Goal: Task Accomplishment & Management: Complete application form

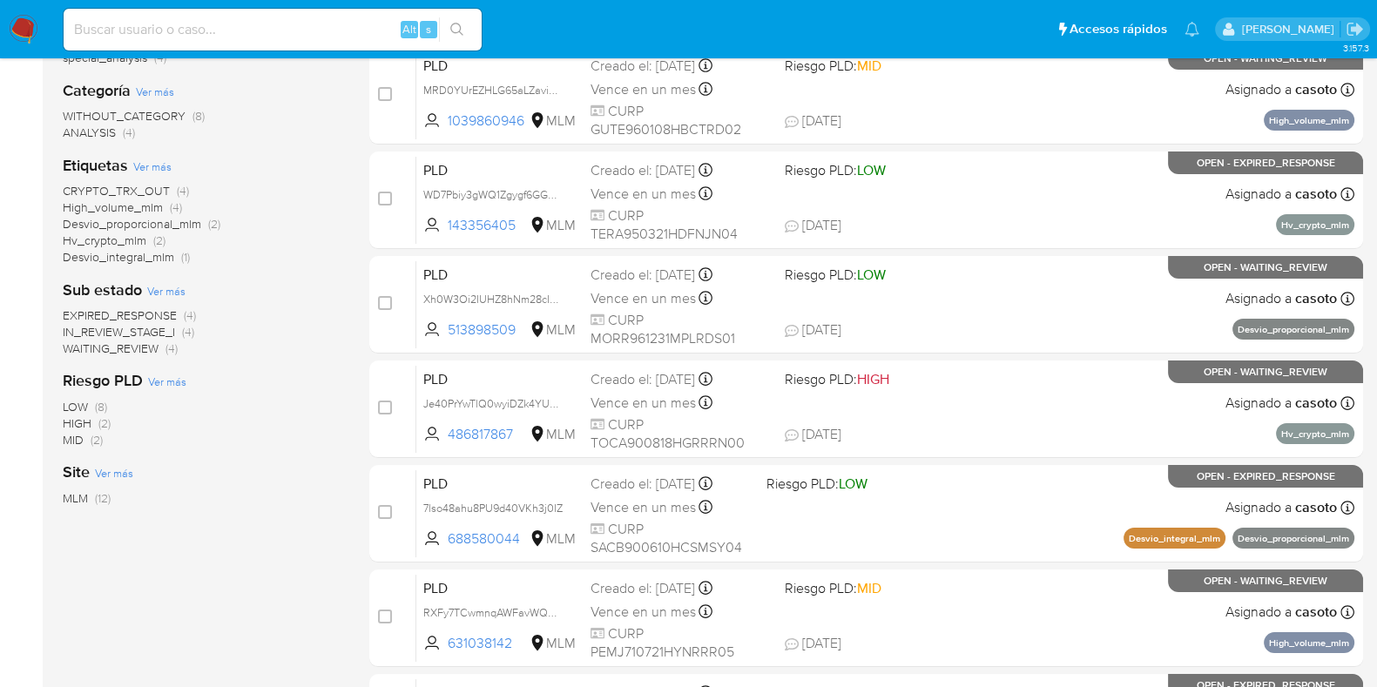
scroll to position [327, 0]
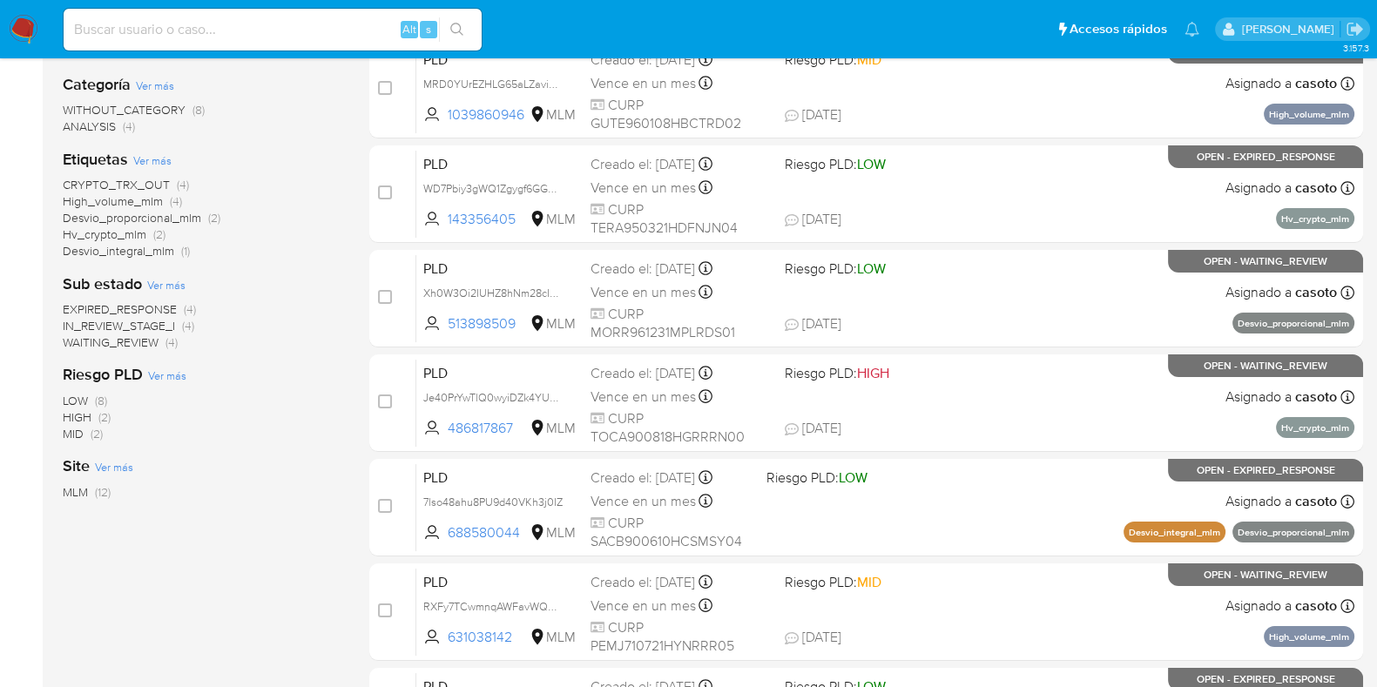
click at [99, 246] on span "Desvio_integral_mlm" at bounding box center [118, 250] width 111 height 17
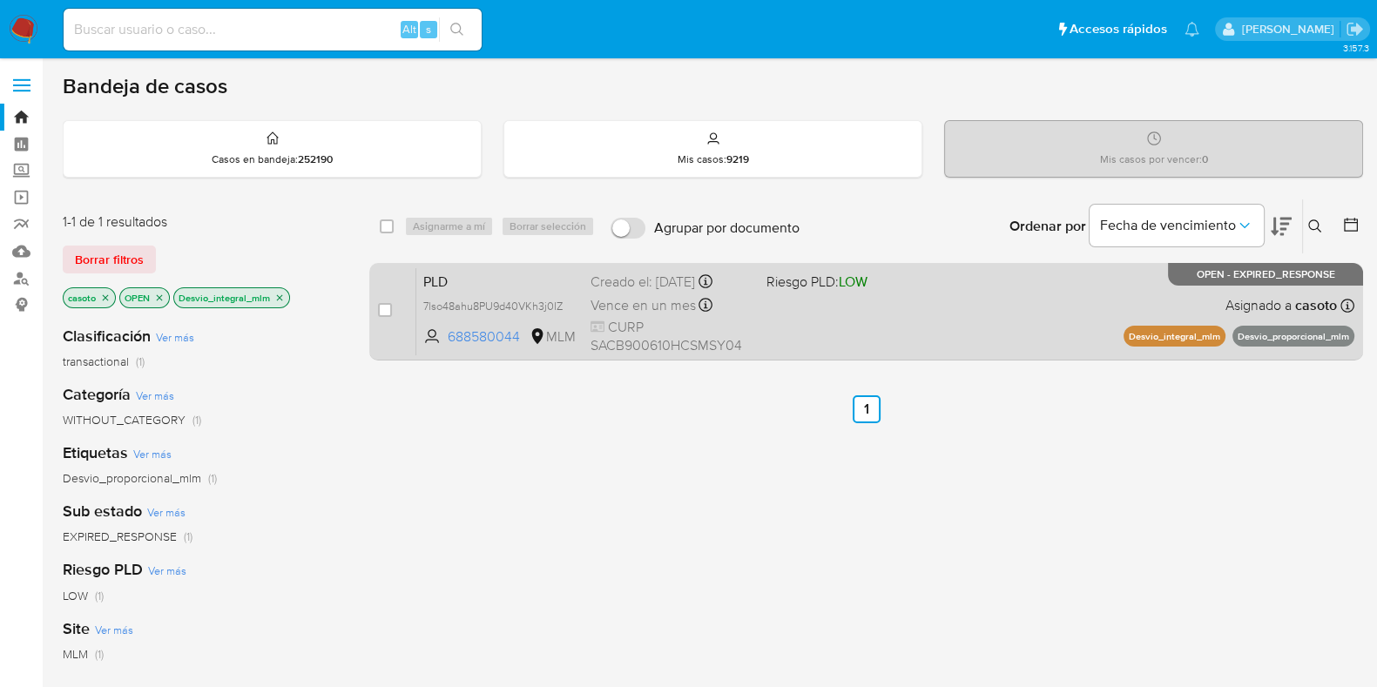
click at [954, 315] on div "PLD 7lso48ahu8PU9d40VKh3j0IZ 688580044 MLM Riesgo PLD: LOW Creado el: 12/08/202…" at bounding box center [885, 311] width 938 height 88
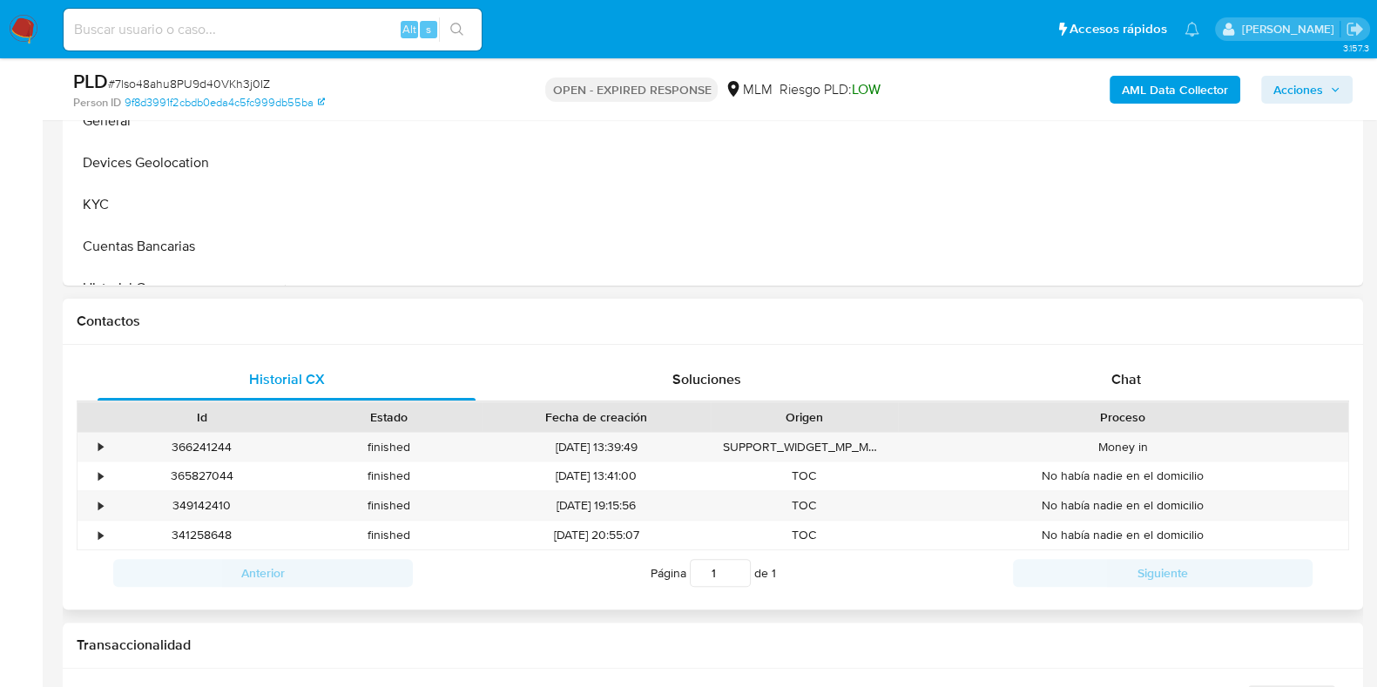
scroll to position [653, 0]
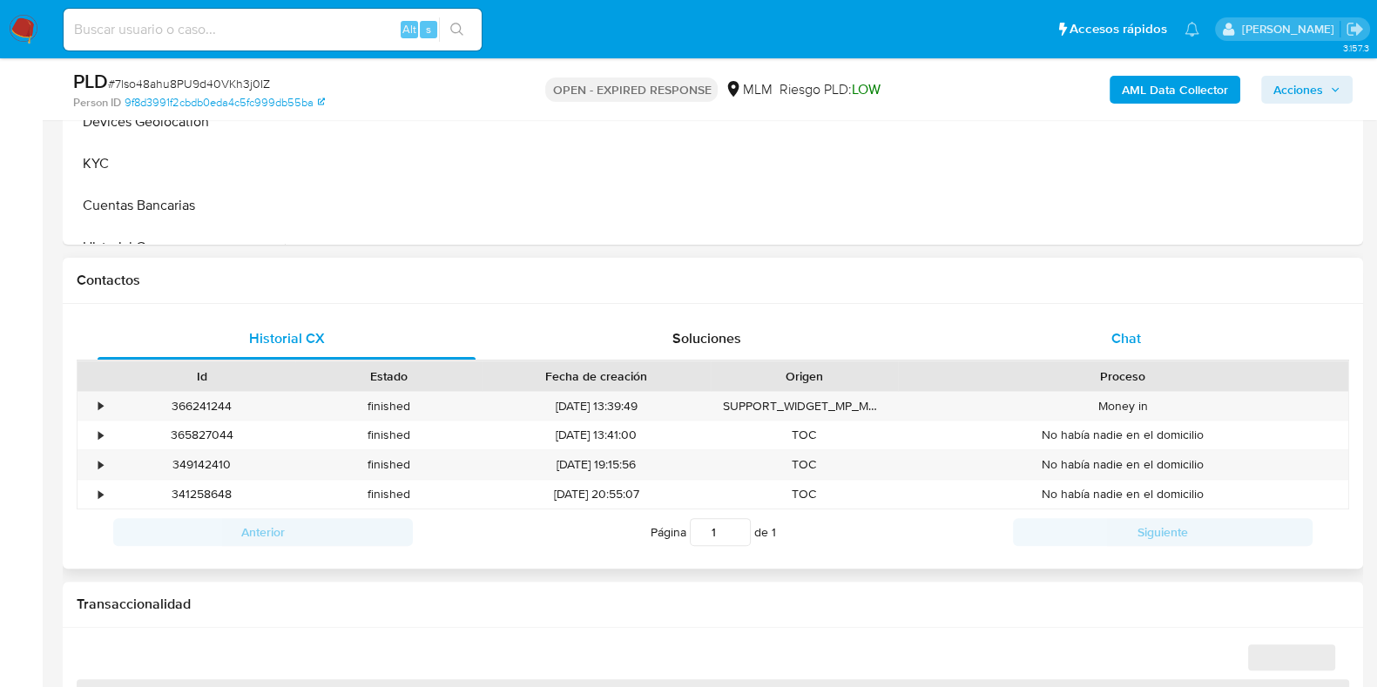
click at [1114, 325] on div "Chat" at bounding box center [1126, 339] width 378 height 42
select select "10"
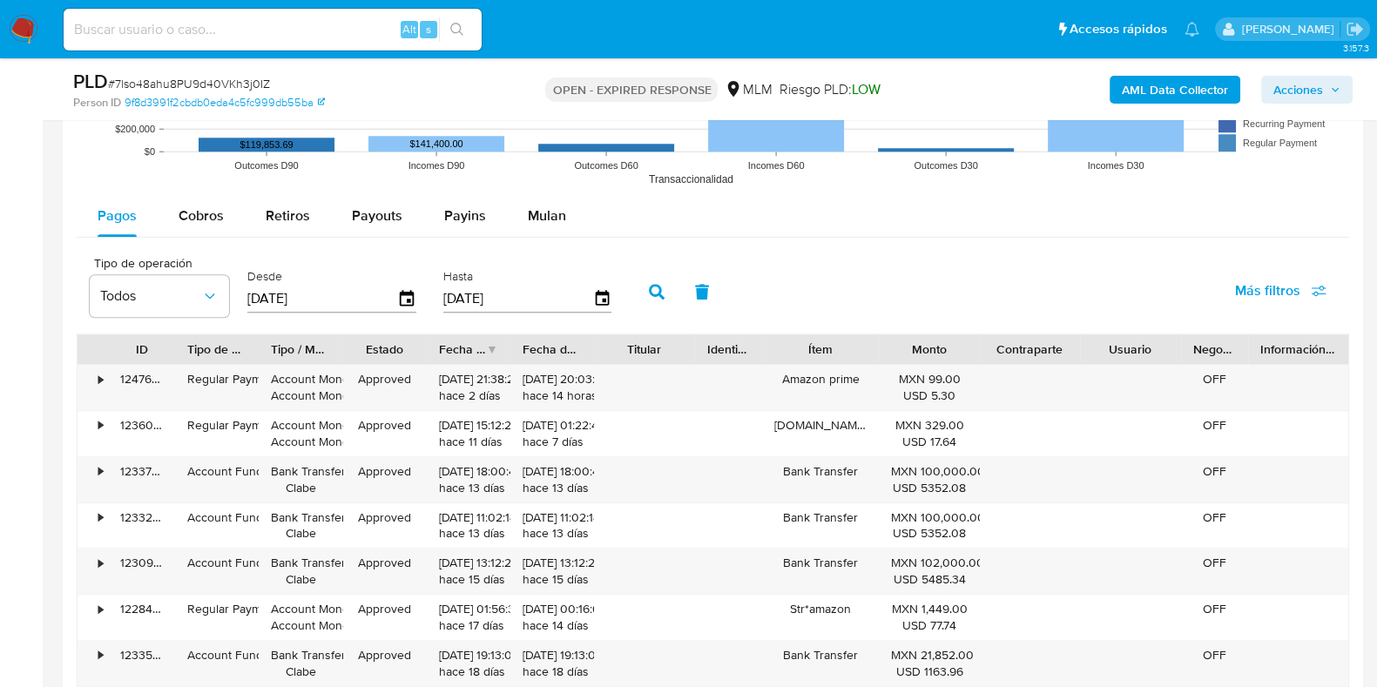
scroll to position [1960, 0]
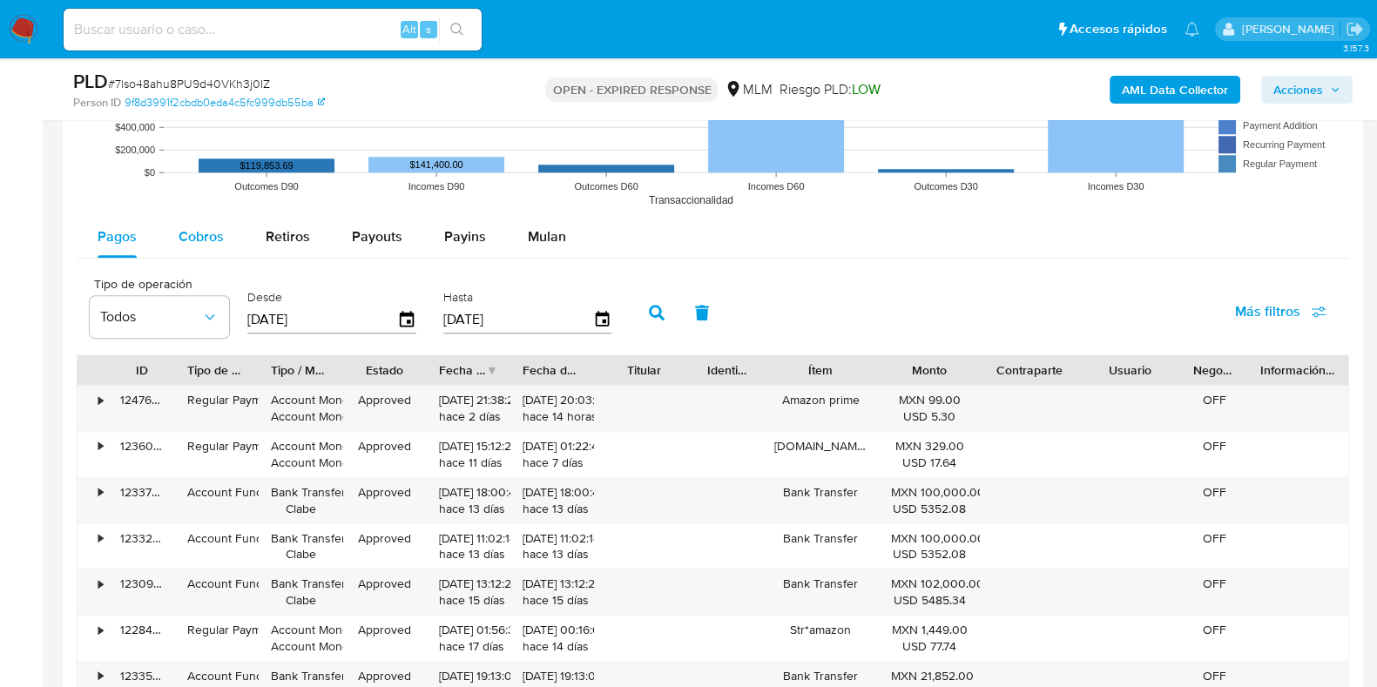
click at [213, 254] on div "Cobros" at bounding box center [201, 237] width 45 height 42
select select "10"
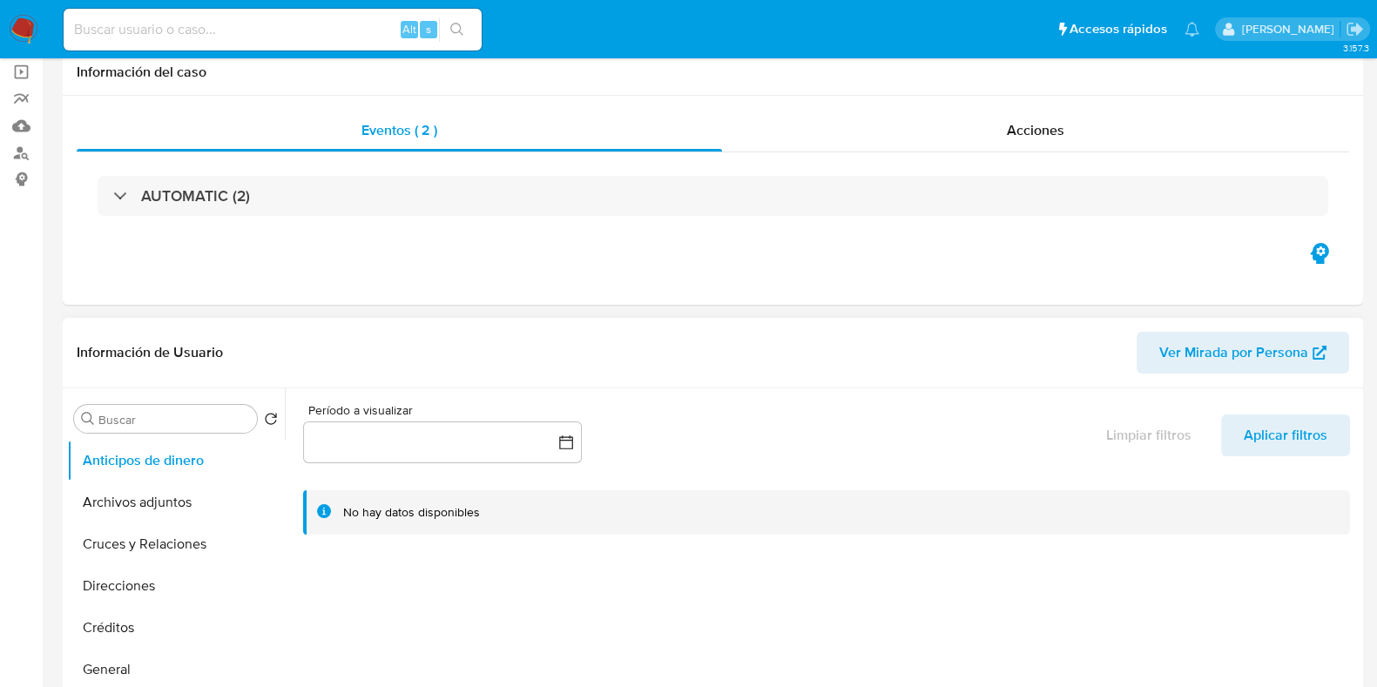
scroll to position [327, 0]
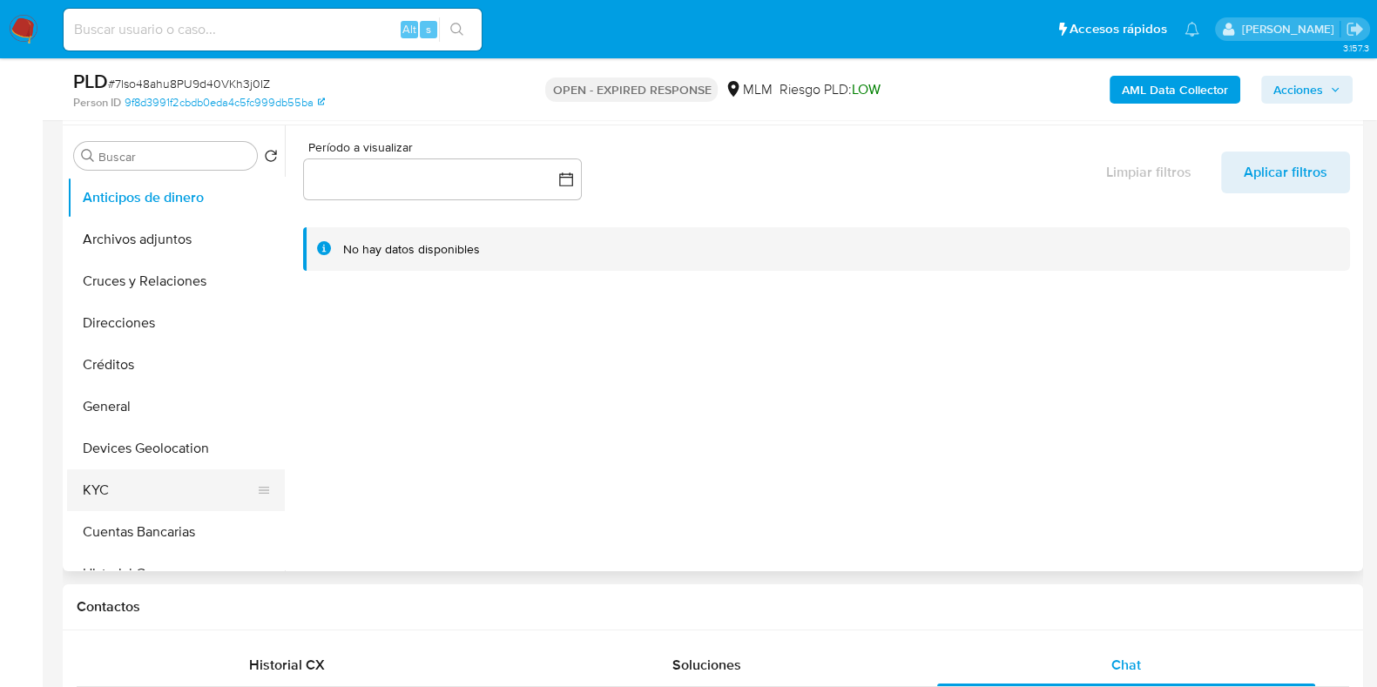
click at [114, 504] on button "KYC" at bounding box center [169, 490] width 204 height 42
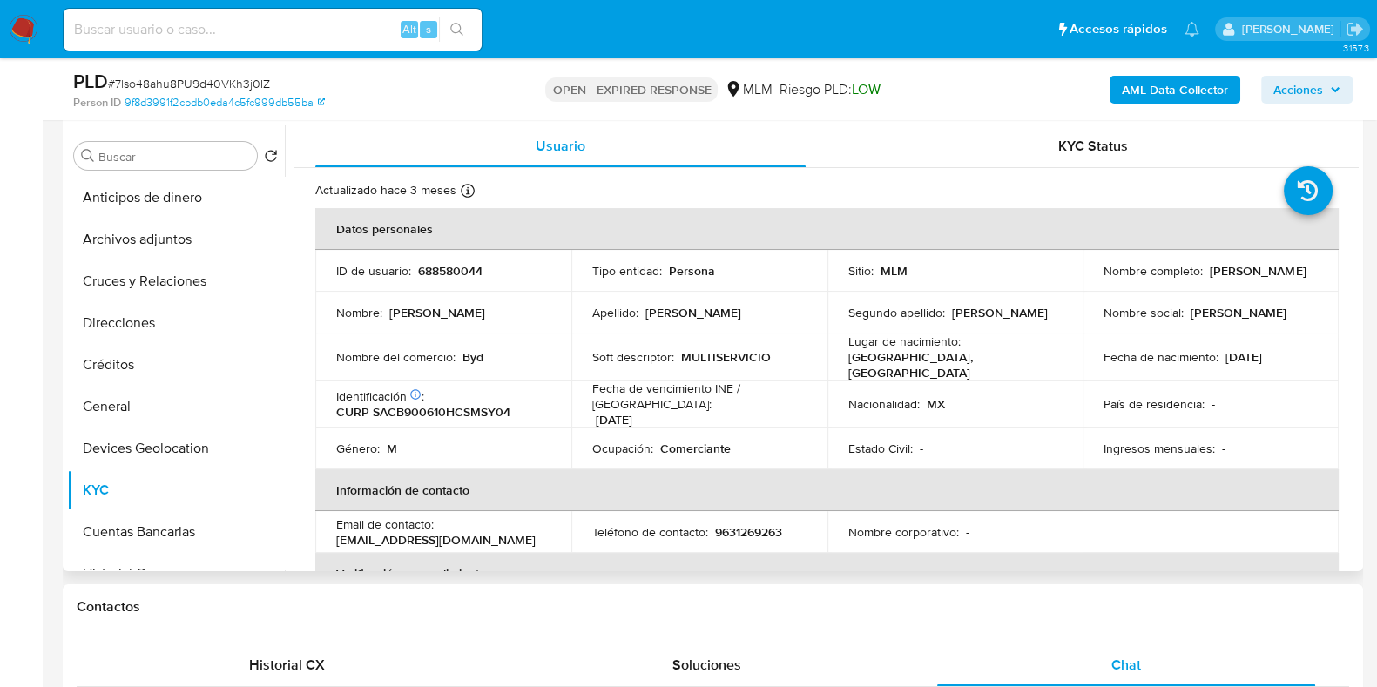
click at [441, 273] on p "688580044" at bounding box center [450, 271] width 64 height 16
copy p "688580044"
click at [144, 400] on button "General" at bounding box center [169, 407] width 204 height 42
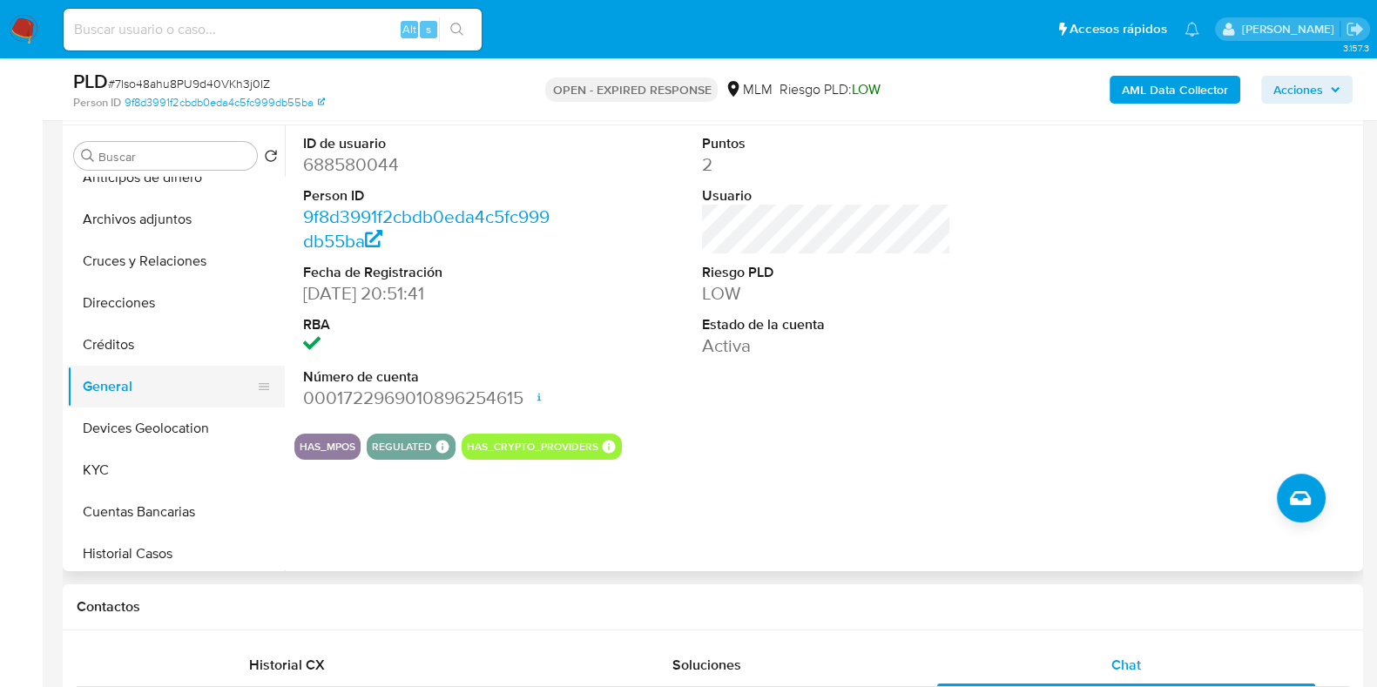
scroll to position [0, 0]
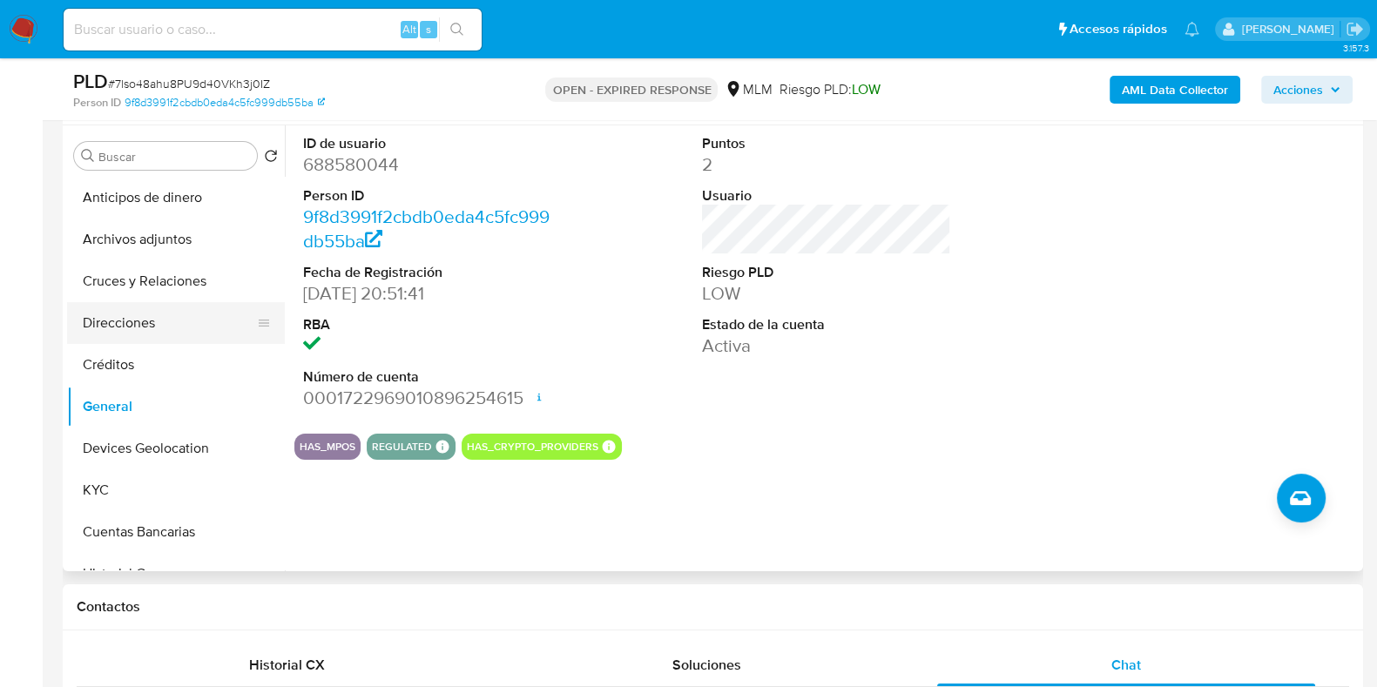
click at [147, 333] on button "Direcciones" at bounding box center [169, 323] width 204 height 42
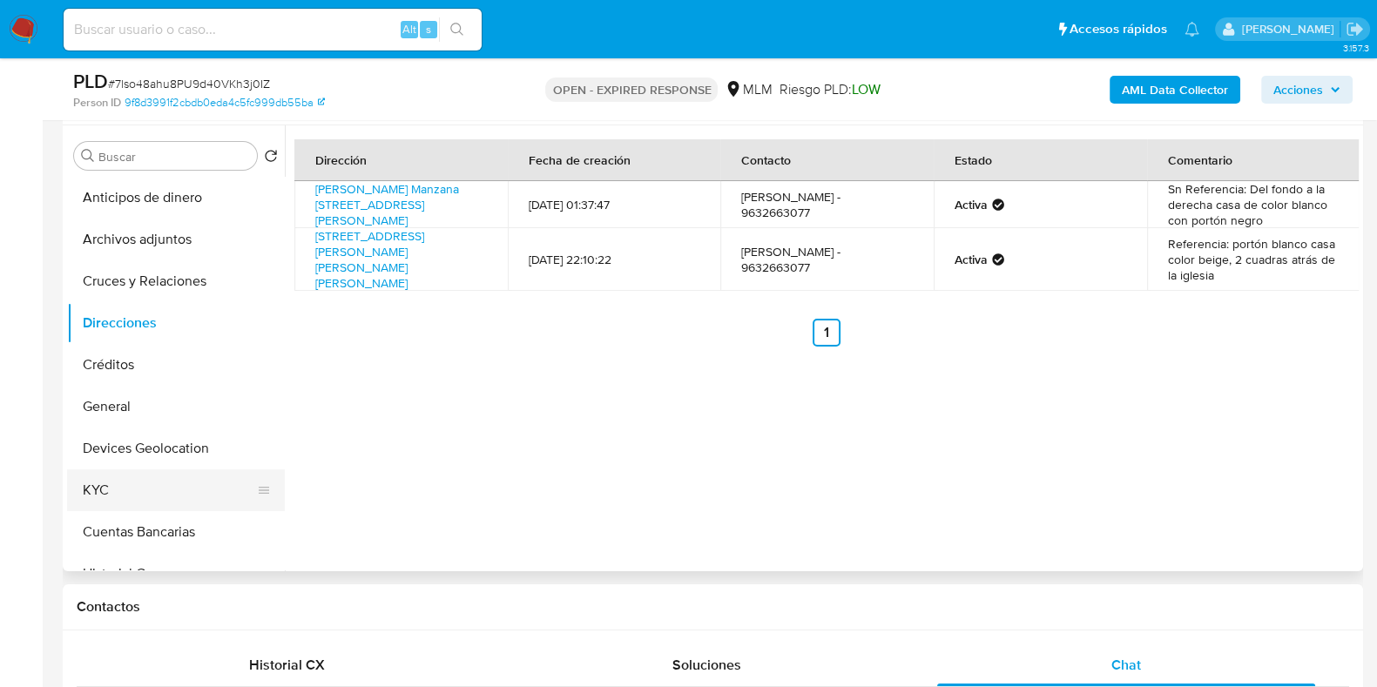
click at [128, 477] on button "KYC" at bounding box center [169, 490] width 204 height 42
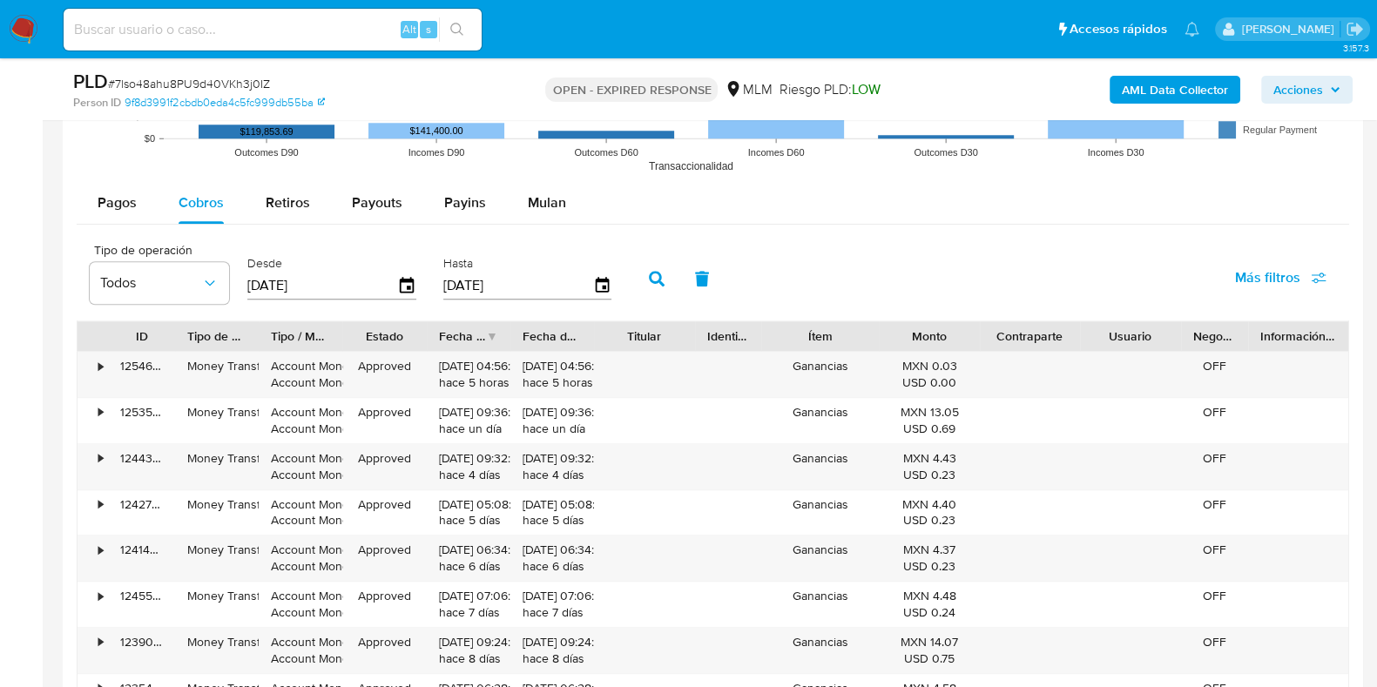
scroll to position [1960, 0]
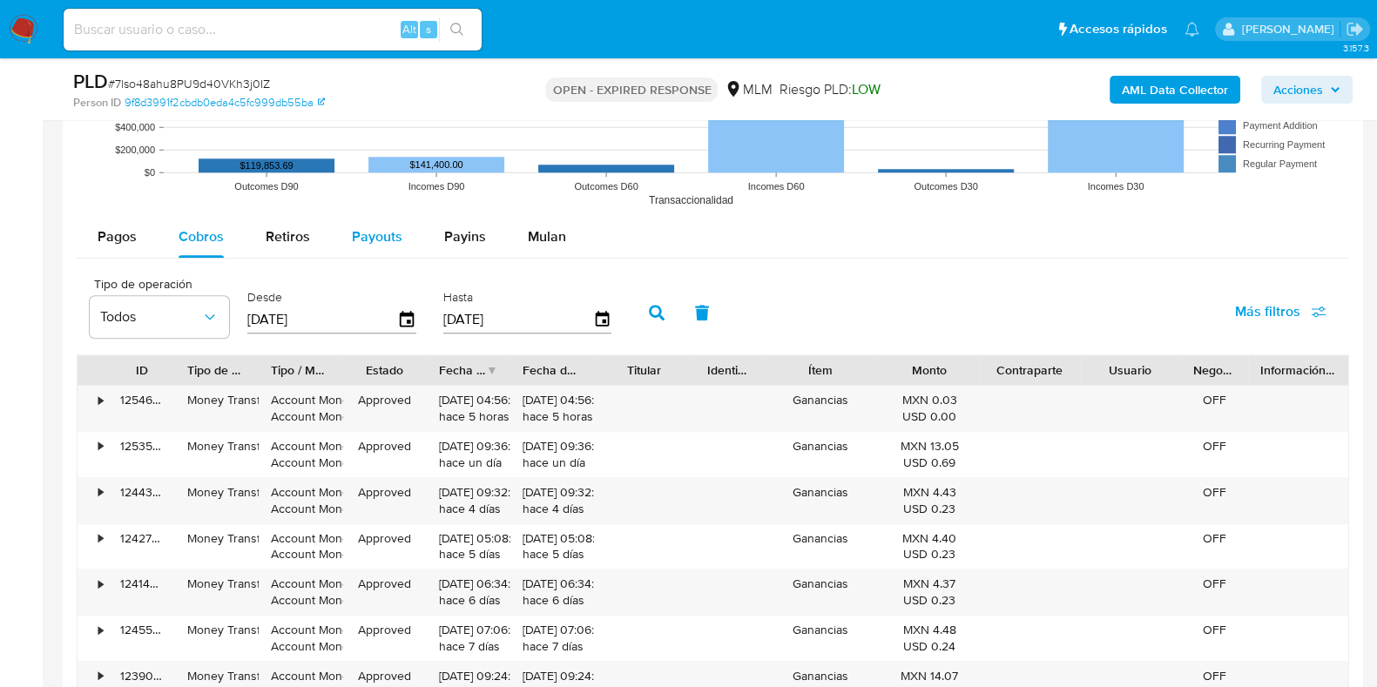
click at [381, 246] on span "Payouts" at bounding box center [377, 236] width 51 height 20
select select "10"
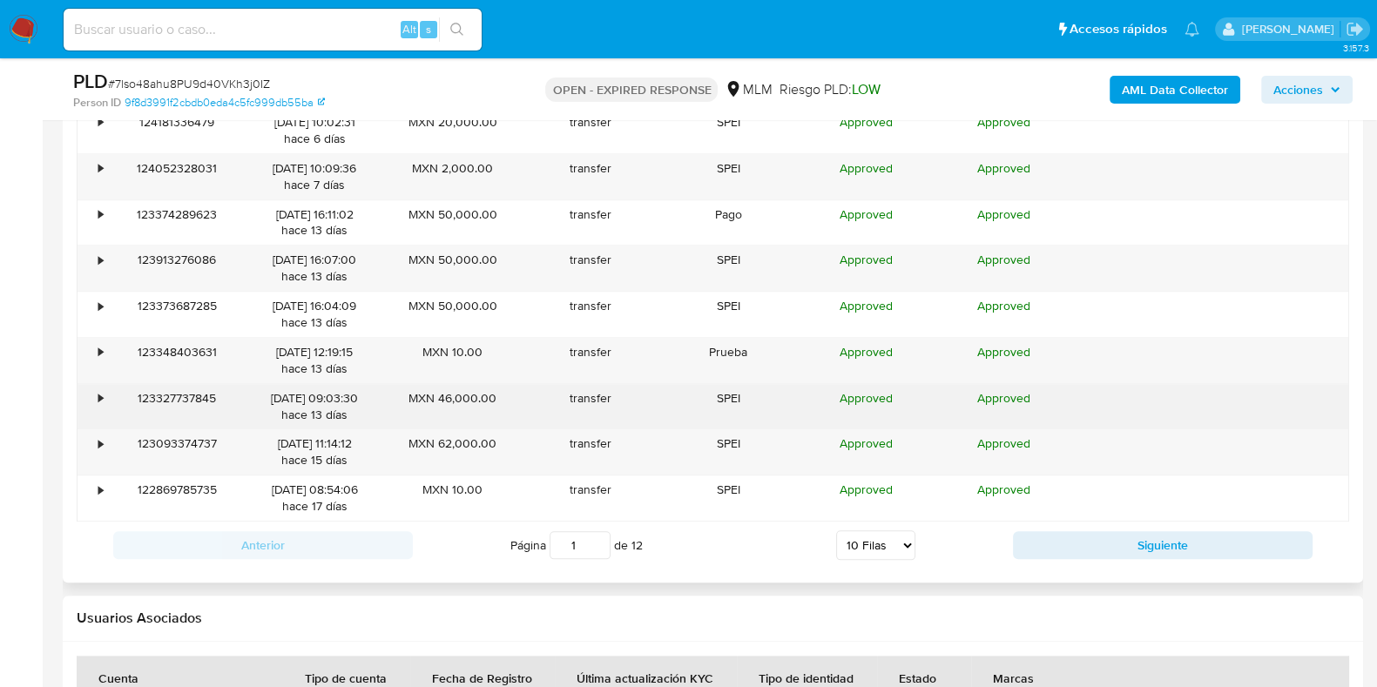
scroll to position [2286, 0]
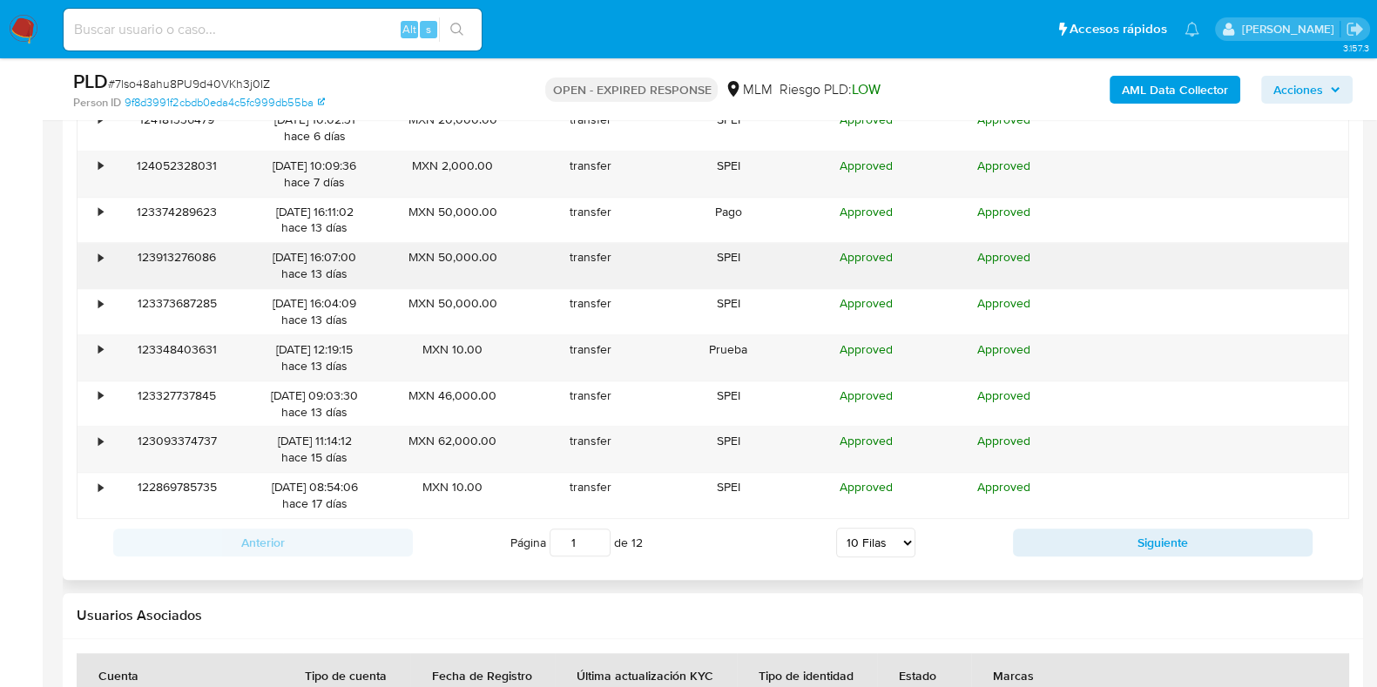
drag, startPoint x: 110, startPoint y: 258, endPoint x: 98, endPoint y: 258, distance: 11.3
click at [106, 258] on div "• 123913276086 27/08/2025 16:07:00 hace 13 días MXN 50,000.00 transfer SPEI App…" at bounding box center [713, 265] width 1271 height 45
click at [98, 258] on div "•" at bounding box center [100, 257] width 4 height 17
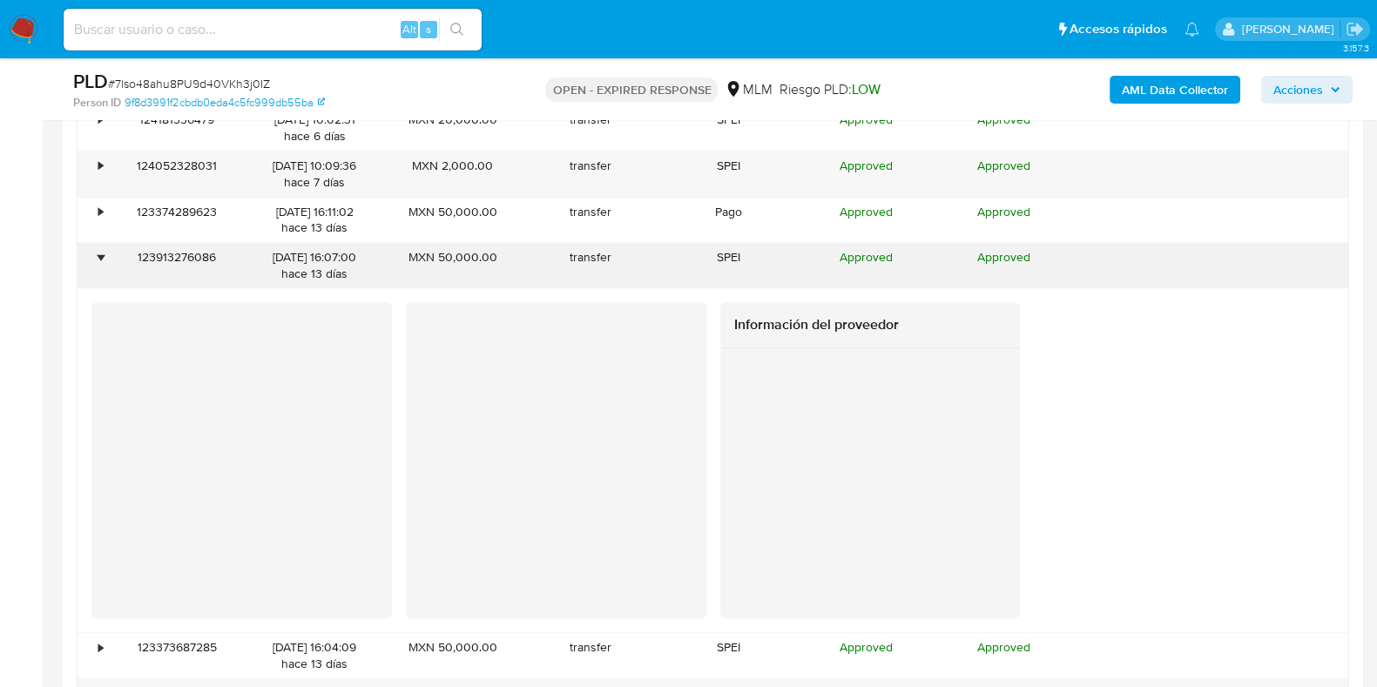
click at [98, 258] on div "•" at bounding box center [100, 257] width 4 height 17
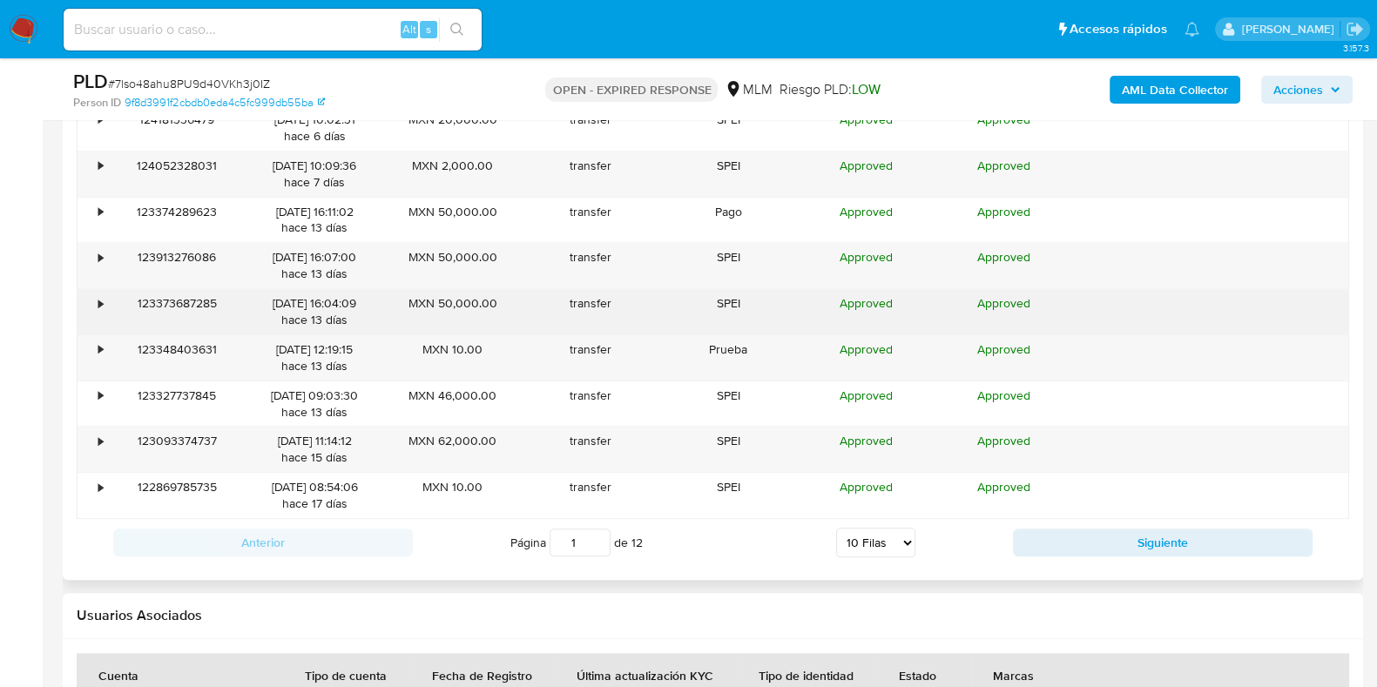
click at [105, 306] on div "•" at bounding box center [93, 311] width 30 height 45
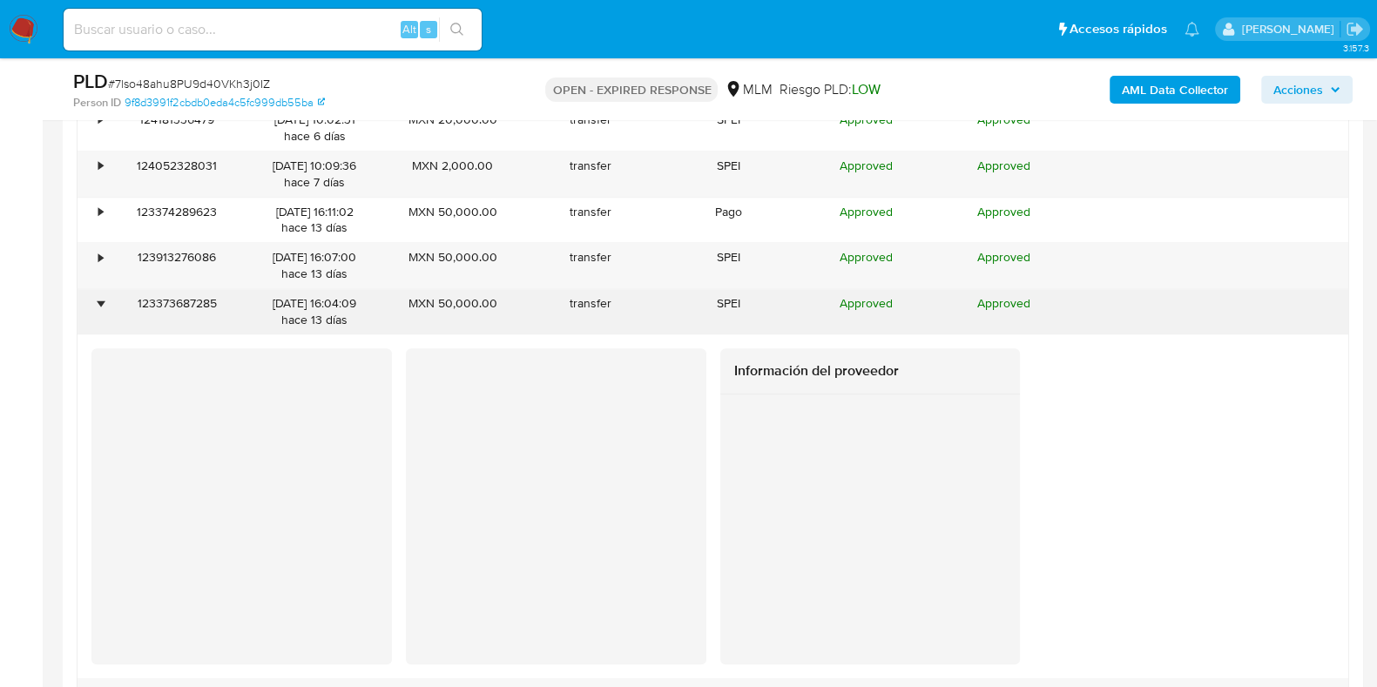
click at [105, 306] on div "•" at bounding box center [93, 311] width 30 height 45
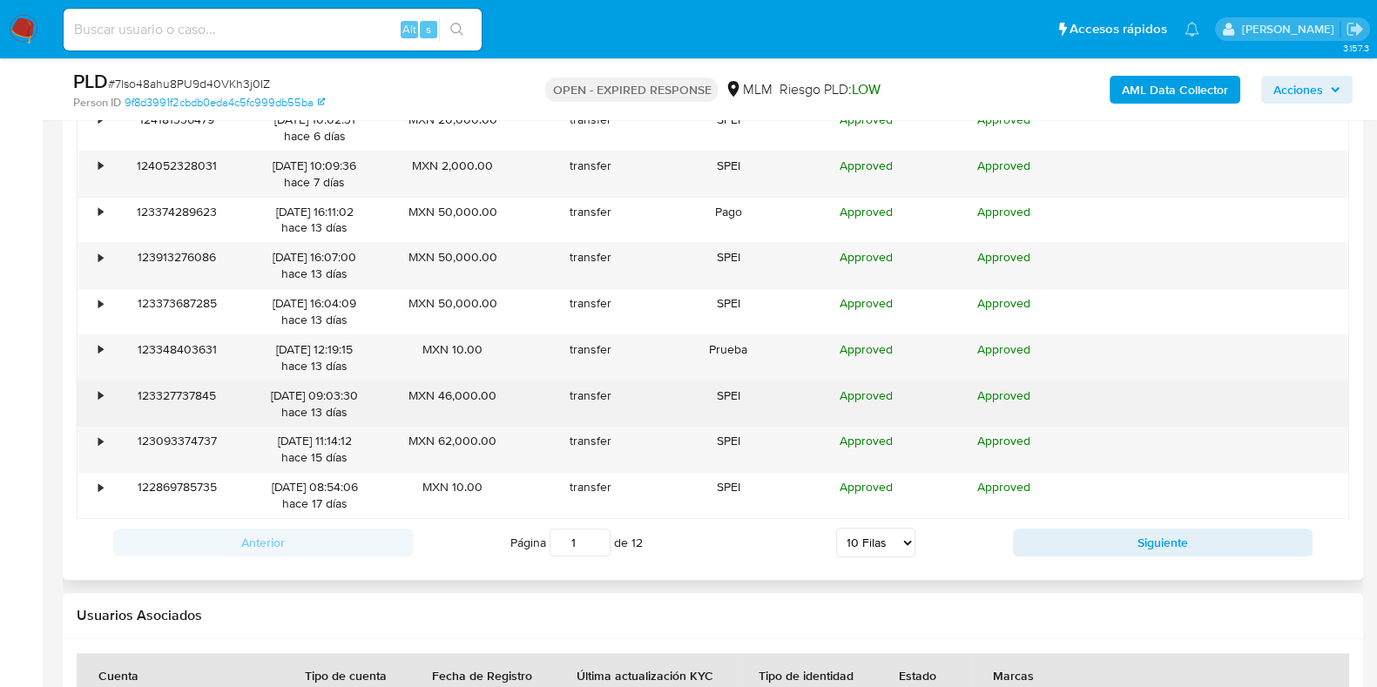
click at [100, 398] on div "•" at bounding box center [100, 396] width 4 height 17
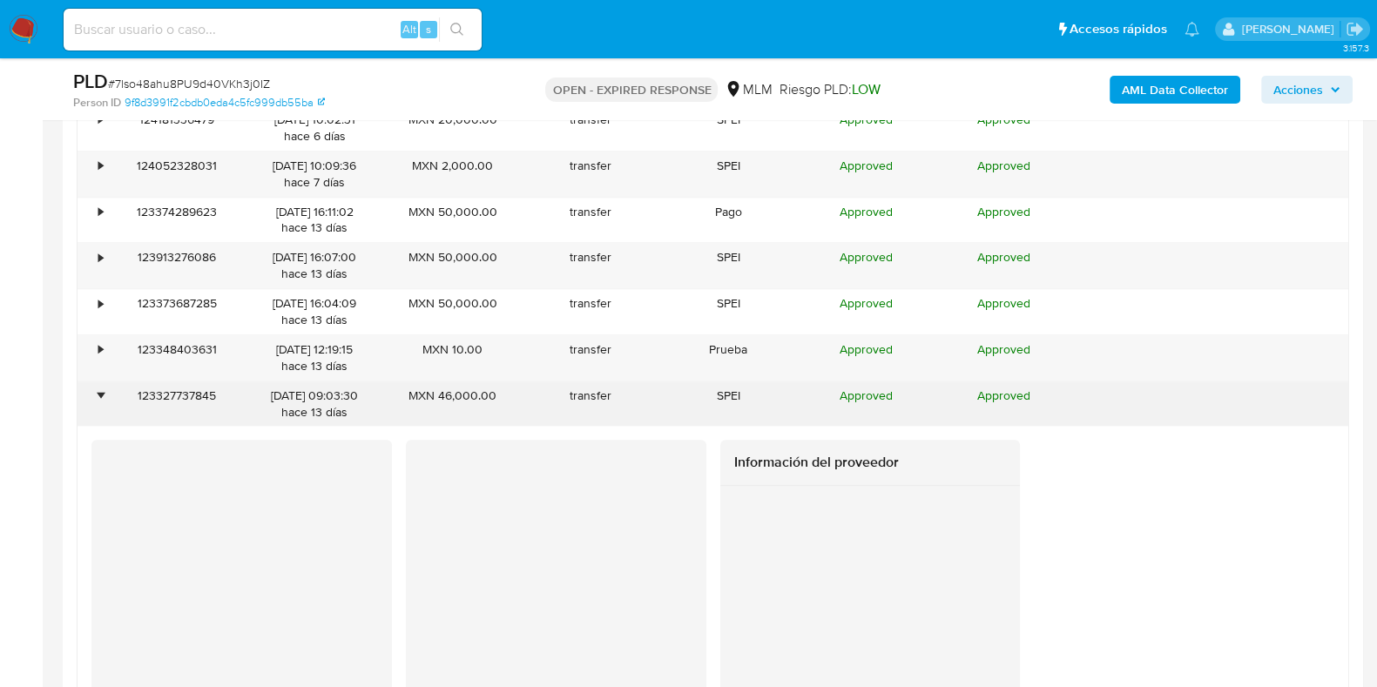
click at [100, 398] on div "•" at bounding box center [100, 396] width 4 height 17
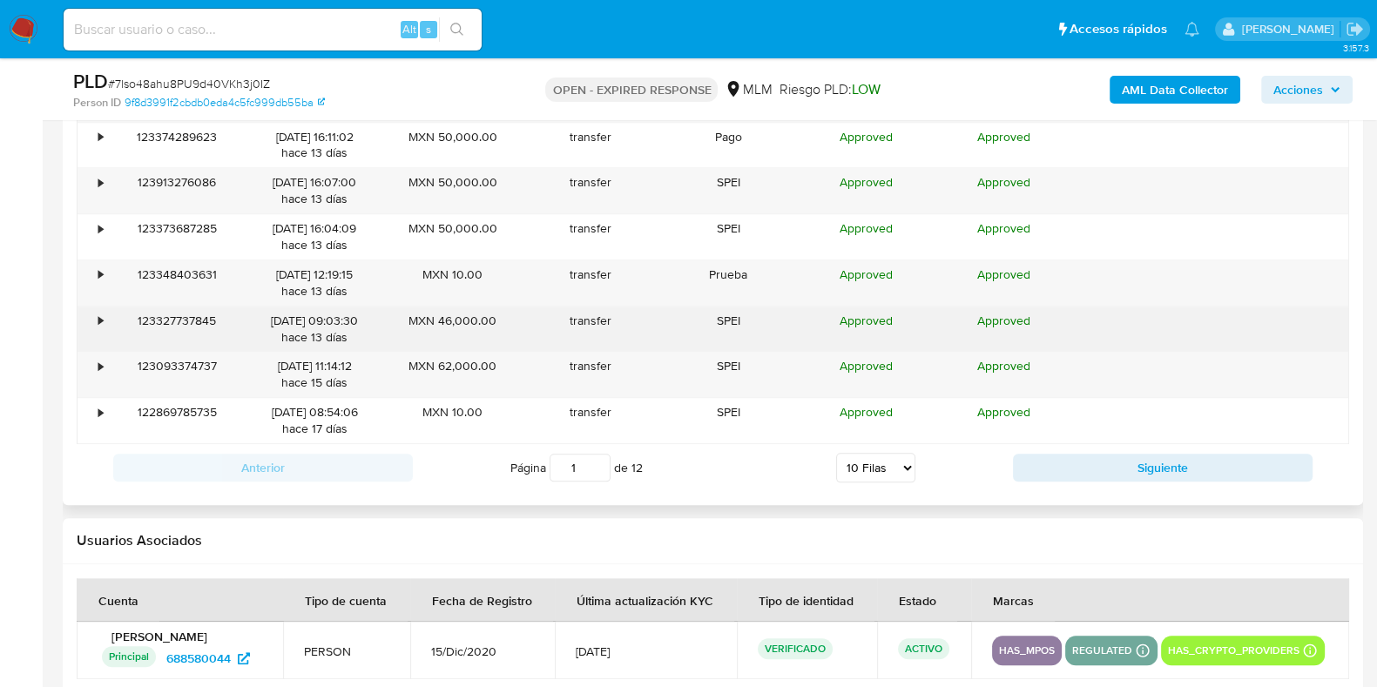
scroll to position [2395, 0]
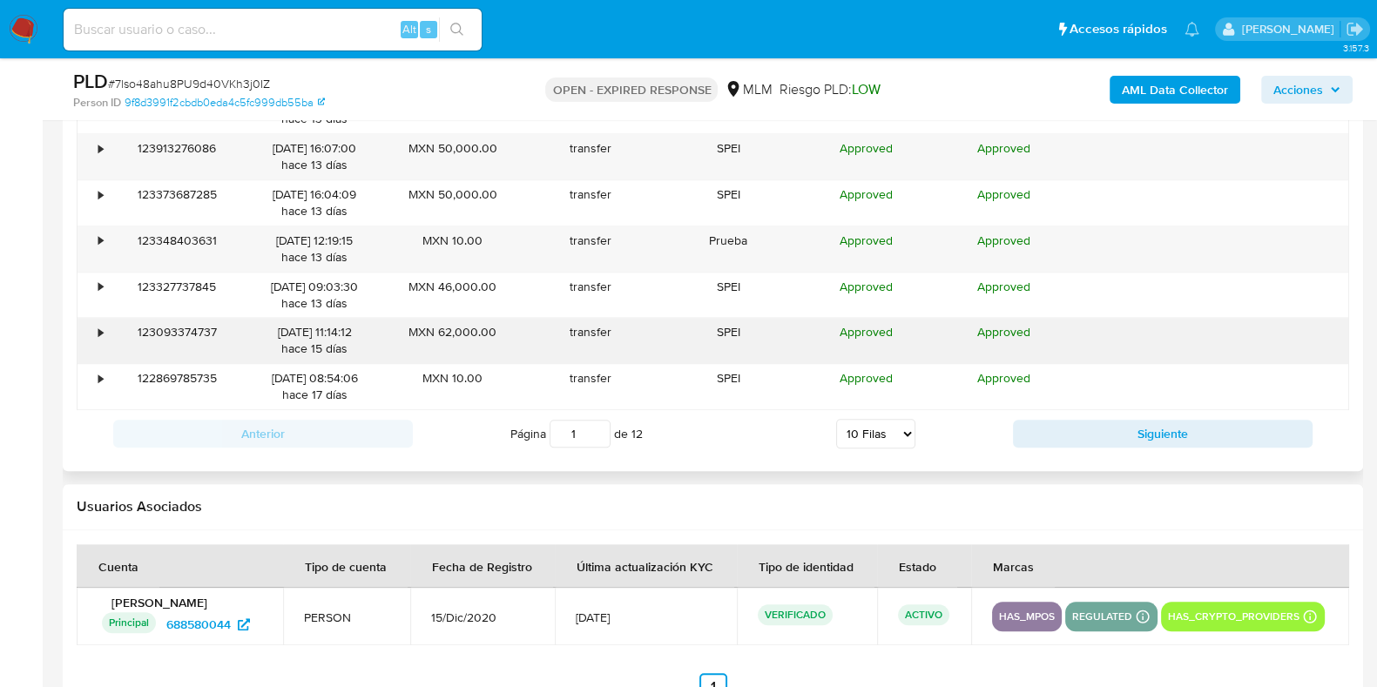
click at [90, 332] on div "•" at bounding box center [93, 340] width 30 height 45
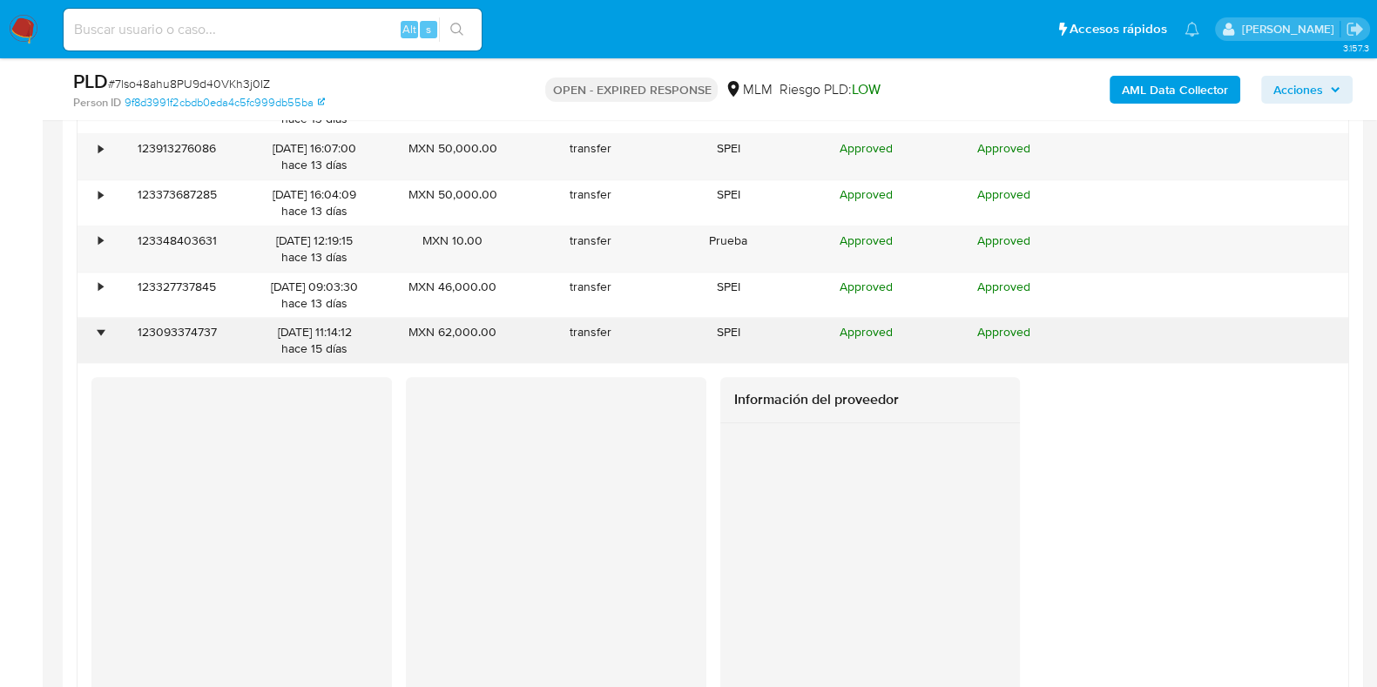
click at [103, 331] on div "•" at bounding box center [100, 332] width 4 height 17
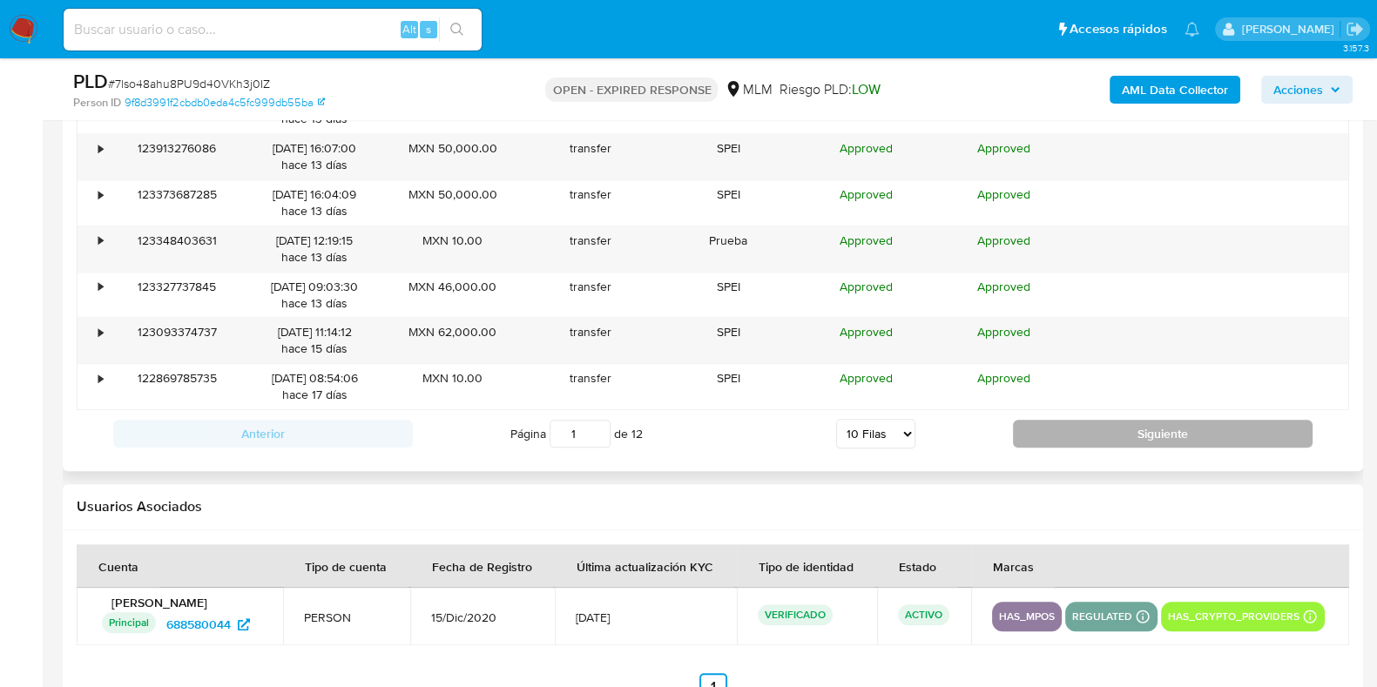
click at [1023, 434] on button "Siguiente" at bounding box center [1163, 434] width 300 height 28
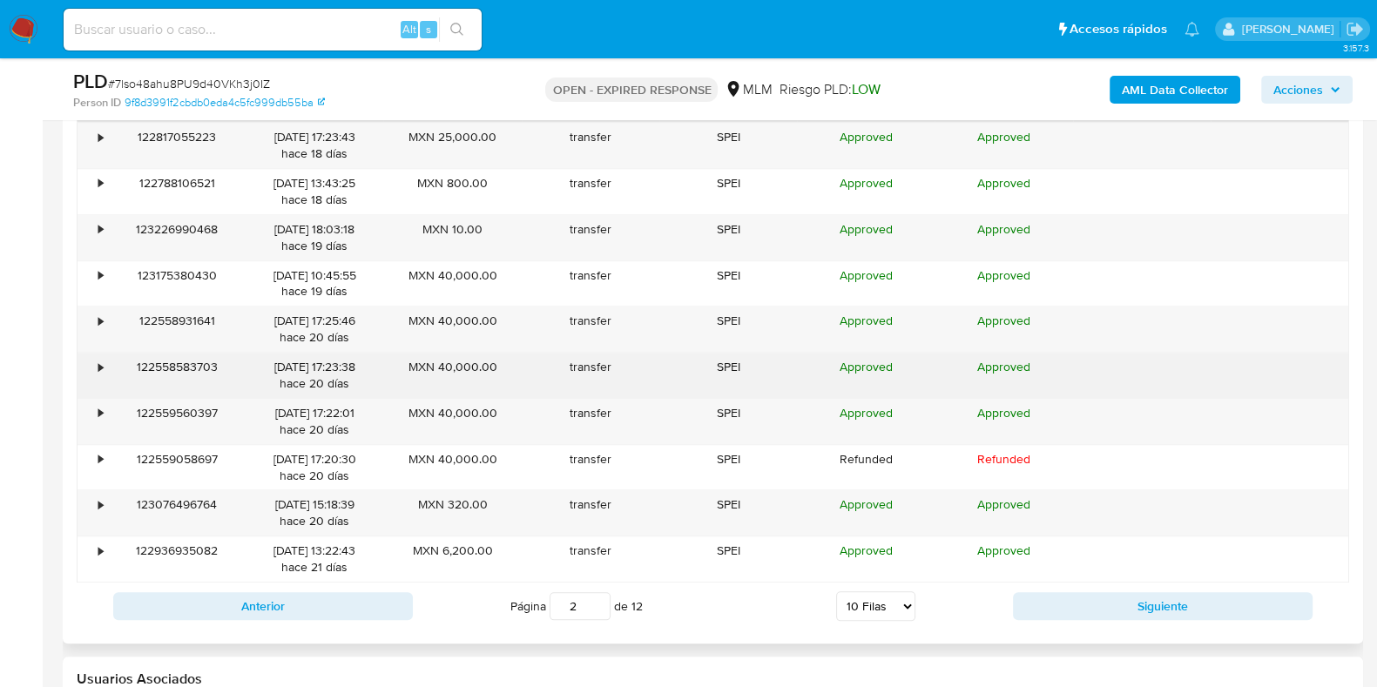
scroll to position [2177, 0]
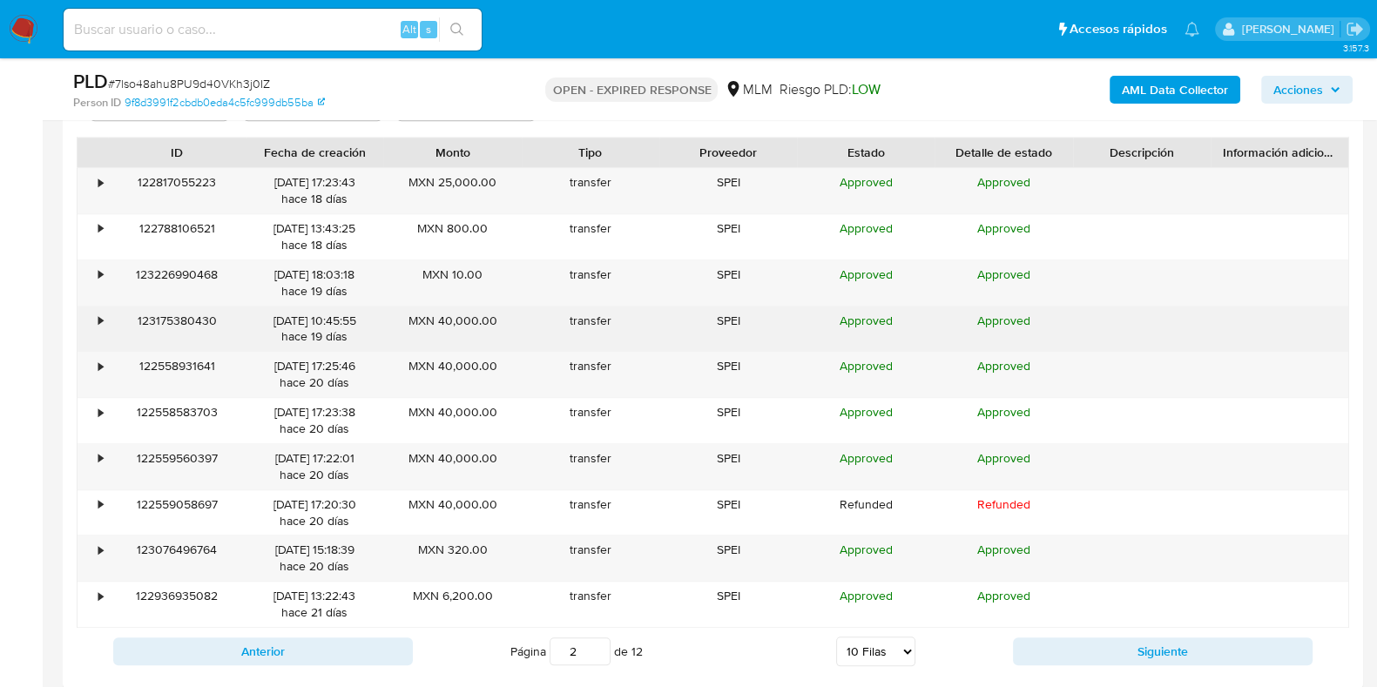
click at [98, 327] on div "•" at bounding box center [100, 321] width 4 height 17
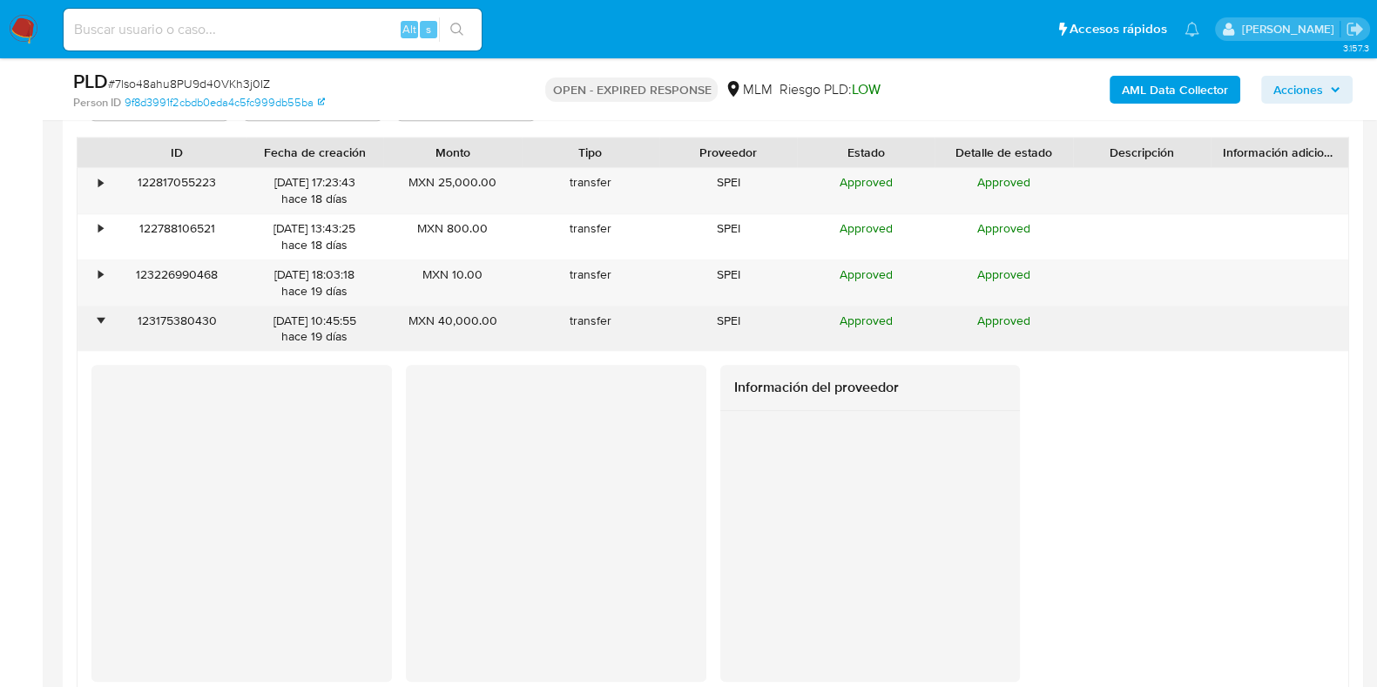
click at [98, 327] on div "•" at bounding box center [100, 321] width 4 height 17
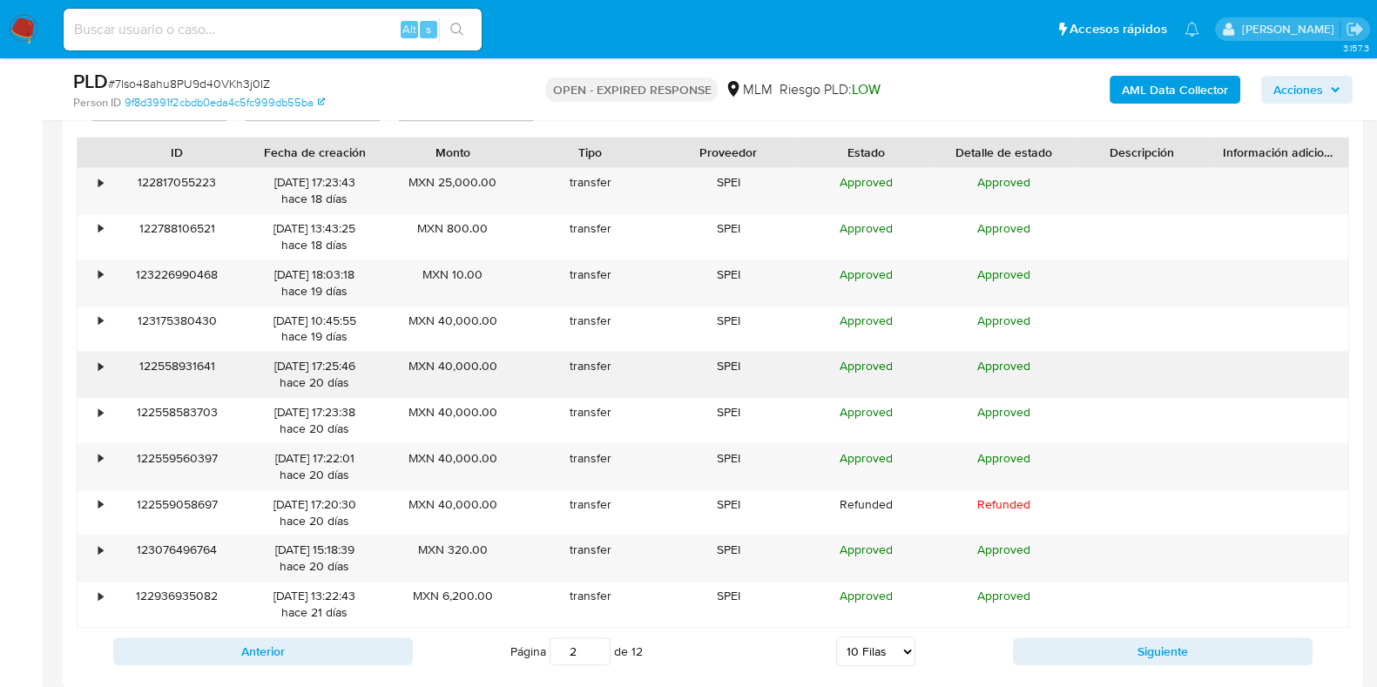
click at [100, 363] on div "•" at bounding box center [100, 366] width 4 height 17
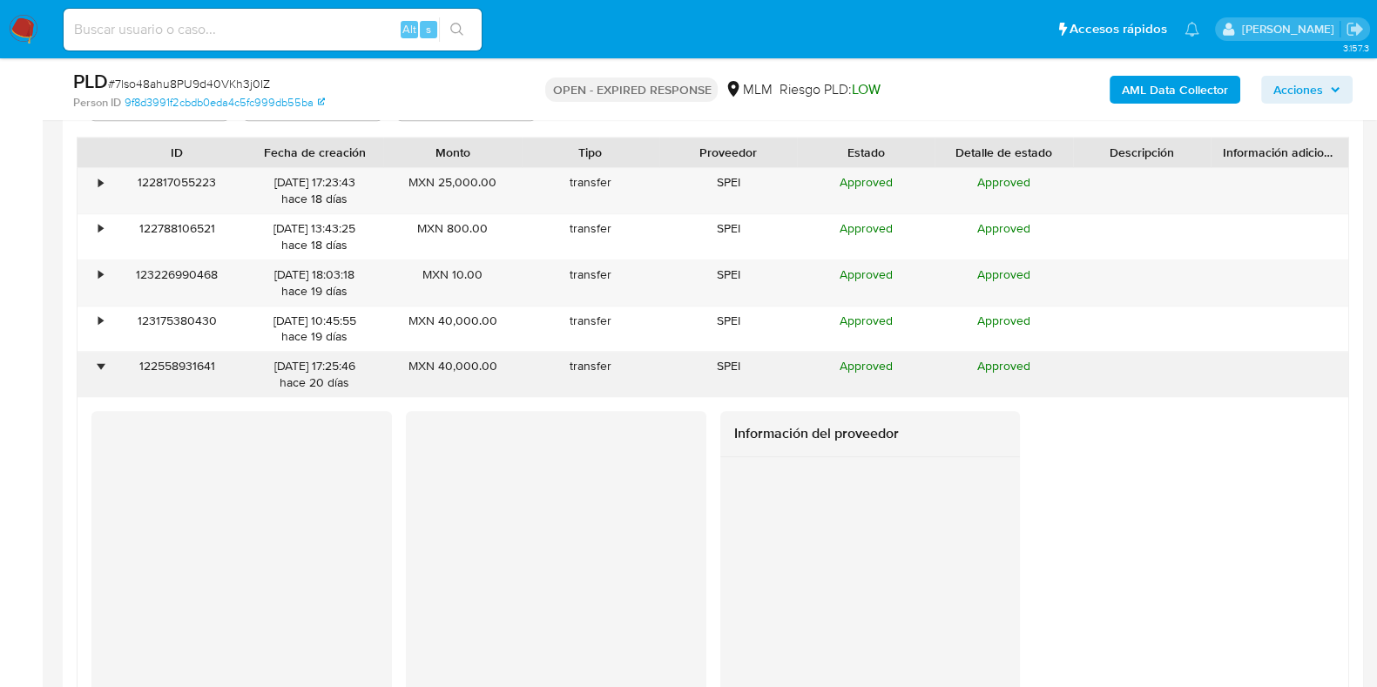
click at [100, 363] on div "•" at bounding box center [100, 366] width 4 height 17
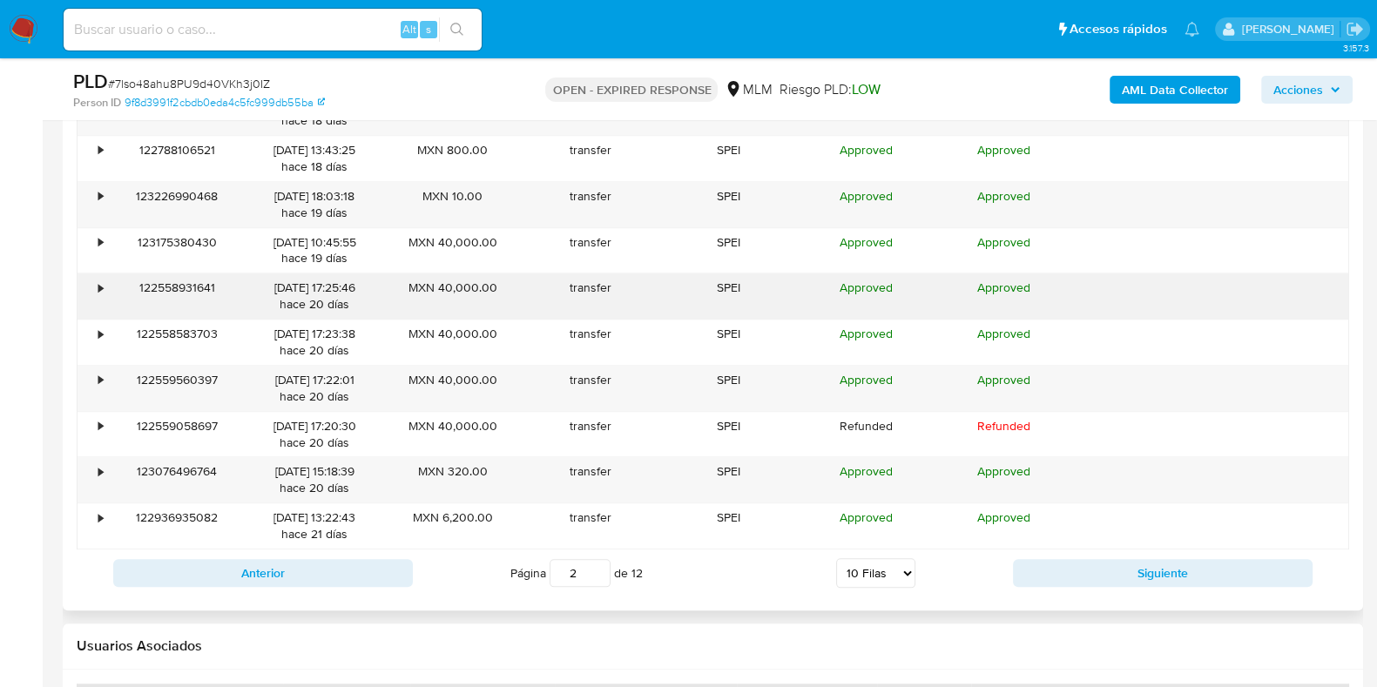
scroll to position [2286, 0]
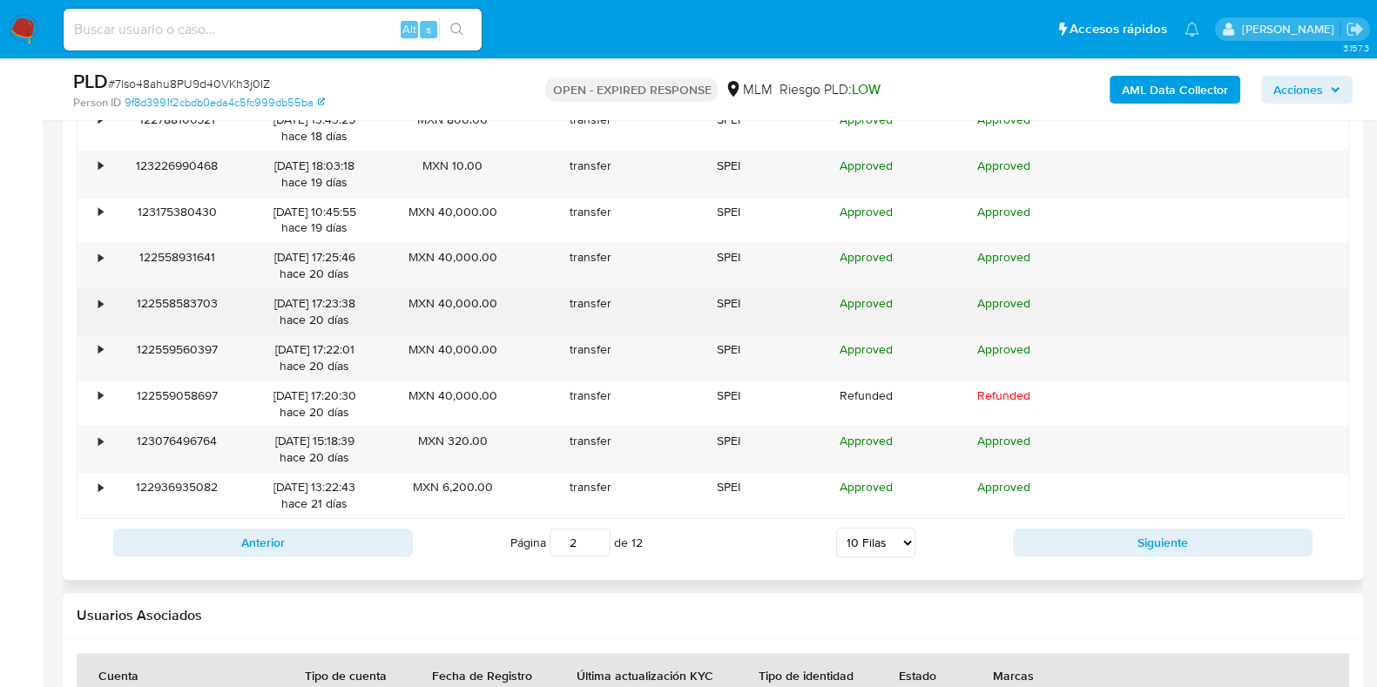
click at [96, 307] on div "•" at bounding box center [93, 311] width 30 height 45
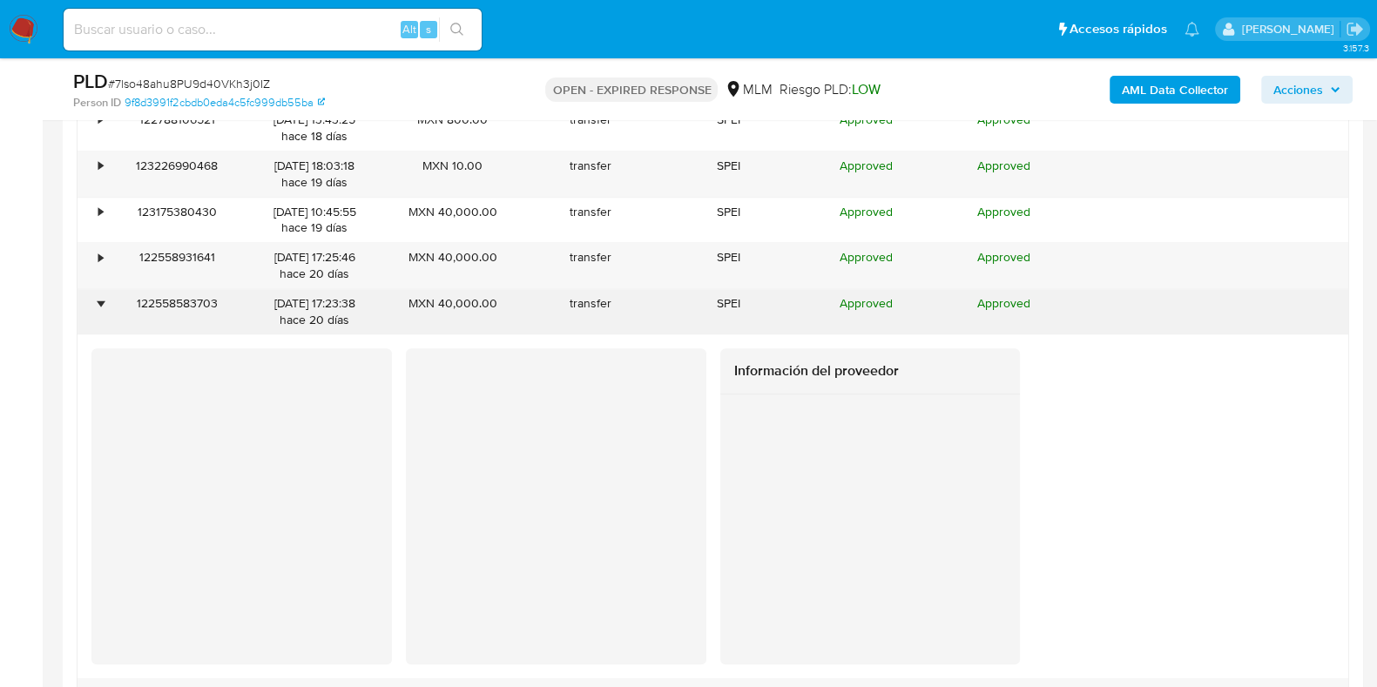
click at [96, 307] on div "•" at bounding box center [93, 311] width 30 height 45
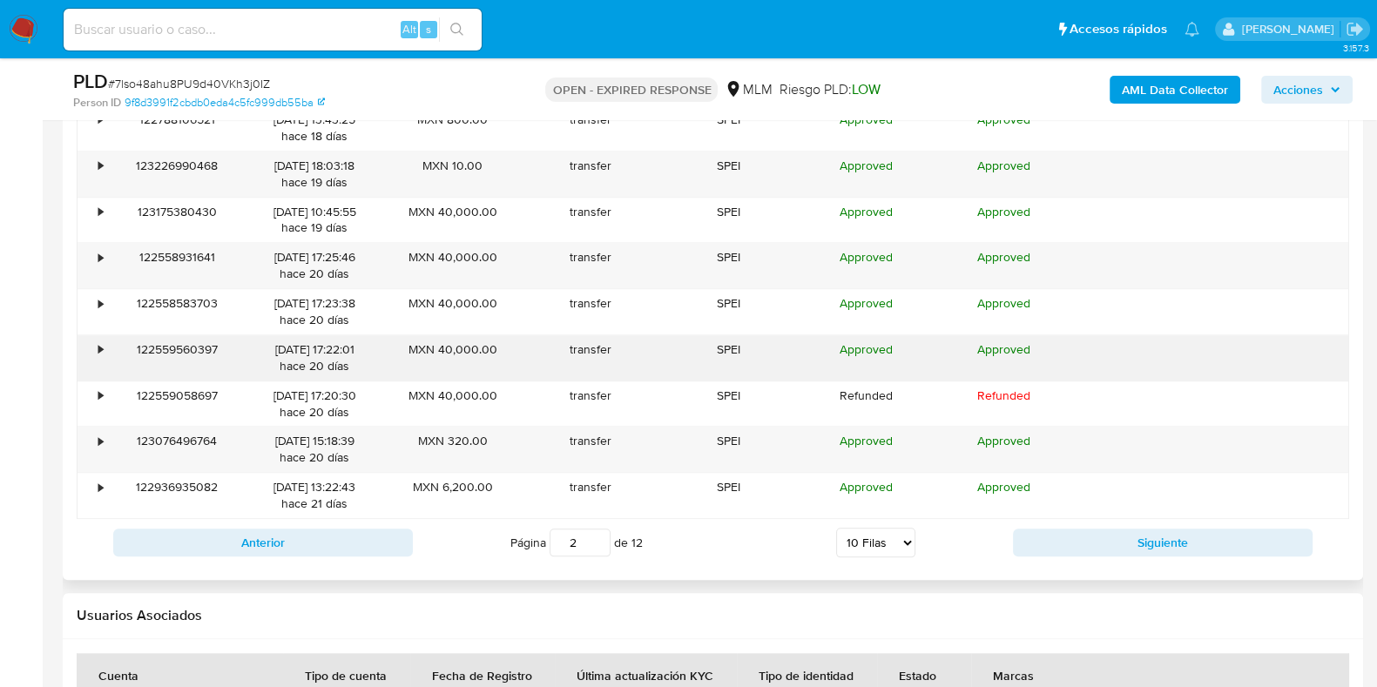
click at [101, 352] on div "•" at bounding box center [100, 349] width 4 height 17
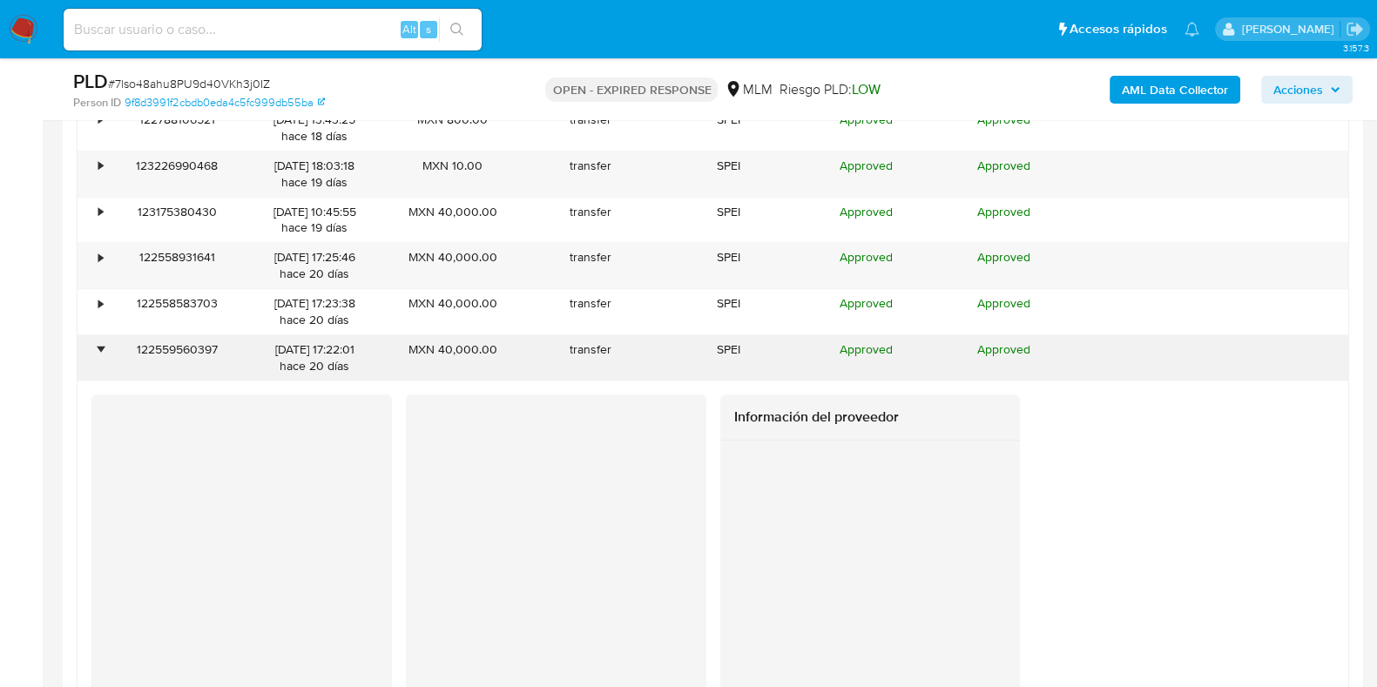
click at [101, 352] on div "•" at bounding box center [100, 349] width 4 height 17
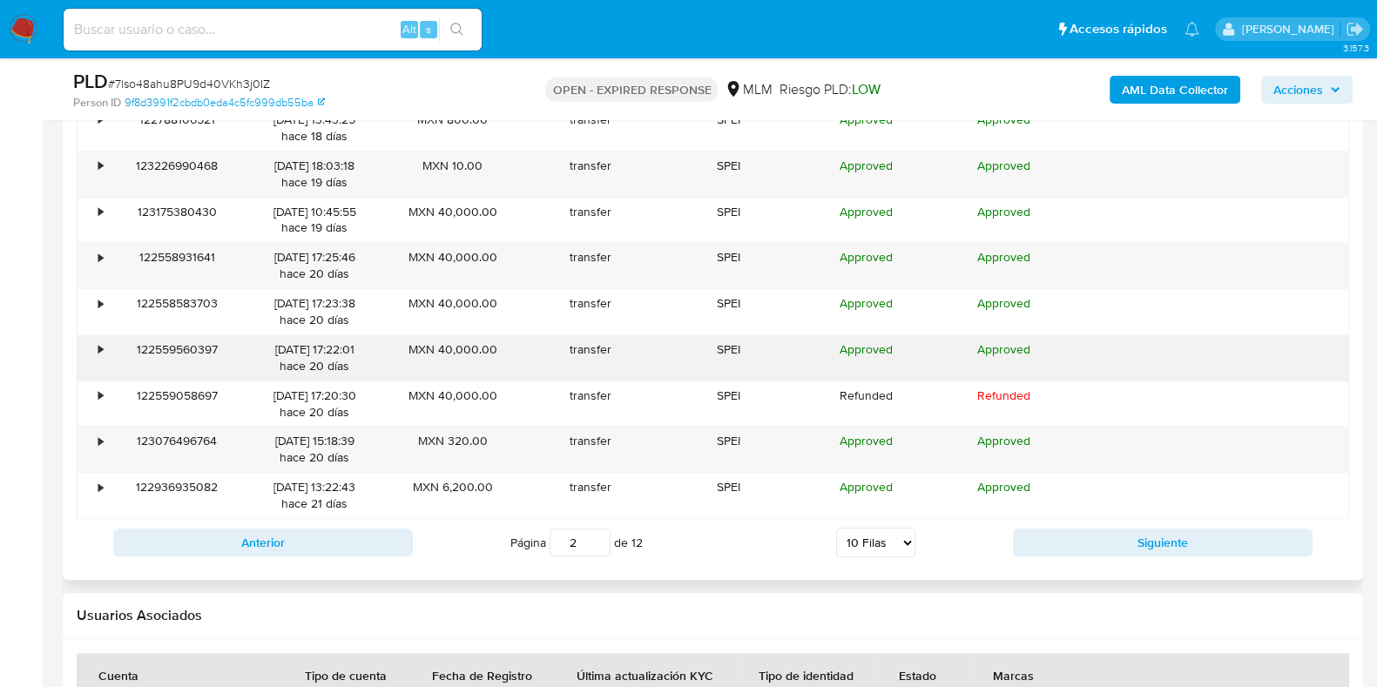
scroll to position [2395, 0]
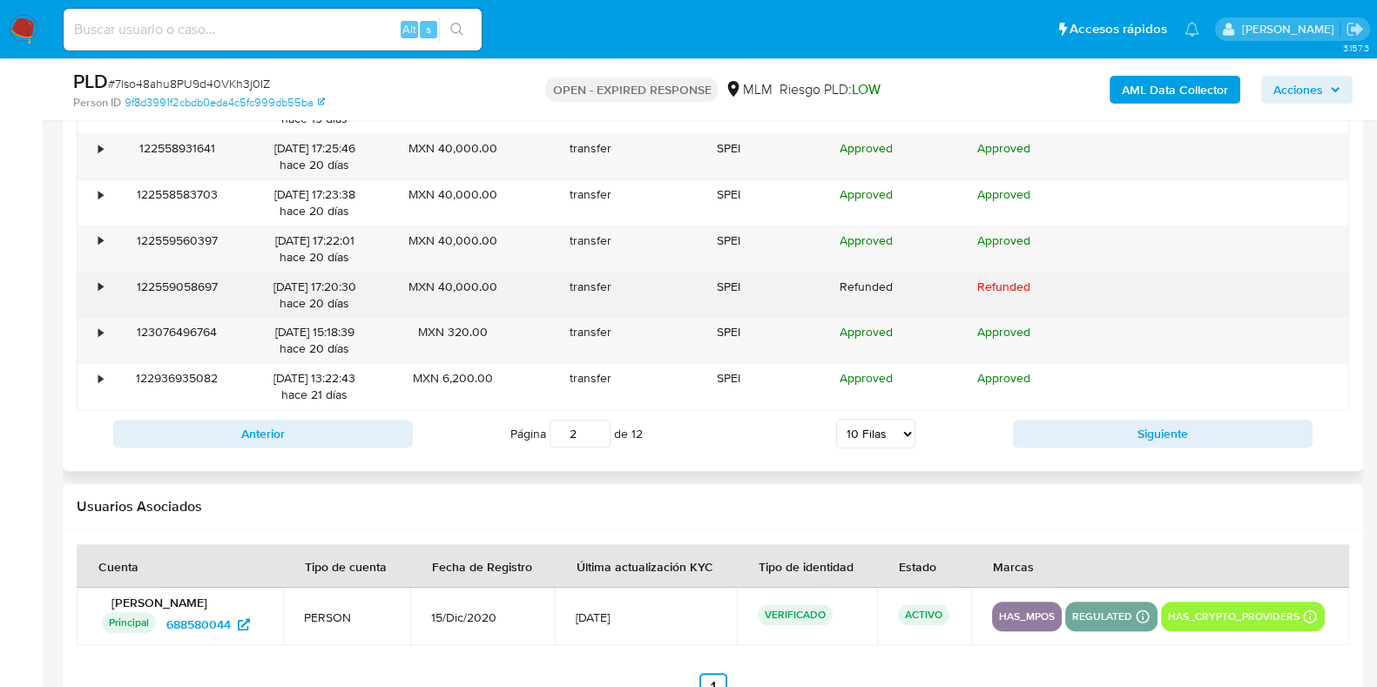
click at [100, 286] on div "•" at bounding box center [100, 287] width 4 height 17
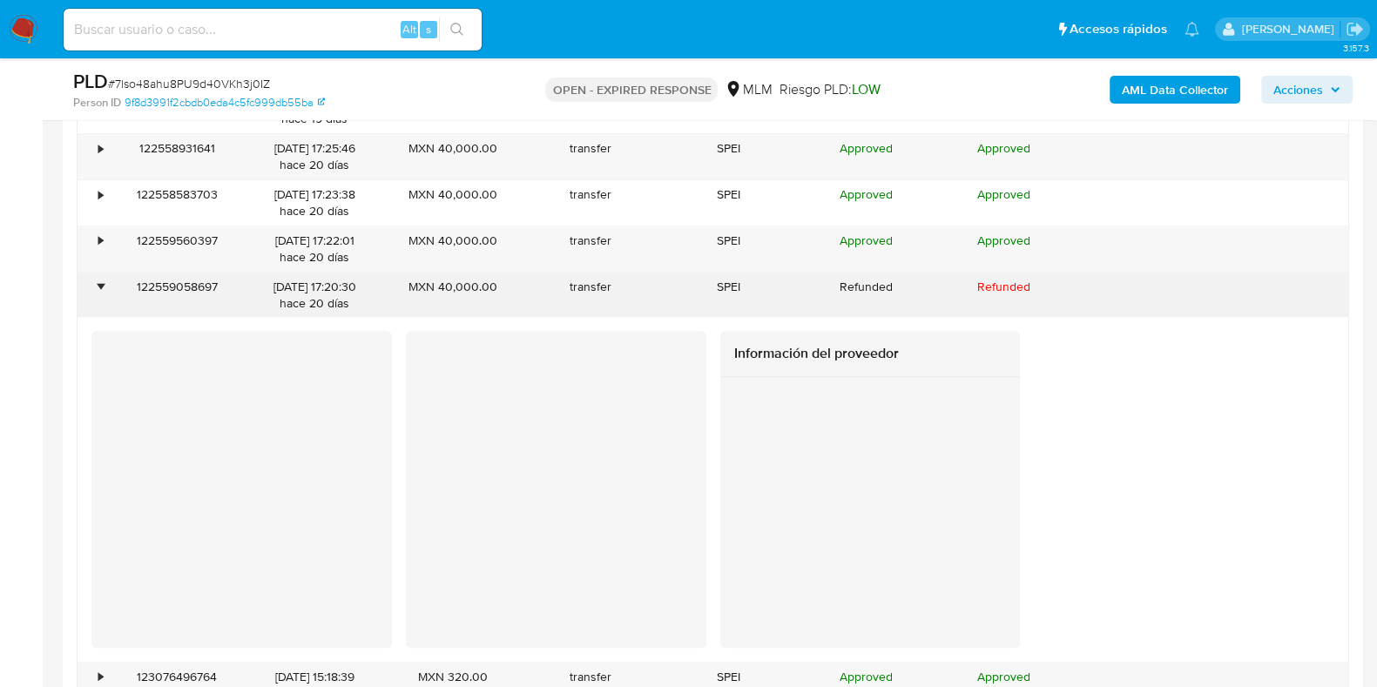
click at [100, 286] on div "•" at bounding box center [100, 287] width 4 height 17
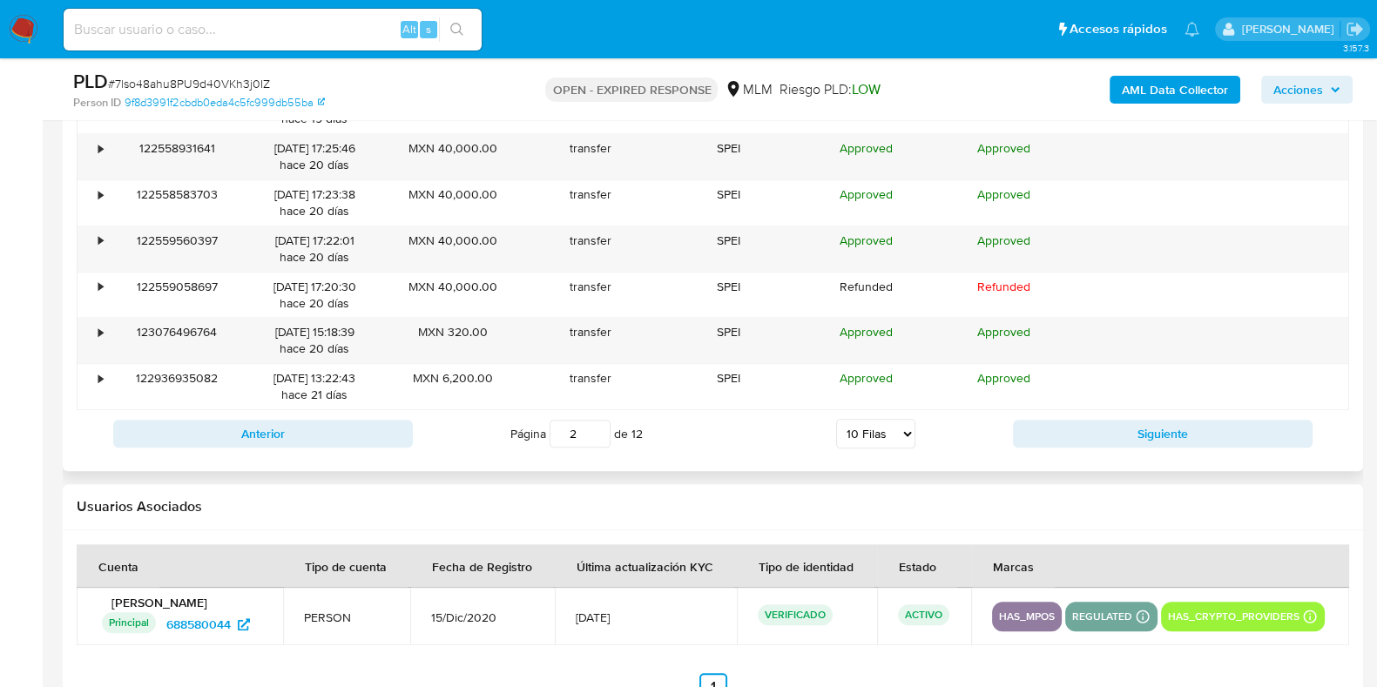
click at [1146, 446] on div "Anterior Página 2 de 12 5 Filas 10 Filas 20 Filas 25 Filas 50 Filas 100 Filas S…" at bounding box center [713, 433] width 1272 height 47
click at [1138, 442] on button "Siguiente" at bounding box center [1163, 434] width 300 height 28
type input "3"
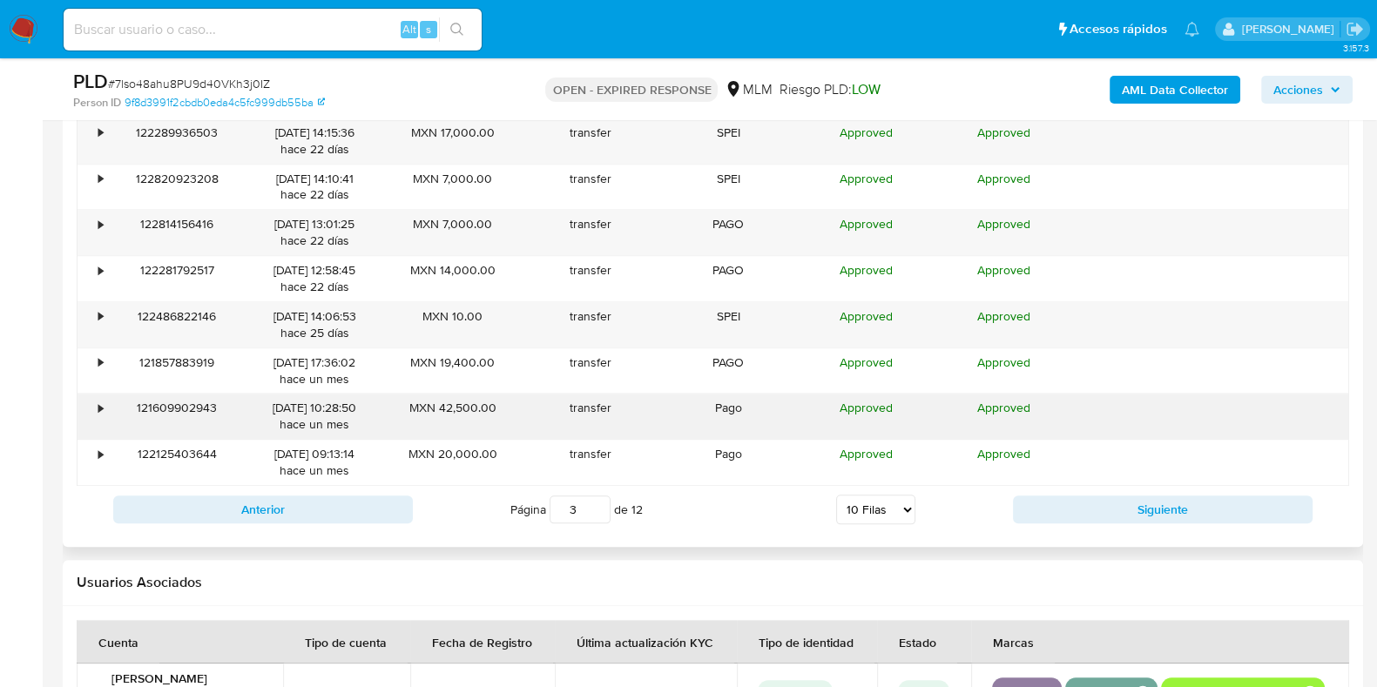
scroll to position [2286, 0]
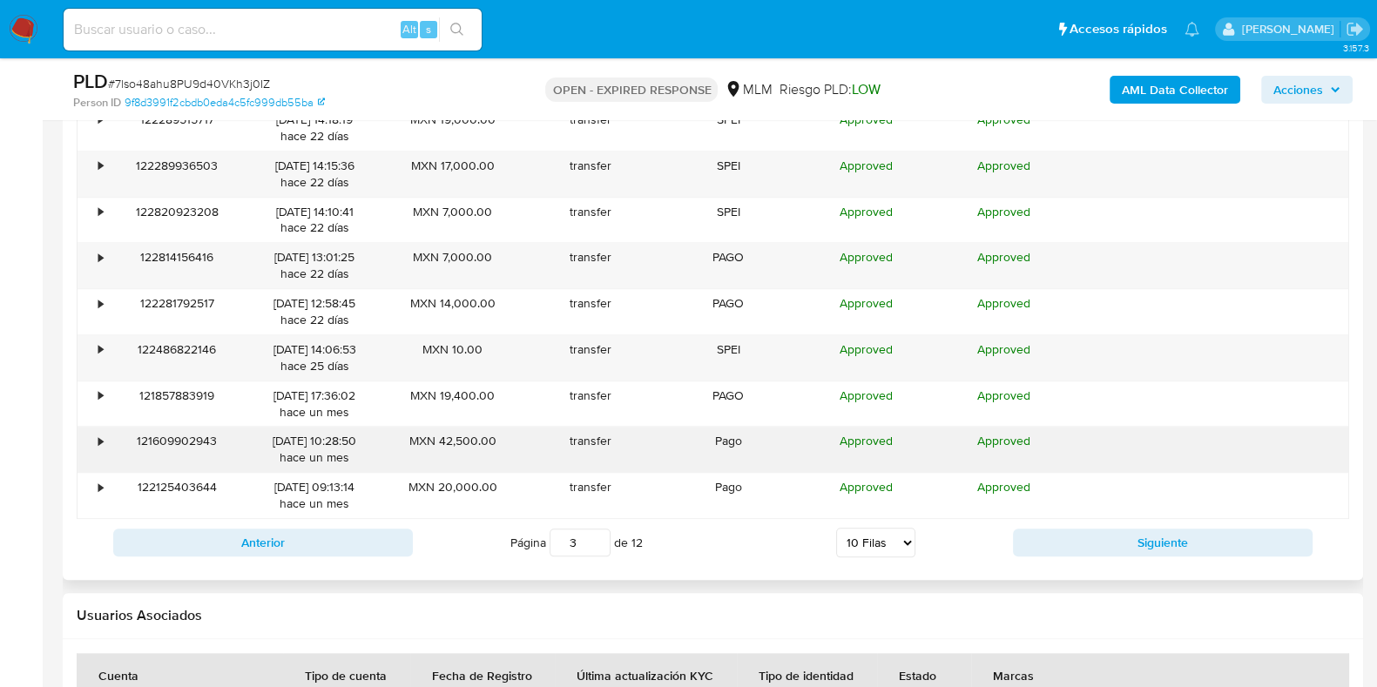
click at [96, 429] on div "•" at bounding box center [93, 449] width 30 height 45
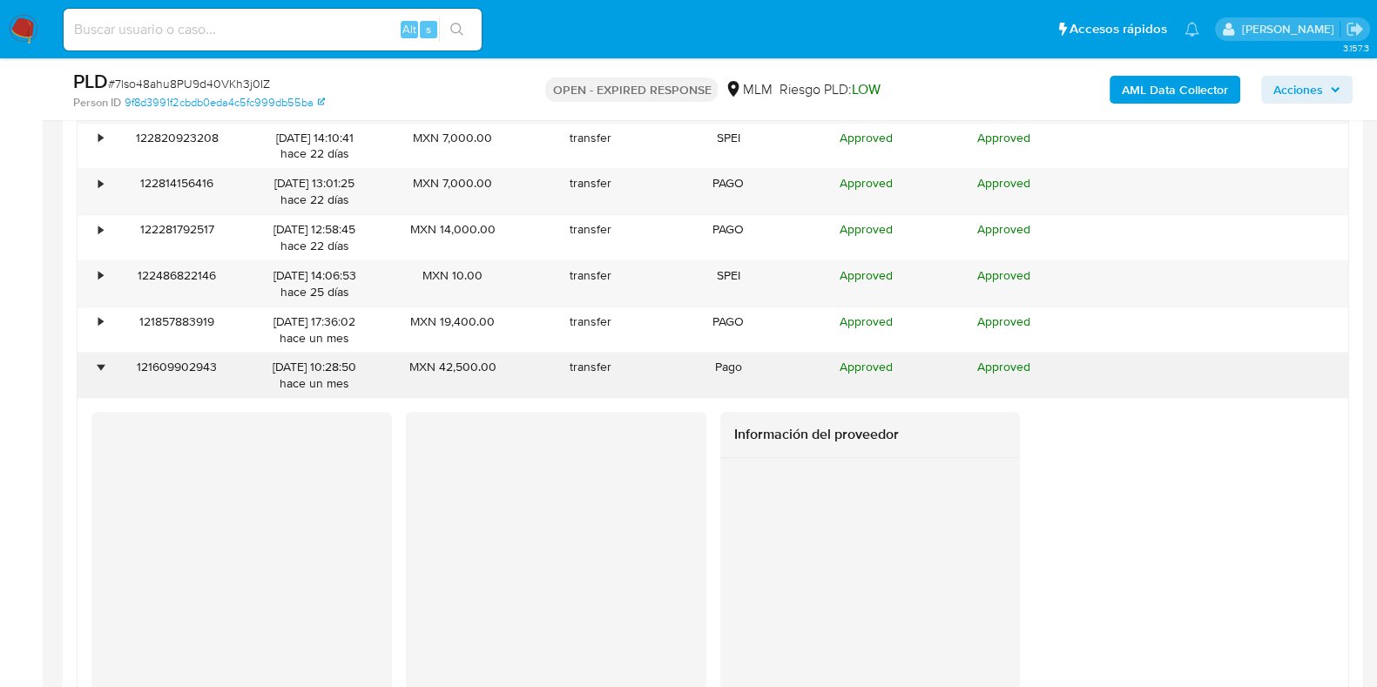
scroll to position [2395, 0]
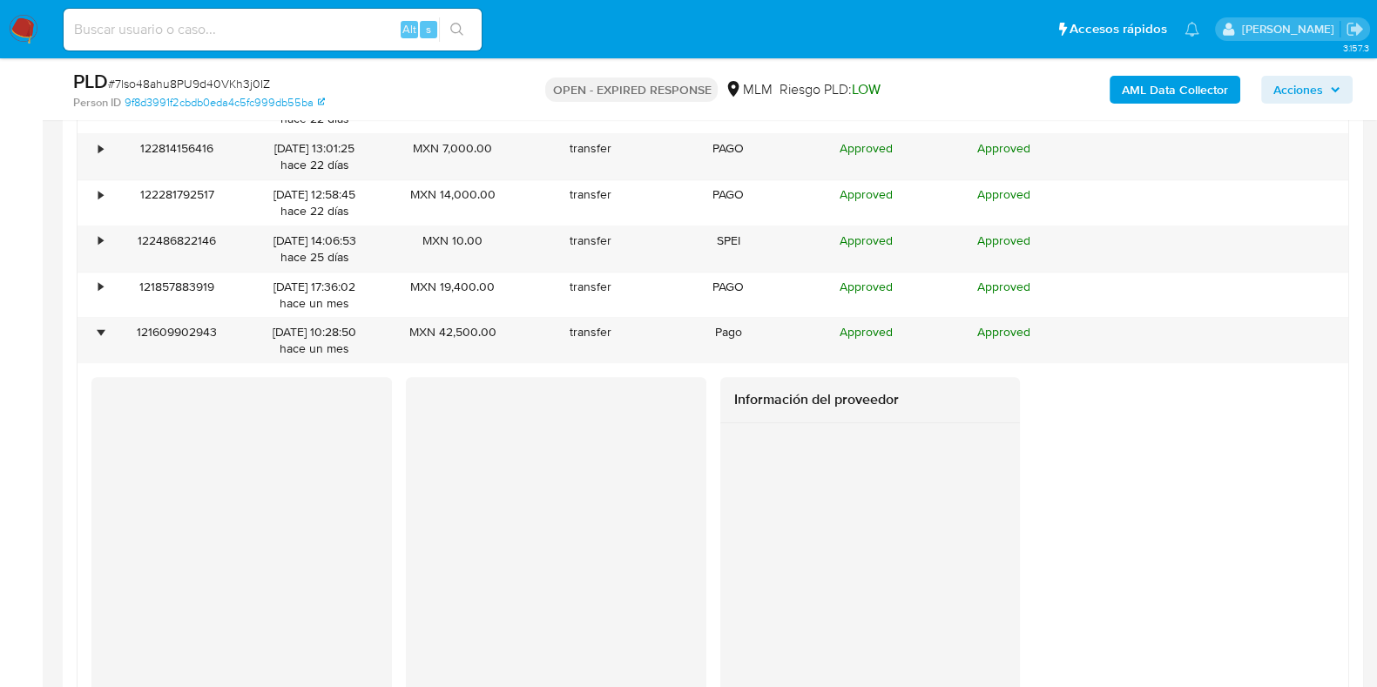
click at [730, 596] on div at bounding box center [870, 548] width 300 height 251
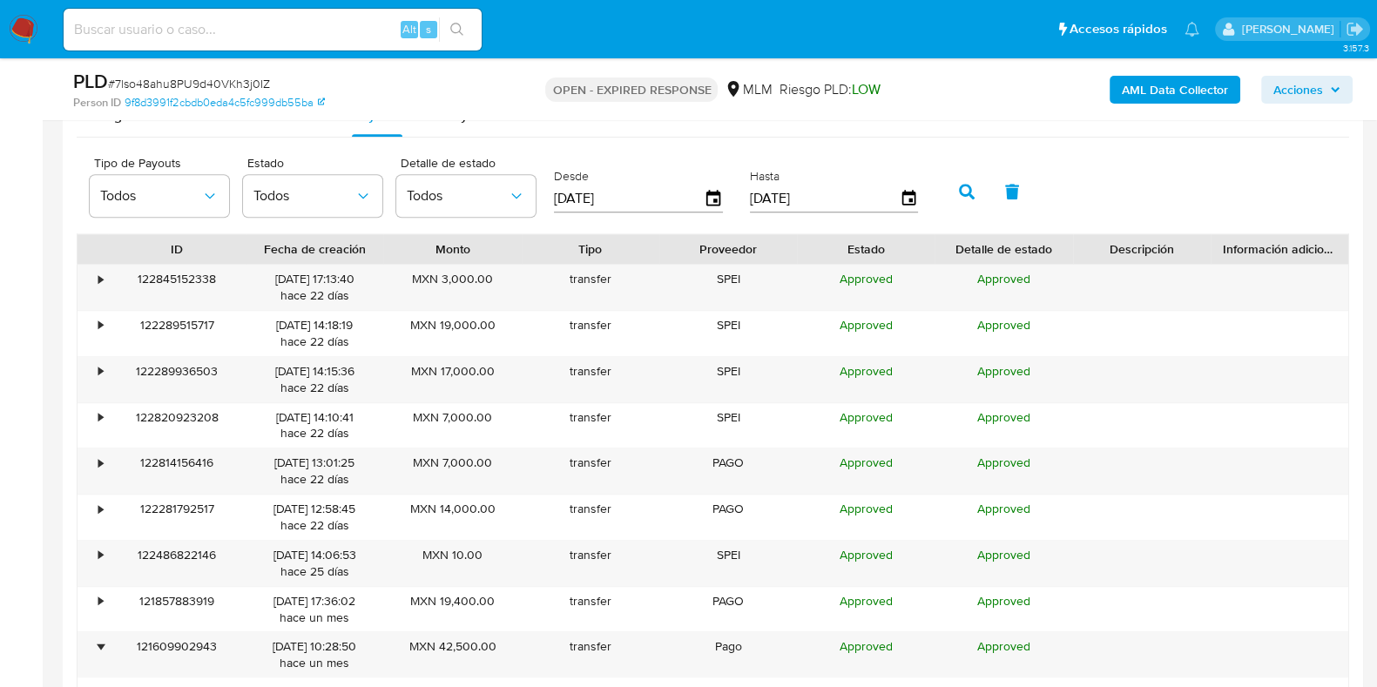
scroll to position [1960, 0]
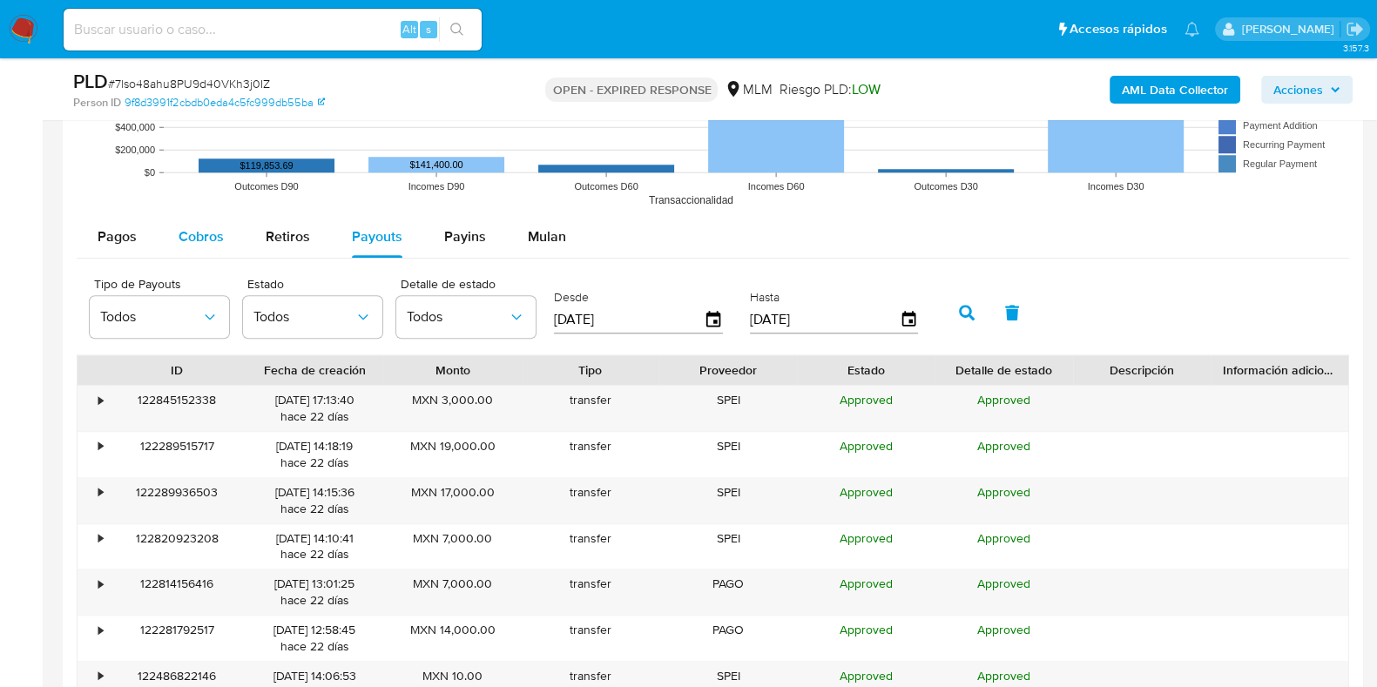
click at [213, 244] on span "Cobros" at bounding box center [201, 236] width 45 height 20
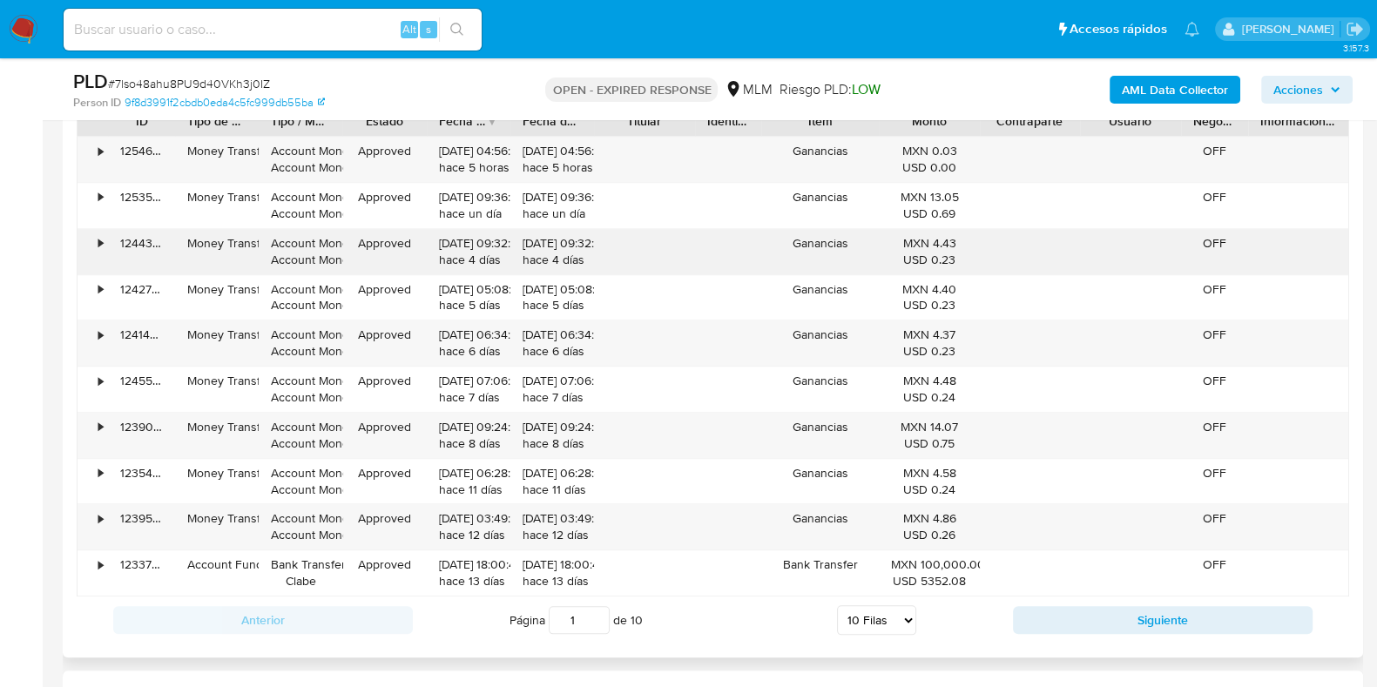
scroll to position [2177, 0]
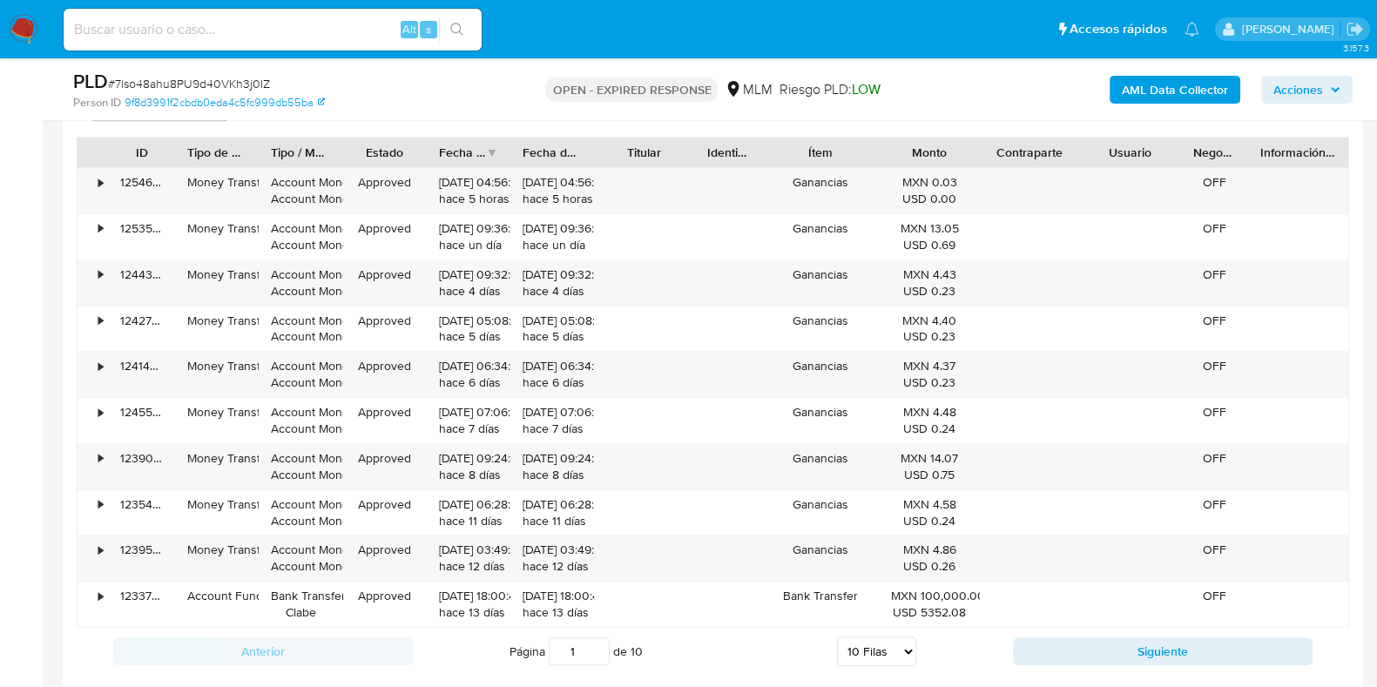
click at [849, 645] on select "5 Filas 10 Filas 20 Filas 25 Filas 50 Filas 100 Filas" at bounding box center [876, 652] width 79 height 30
select select "50"
click at [837, 637] on select "5 Filas 10 Filas 20 Filas 25 Filas 50 Filas 100 Filas" at bounding box center [876, 652] width 79 height 30
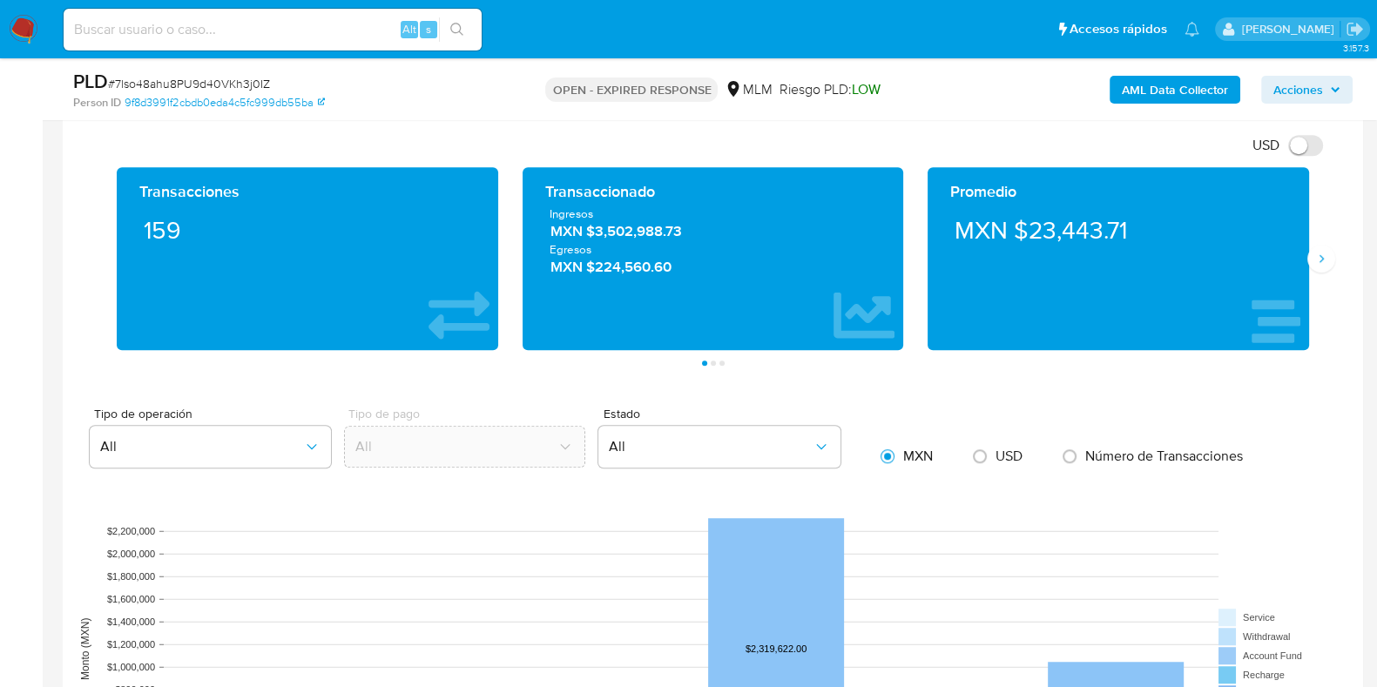
scroll to position [1306, 0]
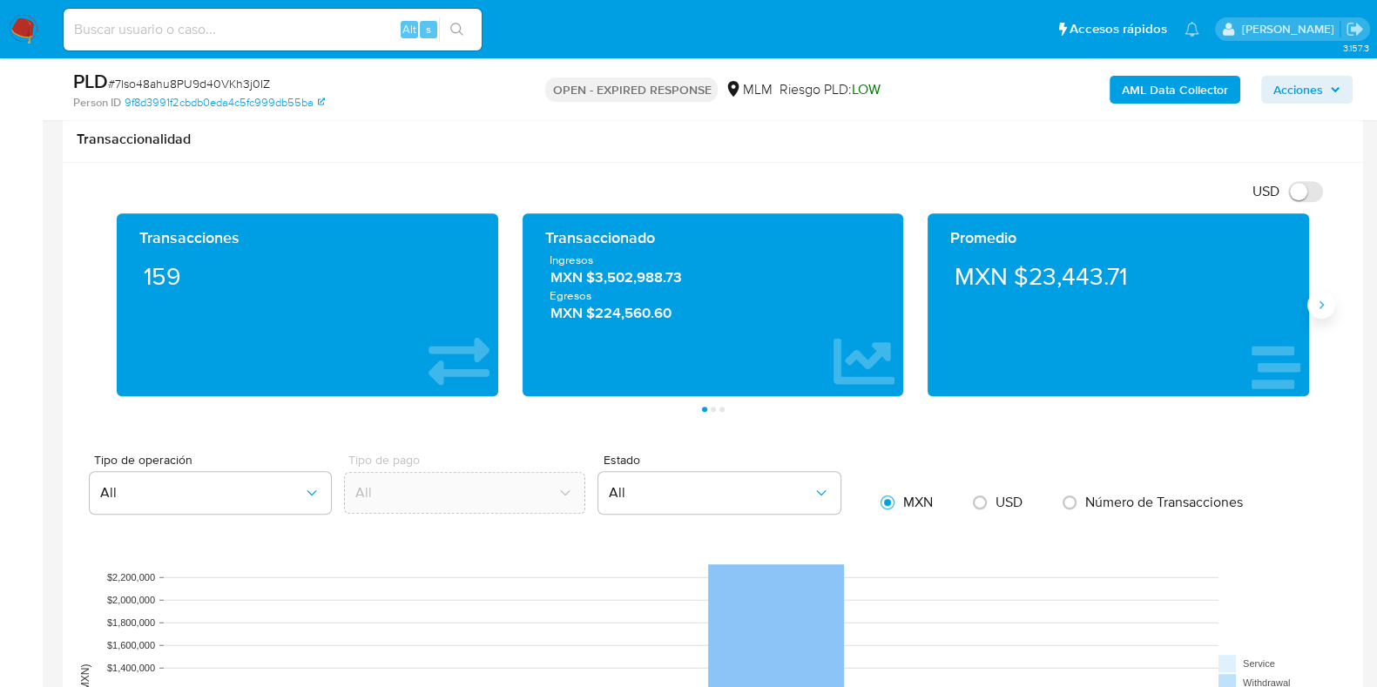
click at [1320, 299] on icon "Siguiente" at bounding box center [1321, 305] width 14 height 14
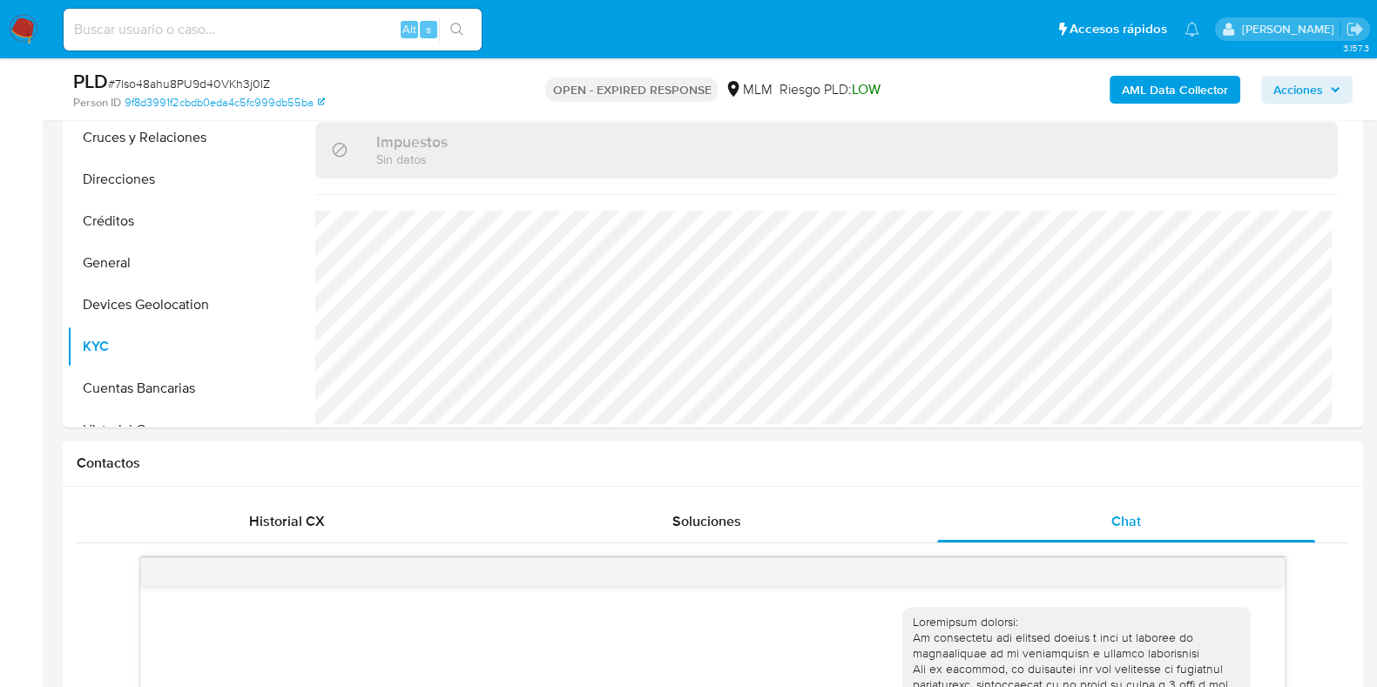
scroll to position [435, 0]
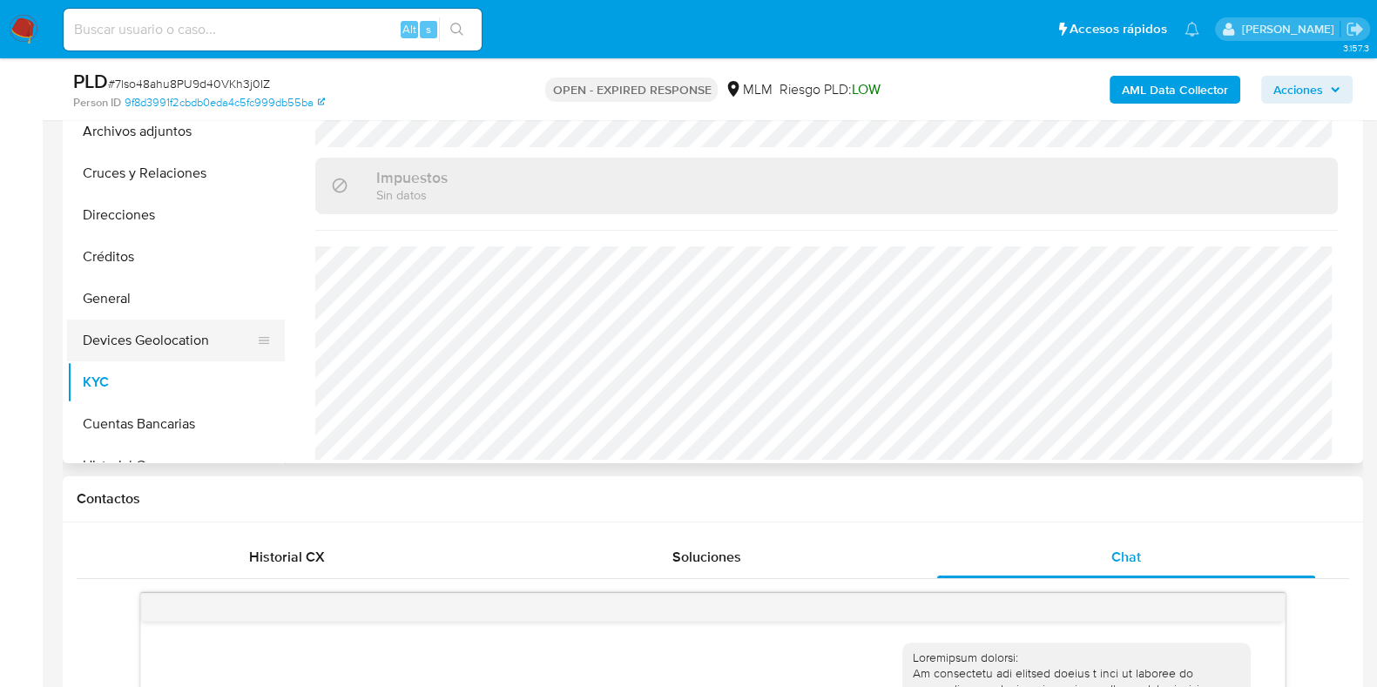
click at [128, 333] on button "Devices Geolocation" at bounding box center [169, 341] width 204 height 42
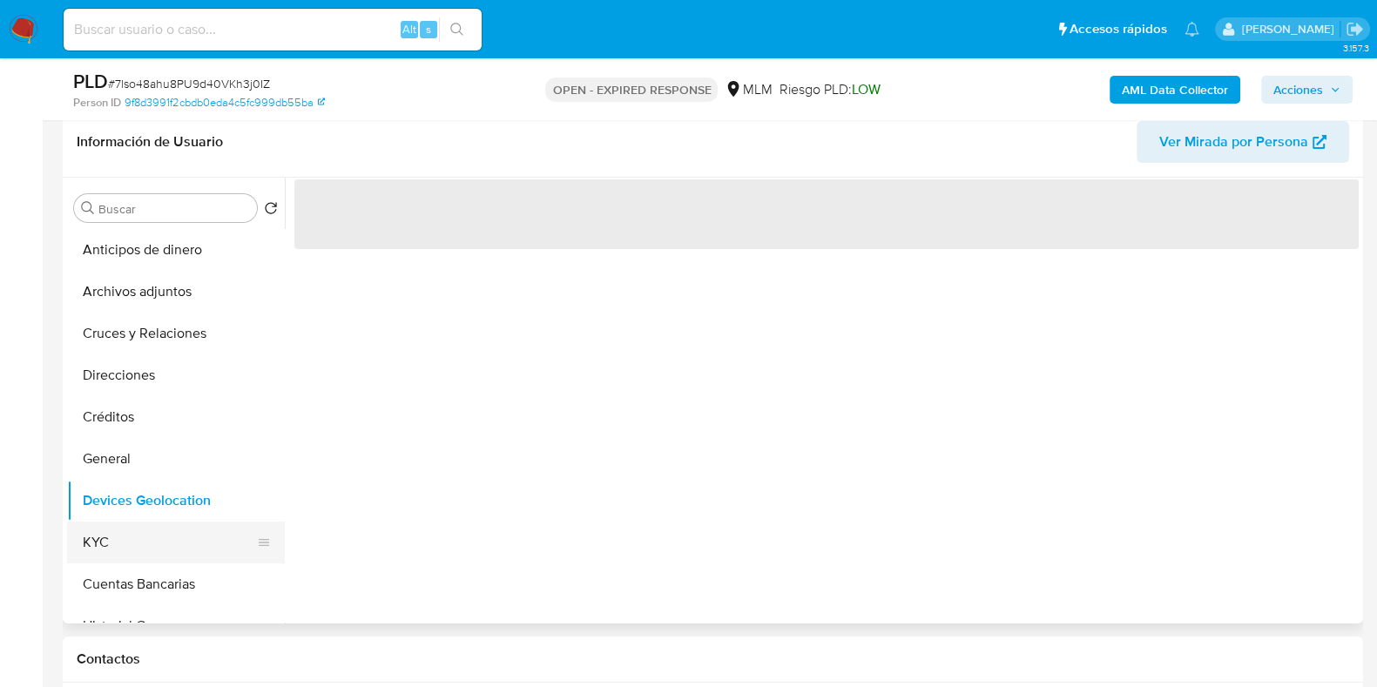
scroll to position [217, 0]
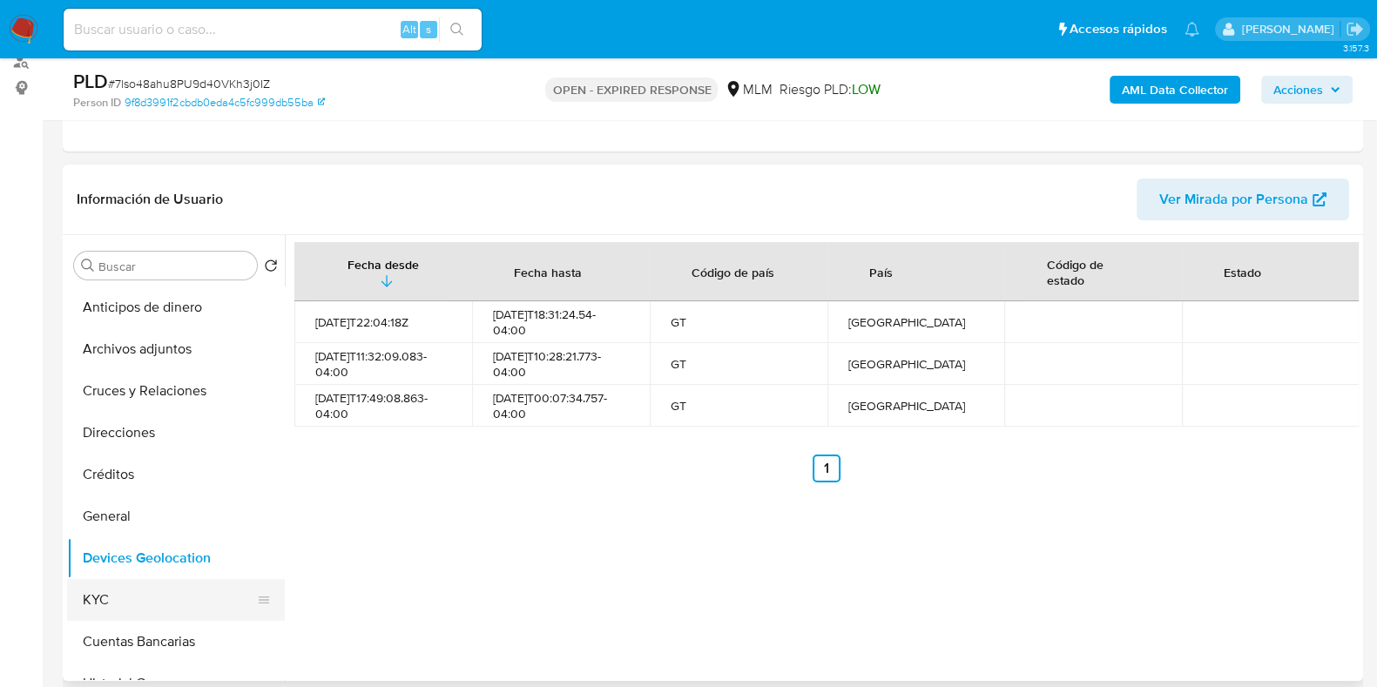
click at [154, 614] on button "KYC" at bounding box center [169, 600] width 204 height 42
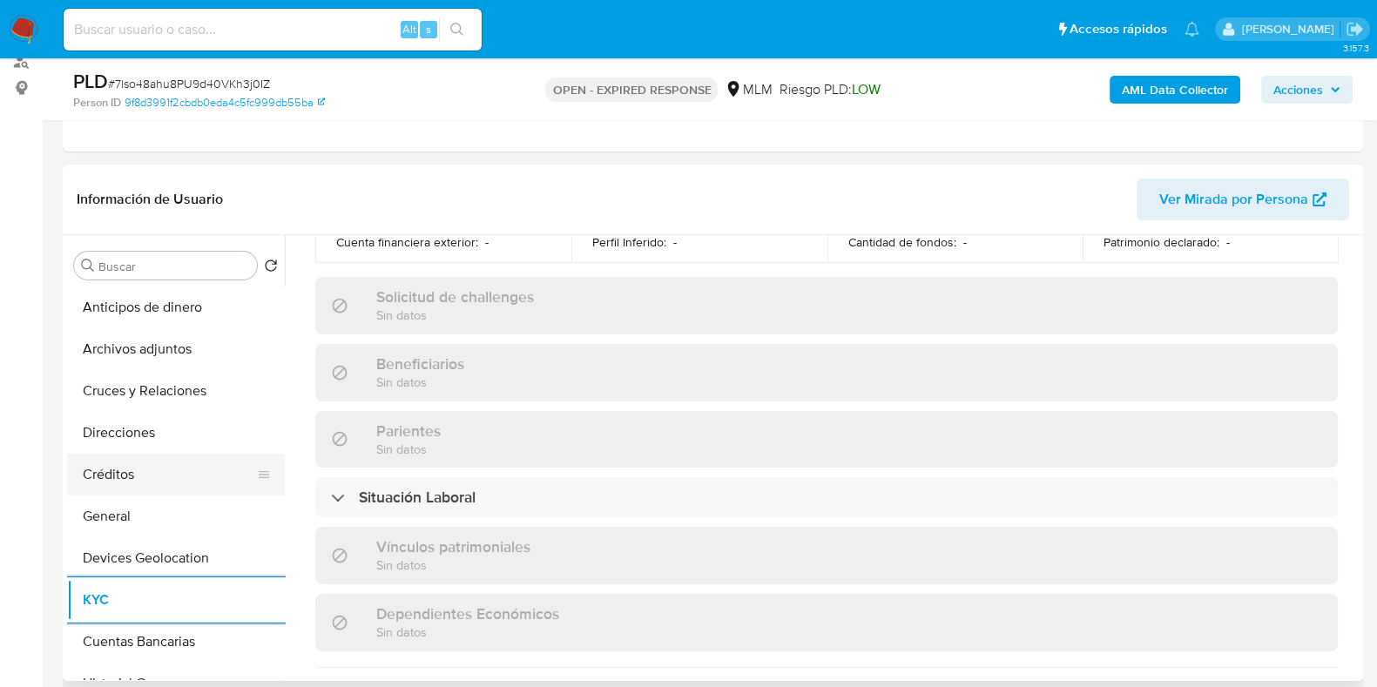
scroll to position [658, 0]
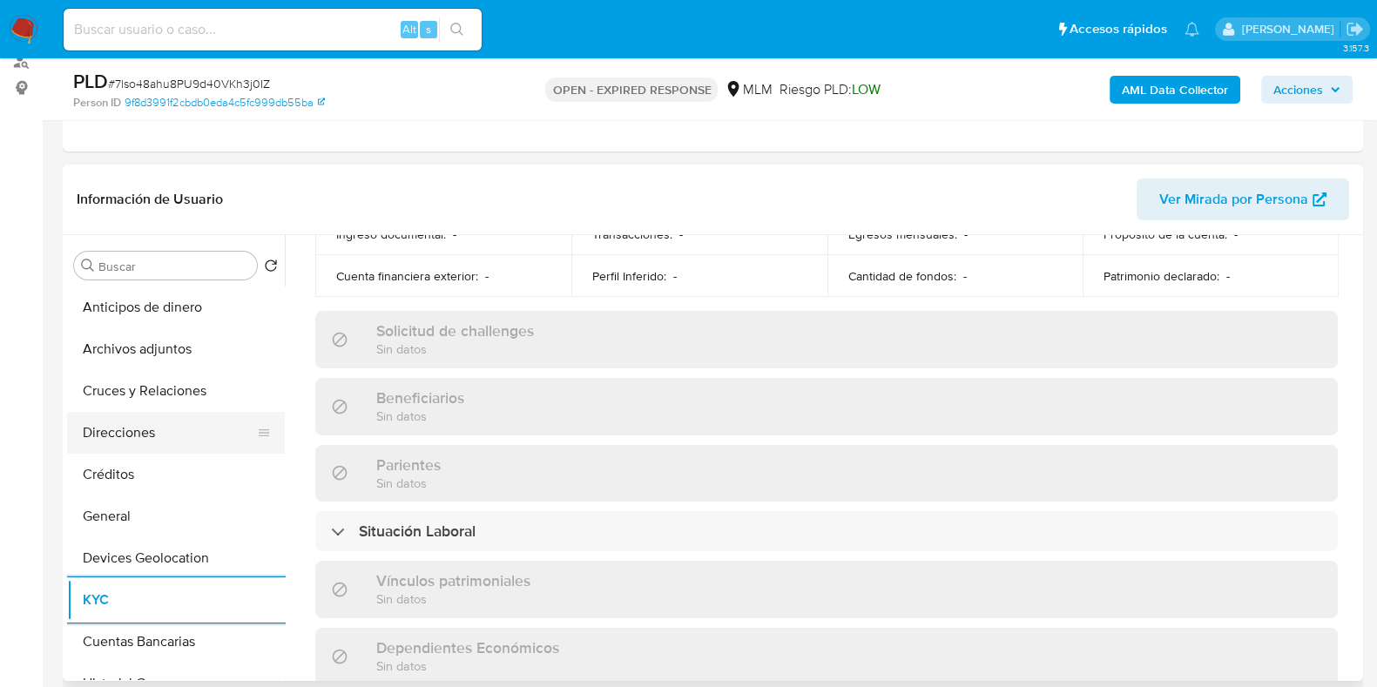
click at [132, 437] on button "Direcciones" at bounding box center [169, 433] width 204 height 42
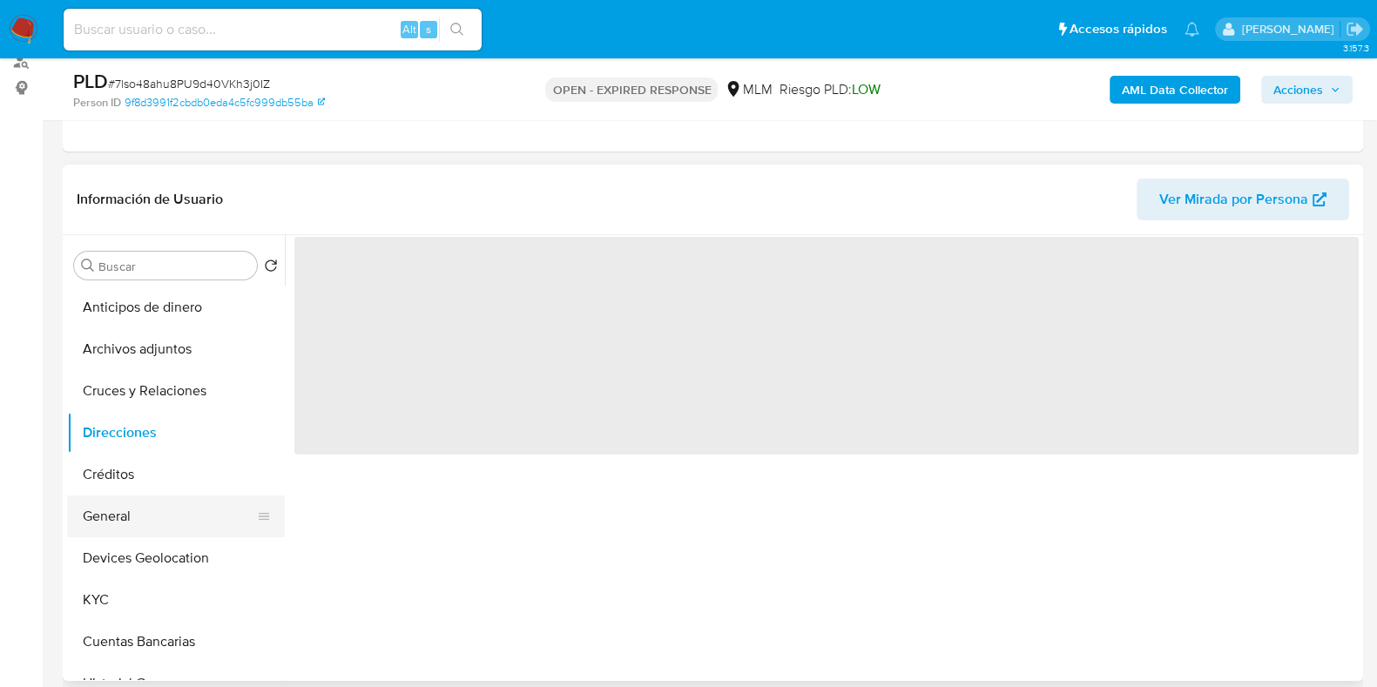
scroll to position [108, 0]
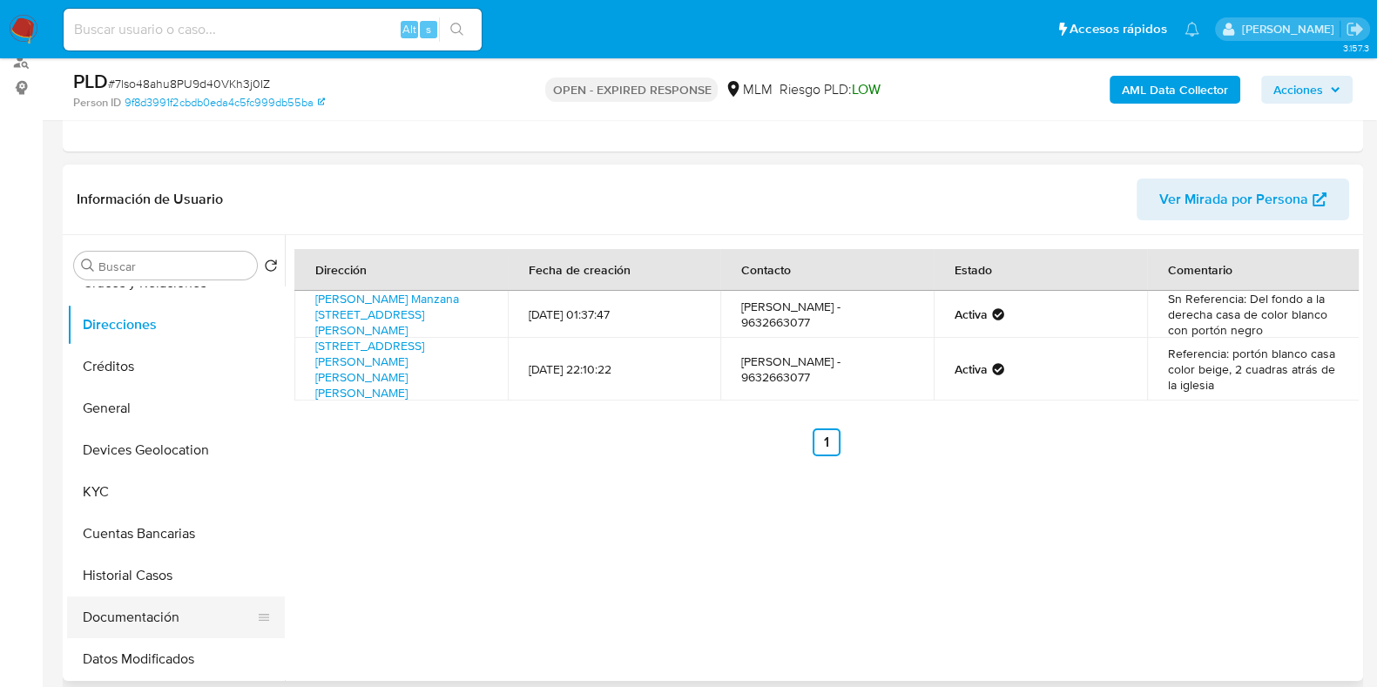
click at [123, 608] on button "Documentación" at bounding box center [169, 618] width 204 height 42
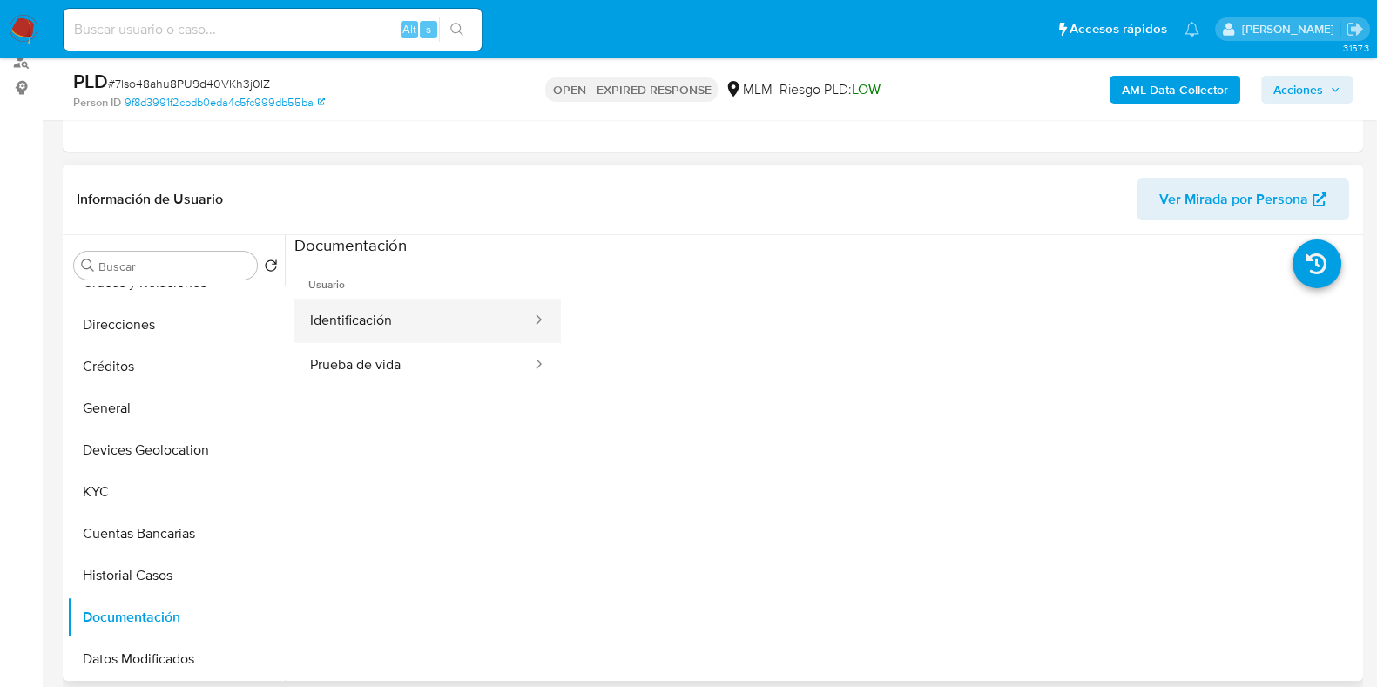
click at [361, 325] on button "Identificación" at bounding box center [413, 321] width 239 height 44
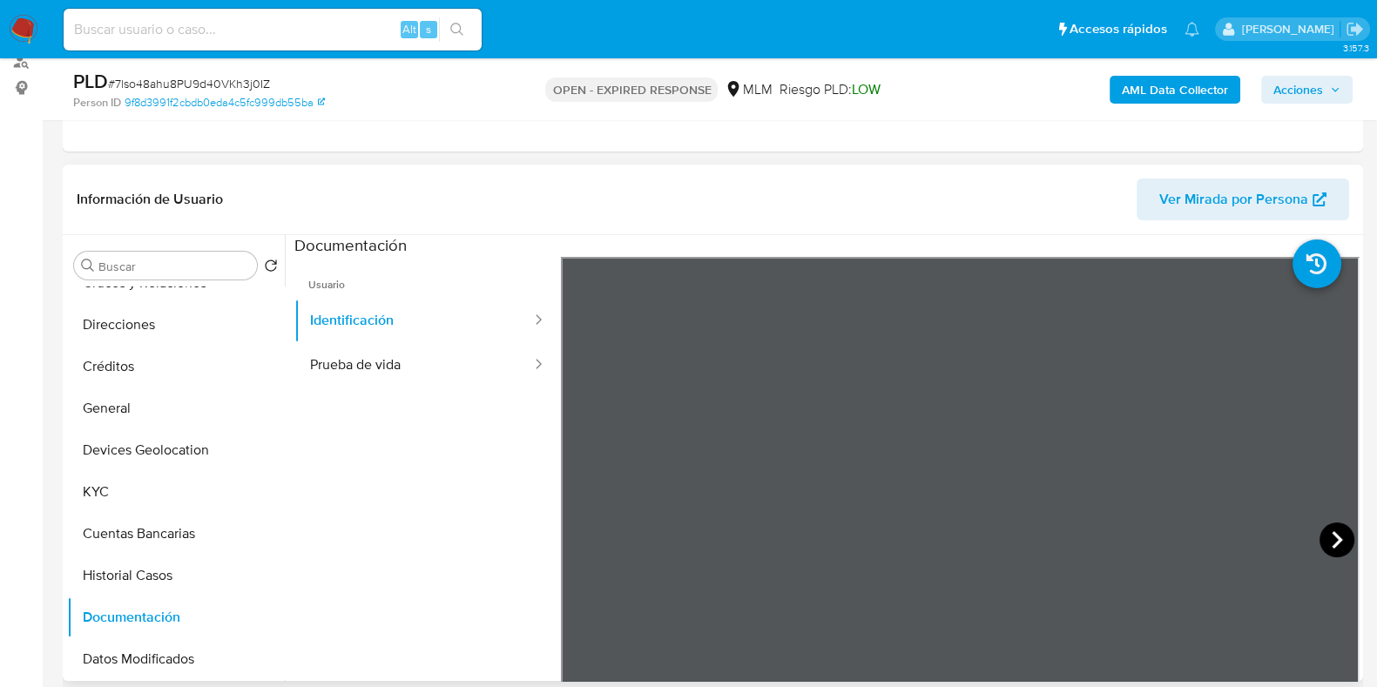
click at [1331, 530] on icon at bounding box center [1337, 540] width 35 height 35
click at [300, 356] on button "Prueba de vida" at bounding box center [413, 365] width 239 height 44
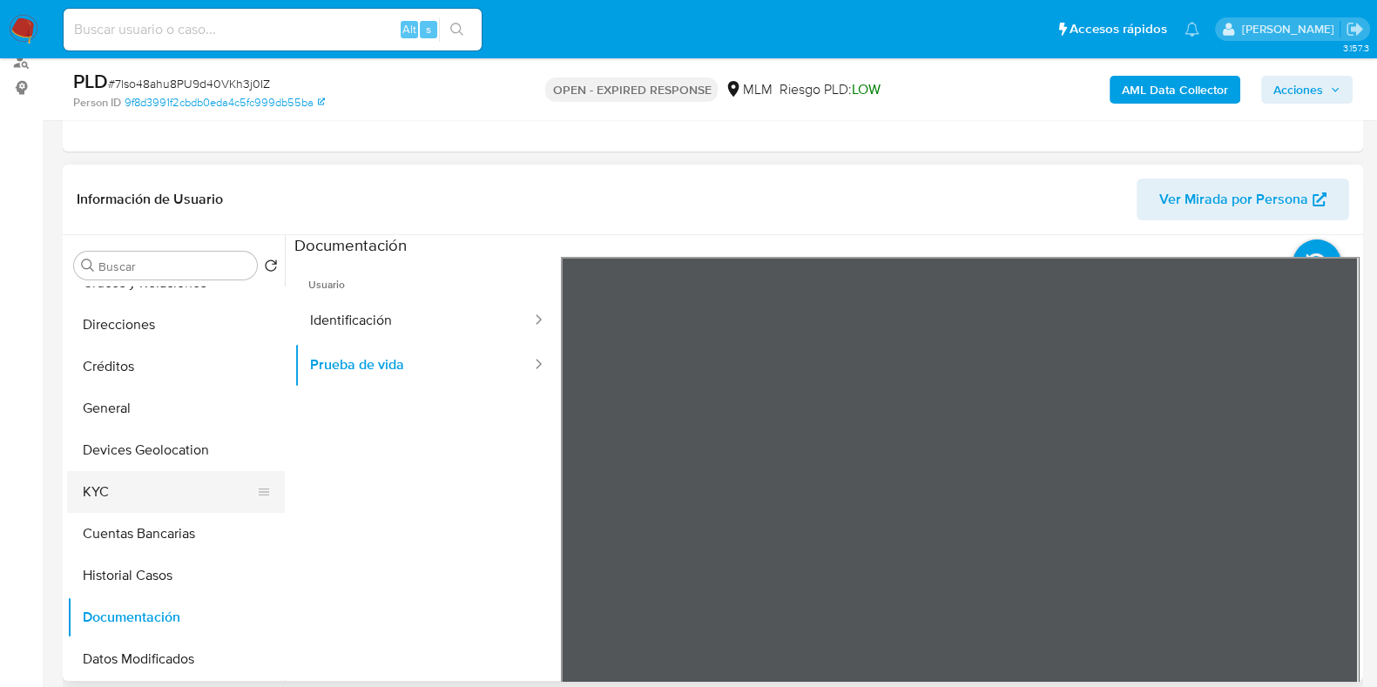
click at [152, 494] on button "KYC" at bounding box center [169, 492] width 204 height 42
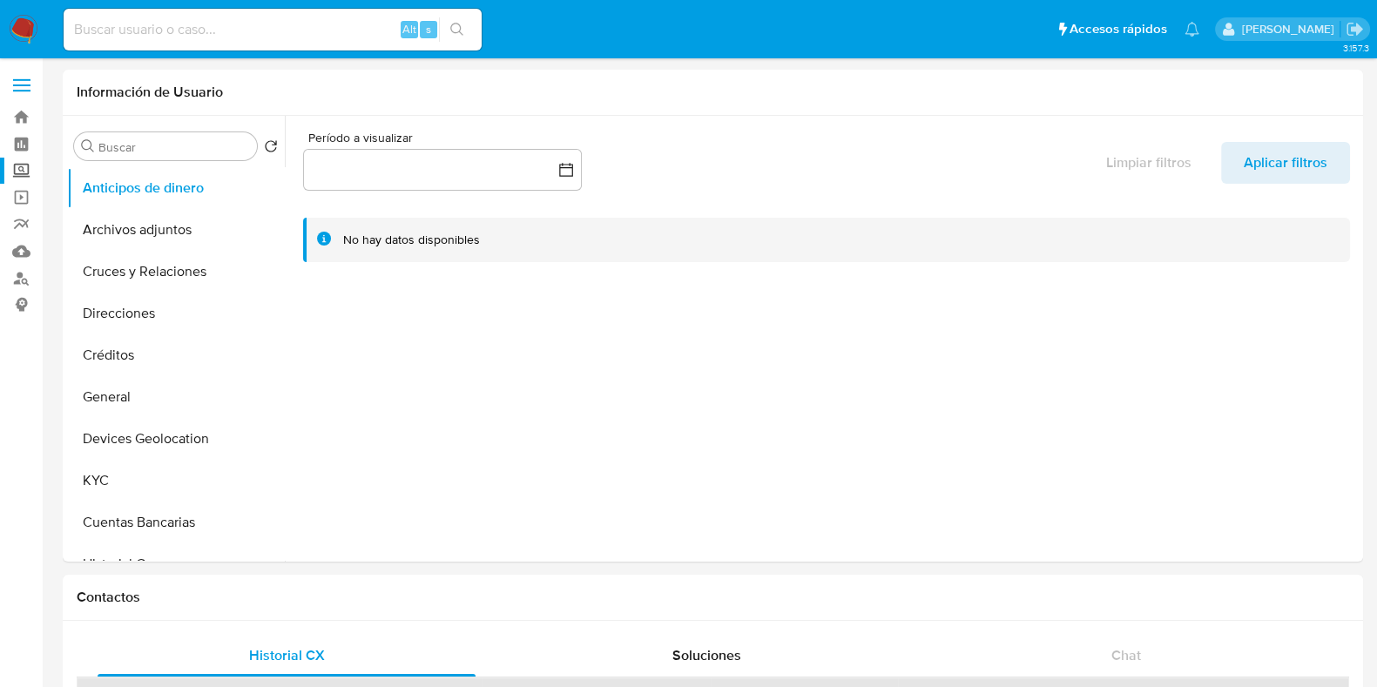
click at [17, 176] on label "Screening" at bounding box center [103, 171] width 207 height 27
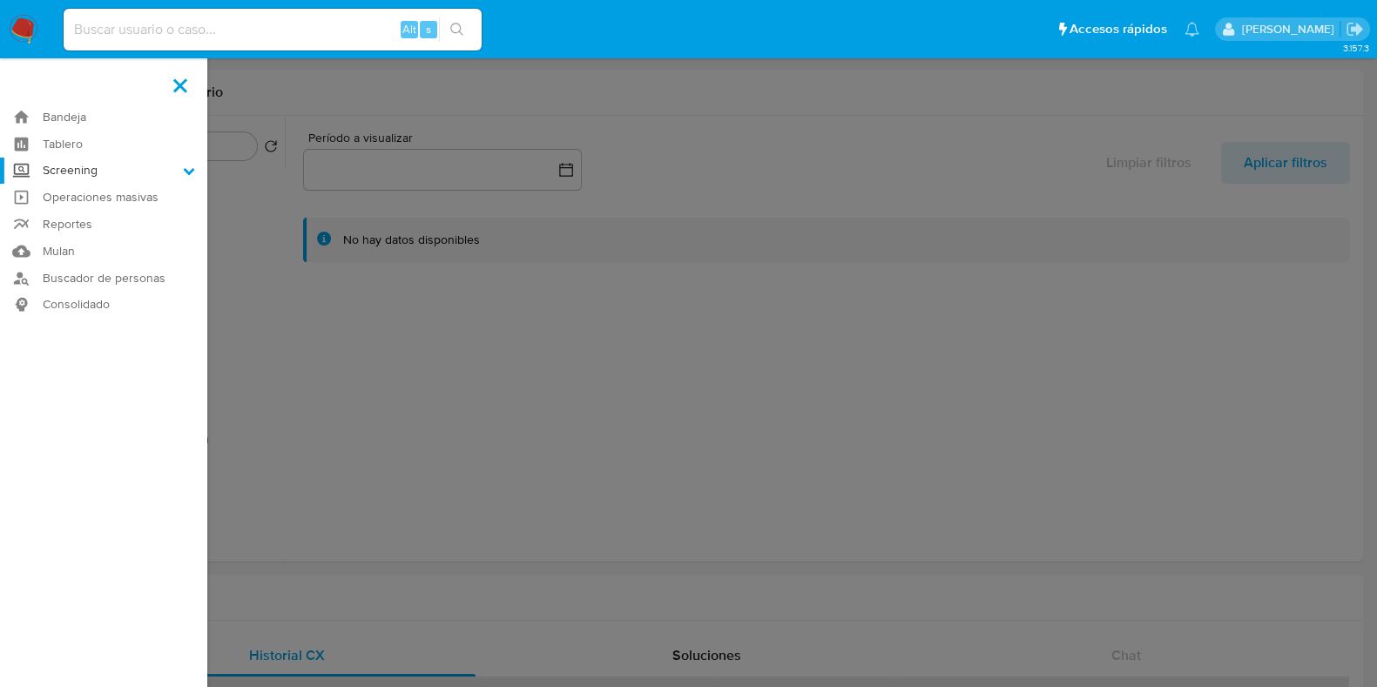
click at [0, 0] on input "Screening" at bounding box center [0, 0] width 0 height 0
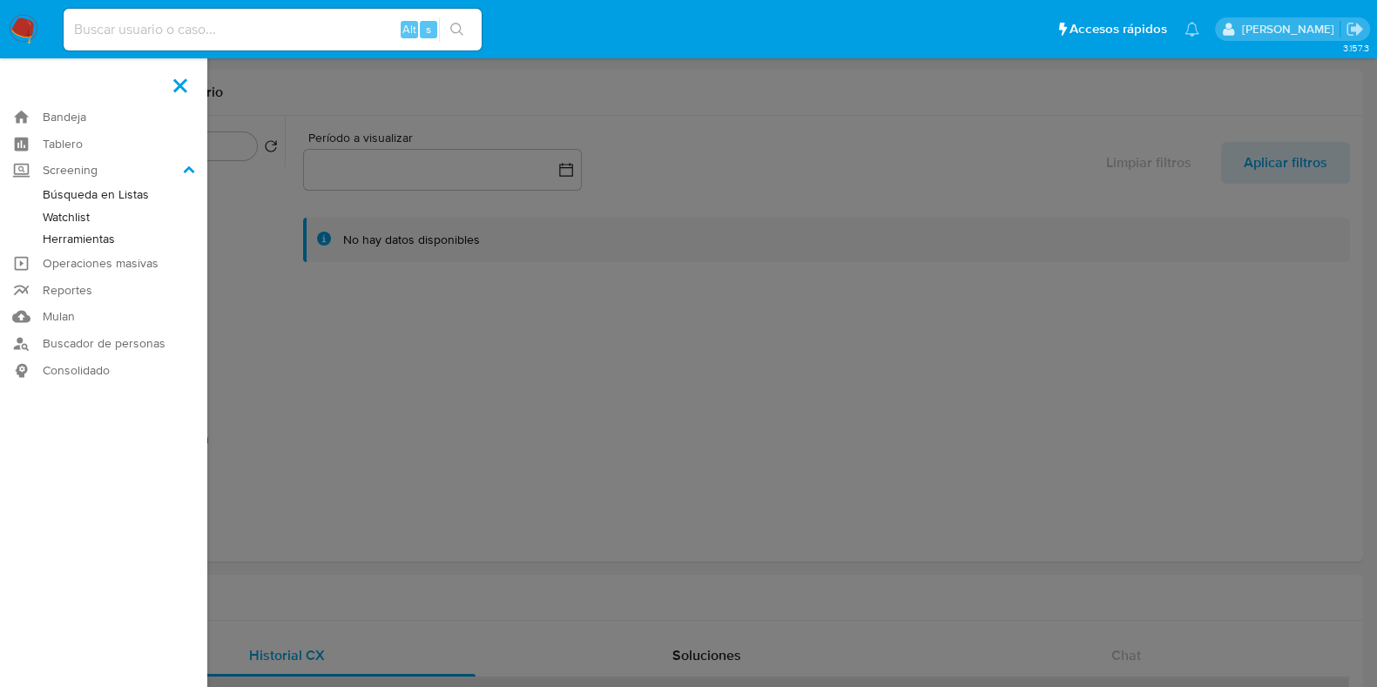
click at [74, 233] on link "Herramientas" at bounding box center [103, 239] width 207 height 22
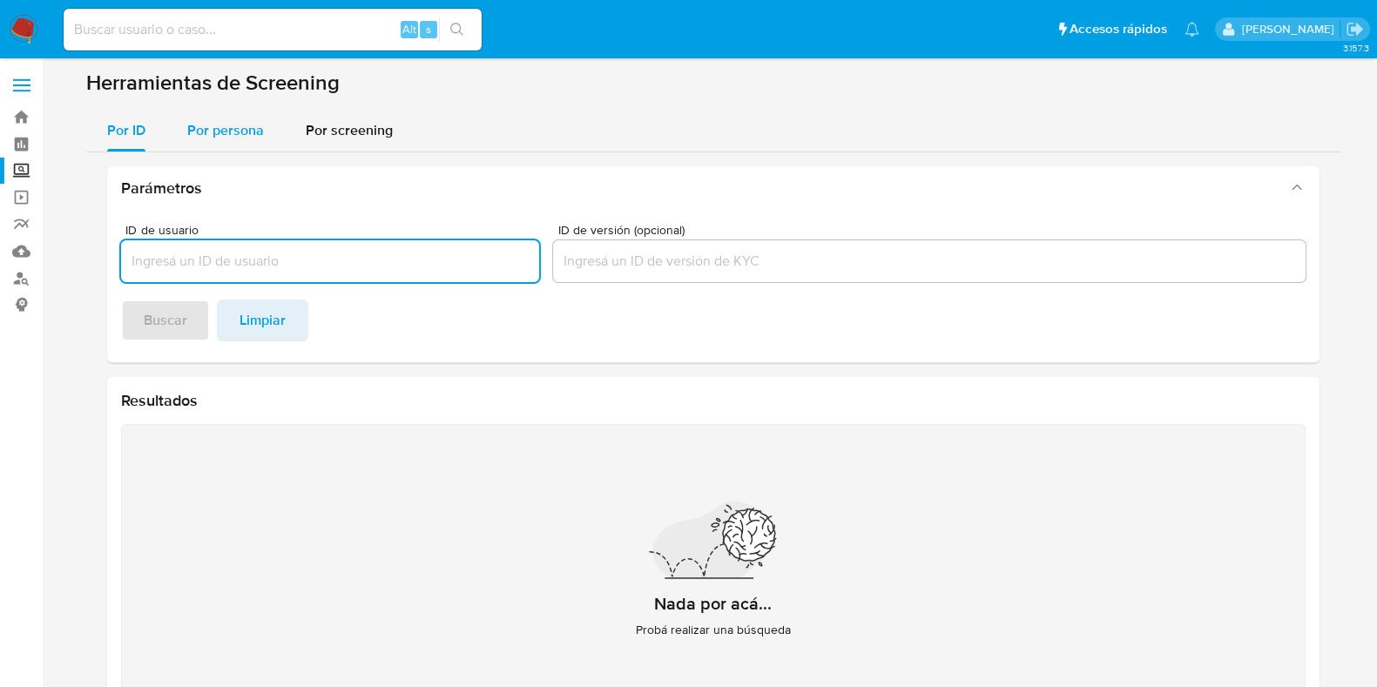
click at [213, 138] on span "Por persona" at bounding box center [225, 130] width 77 height 20
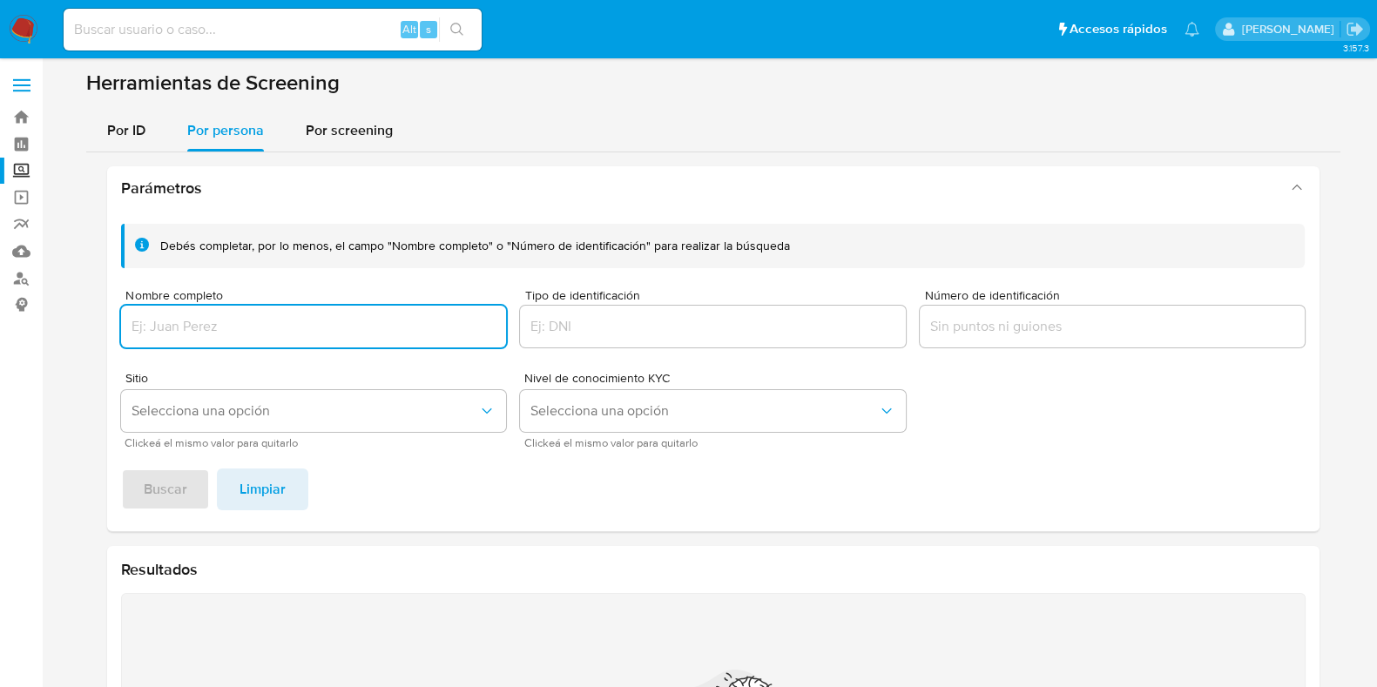
paste input "ITZEL GUADALUPE"
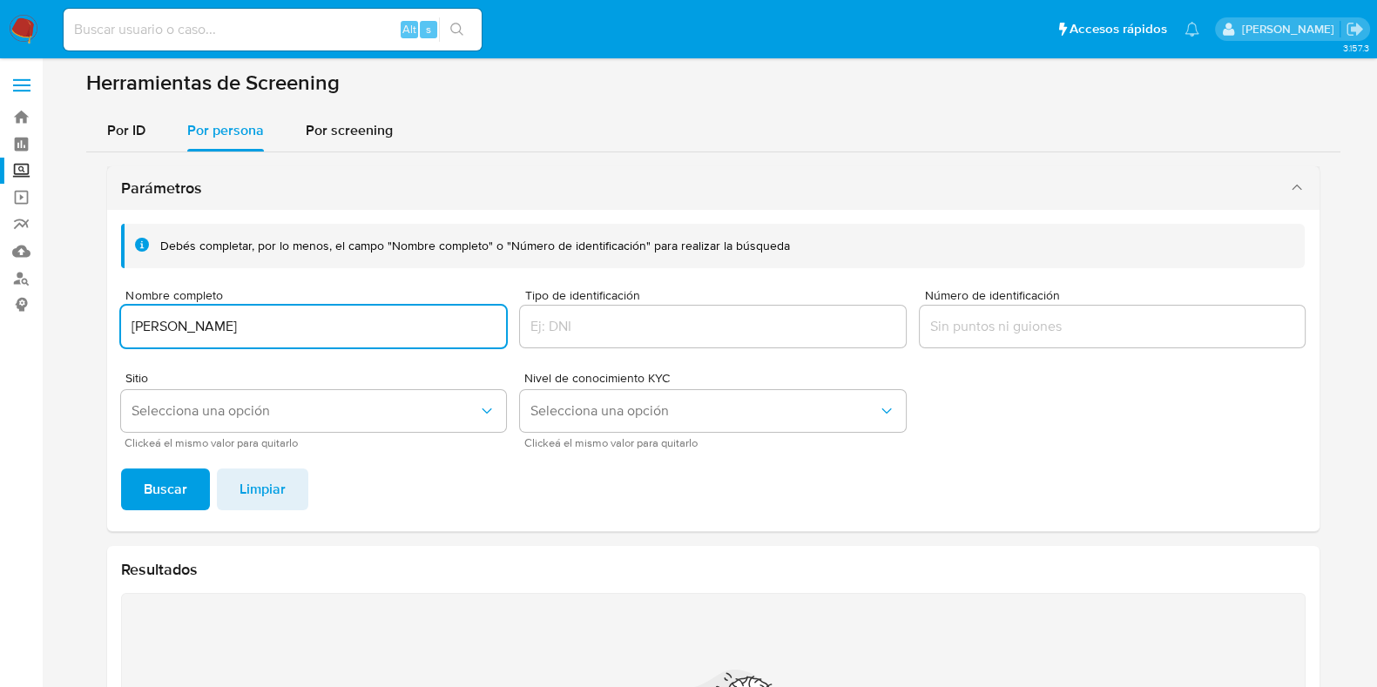
paste input "BORBONIO CORZO"
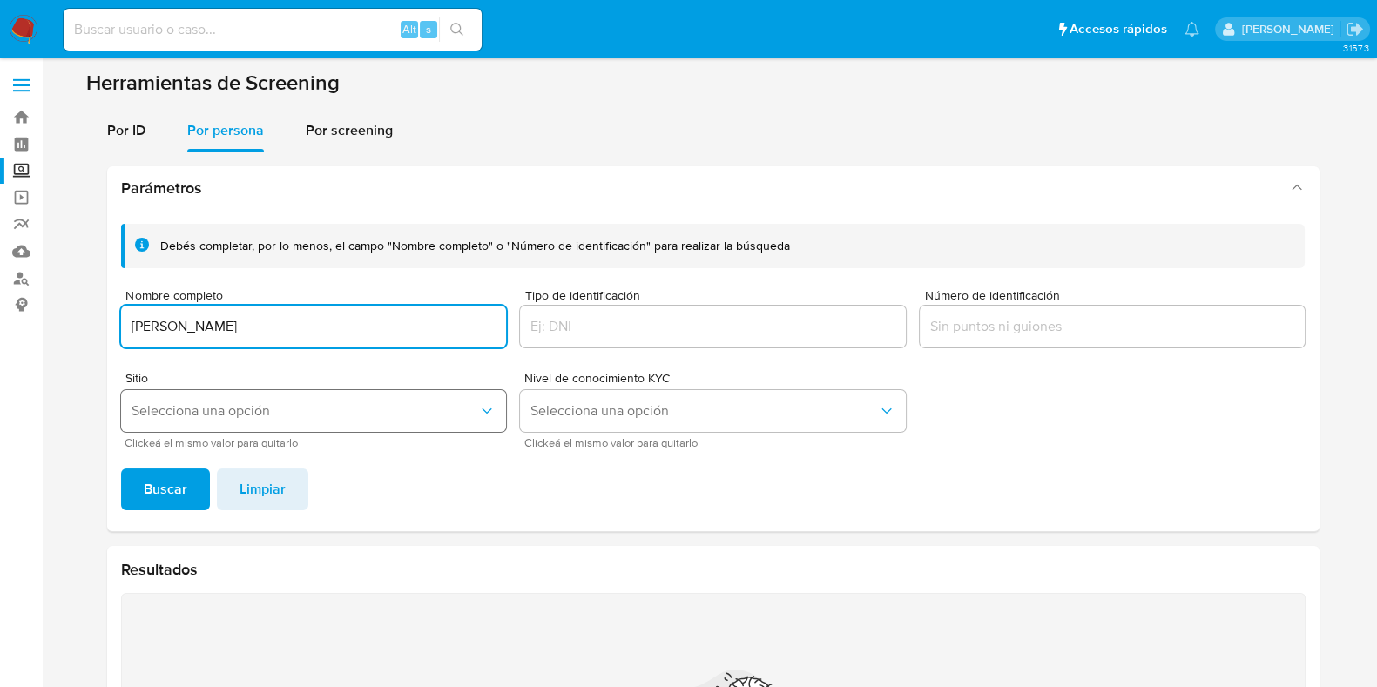
type input "ITZEL GUADALUPE BORBONIO CORZO"
click at [185, 424] on button "Selecciona una opción" at bounding box center [314, 411] width 386 height 42
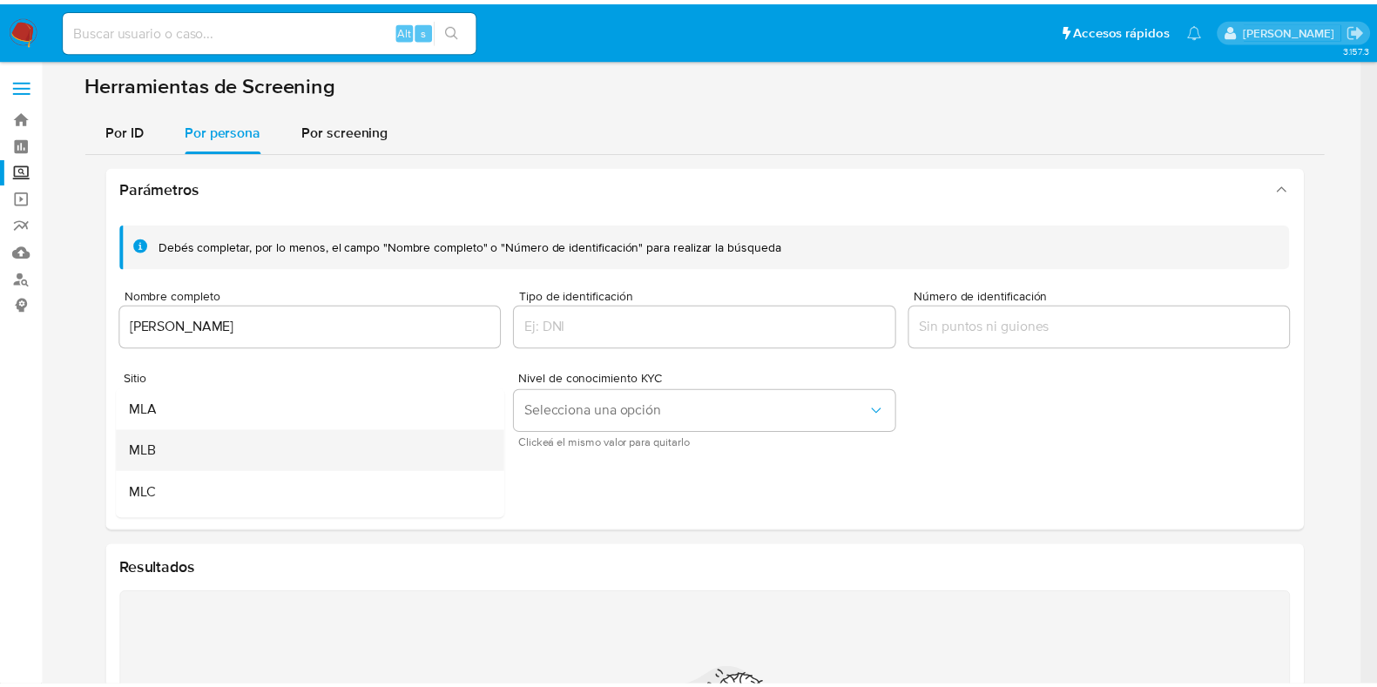
scroll to position [108, 0]
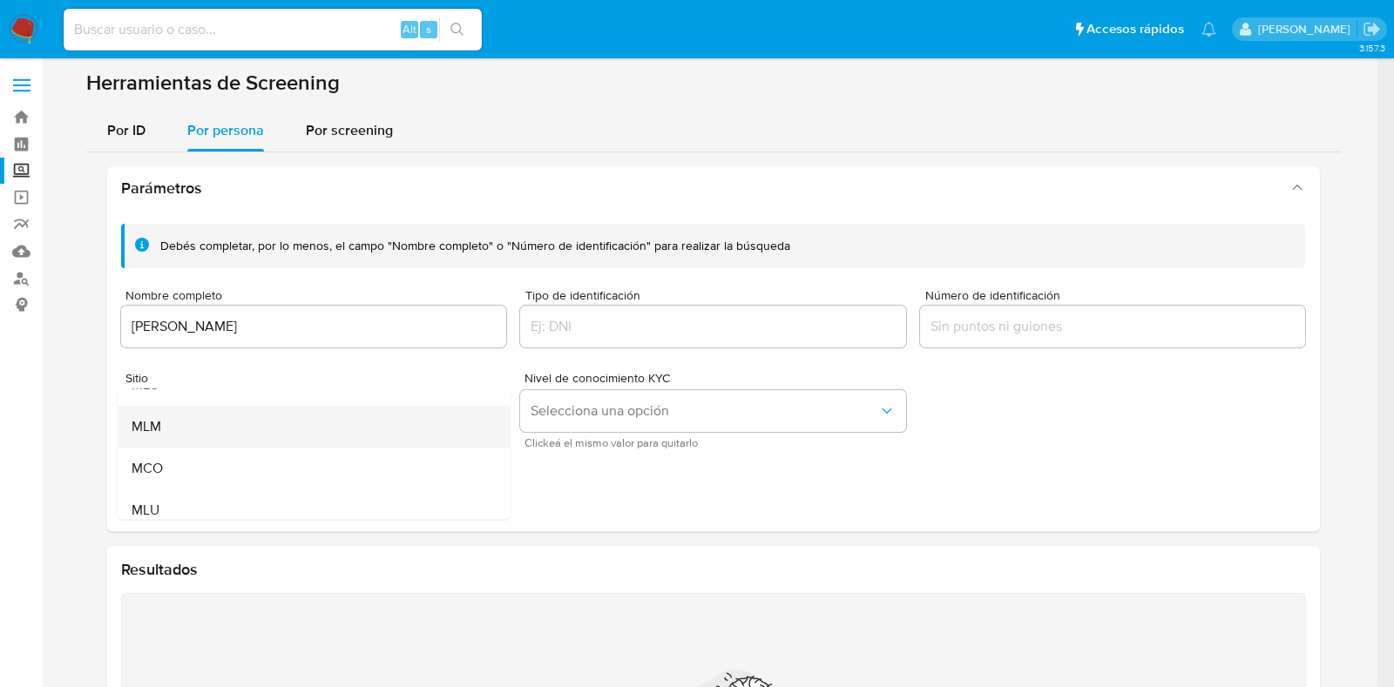
click at [172, 428] on div "MLM" at bounding box center [308, 427] width 354 height 42
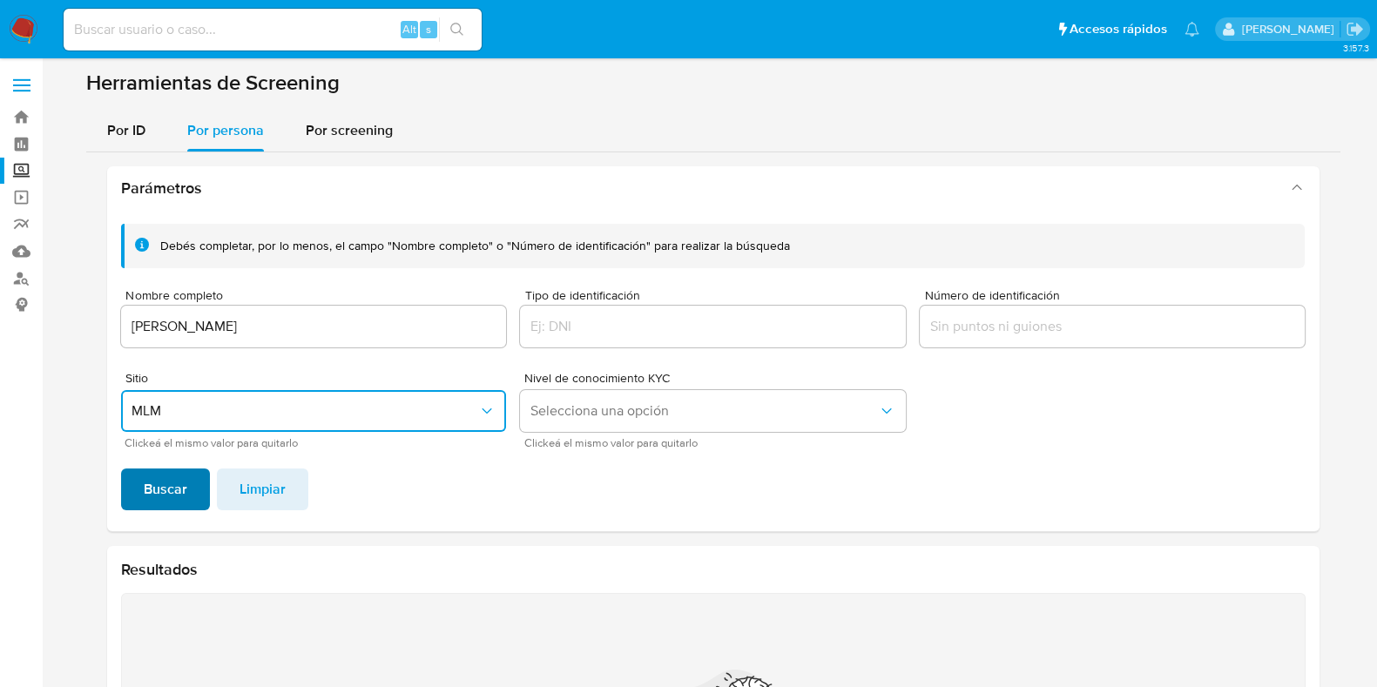
click at [161, 494] on span "Buscar" at bounding box center [166, 489] width 44 height 38
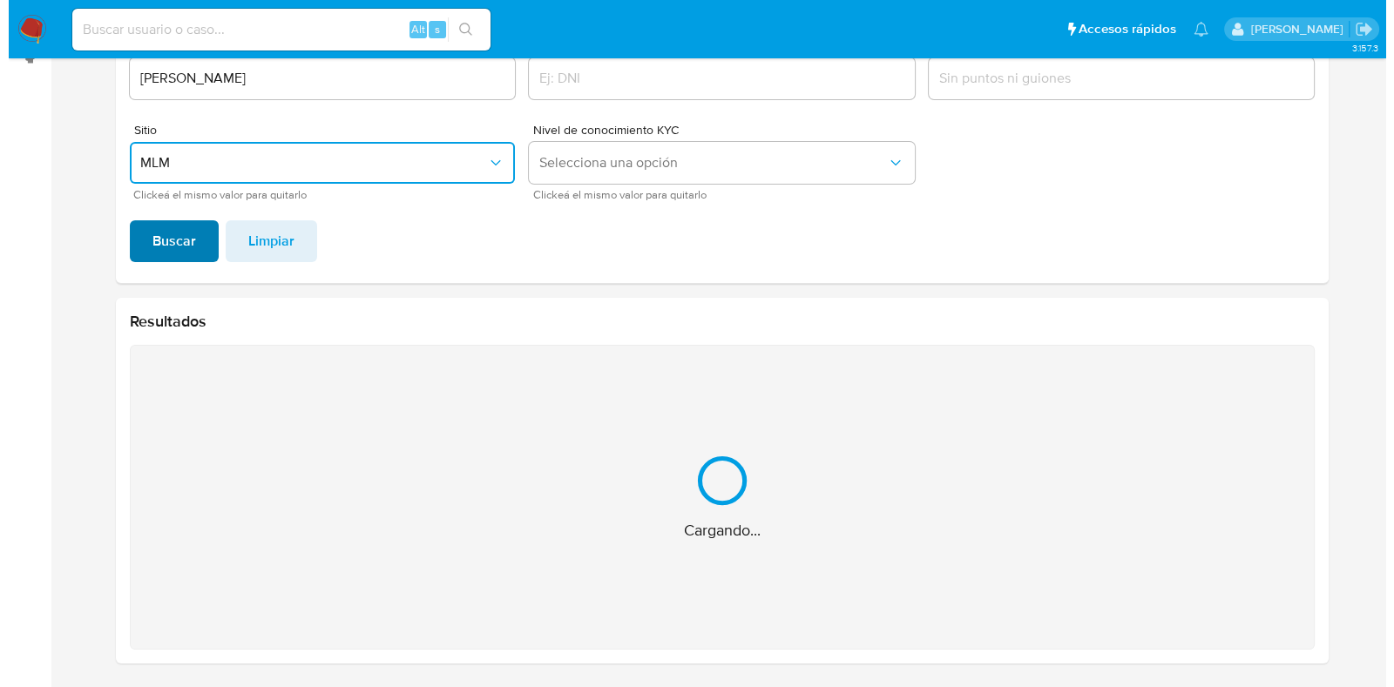
scroll to position [0, 0]
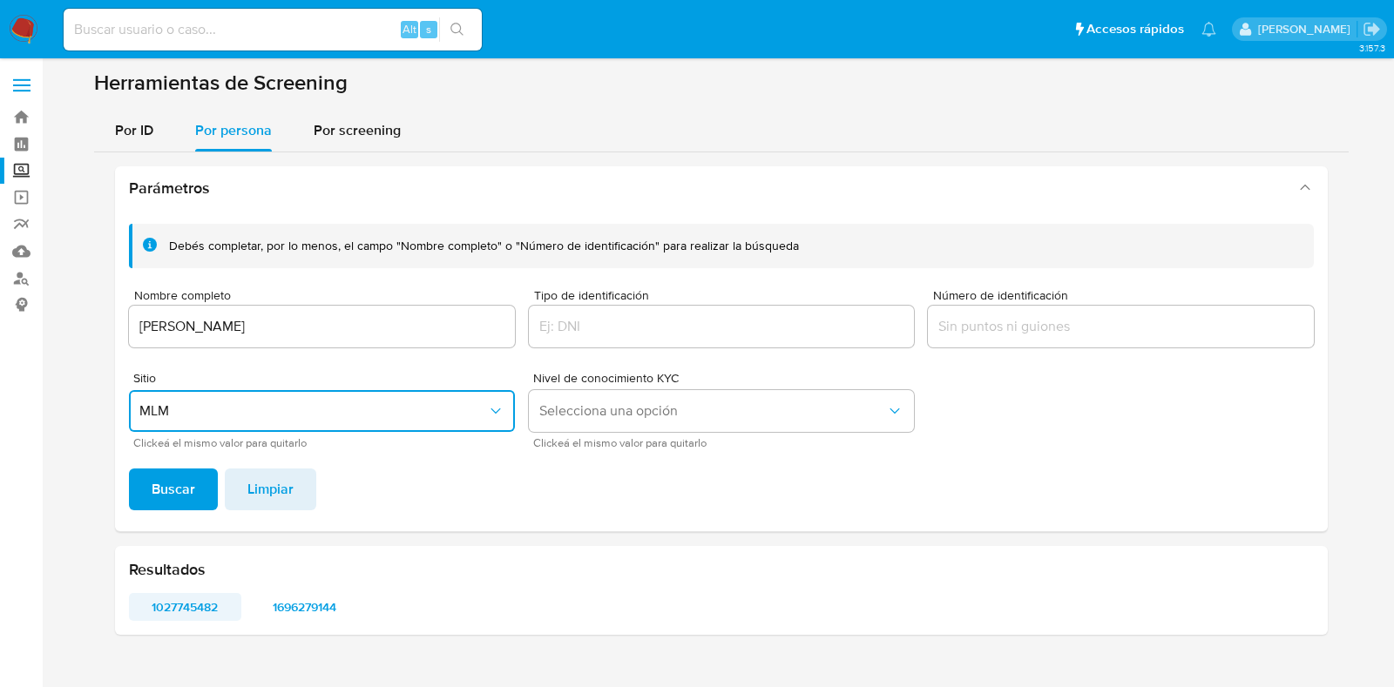
click at [200, 600] on span "1027745482" at bounding box center [185, 607] width 88 height 24
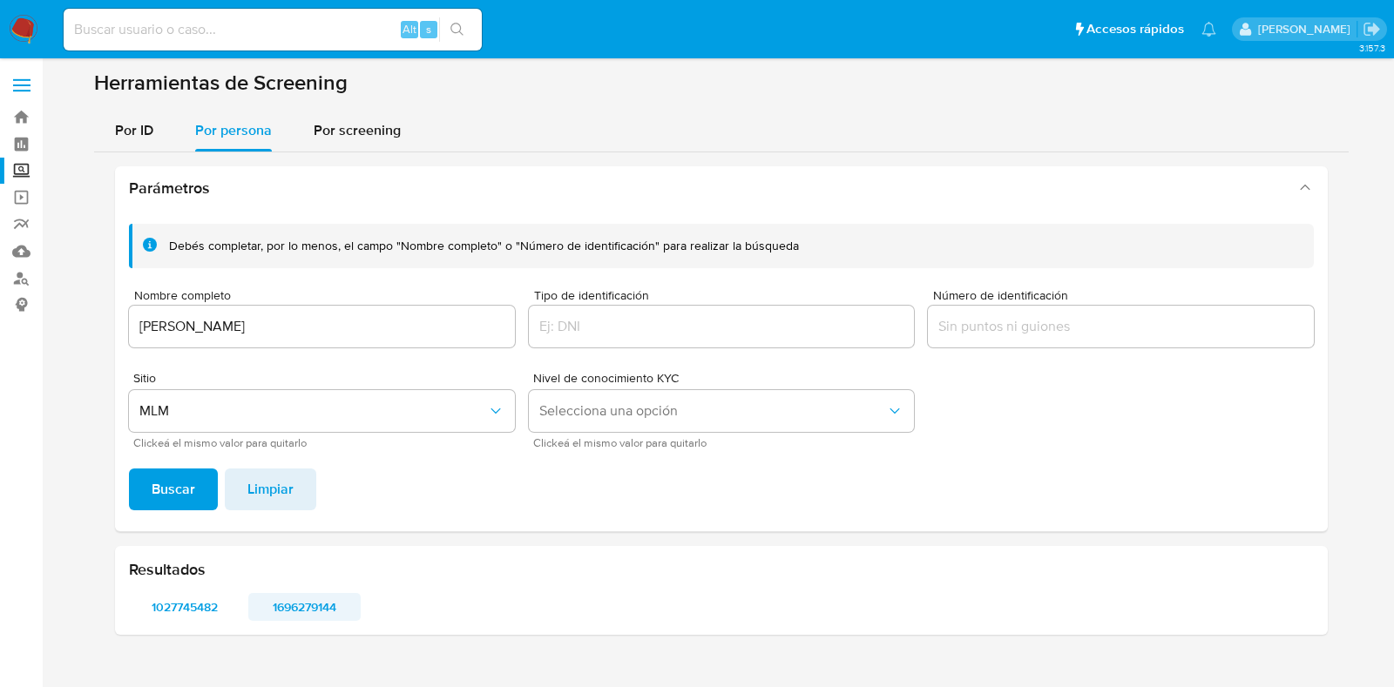
click at [303, 603] on span "1696279144" at bounding box center [304, 607] width 88 height 24
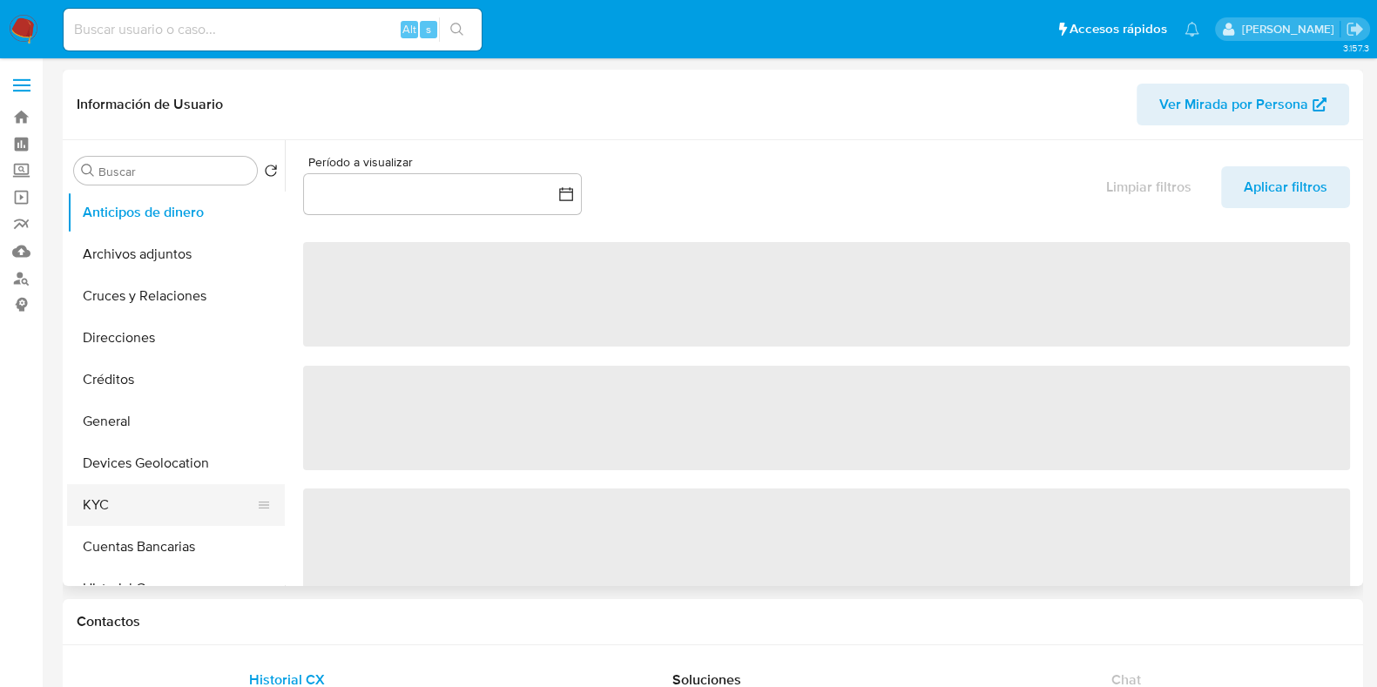
select select "10"
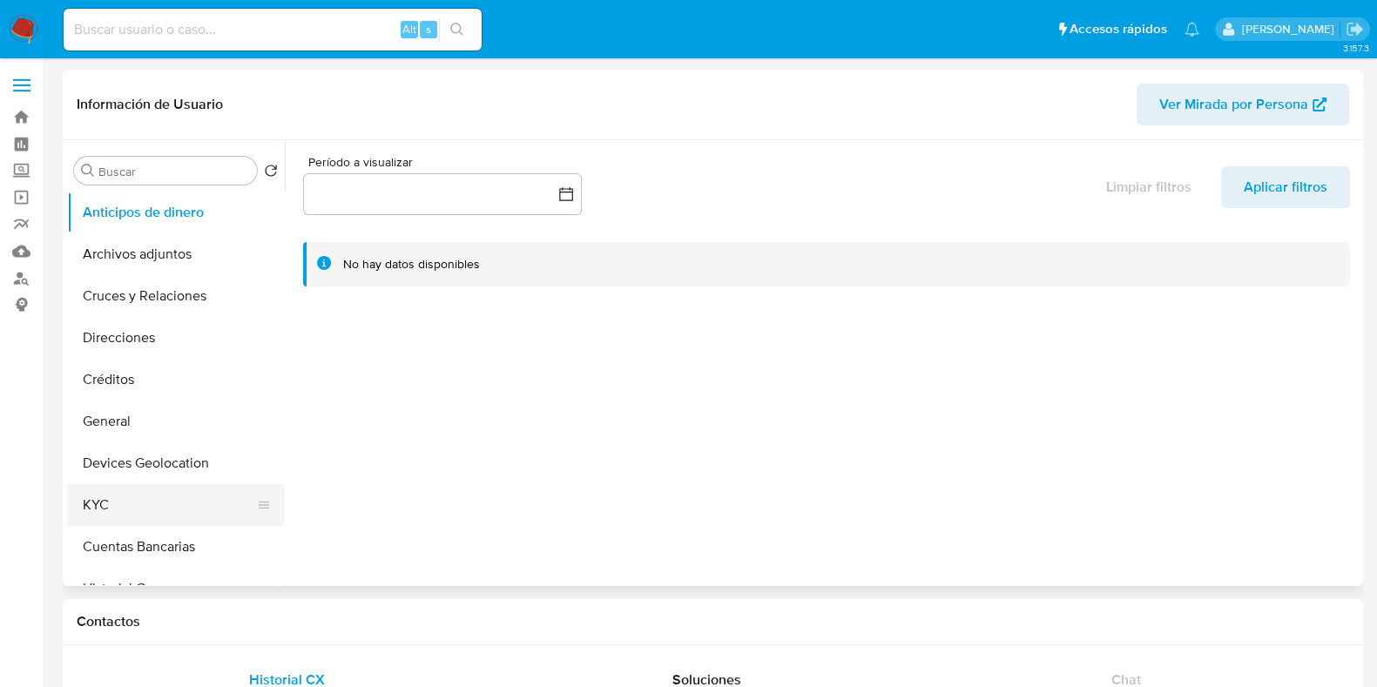
click at [171, 499] on button "KYC" at bounding box center [169, 505] width 204 height 42
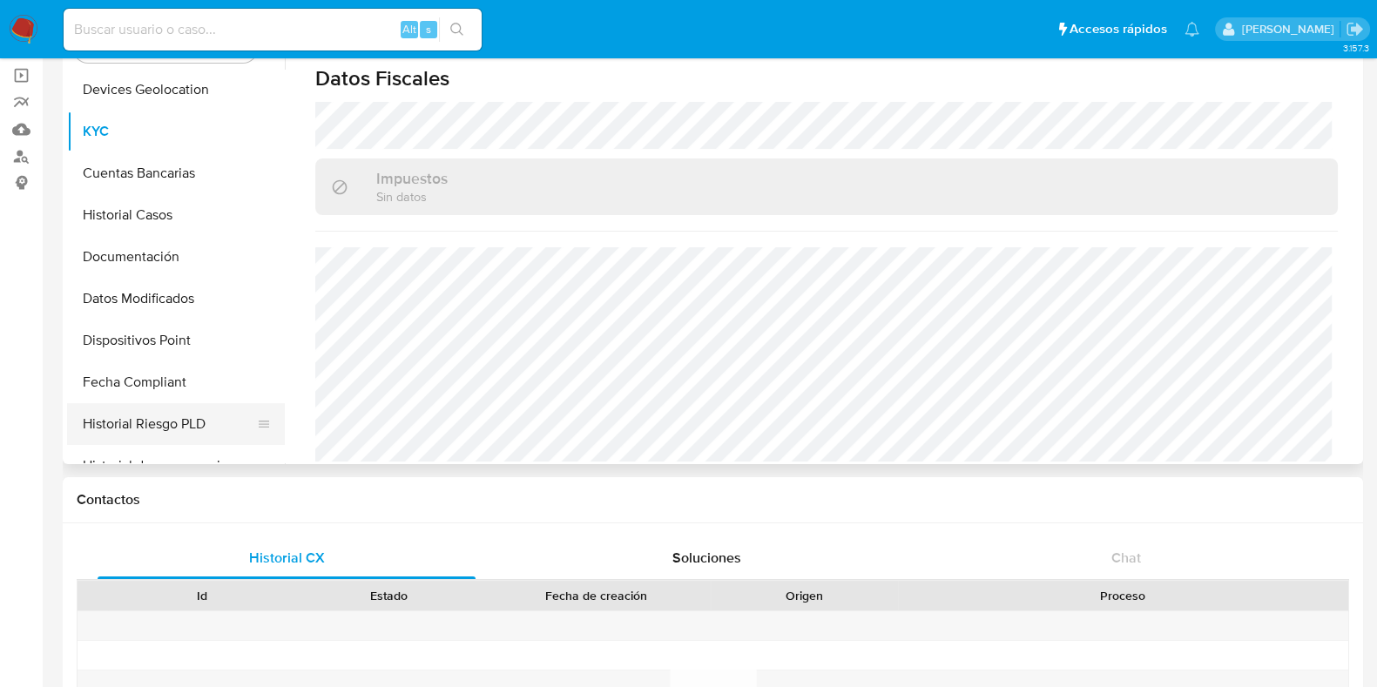
scroll to position [217, 0]
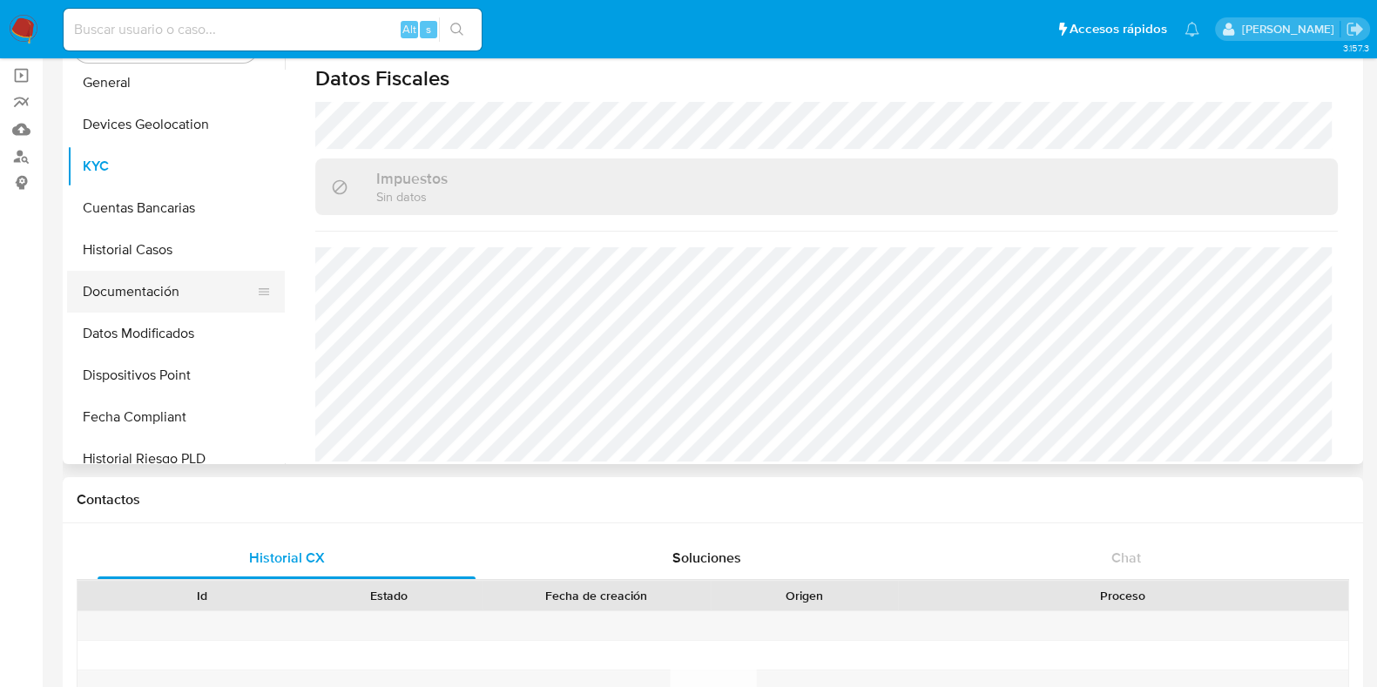
click at [166, 294] on button "Documentación" at bounding box center [169, 292] width 204 height 42
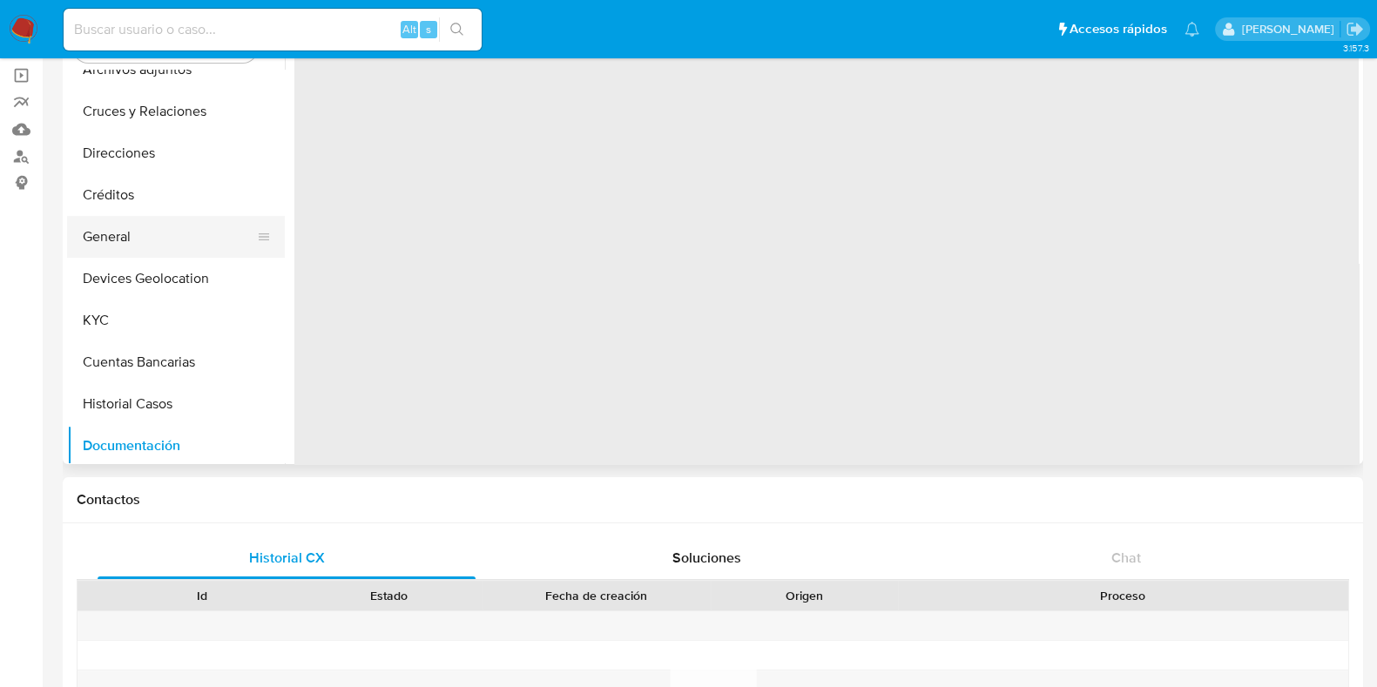
scroll to position [0, 0]
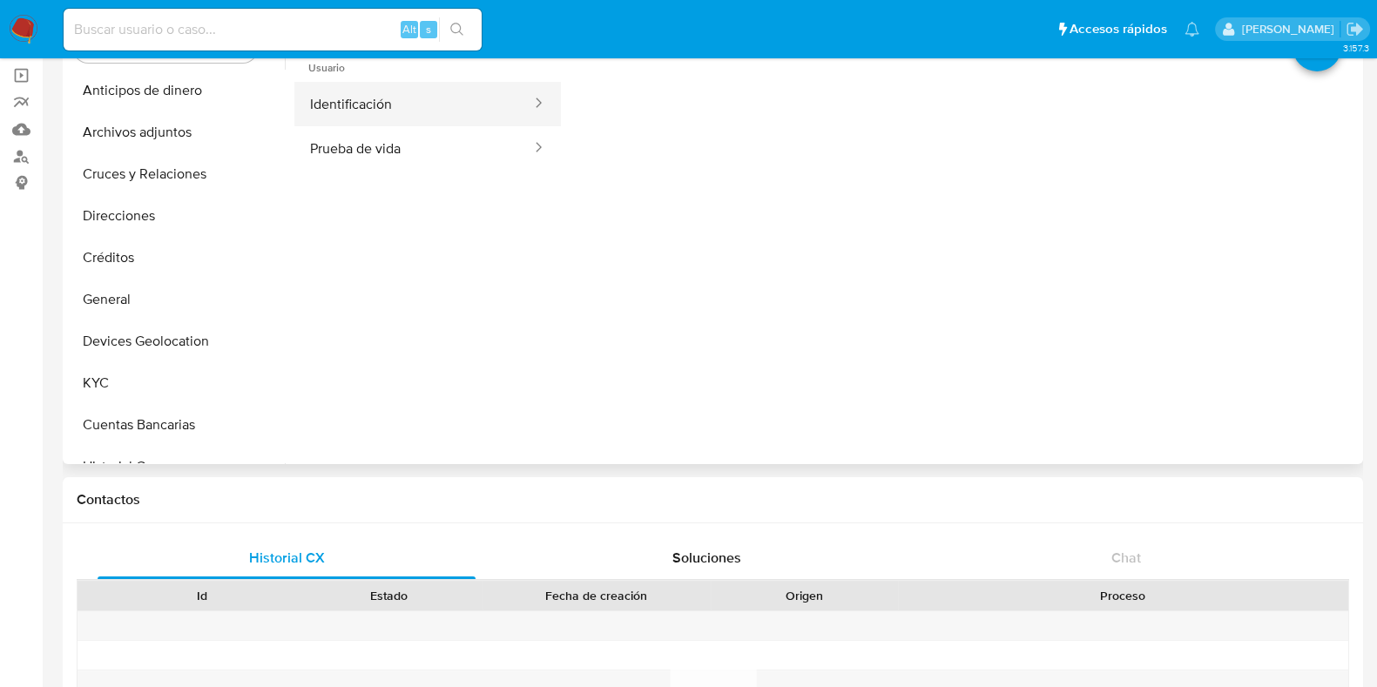
drag, startPoint x: 370, startPoint y: 70, endPoint x: 365, endPoint y: 97, distance: 27.5
click at [368, 76] on span "Usuario" at bounding box center [427, 61] width 267 height 42
click at [365, 98] on button "Identificación" at bounding box center [413, 104] width 239 height 44
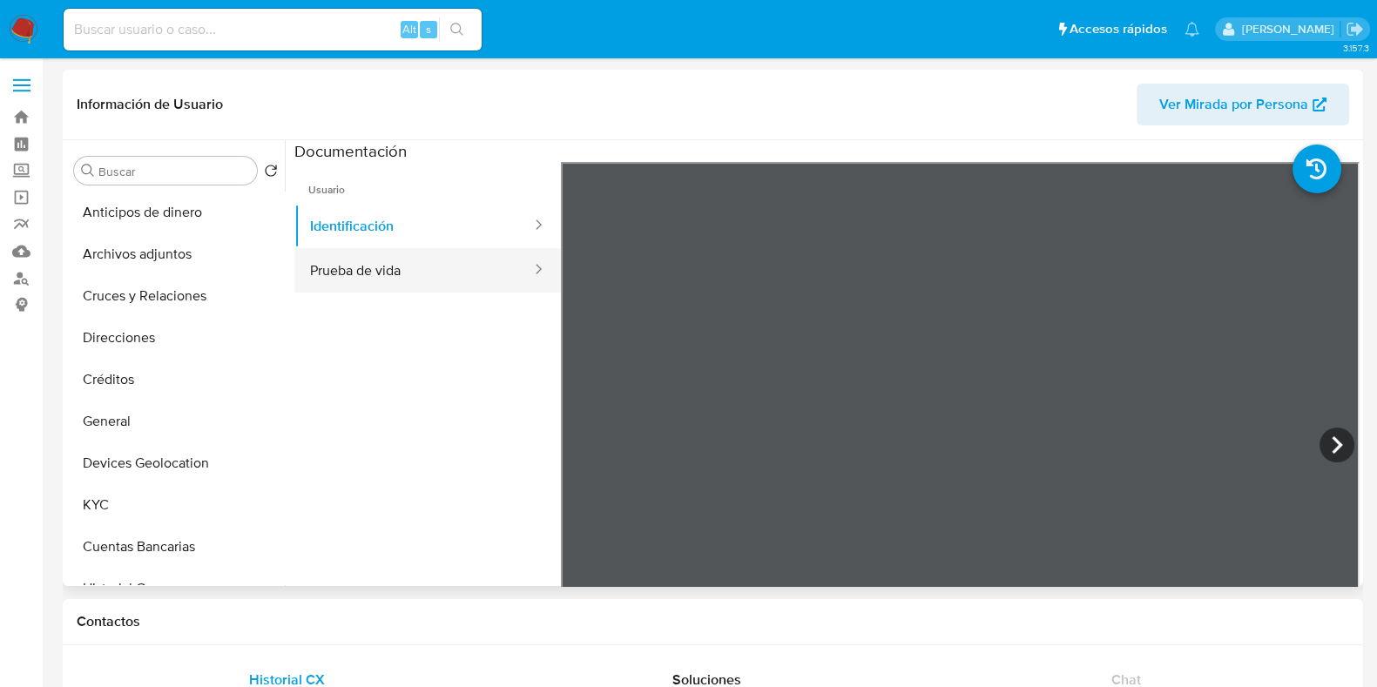
click at [431, 267] on button "Prueba de vida" at bounding box center [413, 270] width 239 height 44
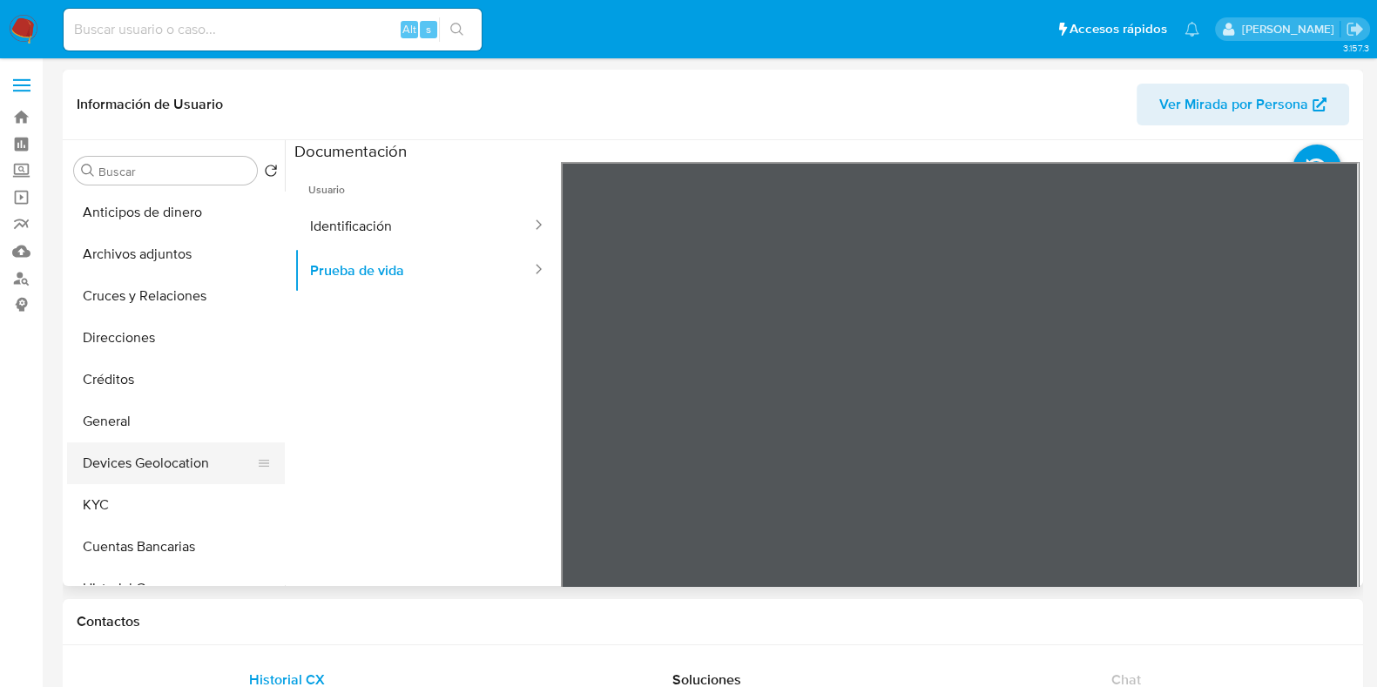
click at [170, 469] on button "Devices Geolocation" at bounding box center [169, 463] width 204 height 42
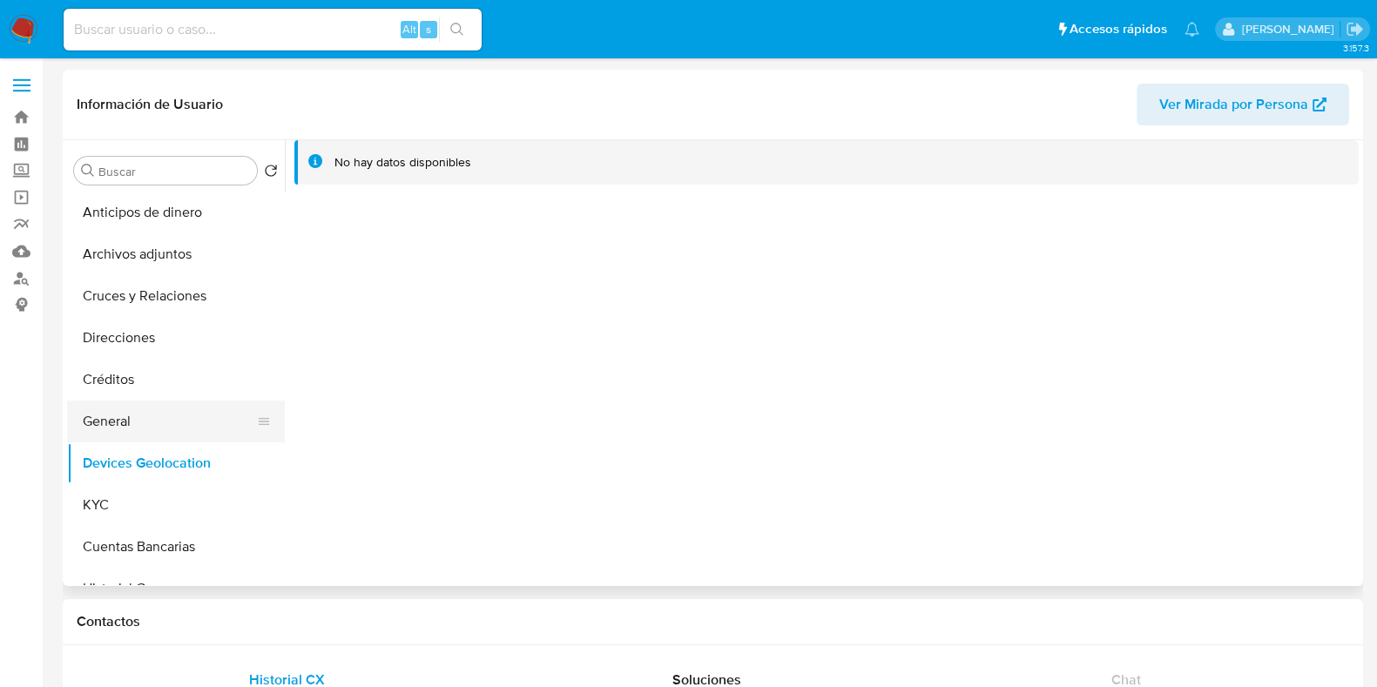
click at [142, 426] on button "General" at bounding box center [169, 422] width 204 height 42
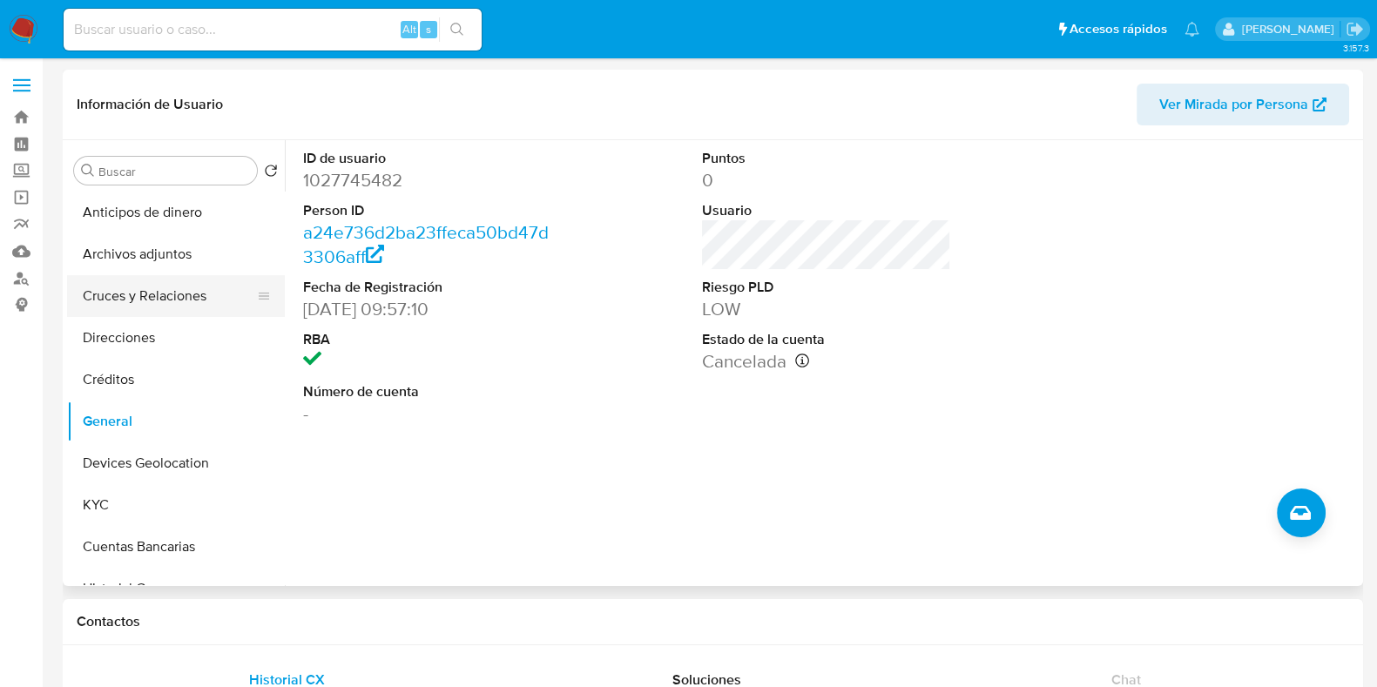
click at [132, 300] on button "Cruces y Relaciones" at bounding box center [169, 296] width 204 height 42
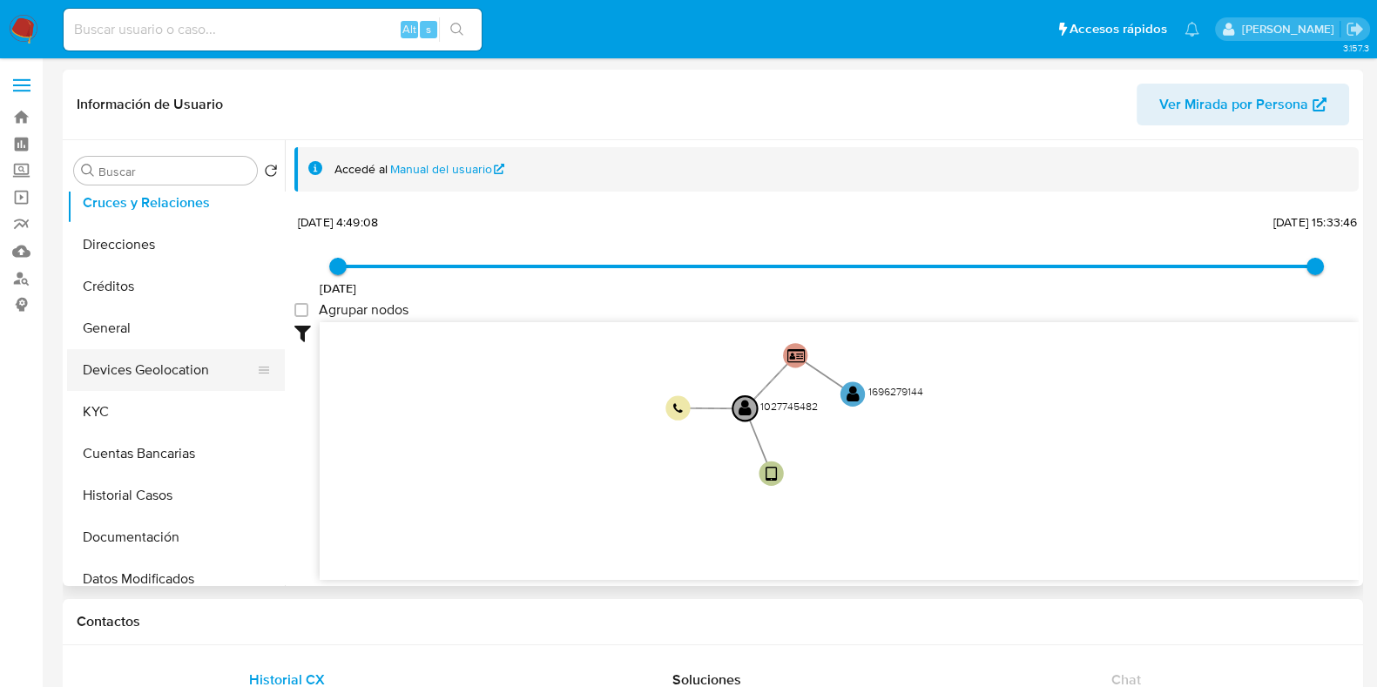
scroll to position [217, 0]
click at [133, 371] on button "Historial Casos" at bounding box center [169, 372] width 204 height 42
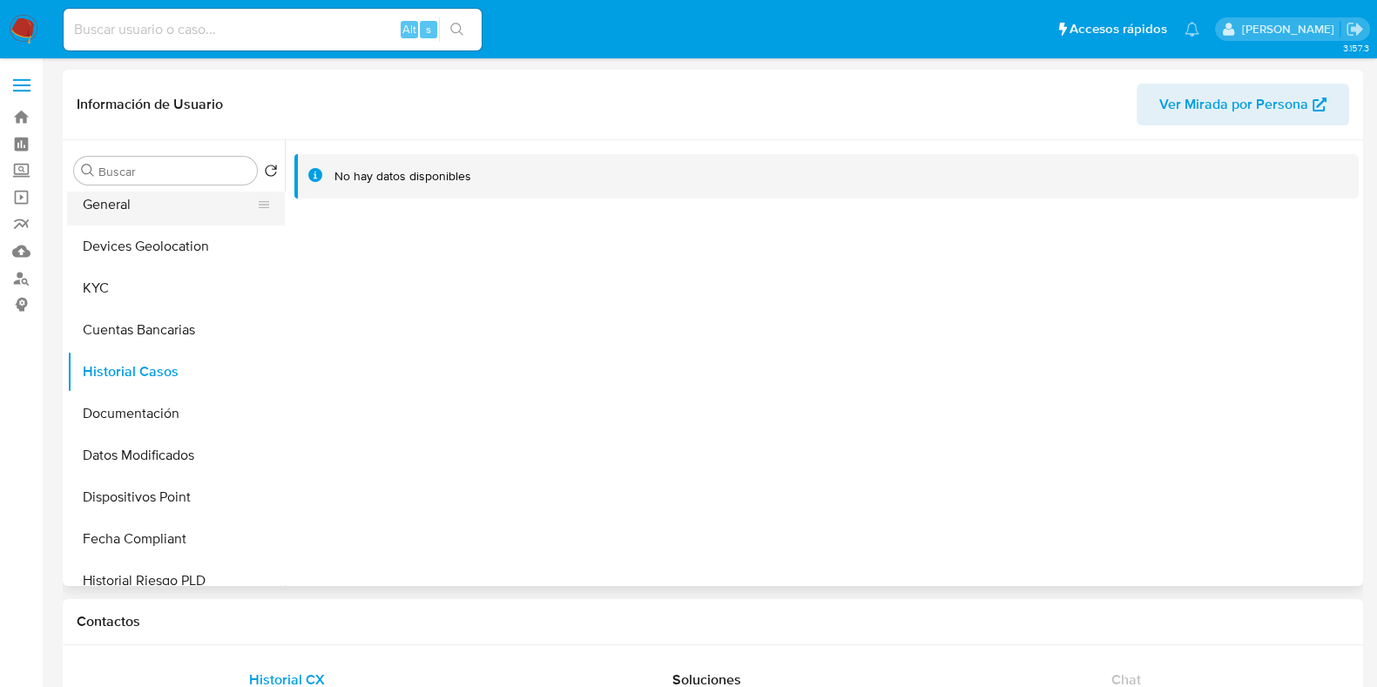
click at [123, 215] on button "General" at bounding box center [169, 205] width 204 height 42
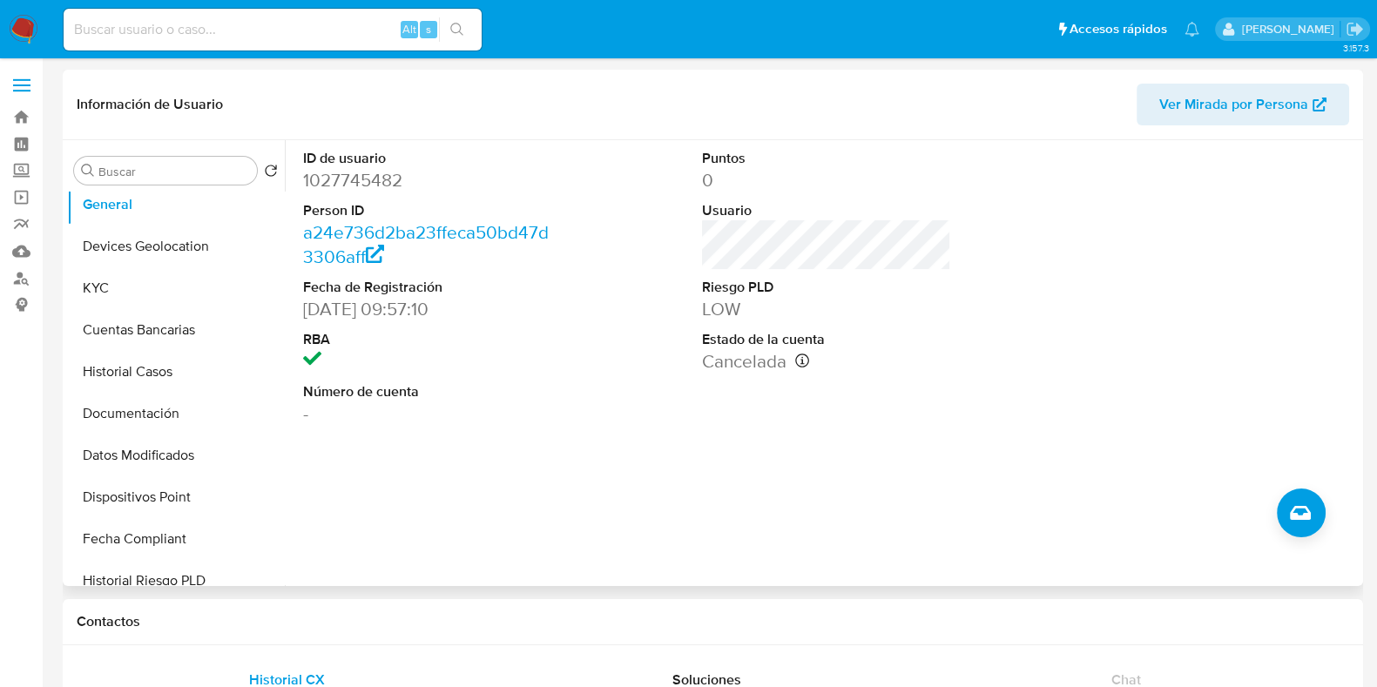
click at [363, 180] on dd "1027745482" at bounding box center [427, 180] width 249 height 24
copy dd "1027745482"
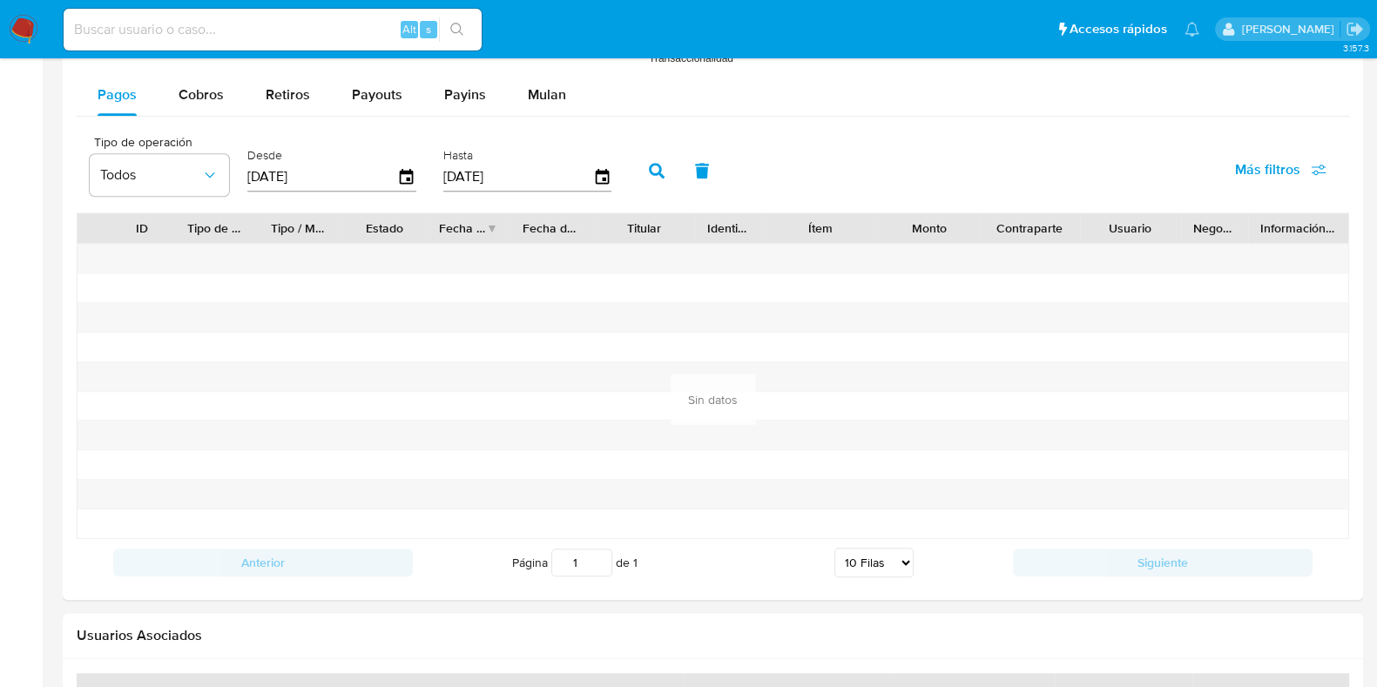
scroll to position [1864, 0]
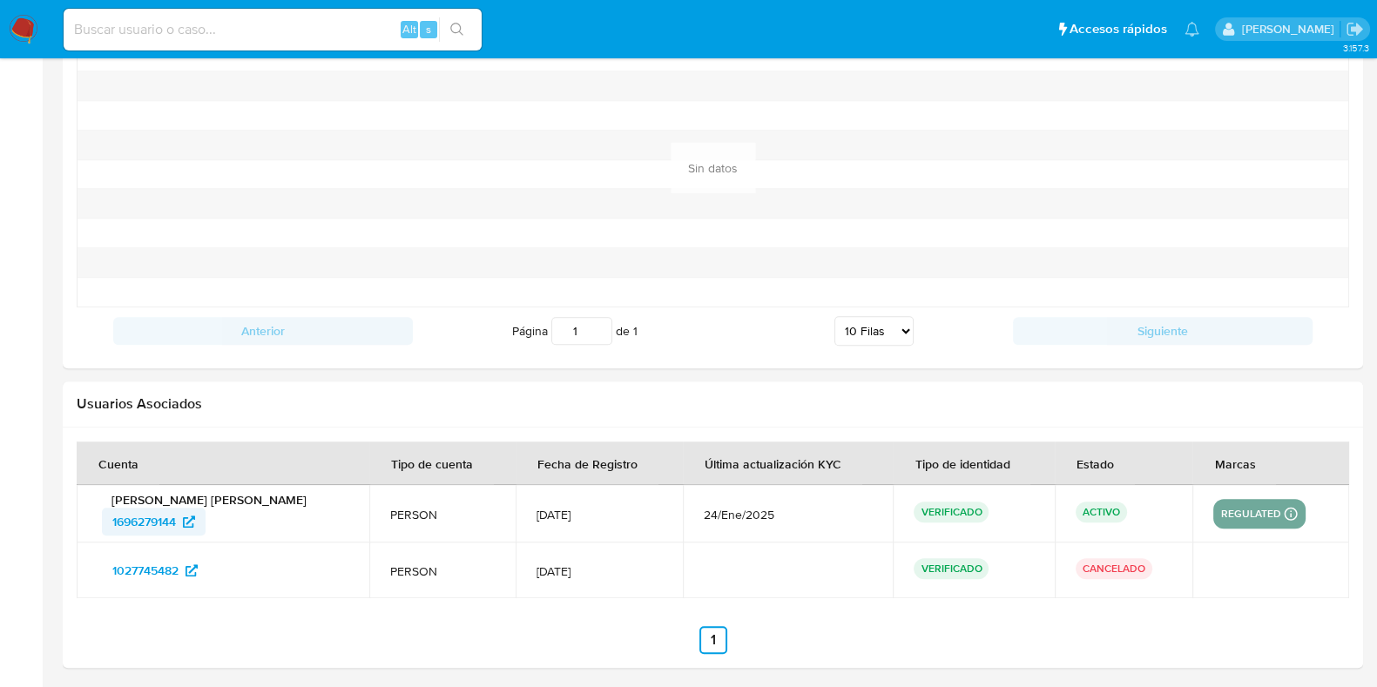
click at [157, 516] on span "1696279144" at bounding box center [144, 522] width 64 height 28
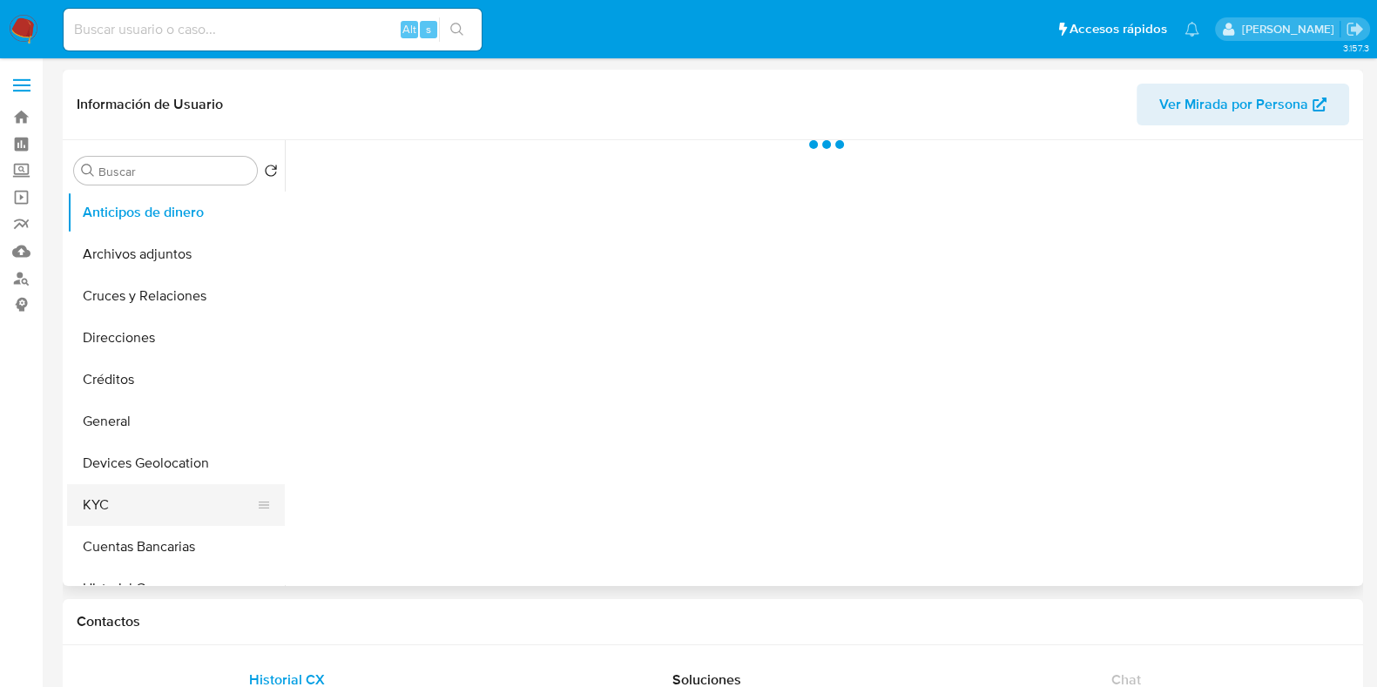
click at [141, 502] on button "KYC" at bounding box center [169, 505] width 204 height 42
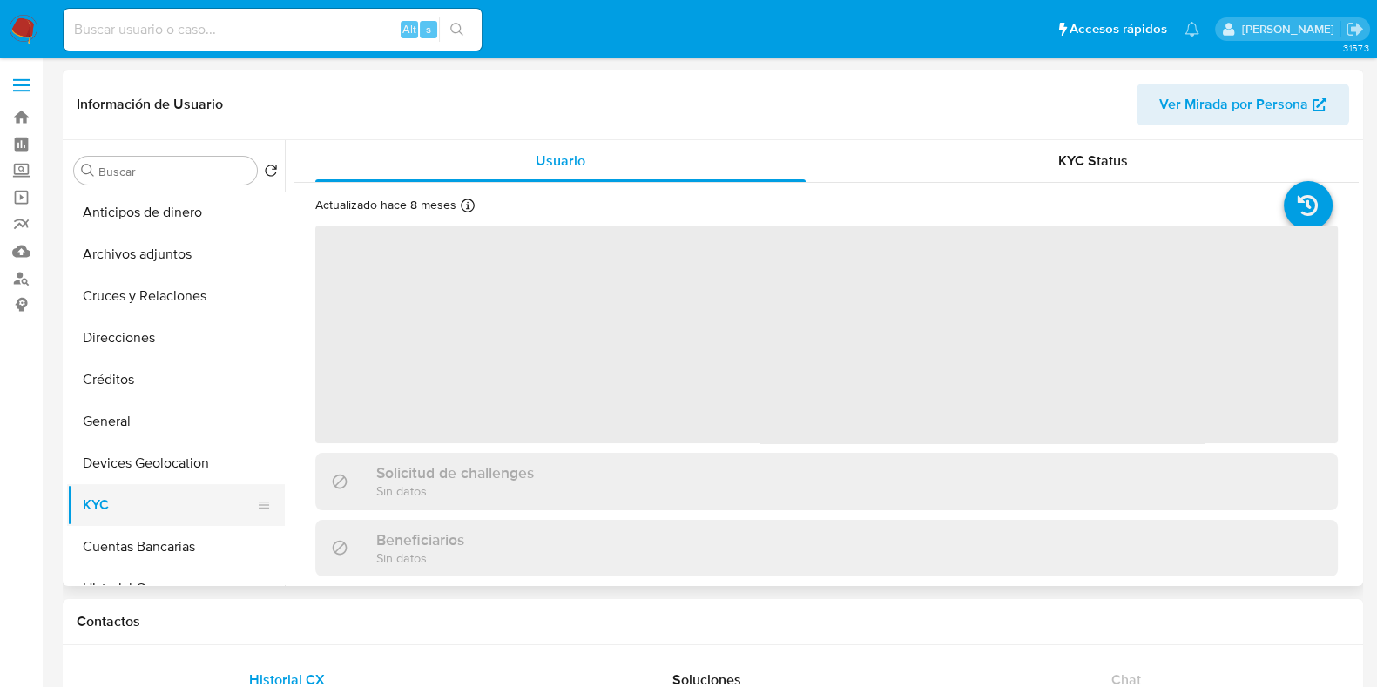
select select "10"
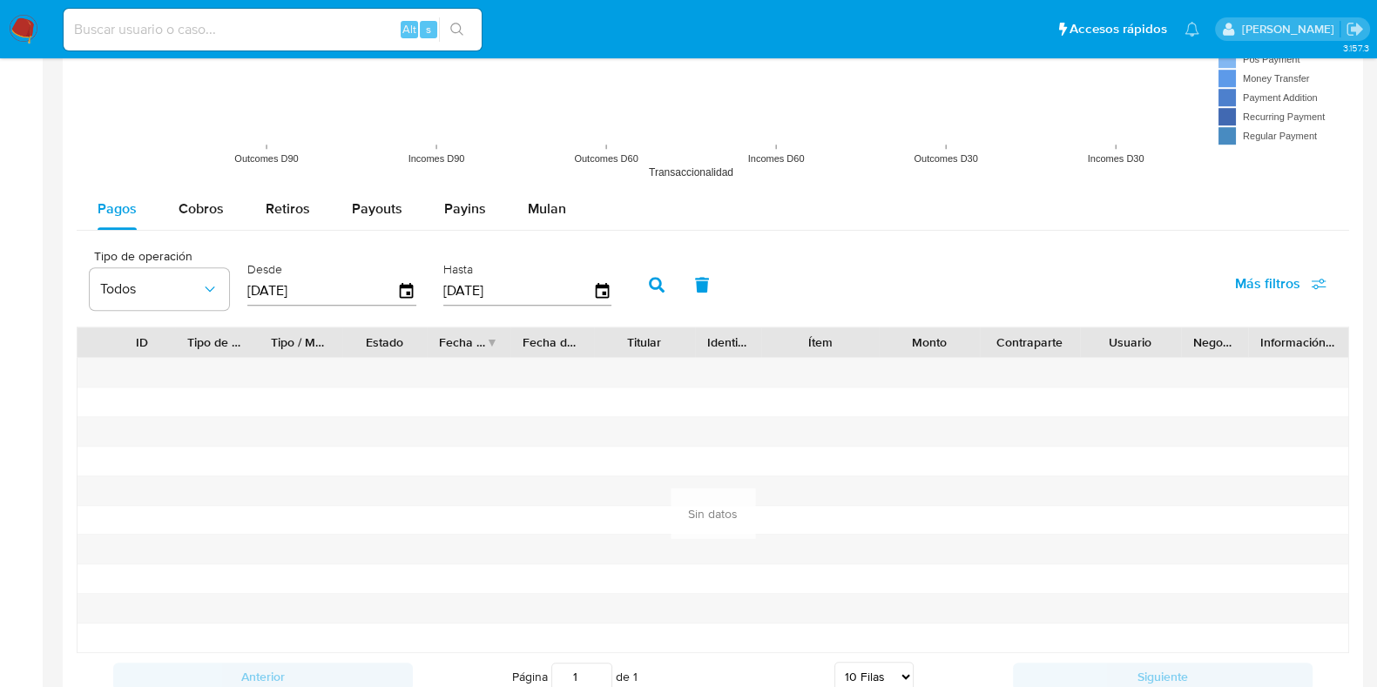
scroll to position [1211, 0]
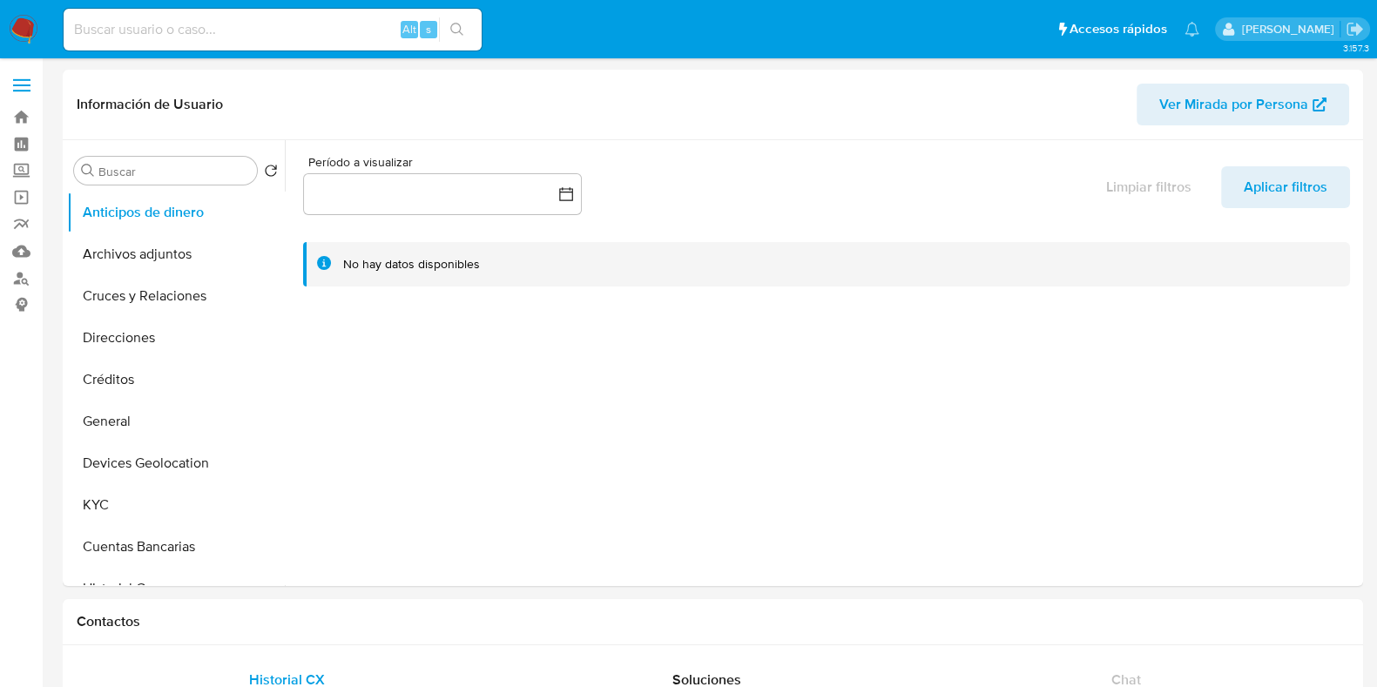
select select "10"
click at [106, 434] on button "General" at bounding box center [169, 422] width 204 height 42
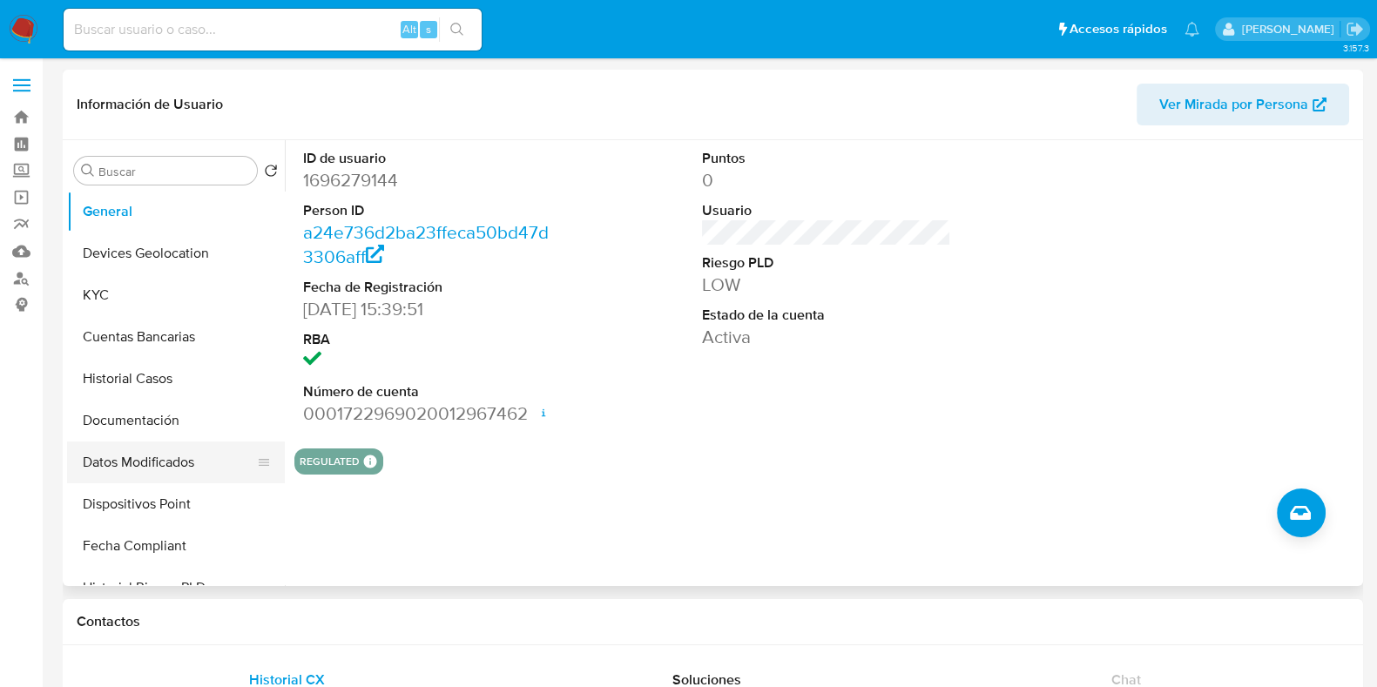
scroll to position [217, 0]
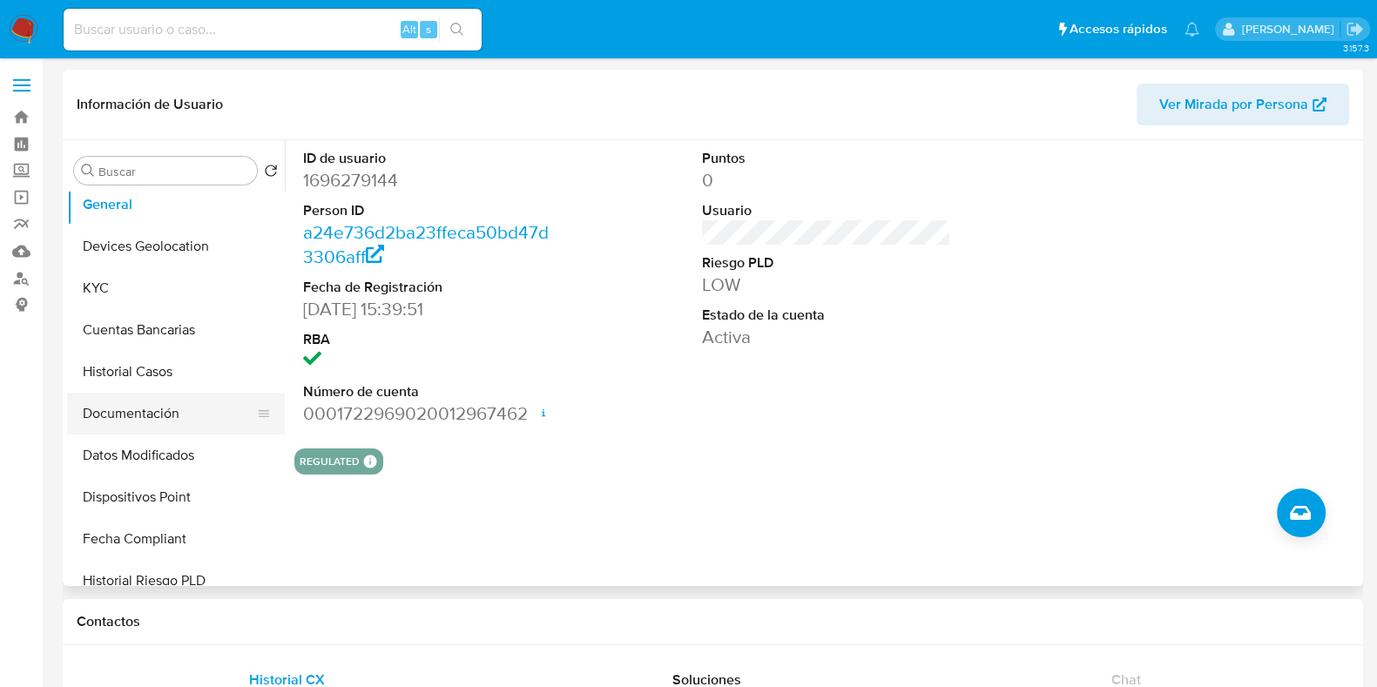
click at [141, 426] on button "Documentación" at bounding box center [169, 414] width 204 height 42
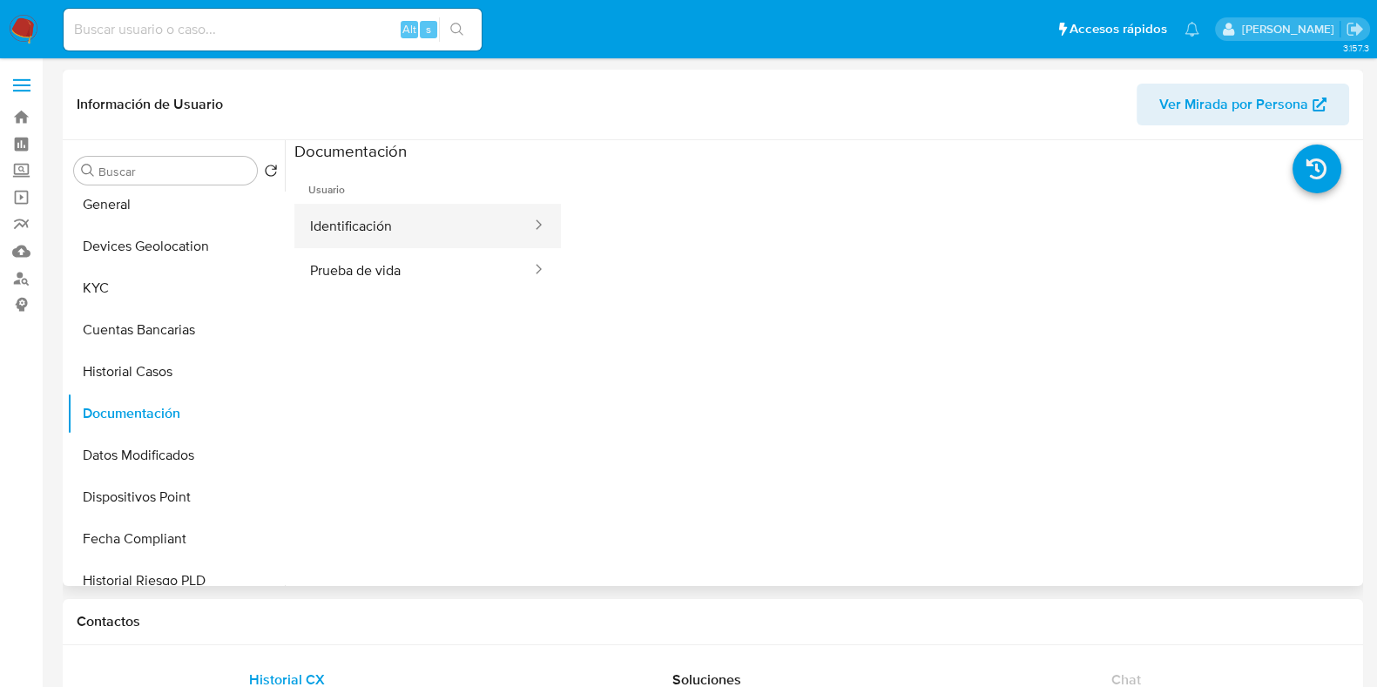
click at [327, 233] on button "Identificación" at bounding box center [413, 226] width 239 height 44
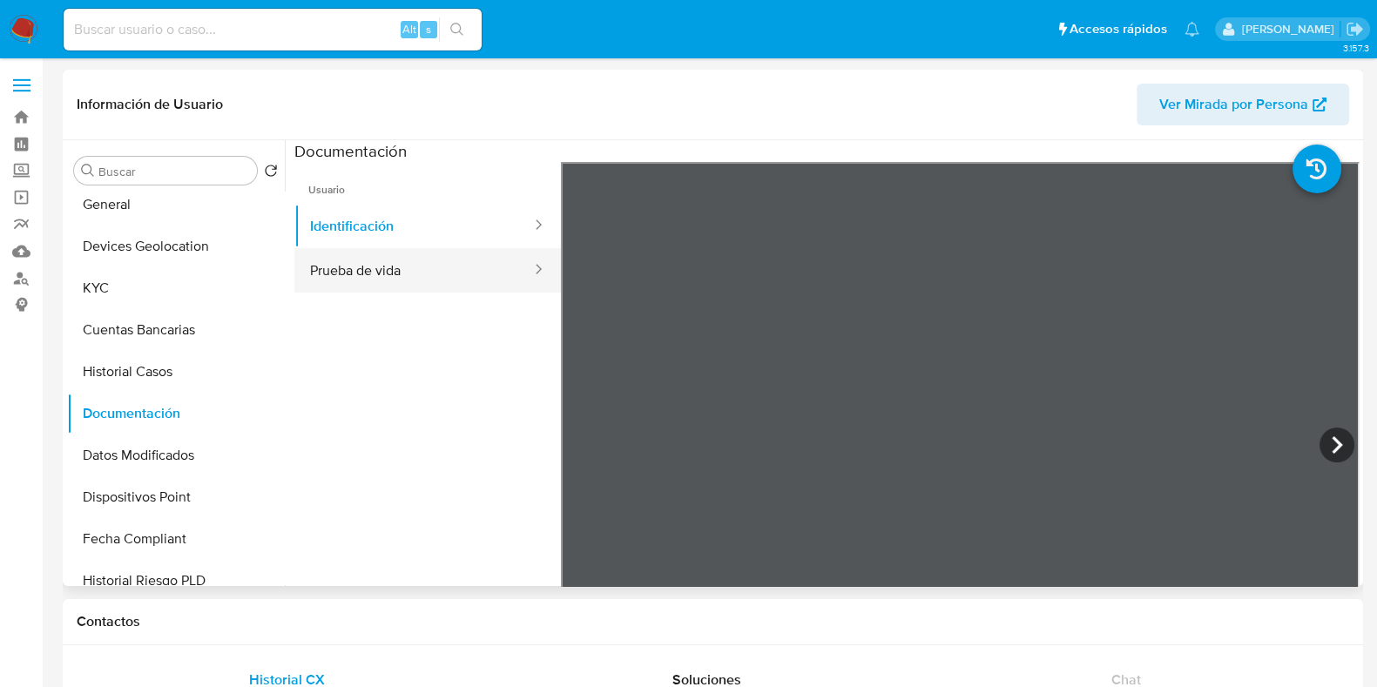
click at [422, 275] on button "Prueba de vida" at bounding box center [413, 270] width 239 height 44
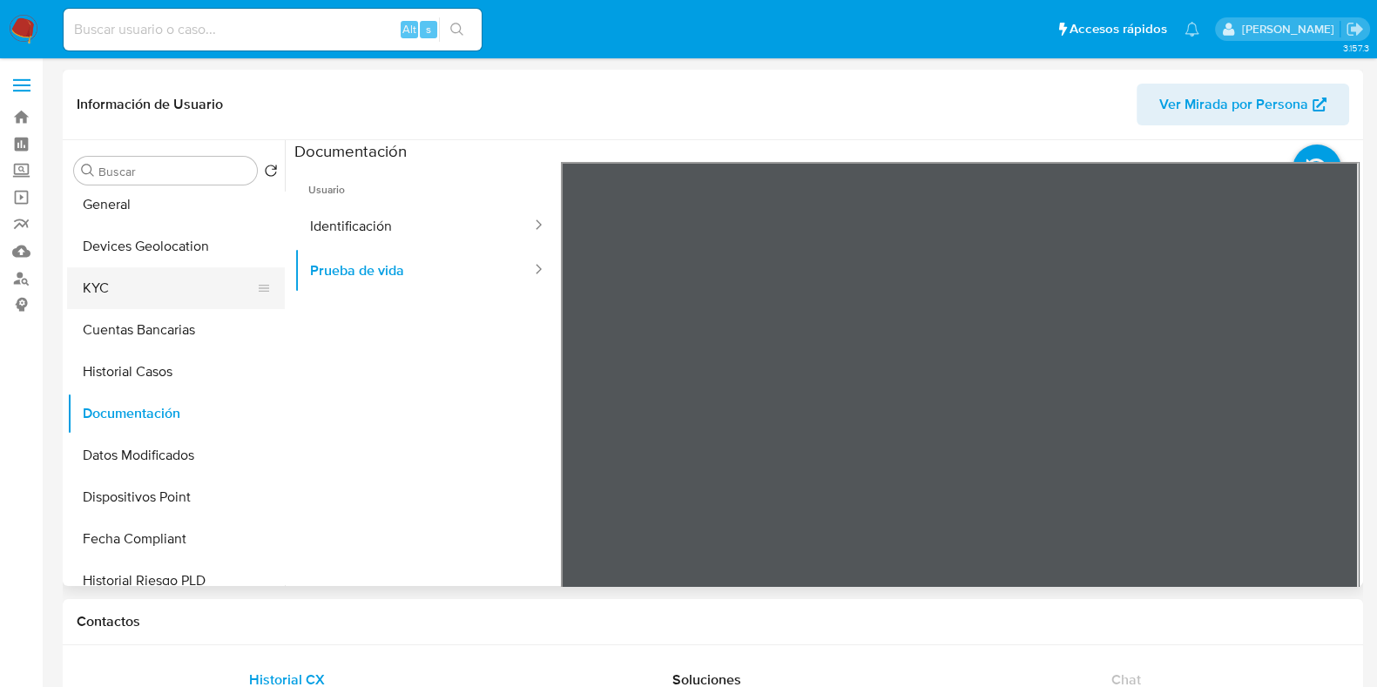
click at [143, 294] on button "KYC" at bounding box center [169, 288] width 204 height 42
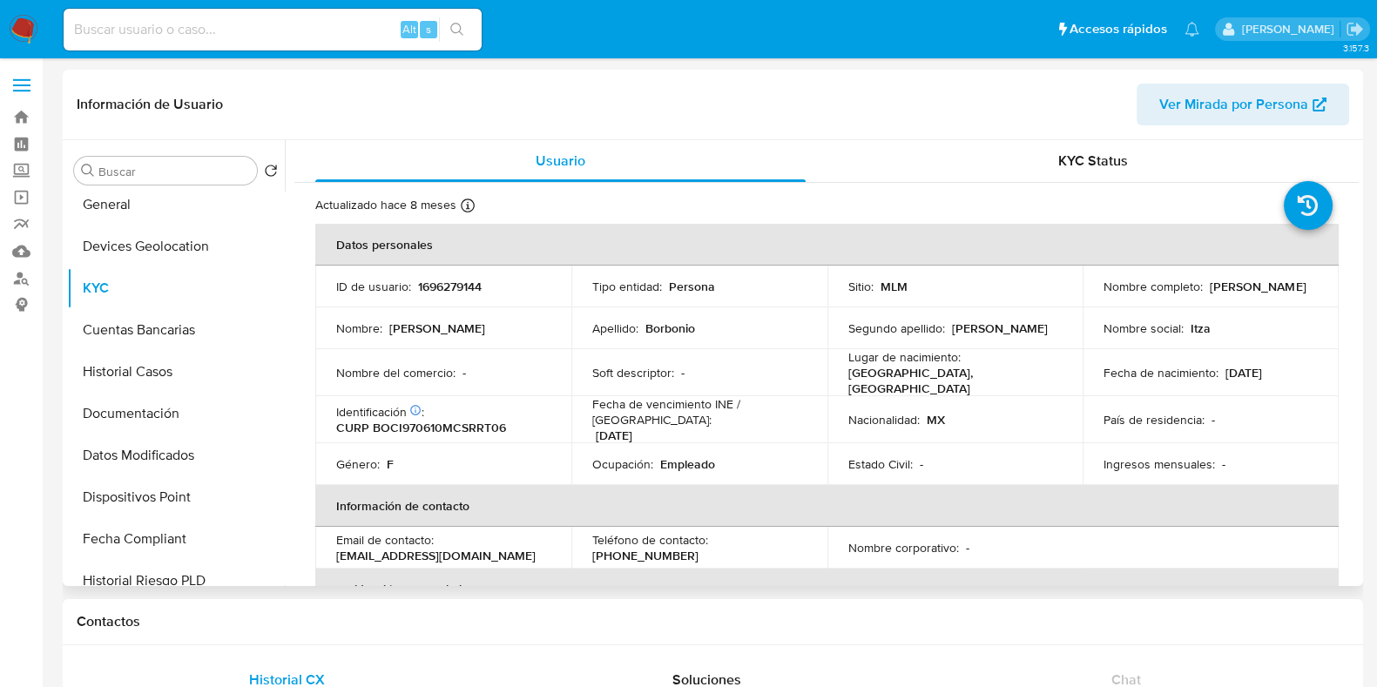
click at [699, 548] on p "(664) 7819819" at bounding box center [645, 556] width 106 height 16
copy p "7819819"
click at [463, 289] on p "1696279144" at bounding box center [450, 287] width 64 height 16
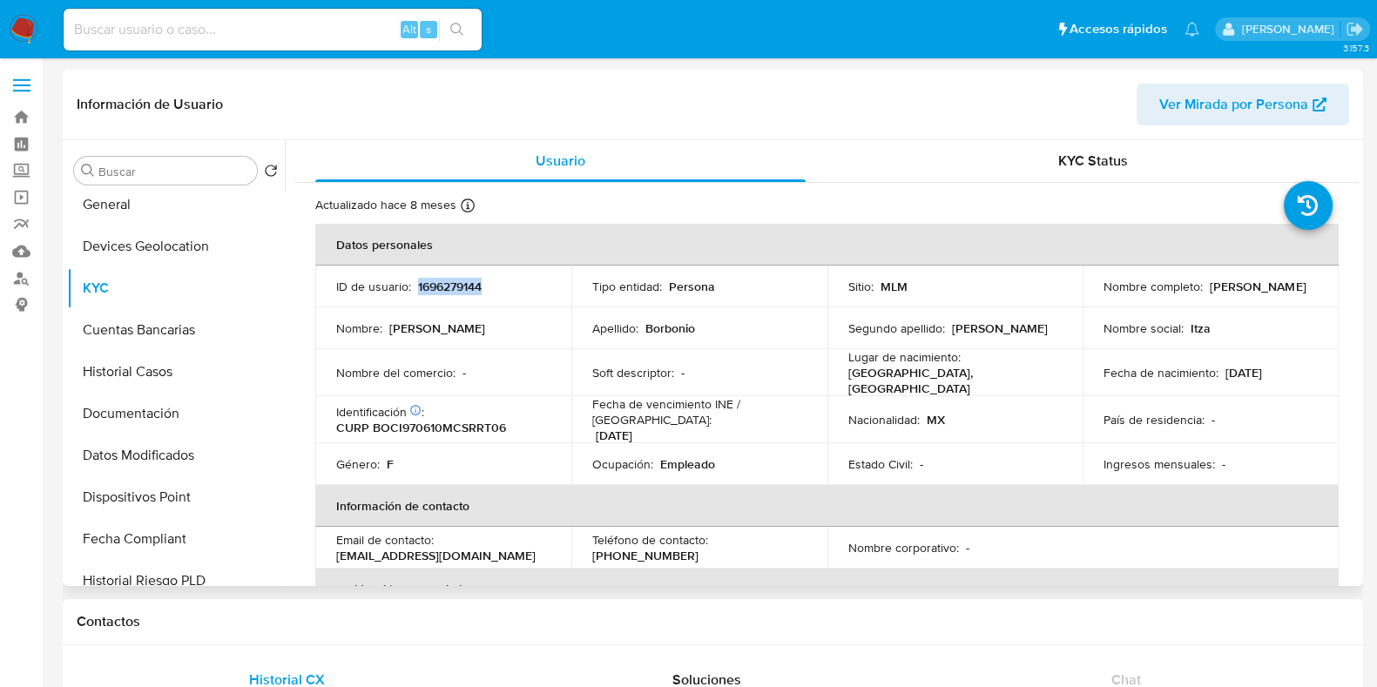
click at [463, 289] on p "1696279144" at bounding box center [450, 287] width 64 height 16
copy p "1696279144"
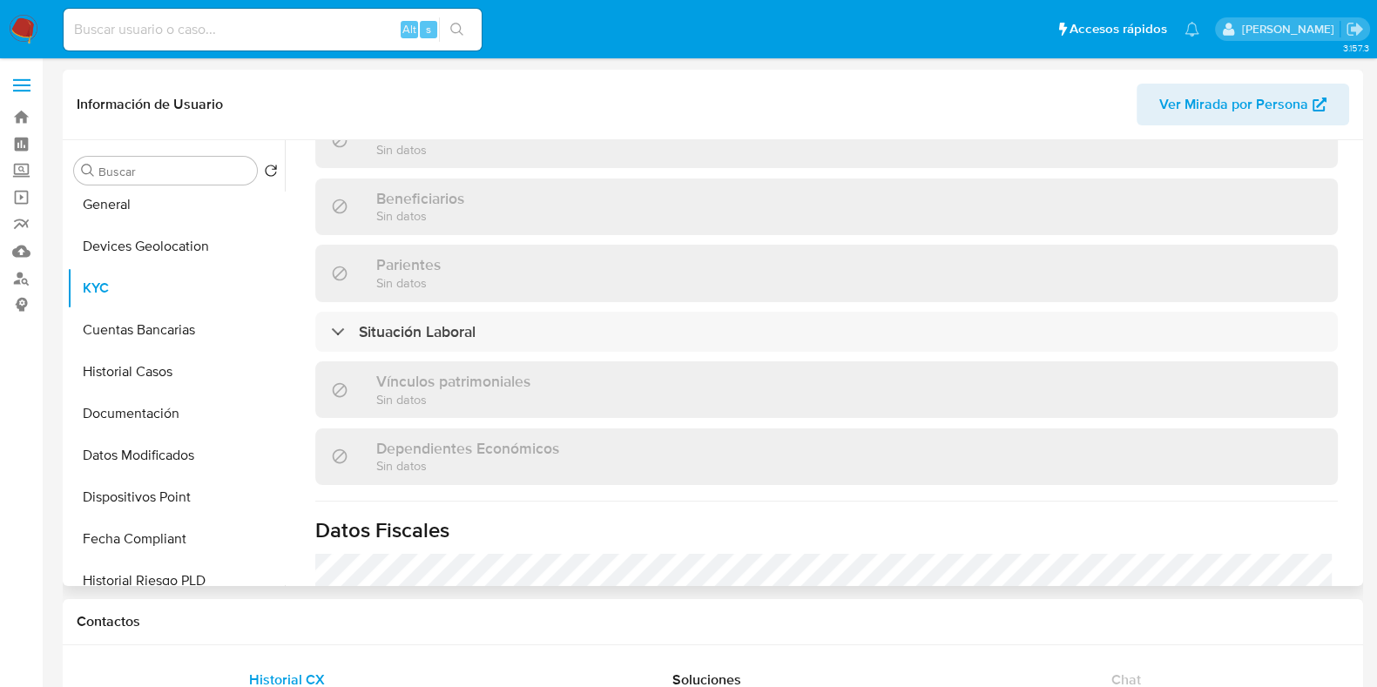
scroll to position [761, 0]
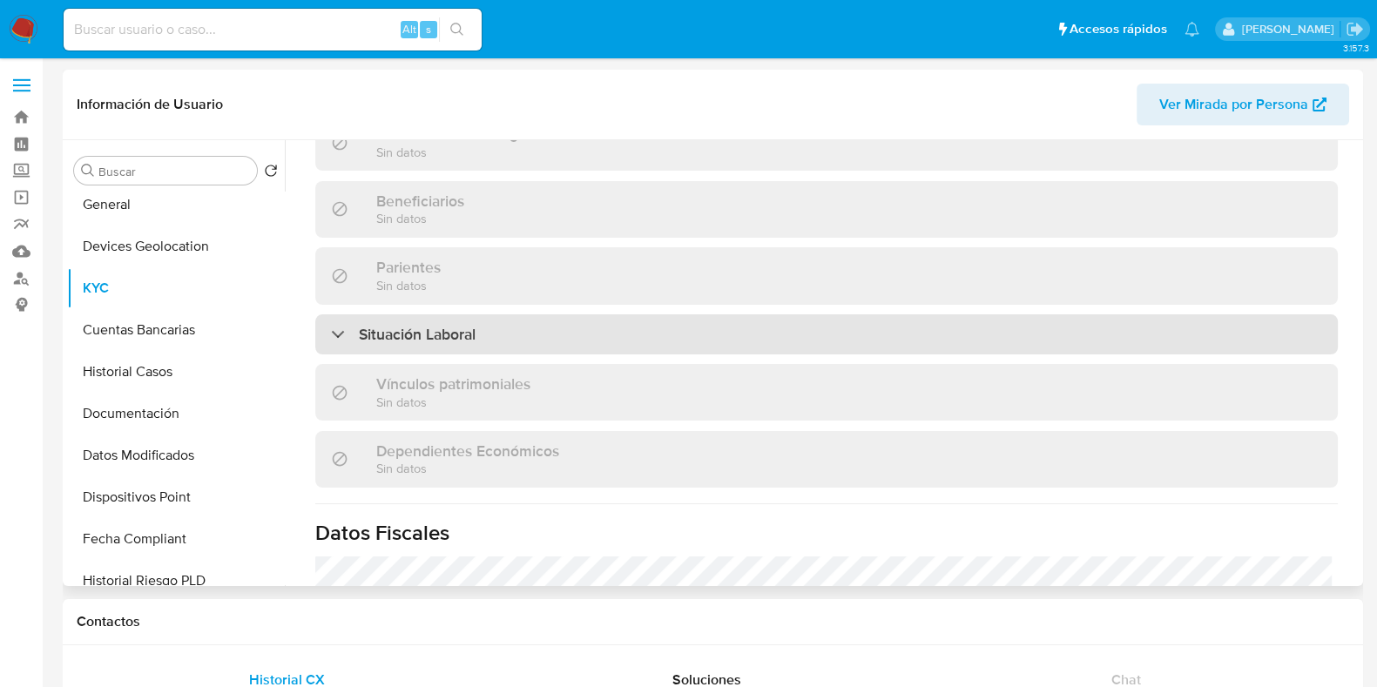
click at [514, 314] on div "Situación Laboral" at bounding box center [826, 334] width 1023 height 40
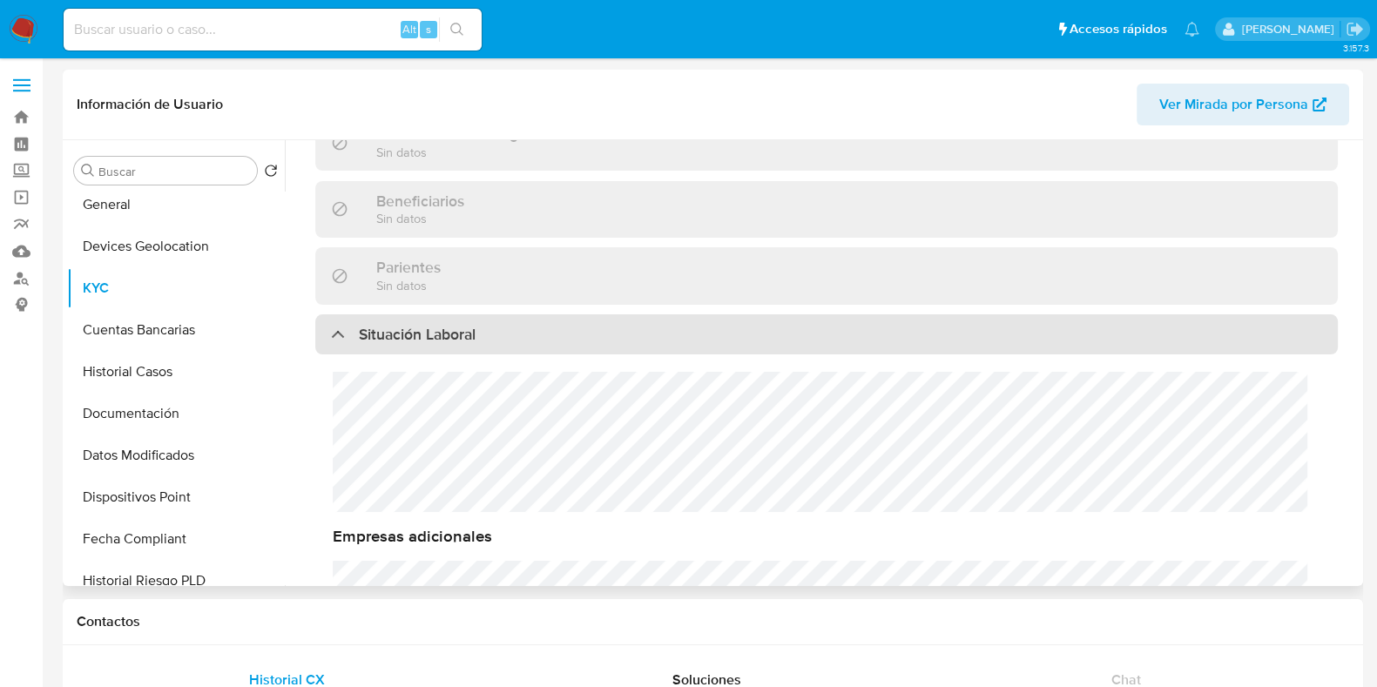
click at [583, 314] on div "Situación Laboral" at bounding box center [826, 334] width 1023 height 40
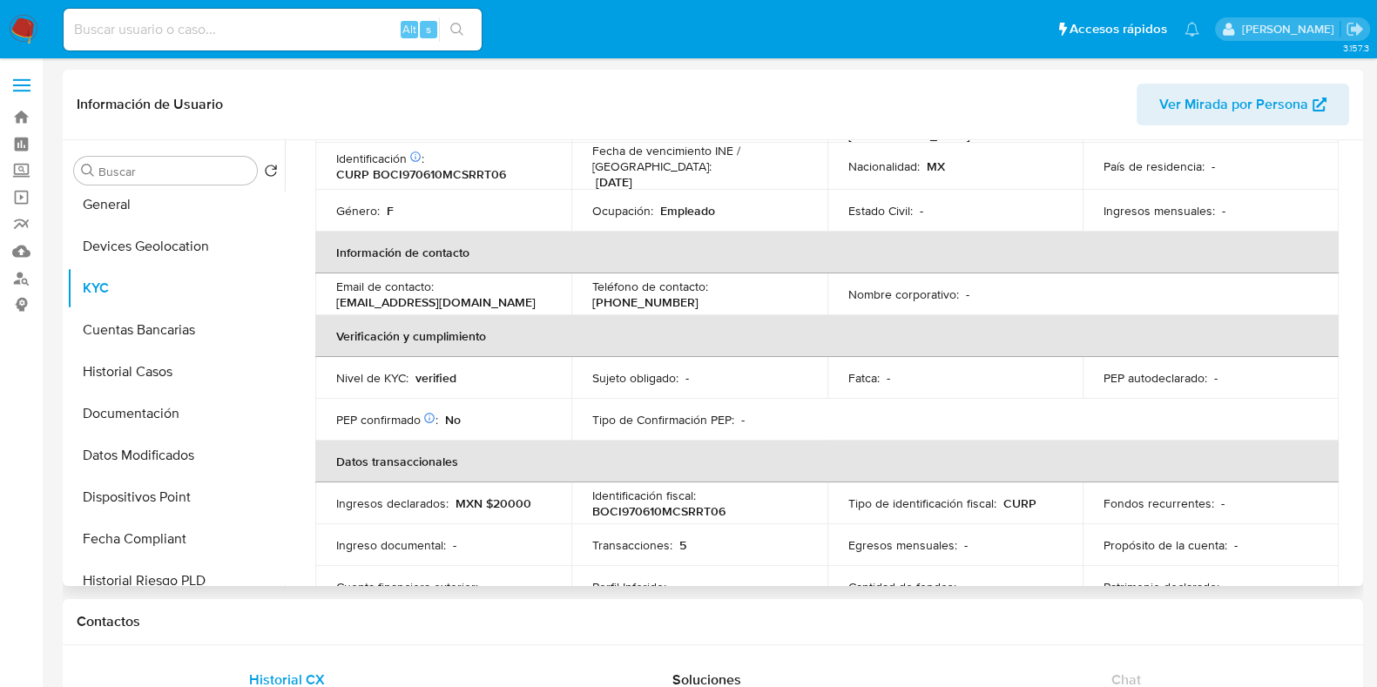
scroll to position [5, 0]
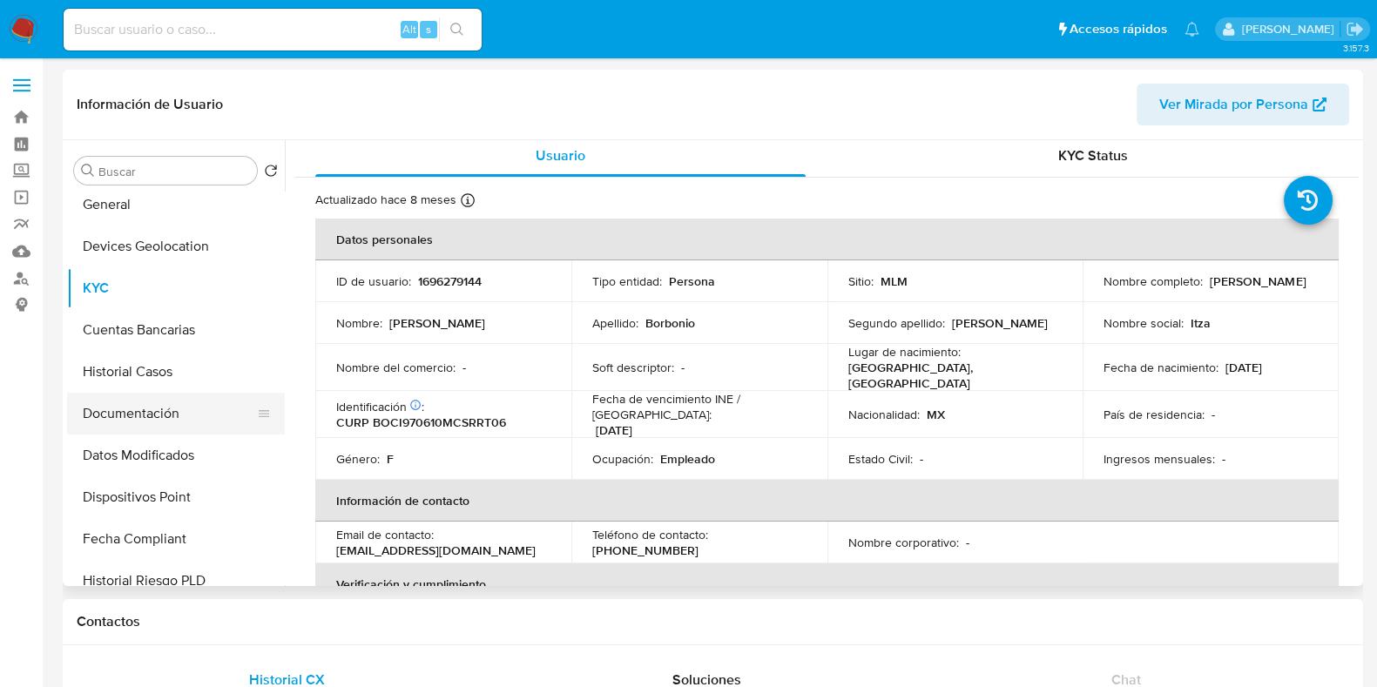
click at [155, 424] on button "Documentación" at bounding box center [169, 414] width 204 height 42
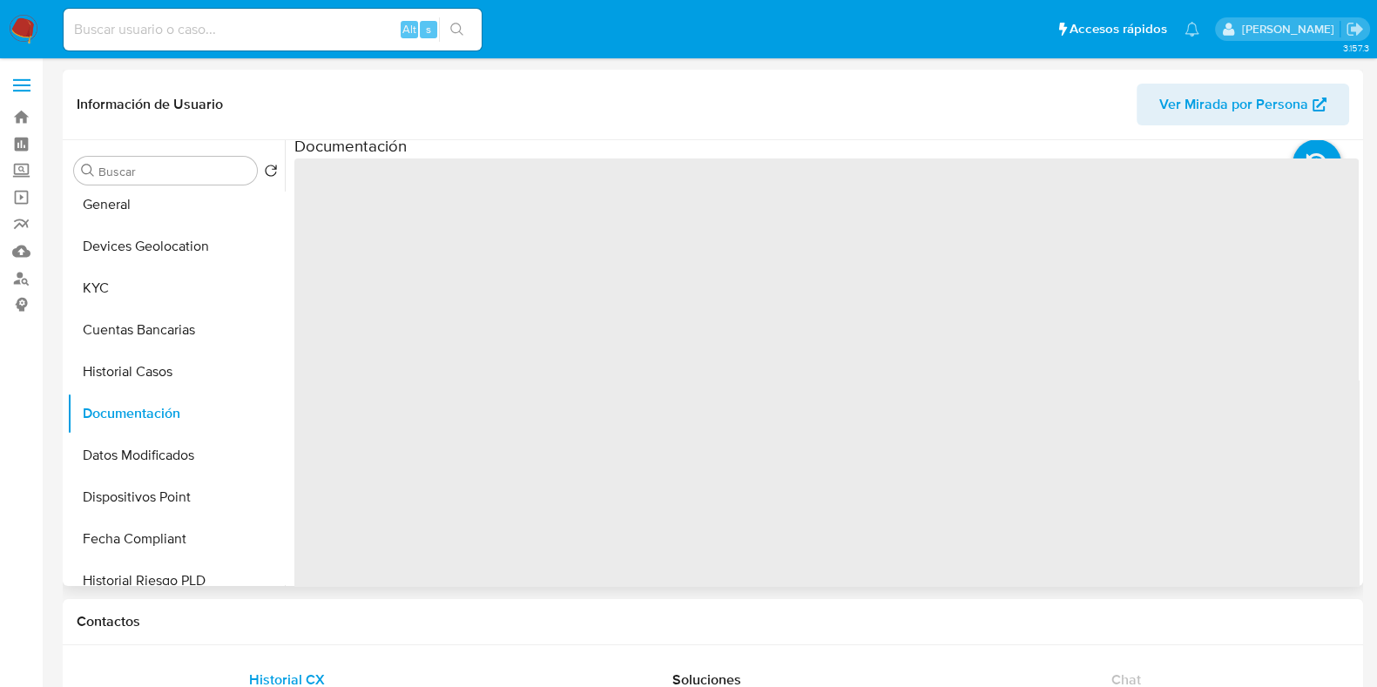
scroll to position [0, 0]
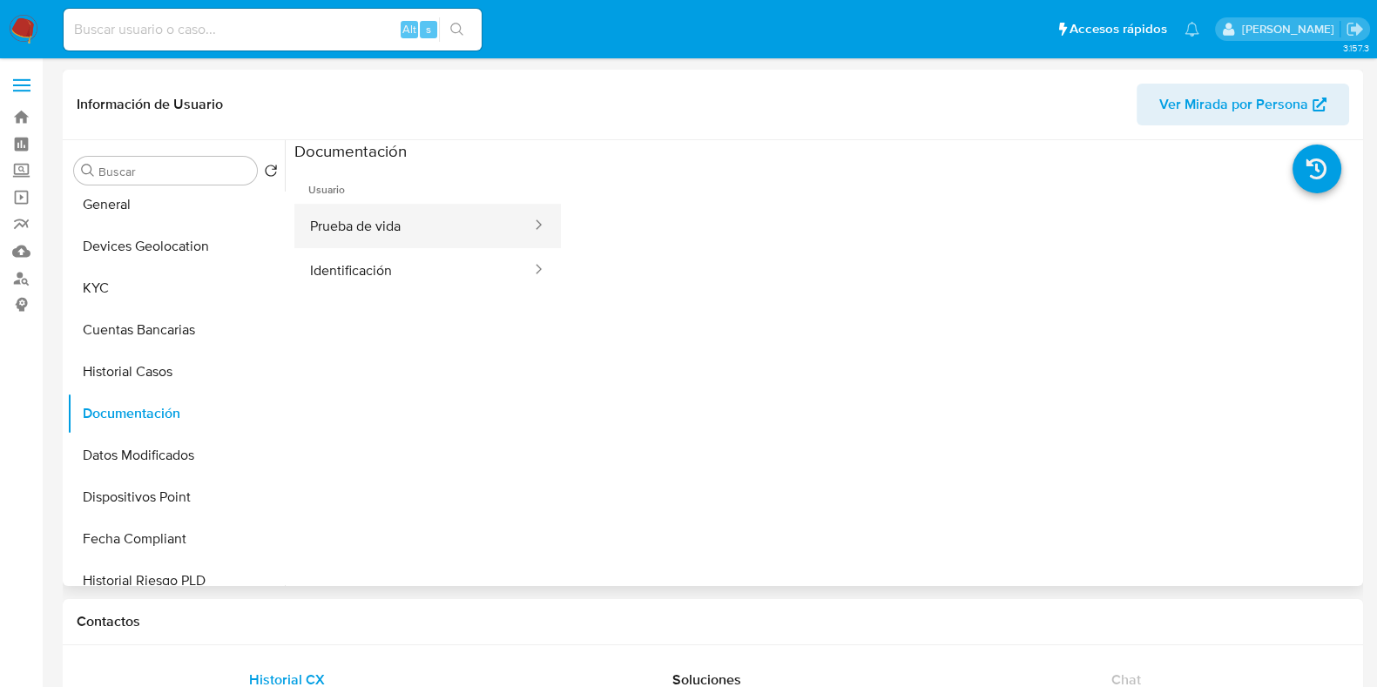
click at [398, 231] on button "Prueba de vida" at bounding box center [413, 226] width 239 height 44
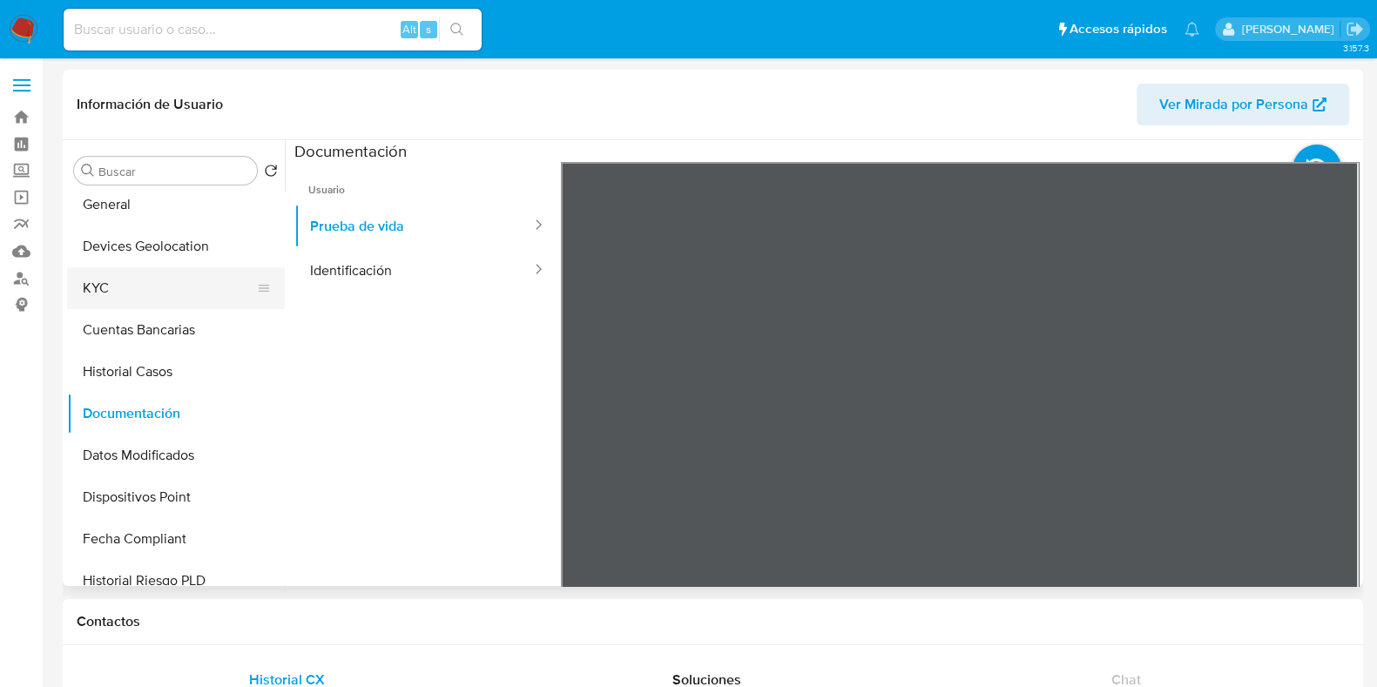
click at [78, 287] on button "KYC" at bounding box center [169, 288] width 204 height 42
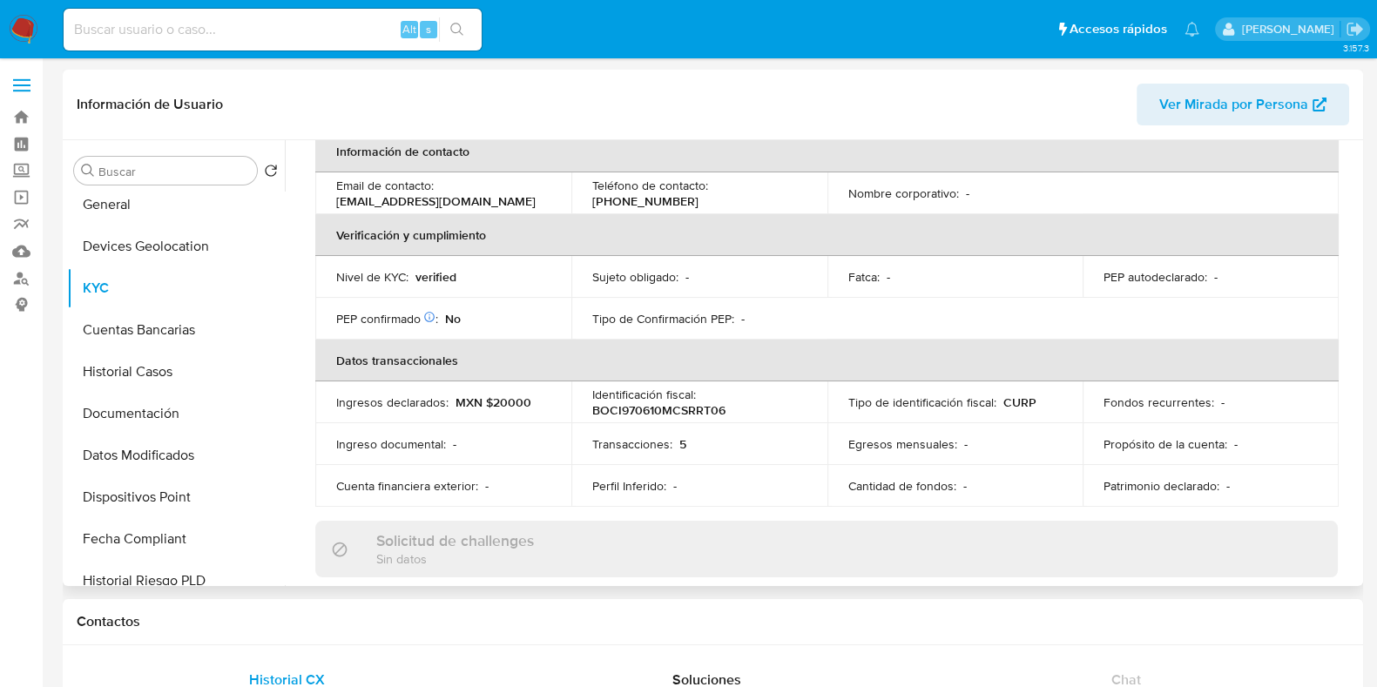
scroll to position [302, 0]
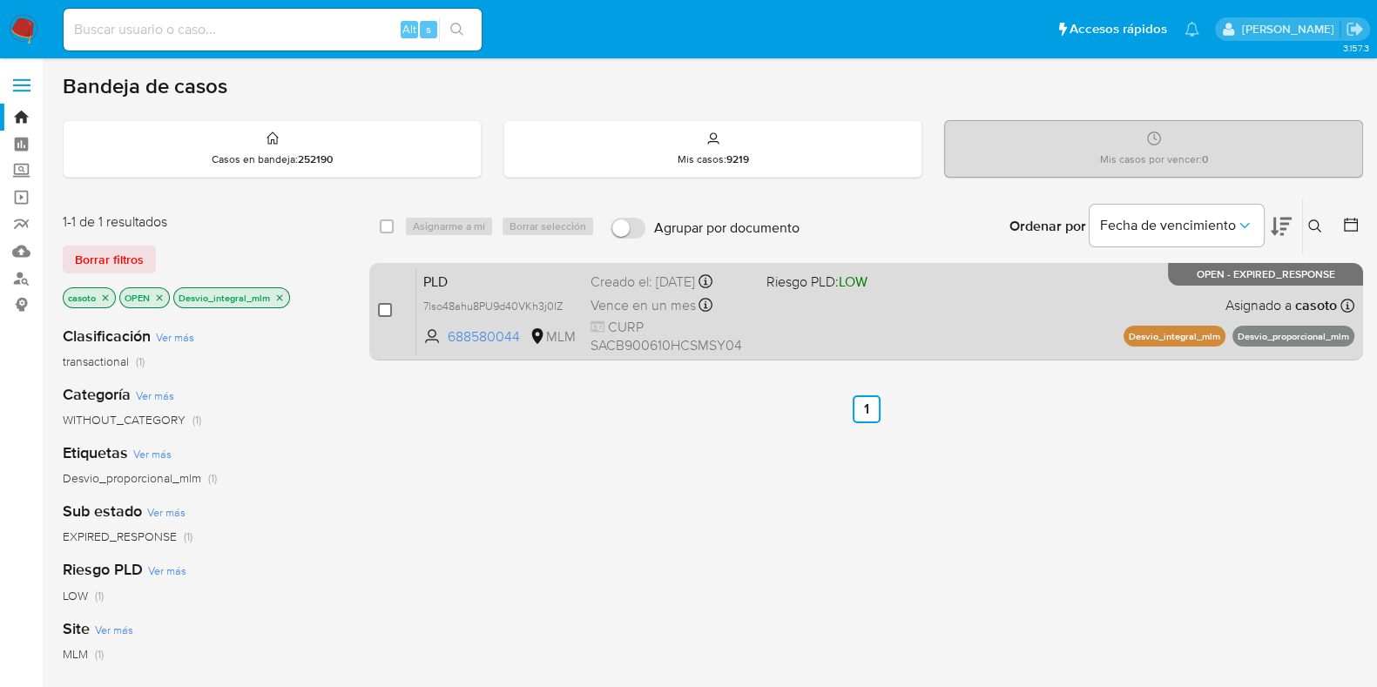
click at [389, 313] on input "checkbox" at bounding box center [385, 310] width 14 height 14
checkbox input "true"
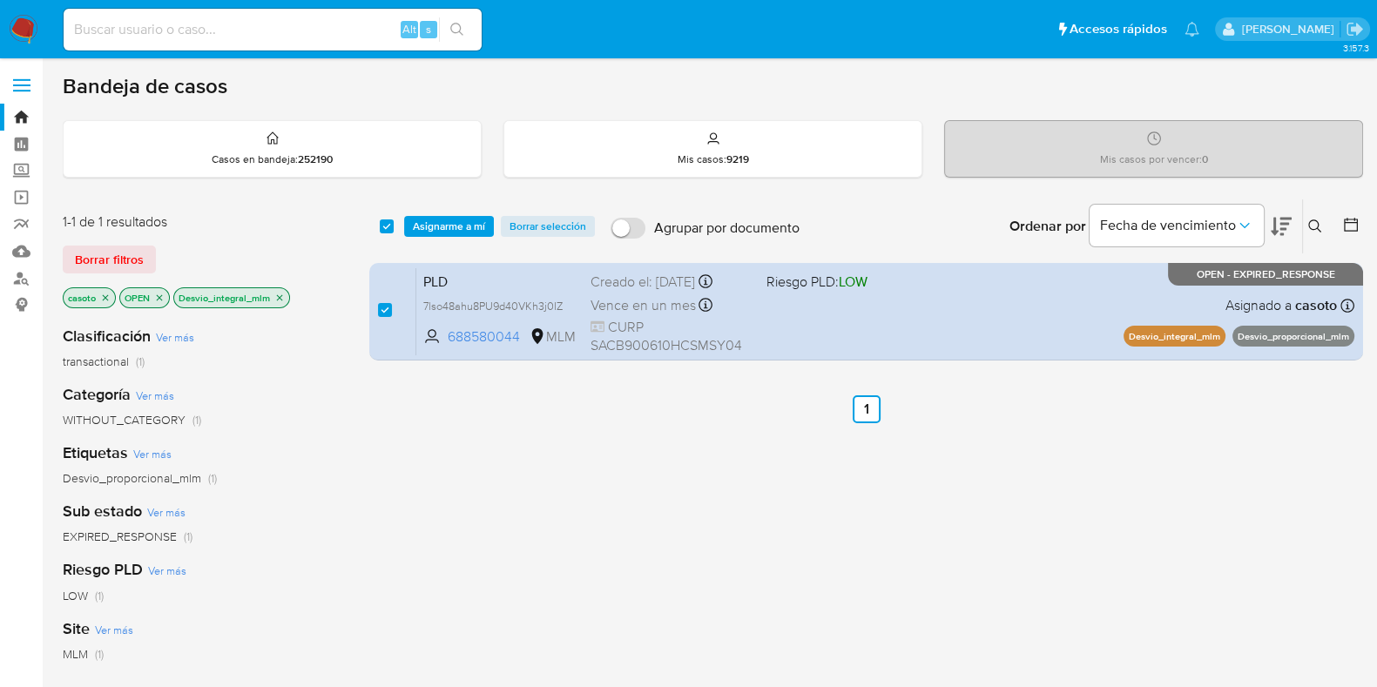
click at [443, 237] on div "select-all-cases-checkbox Asignarme a mí Borrar selección Agrupar por documento…" at bounding box center [866, 226] width 994 height 54
click at [453, 230] on span "Asignarme a mí" at bounding box center [449, 226] width 72 height 17
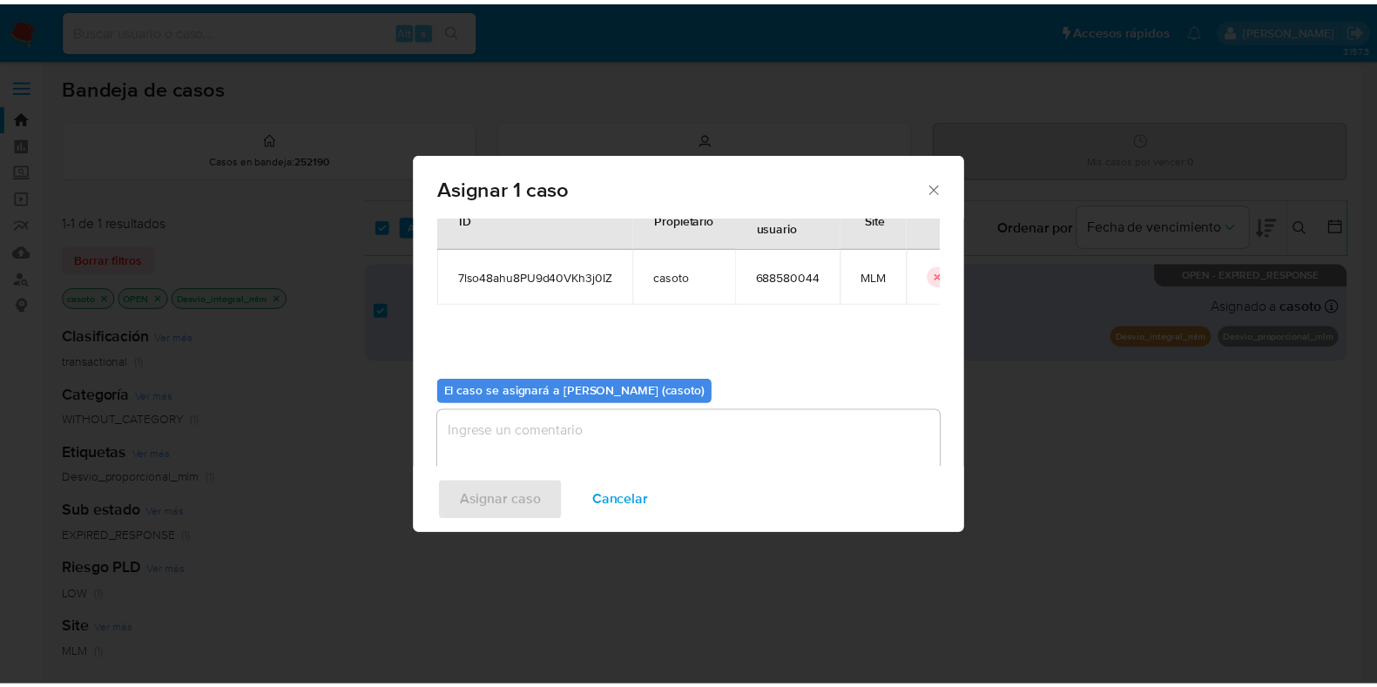
scroll to position [90, 0]
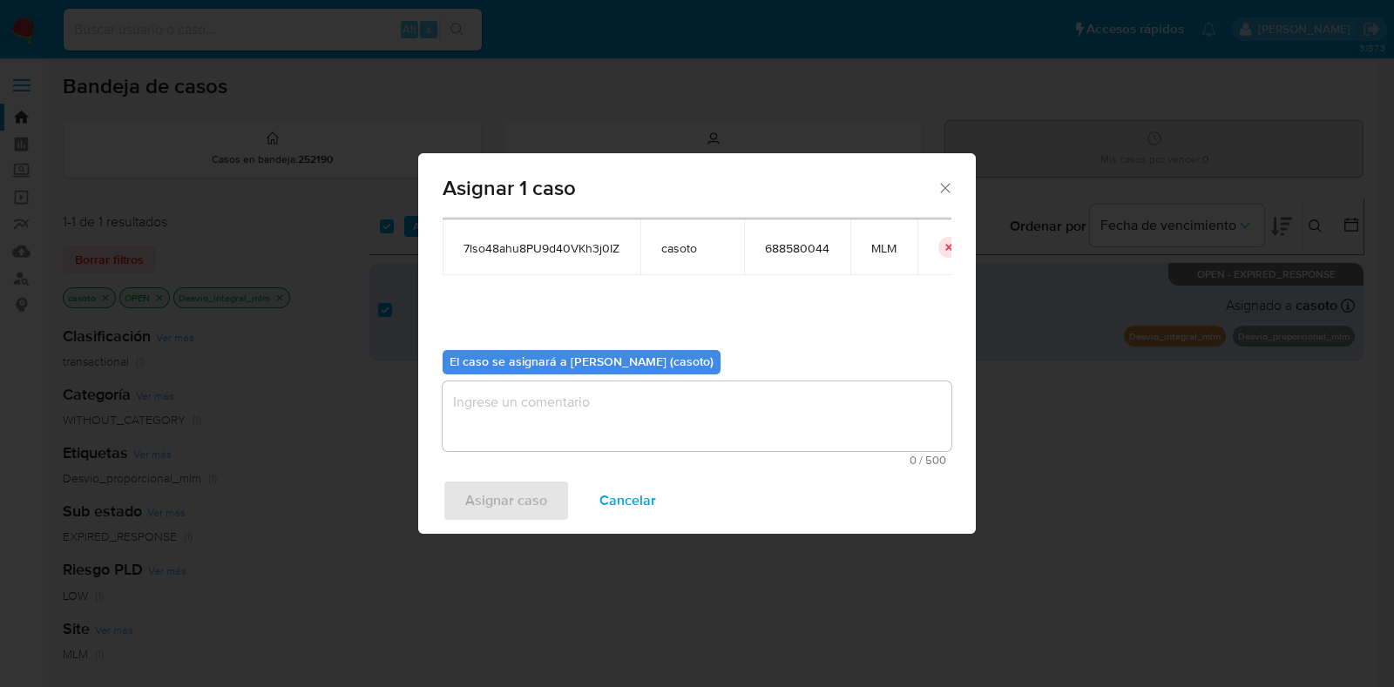
click at [580, 444] on textarea "assign-modal" at bounding box center [696, 416] width 509 height 70
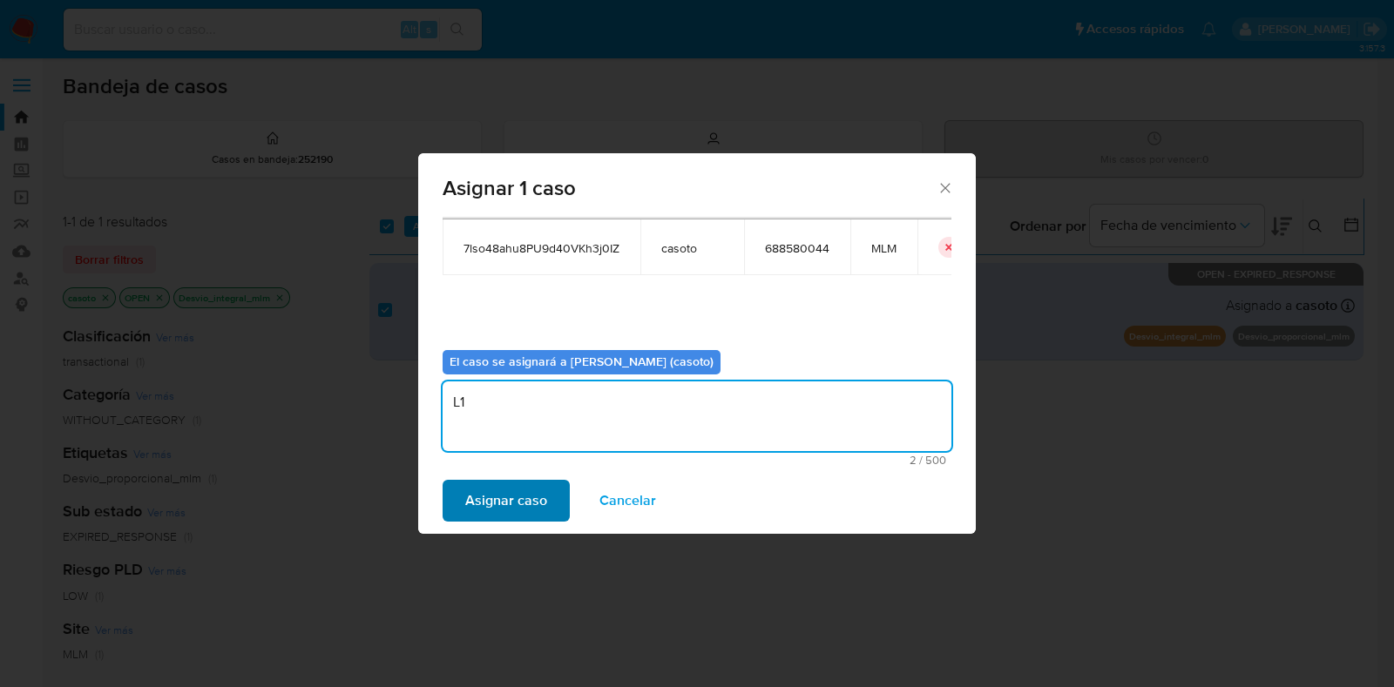
type textarea "L1"
click at [494, 509] on span "Asignar caso" at bounding box center [506, 501] width 82 height 38
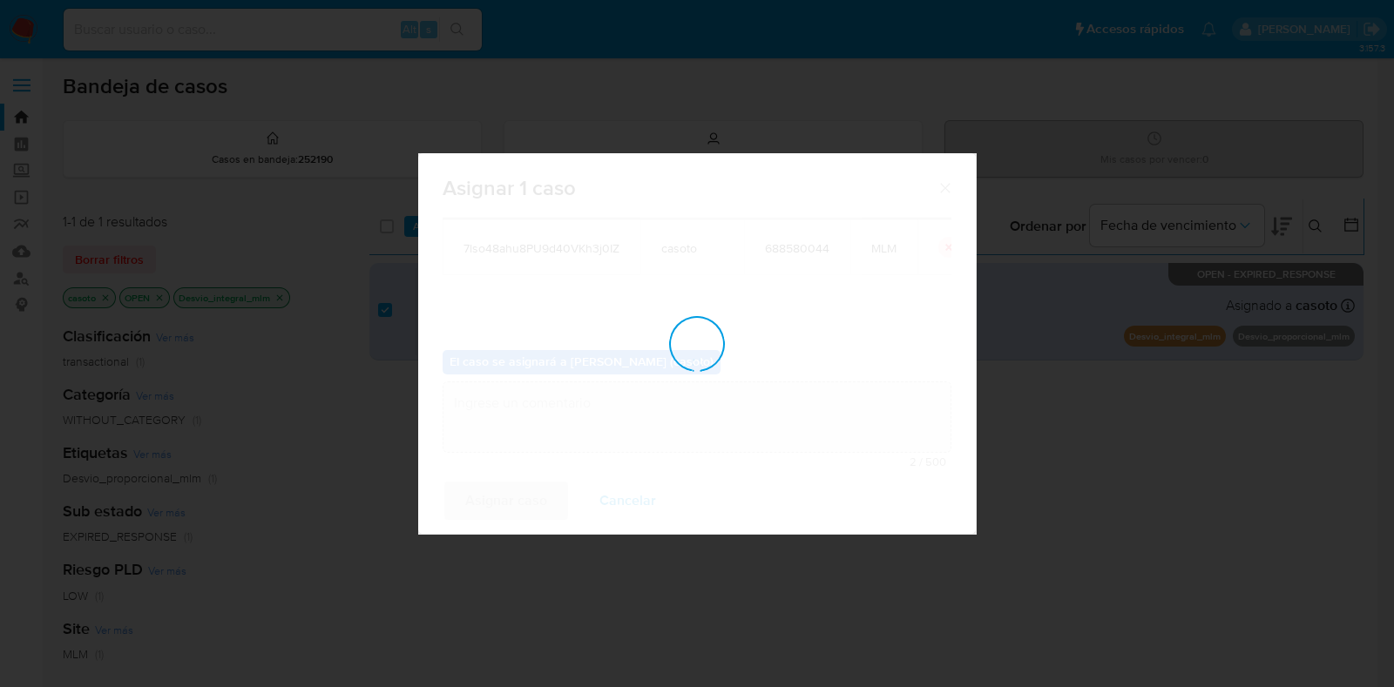
checkbox input "false"
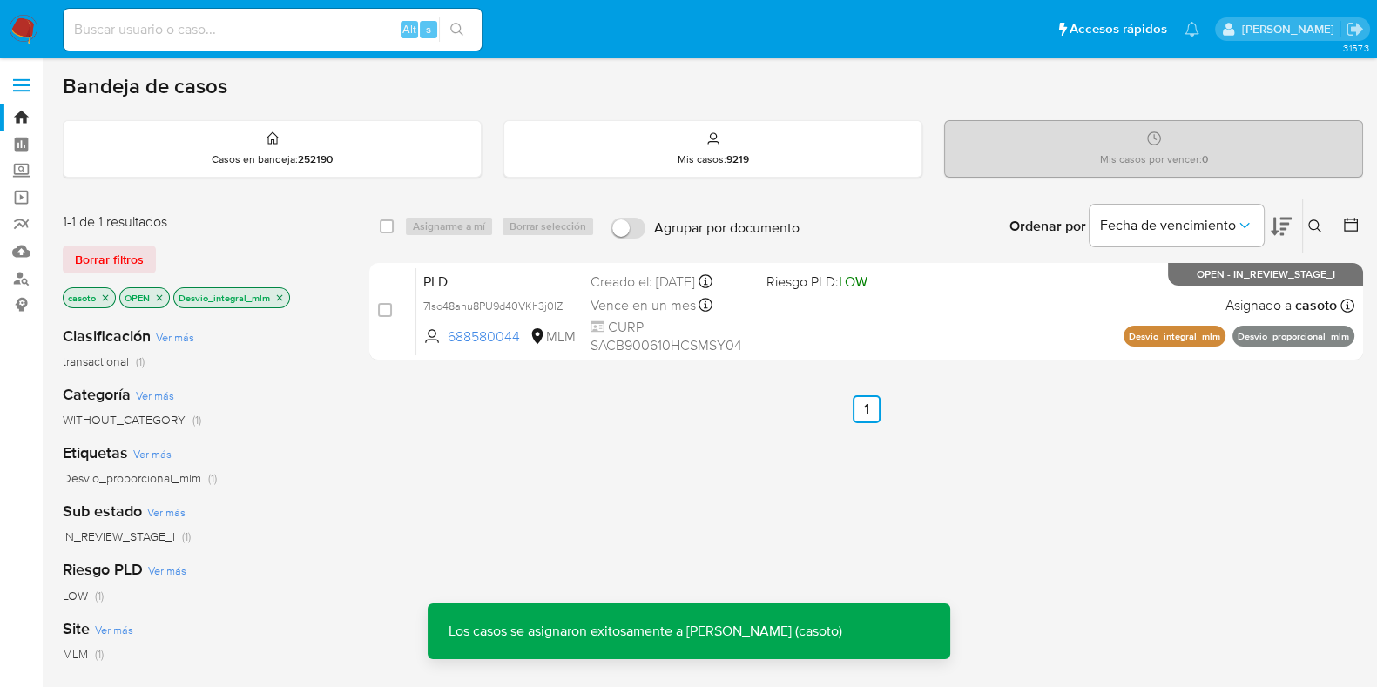
click at [279, 300] on icon "close-filter" at bounding box center [279, 298] width 10 height 10
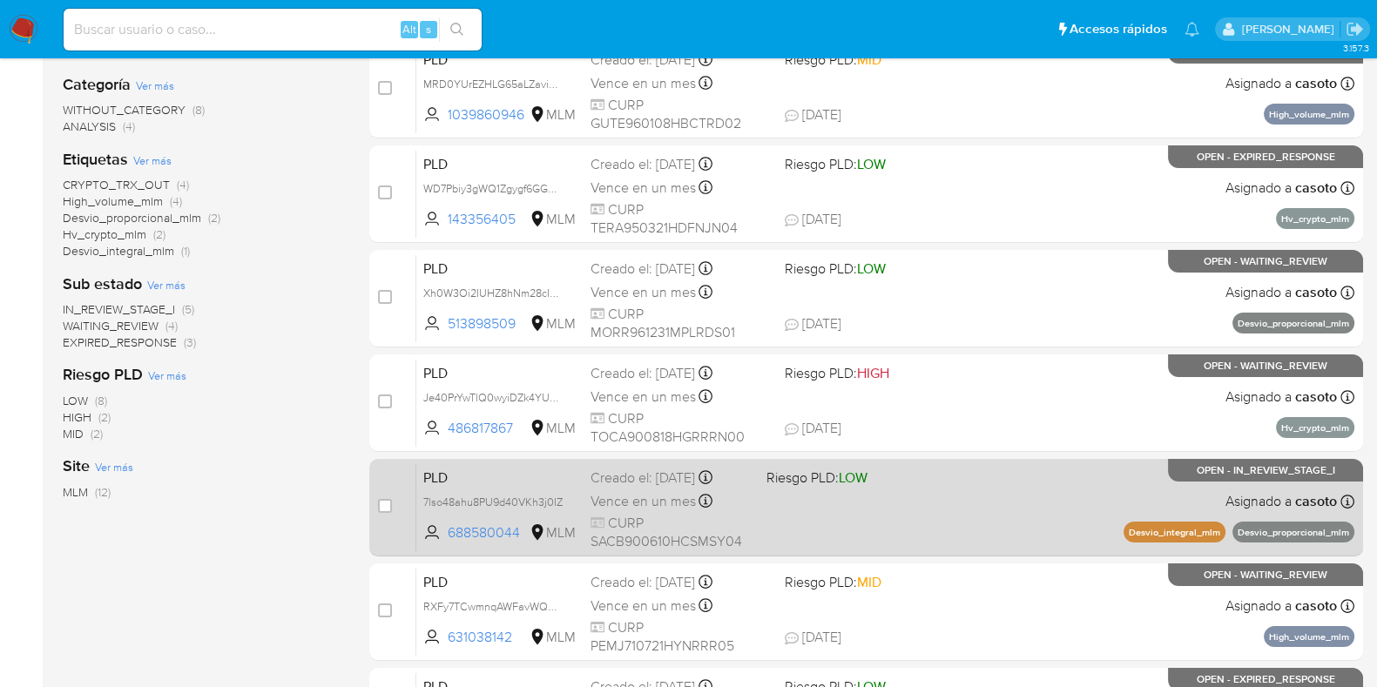
scroll to position [108, 0]
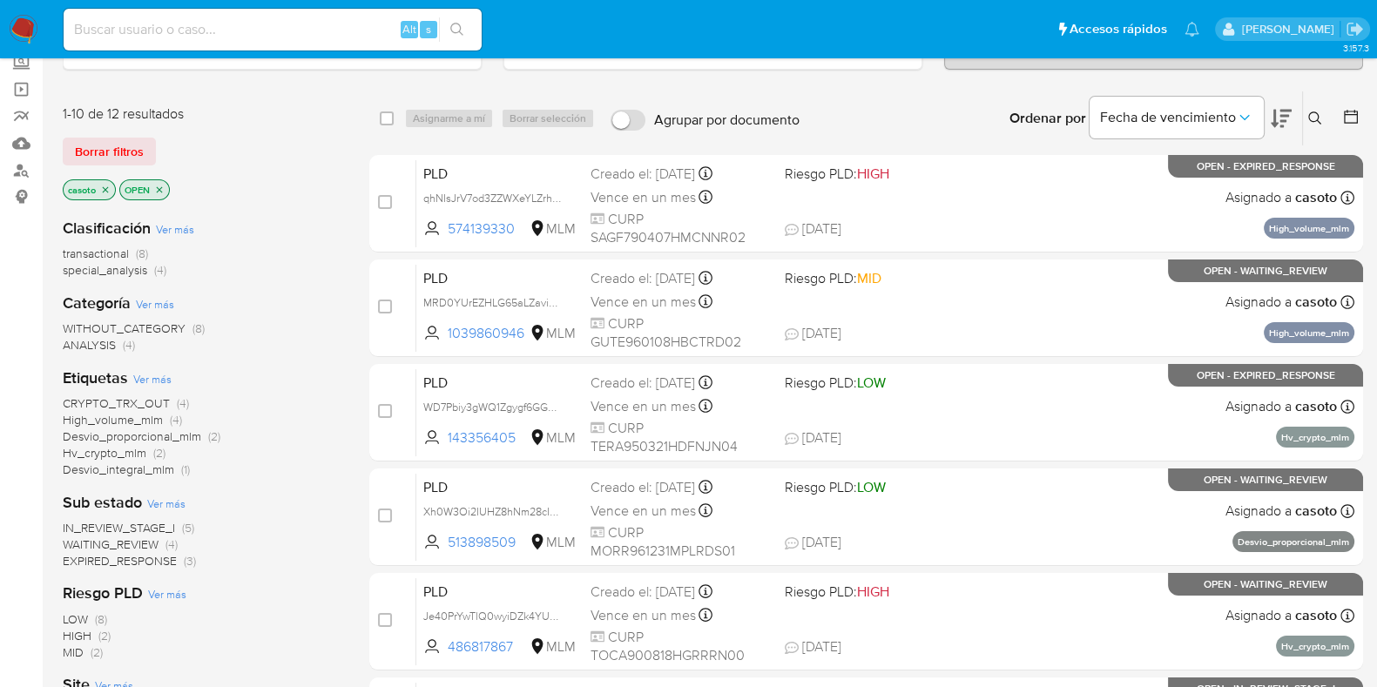
click at [190, 441] on span "Desvio_proporcional_mlm" at bounding box center [132, 436] width 138 height 17
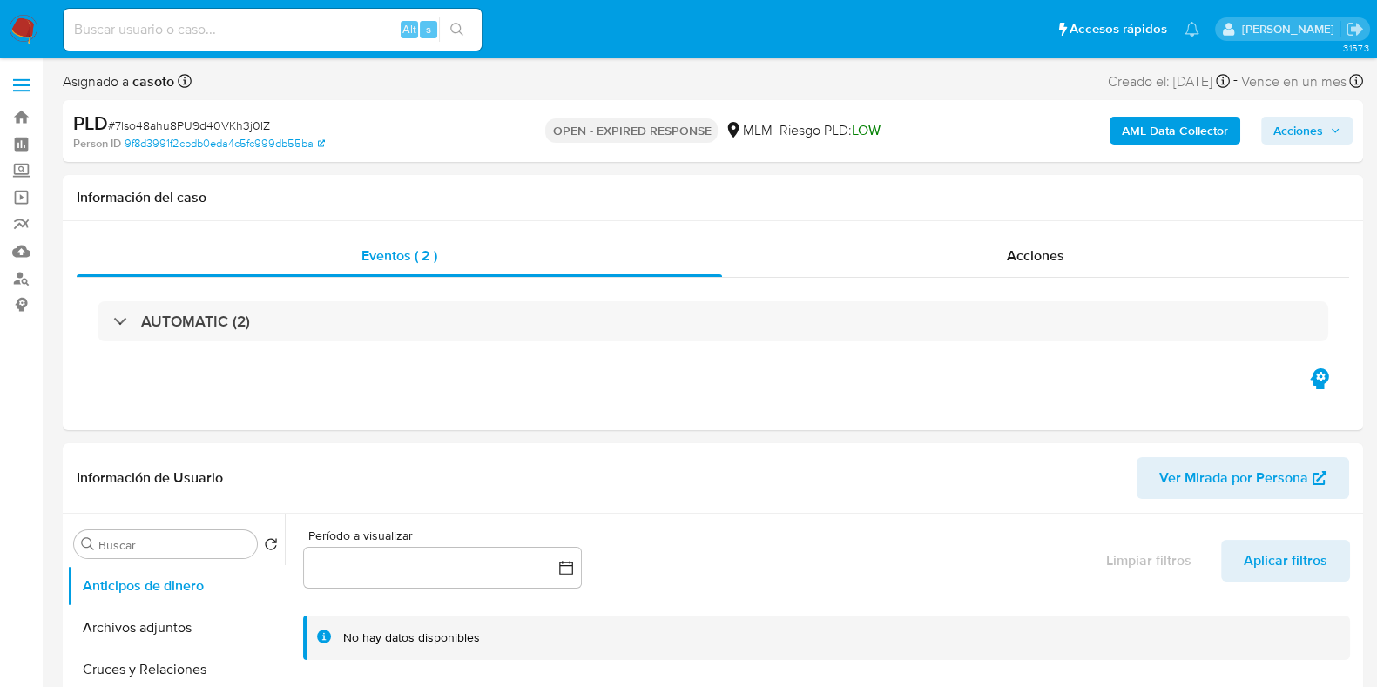
select select "10"
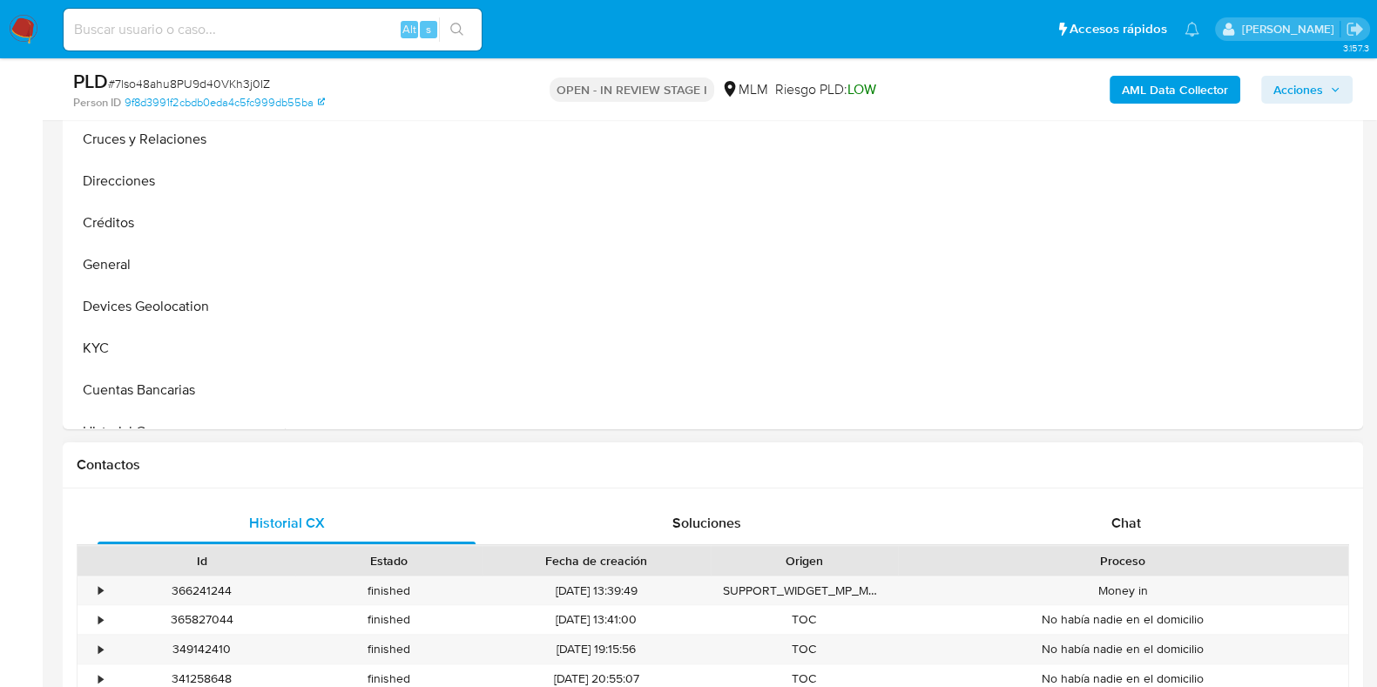
scroll to position [544, 0]
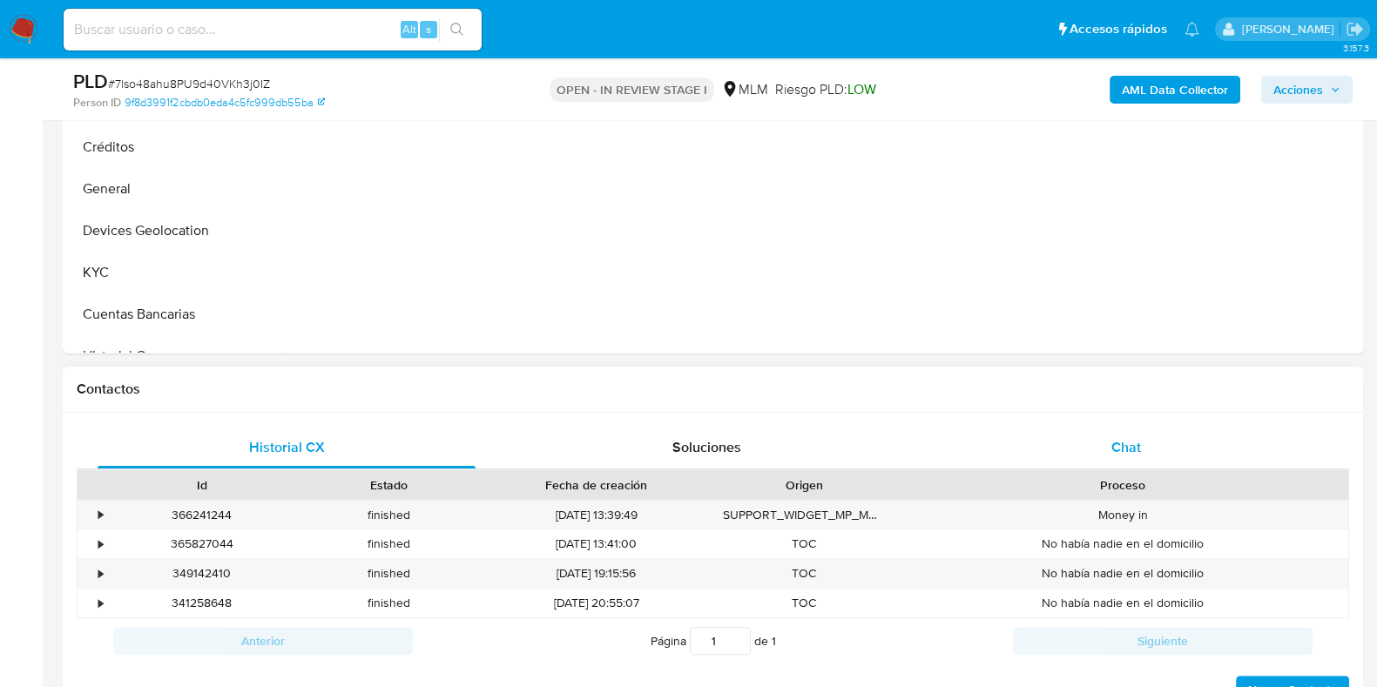
click at [1104, 454] on div "Chat" at bounding box center [1126, 448] width 378 height 42
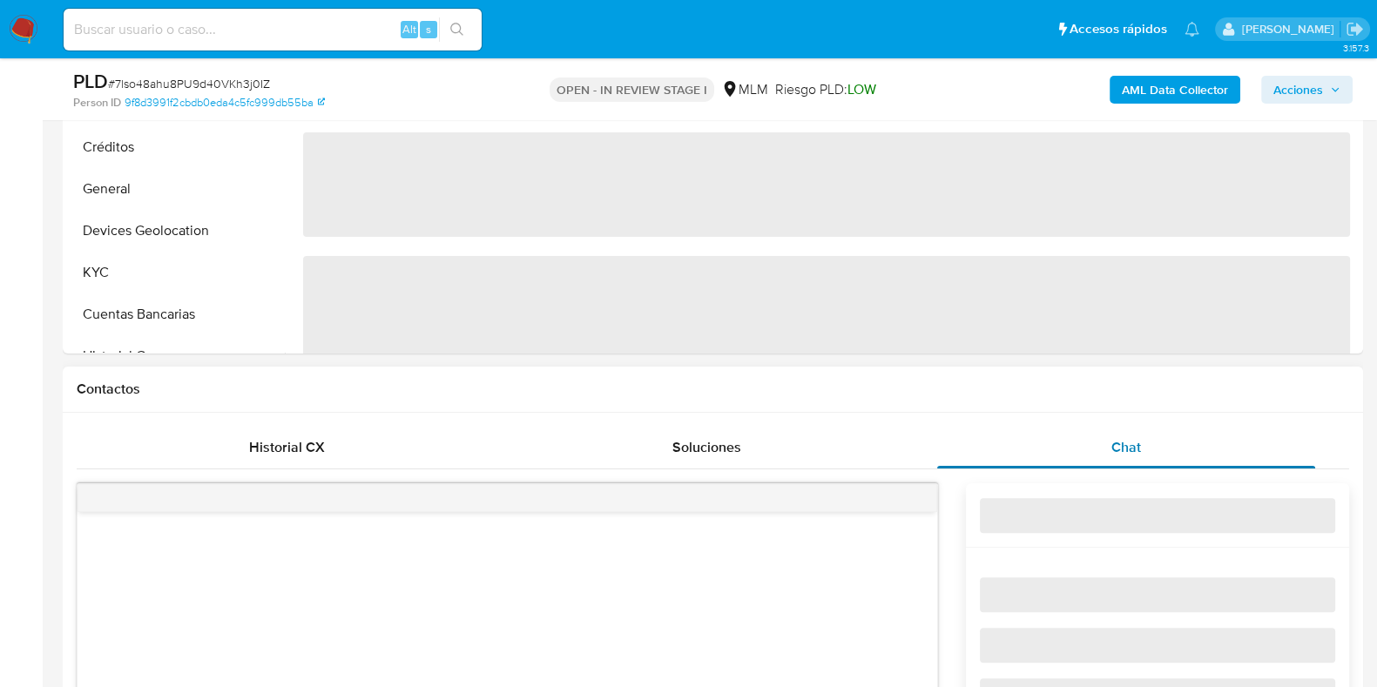
select select "10"
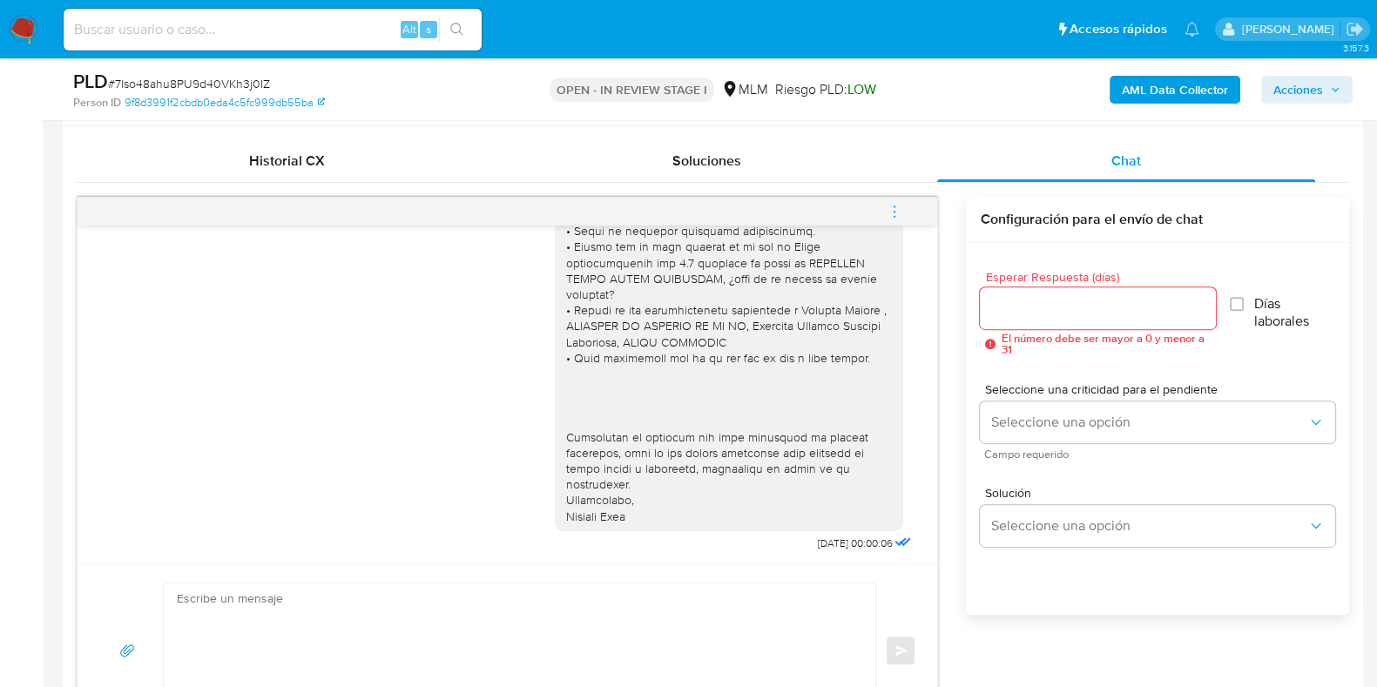
scroll to position [870, 0]
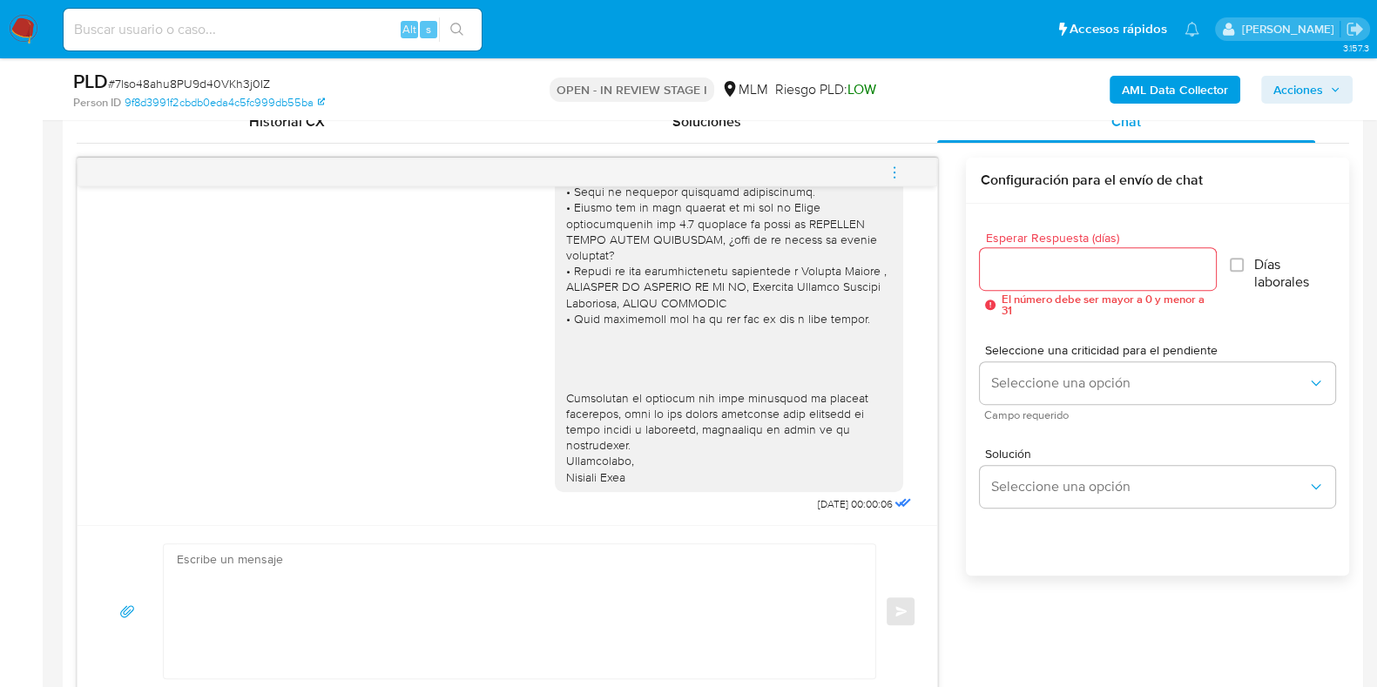
click at [889, 169] on icon "menu-action" at bounding box center [895, 173] width 16 height 16
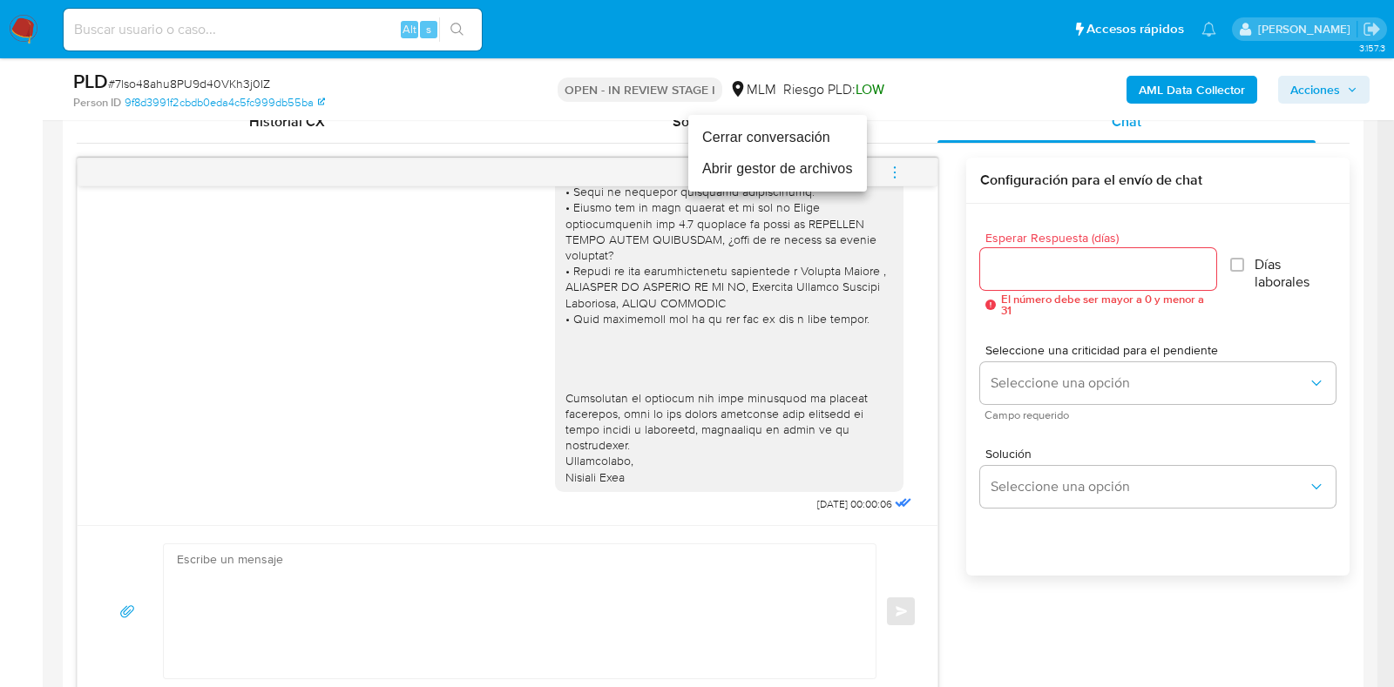
click at [714, 142] on li "Cerrar conversación" at bounding box center [777, 137] width 179 height 31
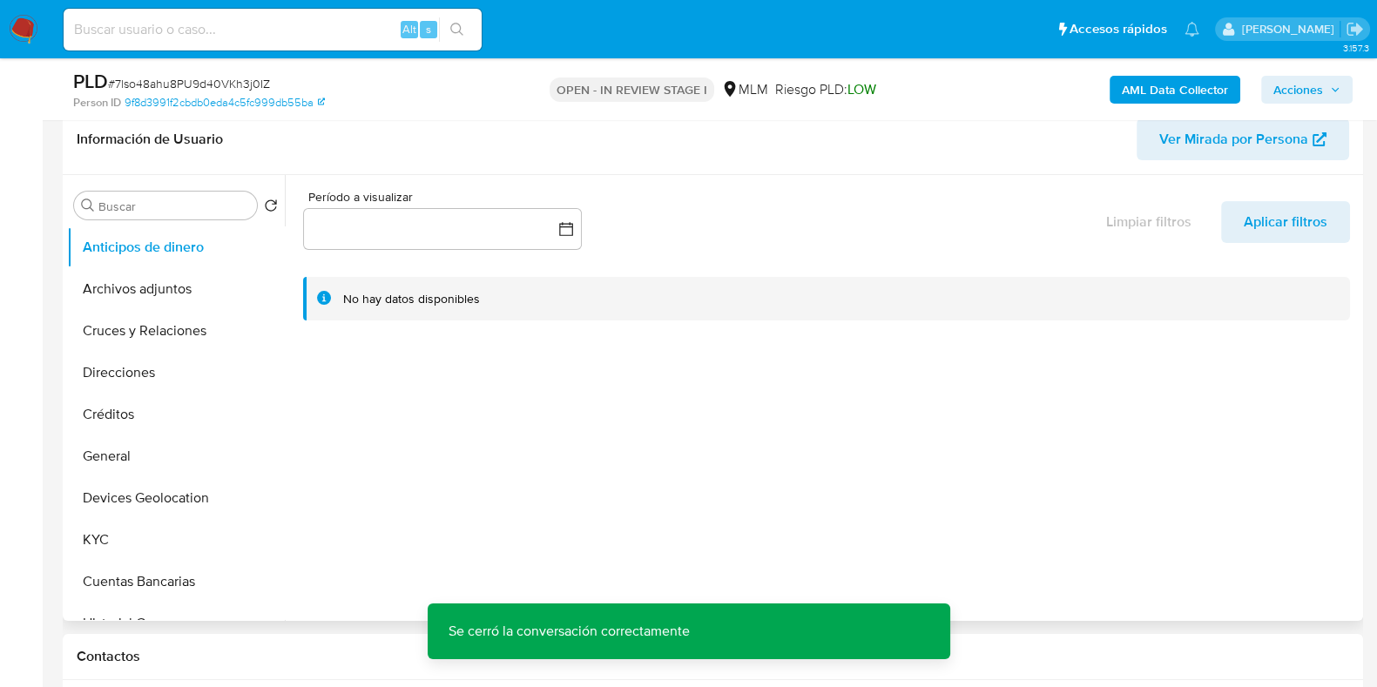
scroll to position [217, 0]
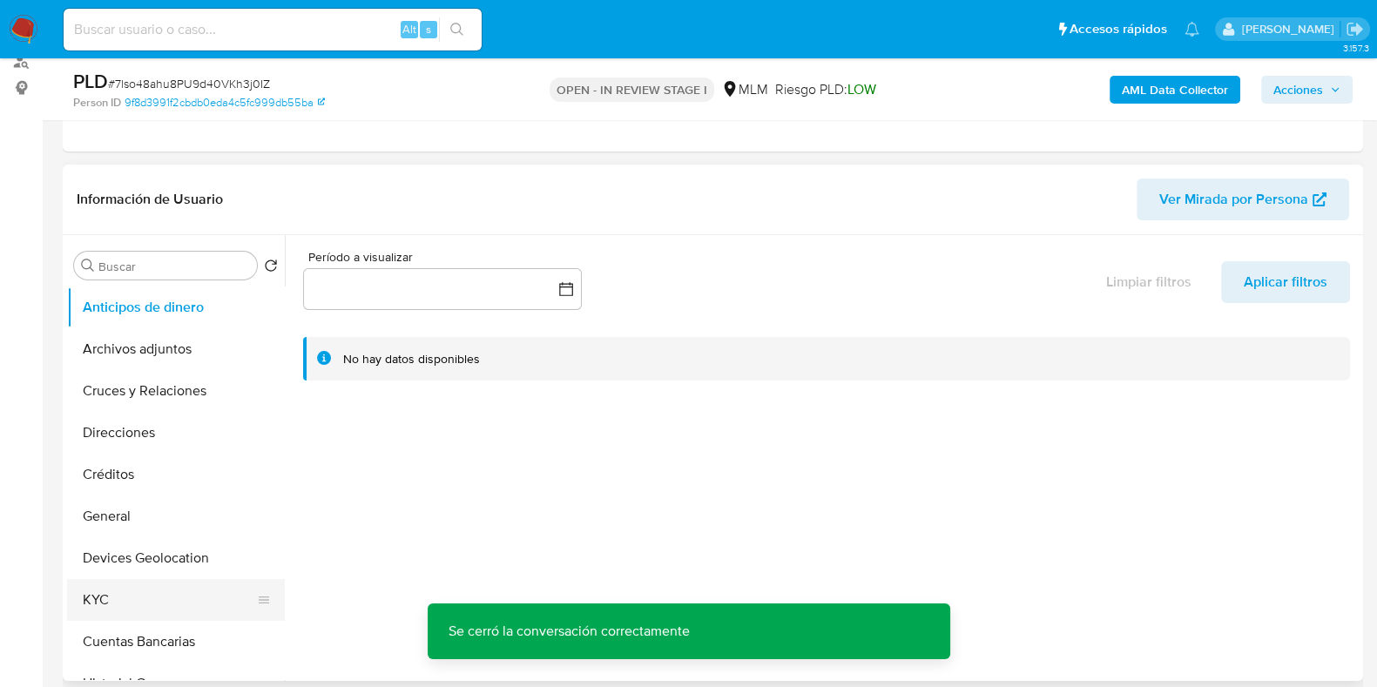
click at [92, 609] on button "KYC" at bounding box center [169, 600] width 204 height 42
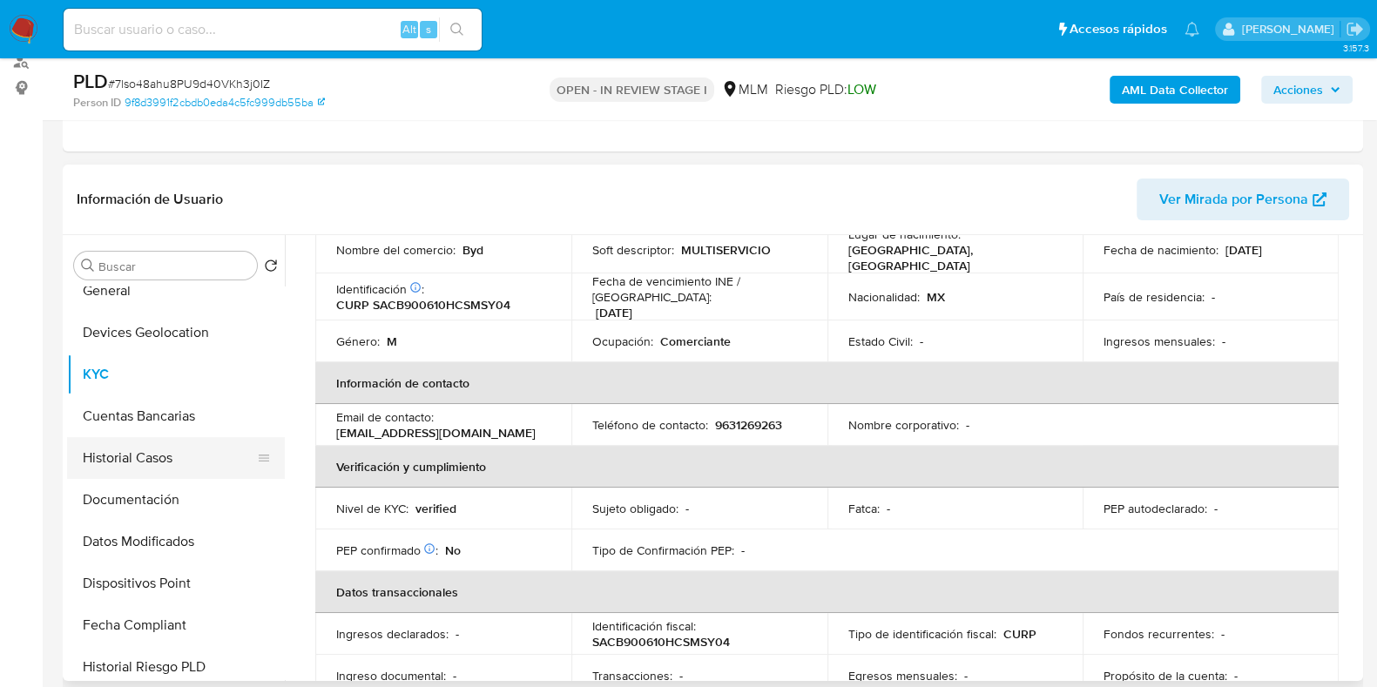
scroll to position [191, 0]
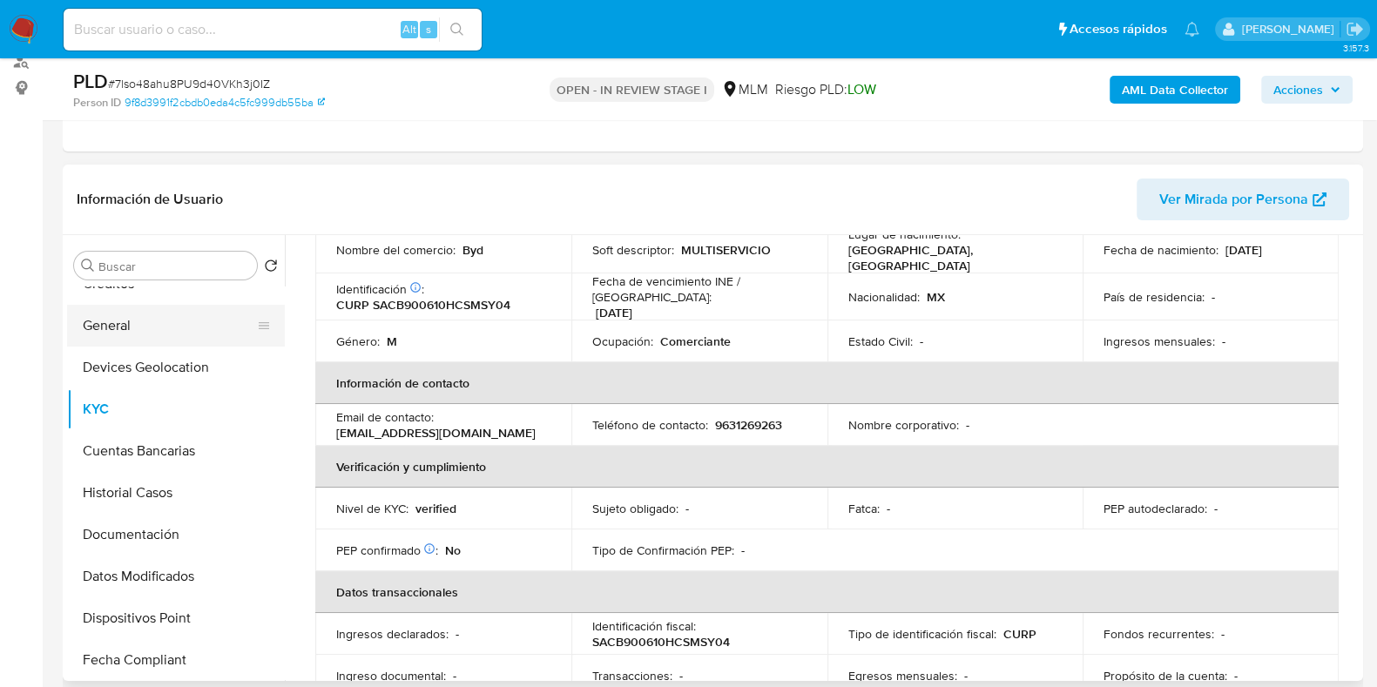
click at [117, 341] on button "General" at bounding box center [169, 326] width 204 height 42
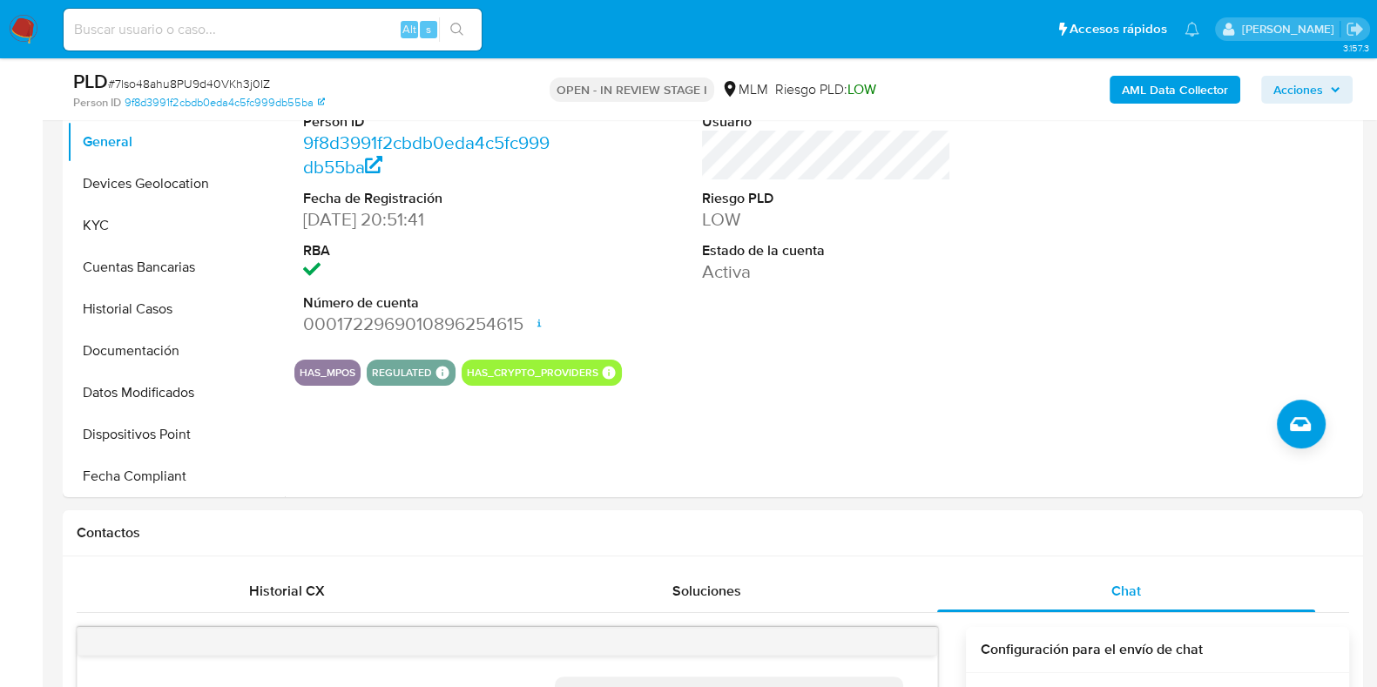
scroll to position [435, 0]
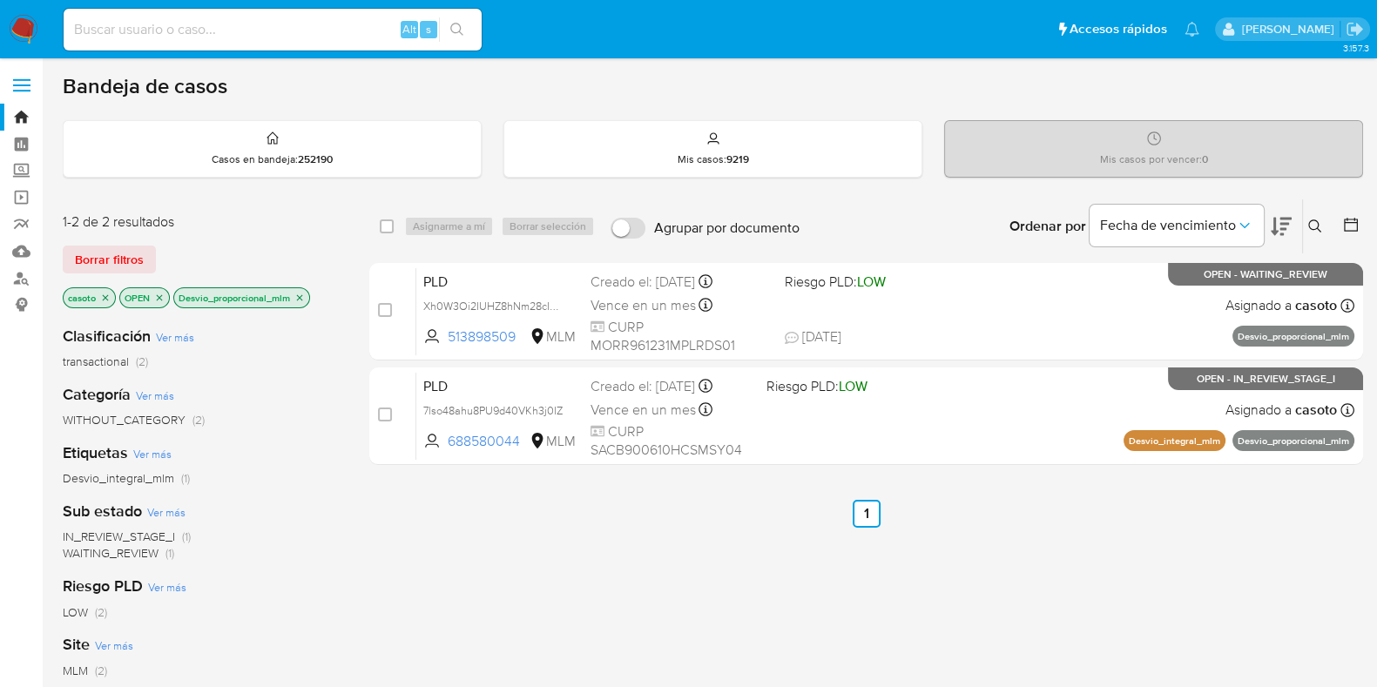
click at [302, 296] on icon "close-filter" at bounding box center [299, 298] width 10 height 10
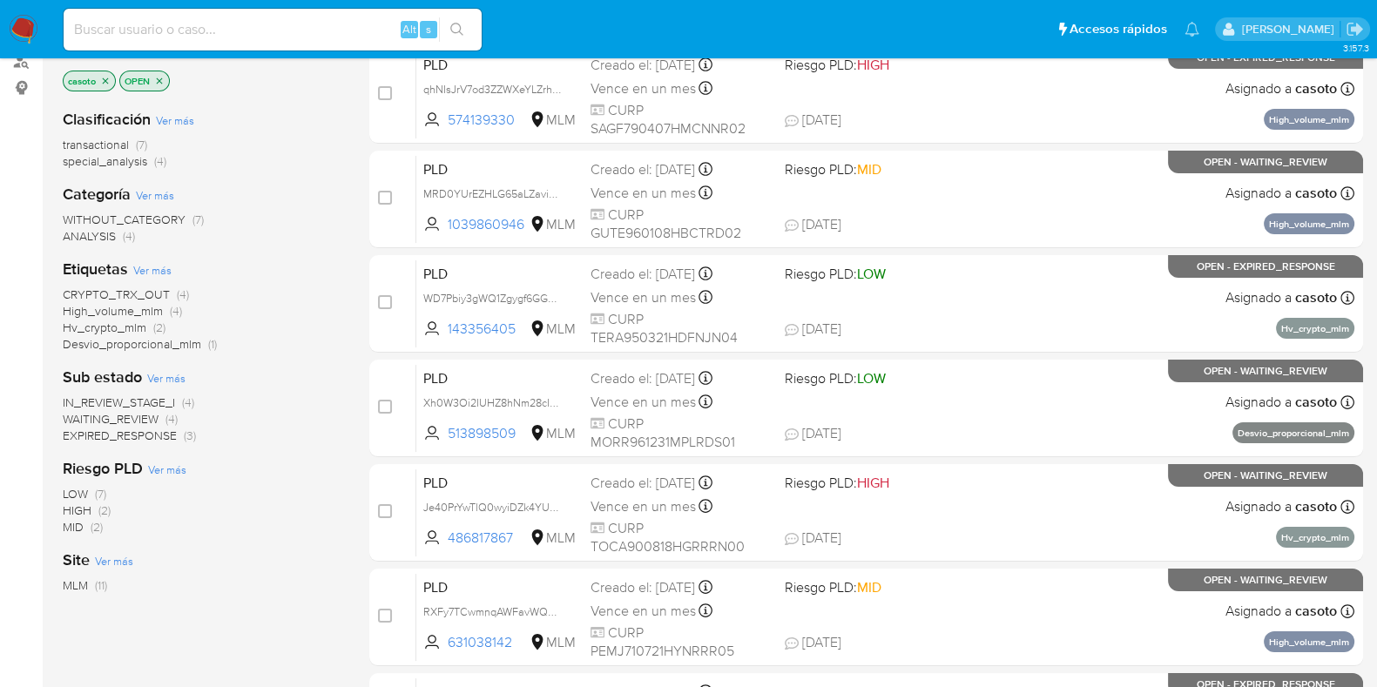
scroll to position [108, 0]
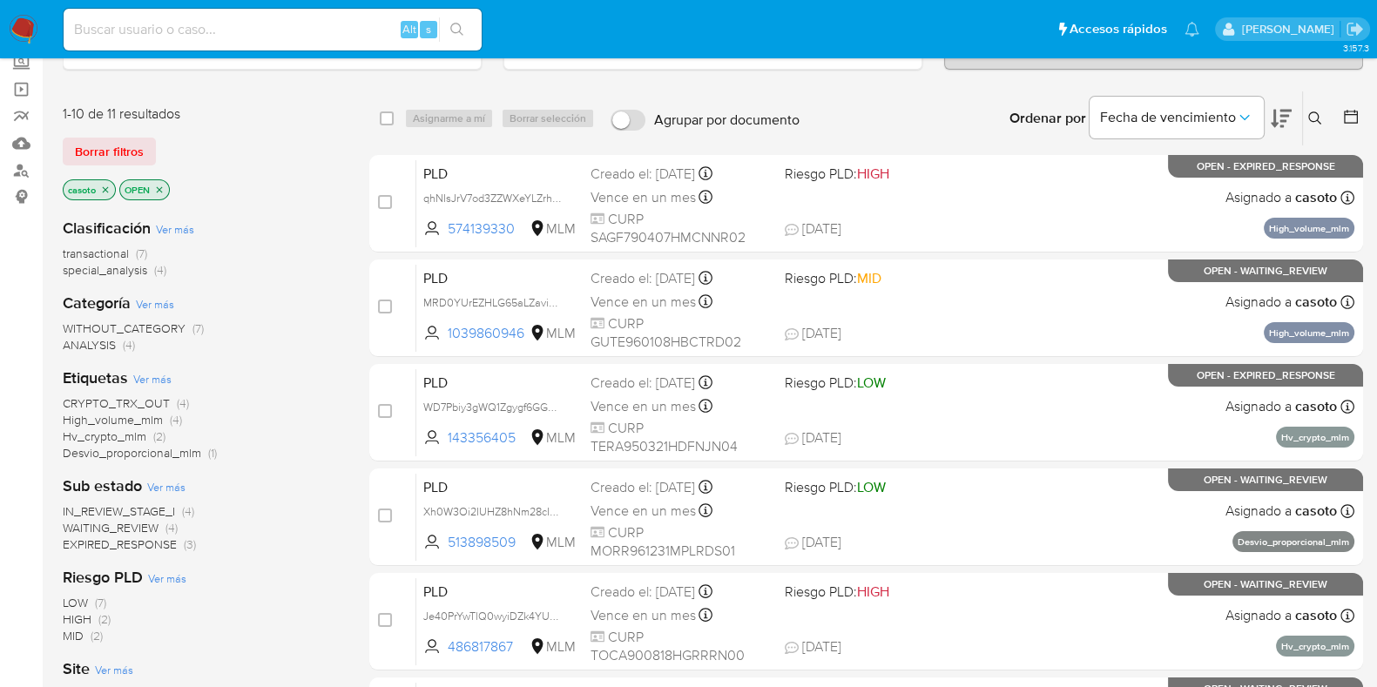
click at [71, 445] on span "Desvio_proporcional_mlm" at bounding box center [132, 452] width 138 height 17
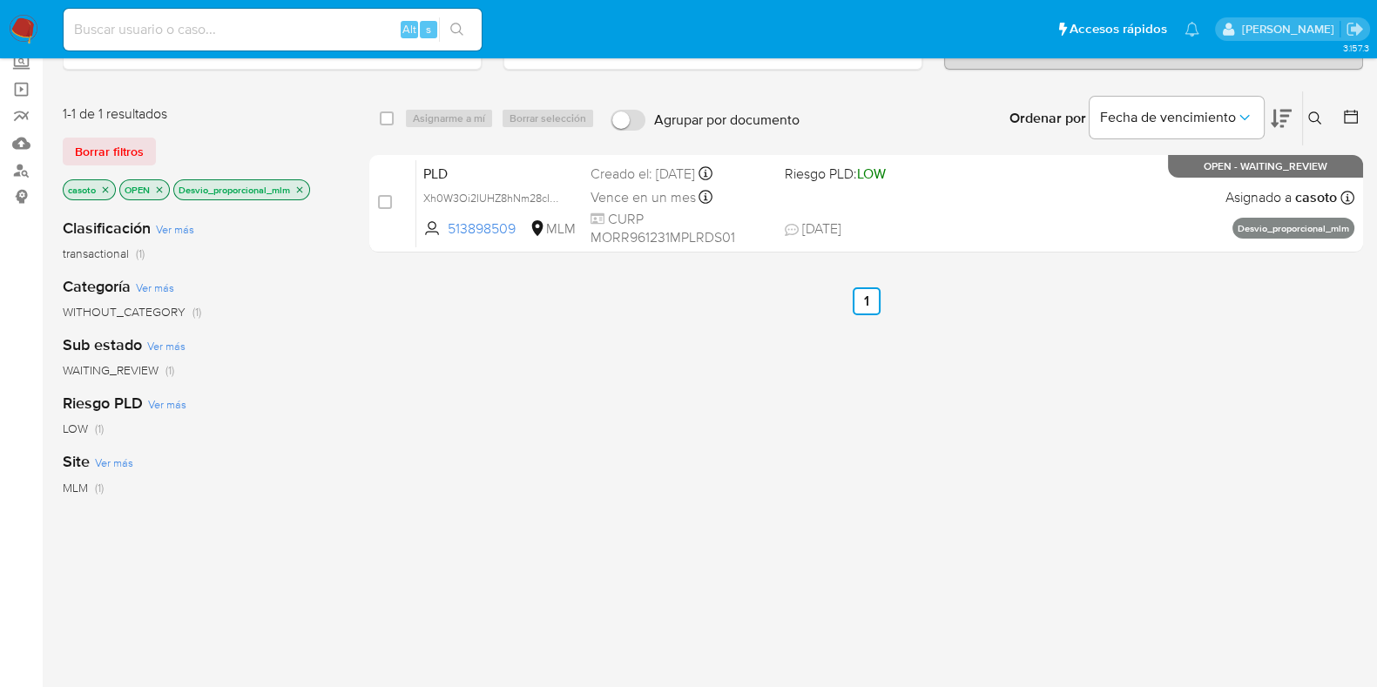
click at [298, 189] on icon "close-filter" at bounding box center [299, 190] width 10 height 10
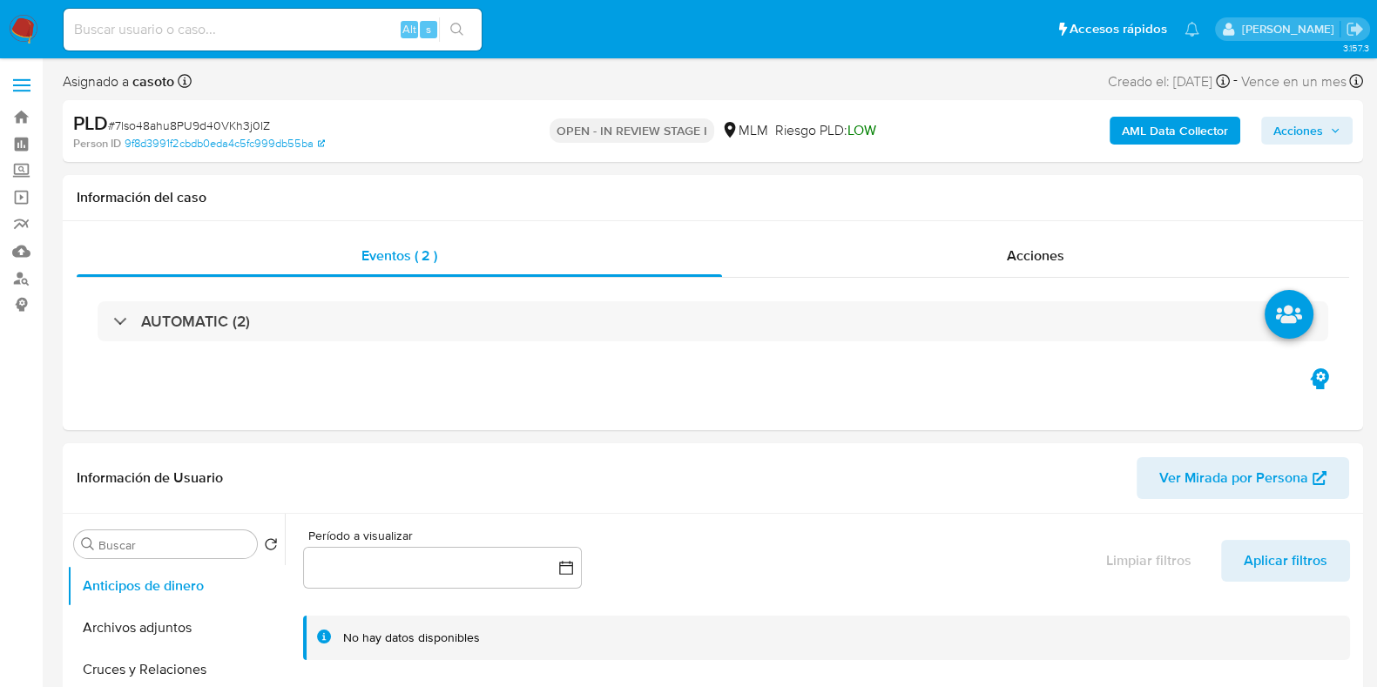
select select "10"
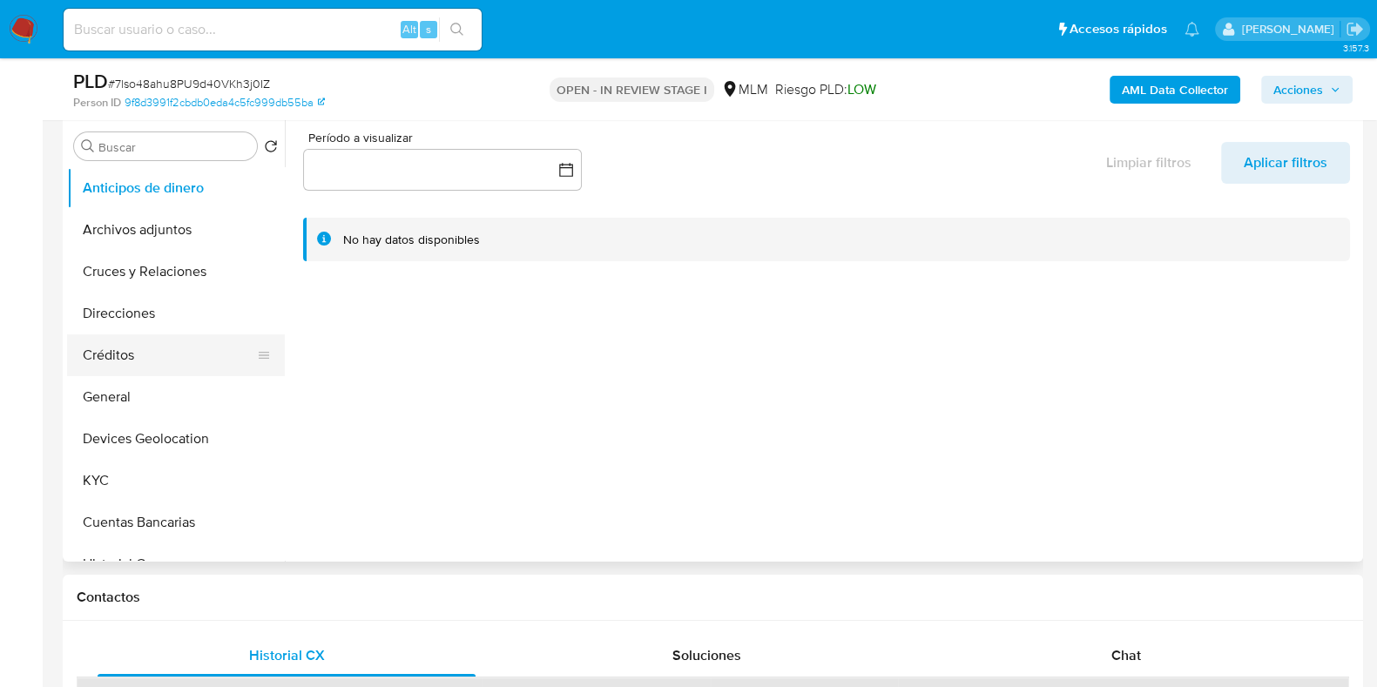
scroll to position [327, 0]
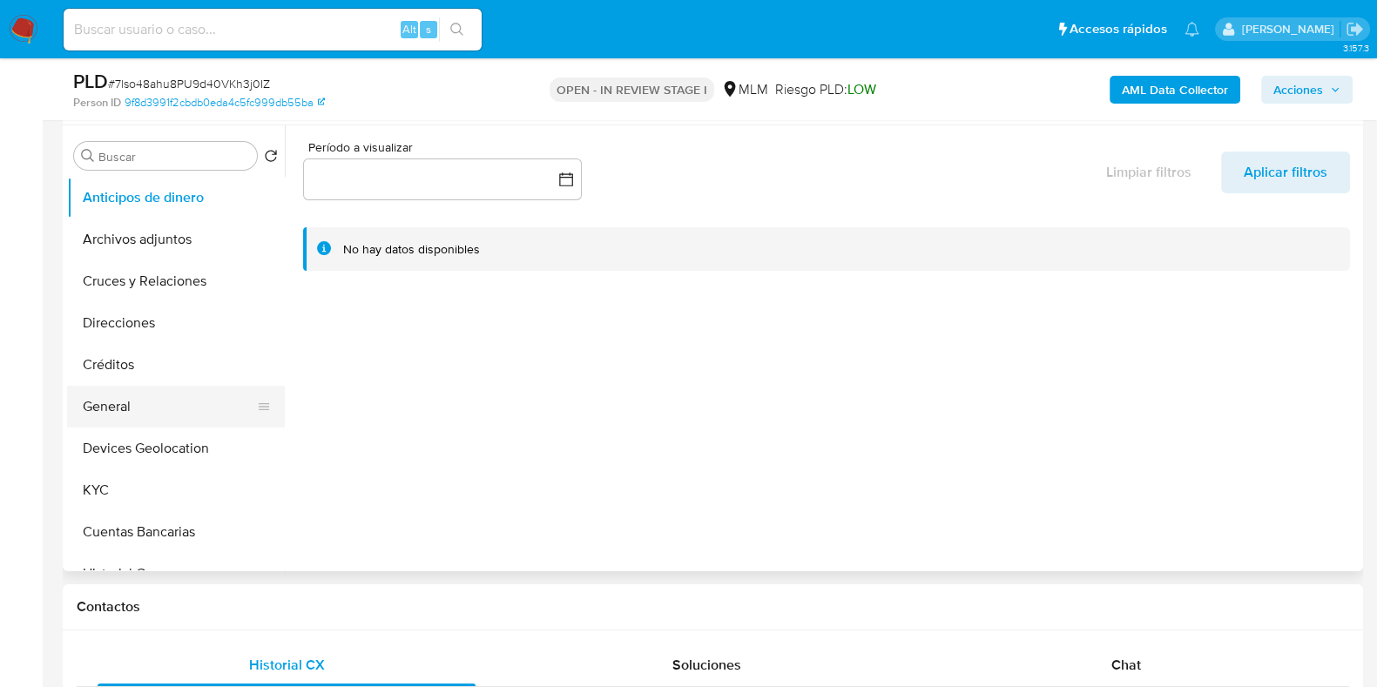
click at [115, 422] on button "General" at bounding box center [169, 407] width 204 height 42
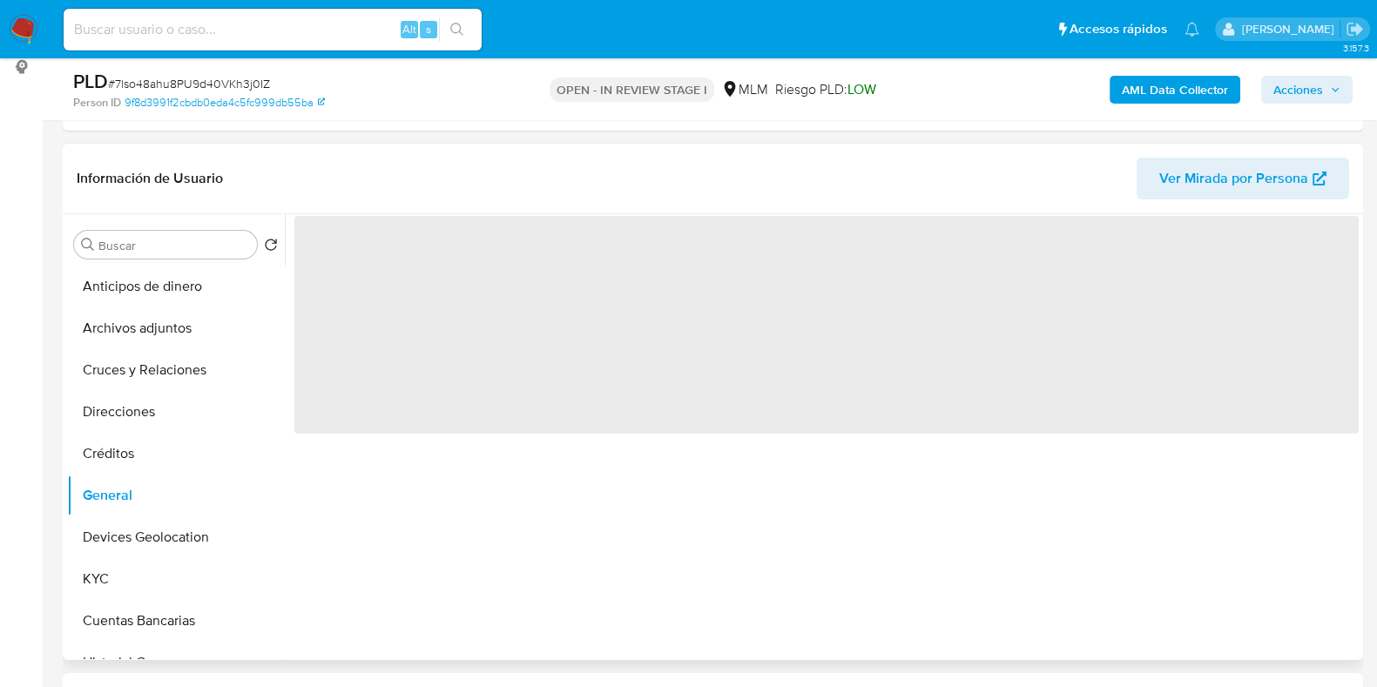
scroll to position [217, 0]
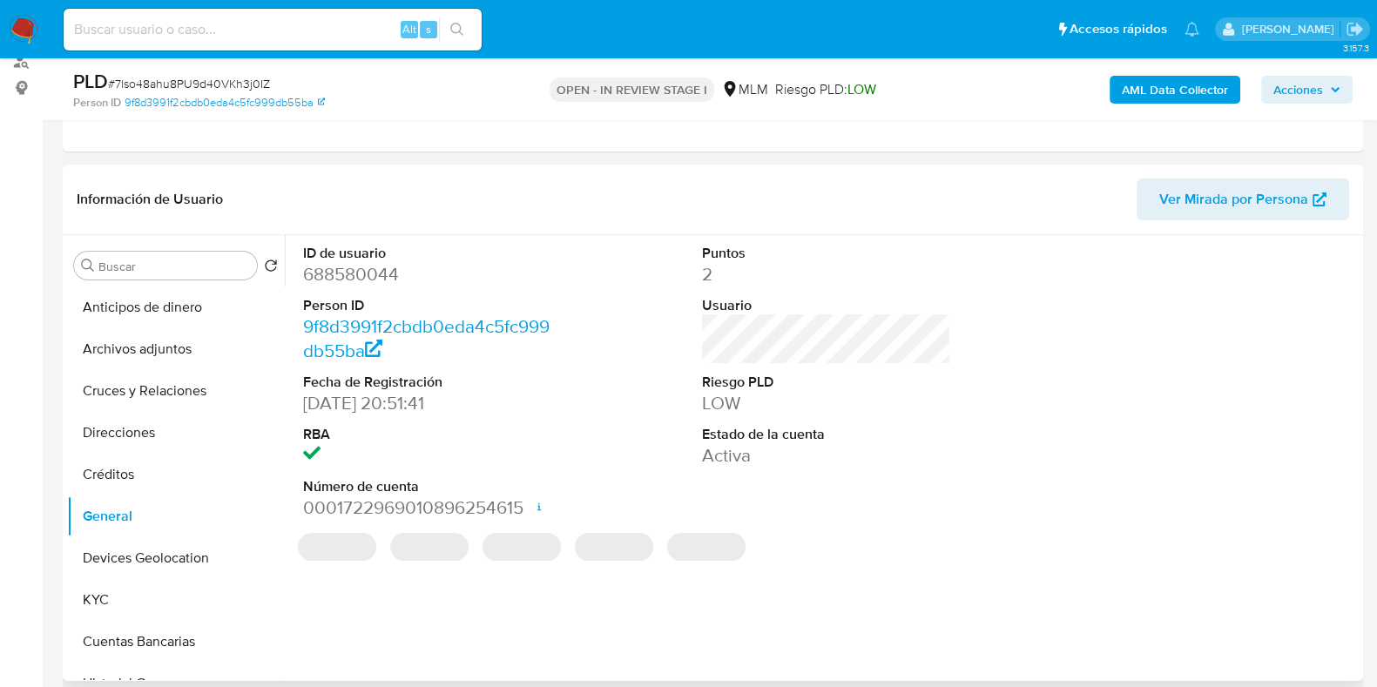
click at [366, 273] on dd "688580044" at bounding box center [427, 274] width 249 height 24
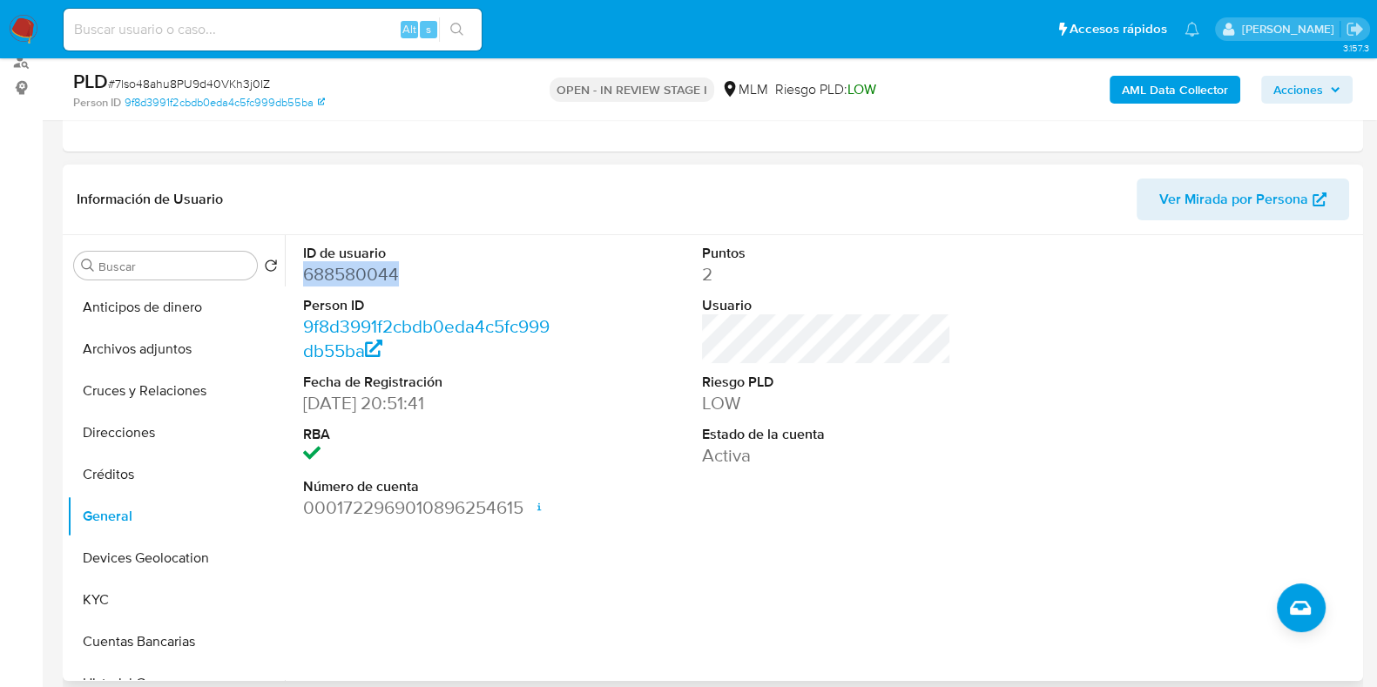
copy dd "688580044"
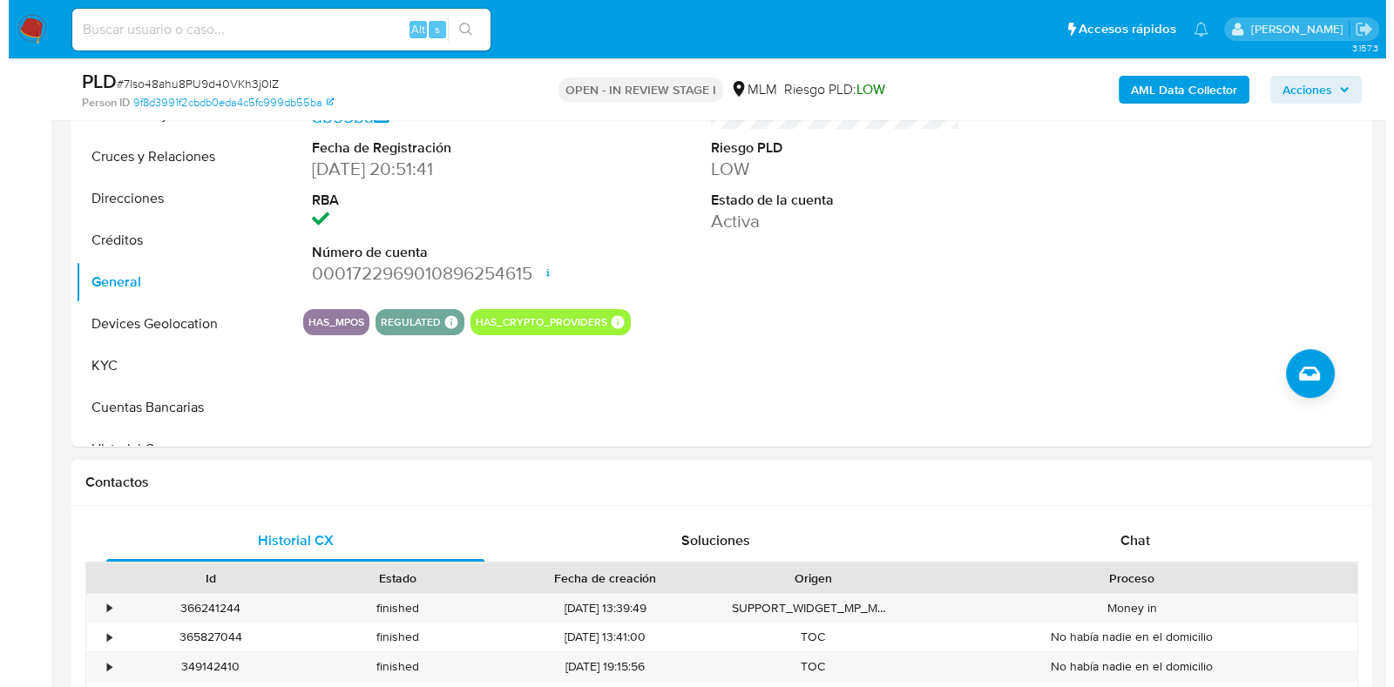
scroll to position [327, 0]
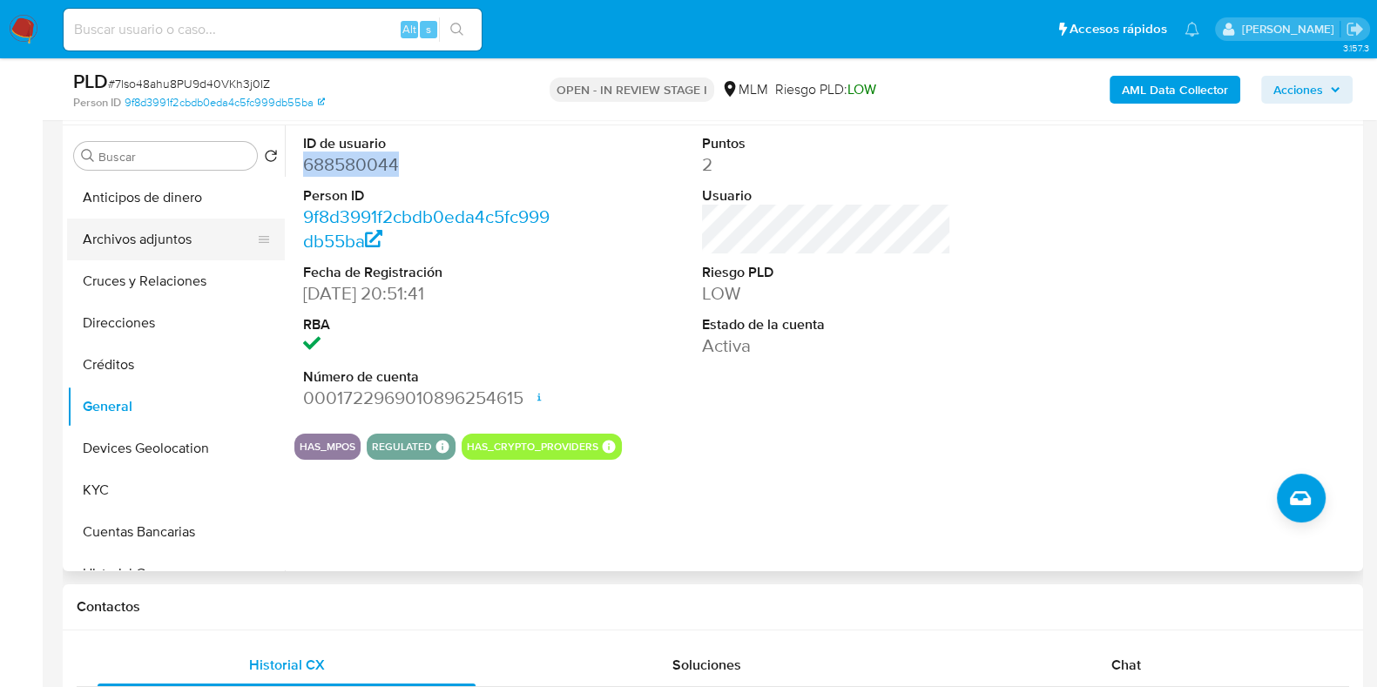
click at [144, 239] on button "Archivos adjuntos" at bounding box center [169, 240] width 204 height 42
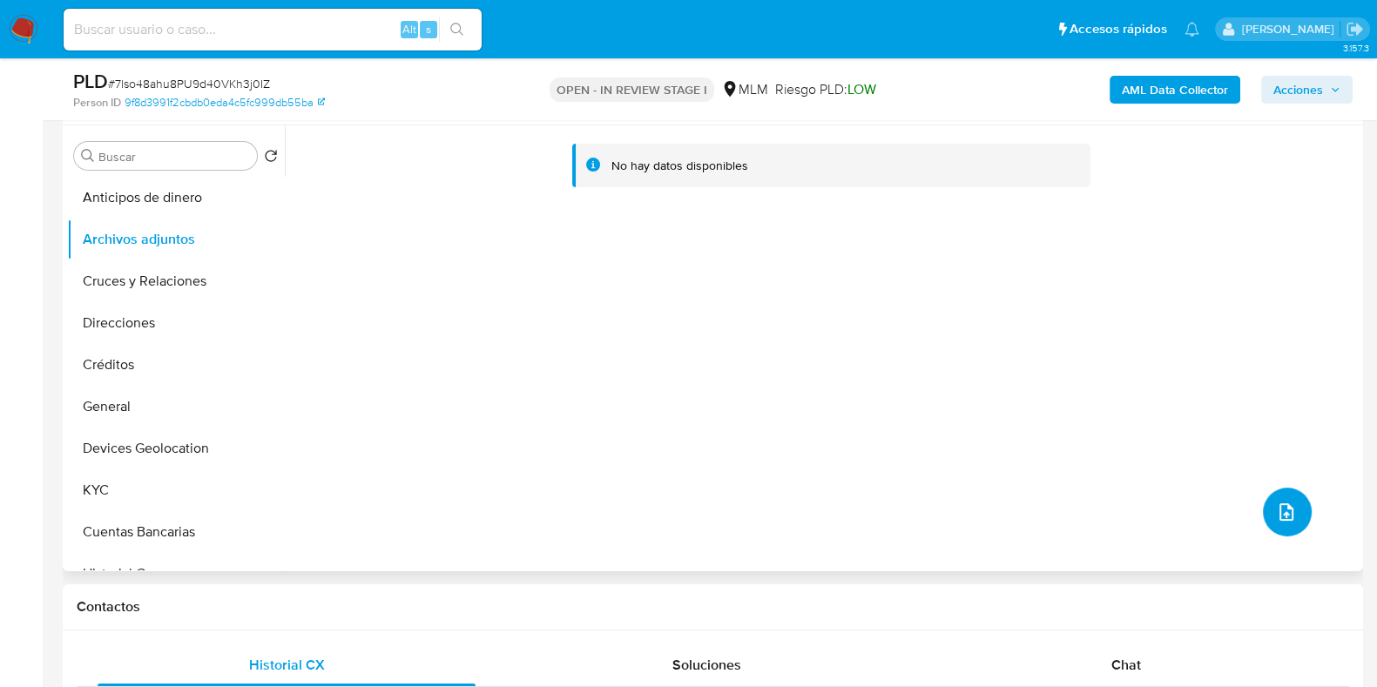
click at [1277, 518] on icon "upload-file" at bounding box center [1286, 512] width 21 height 21
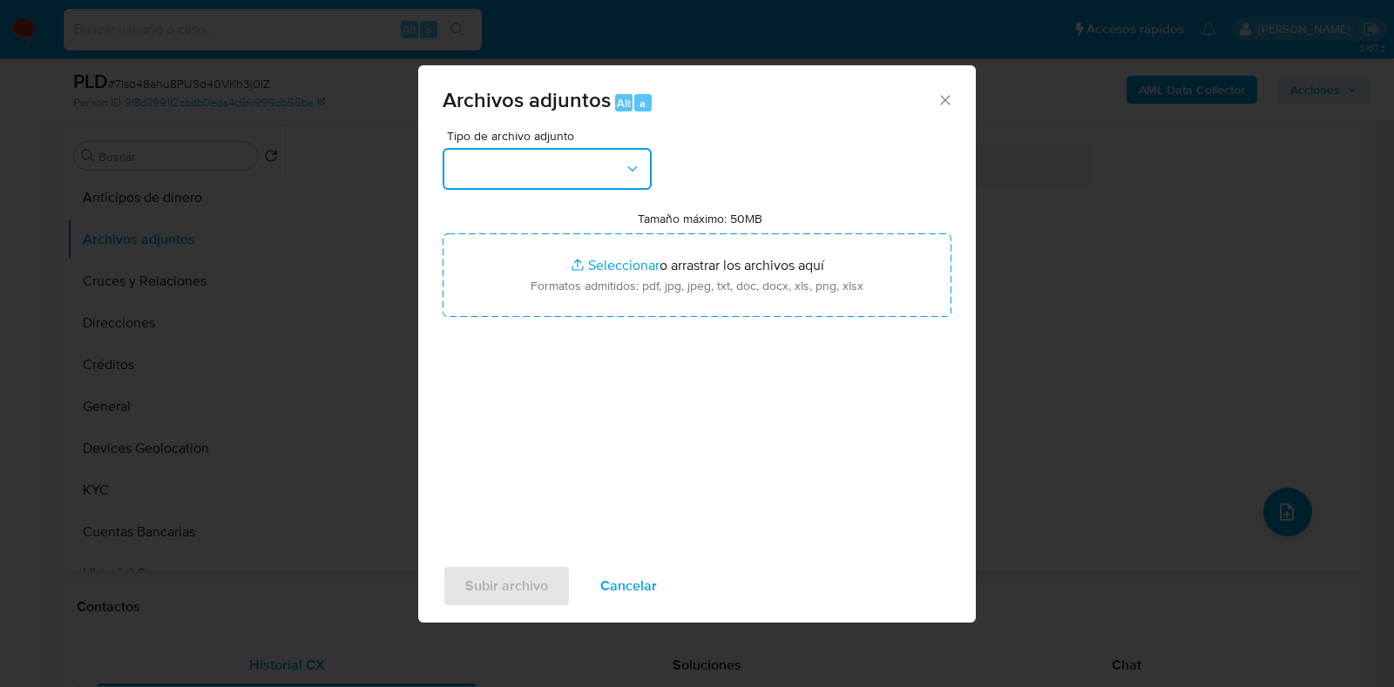
click at [560, 187] on button "button" at bounding box center [546, 169] width 209 height 42
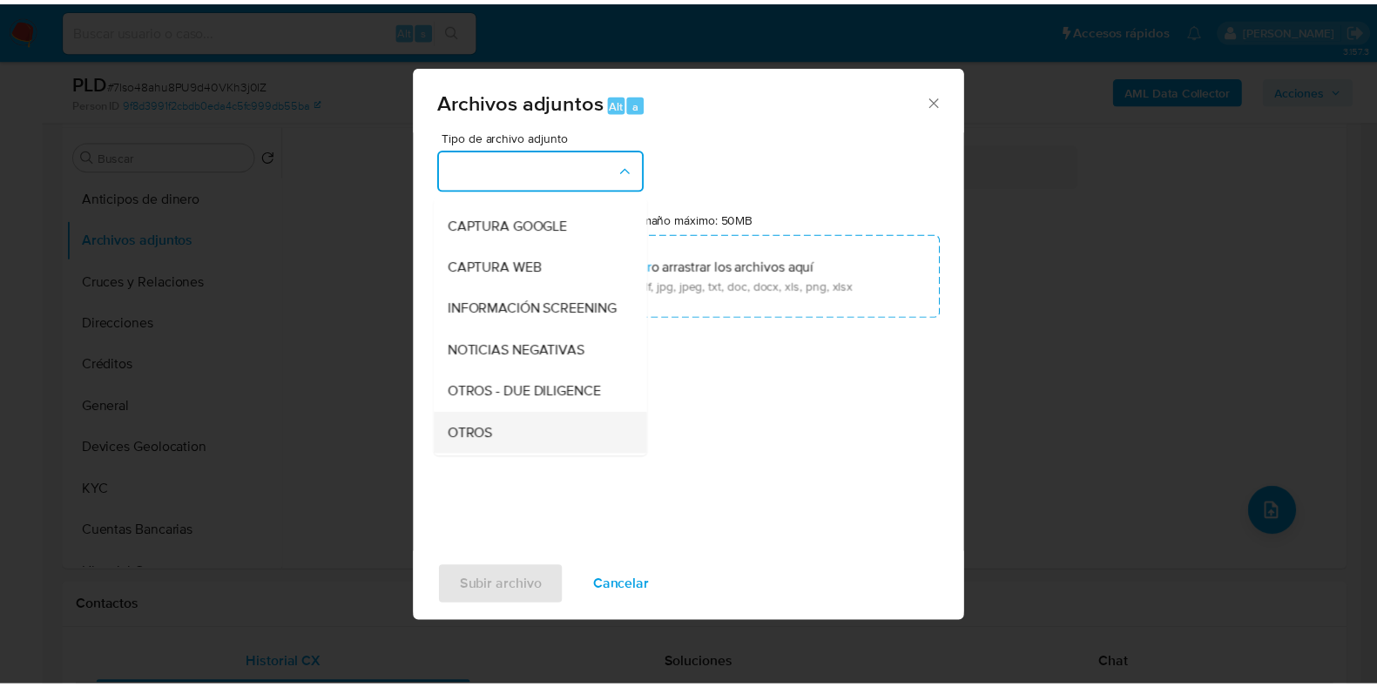
scroll to position [108, 0]
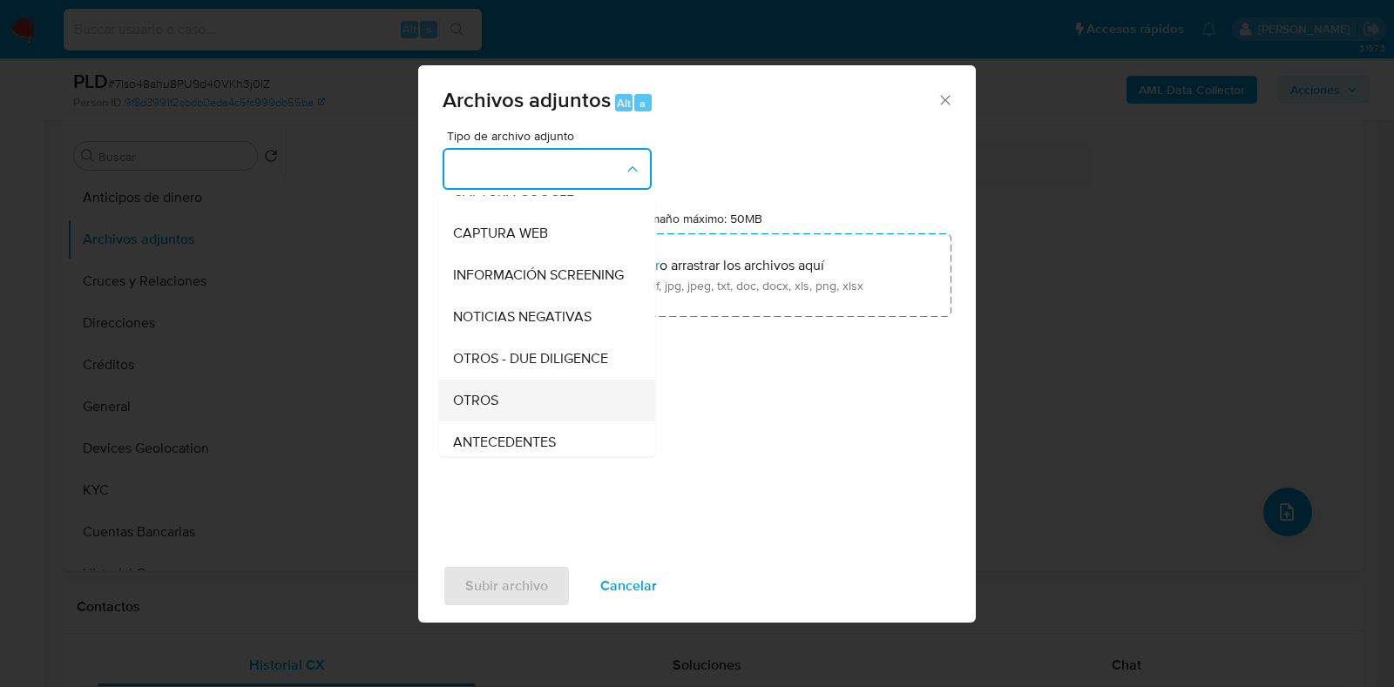
click at [483, 409] on span "OTROS" at bounding box center [475, 400] width 45 height 17
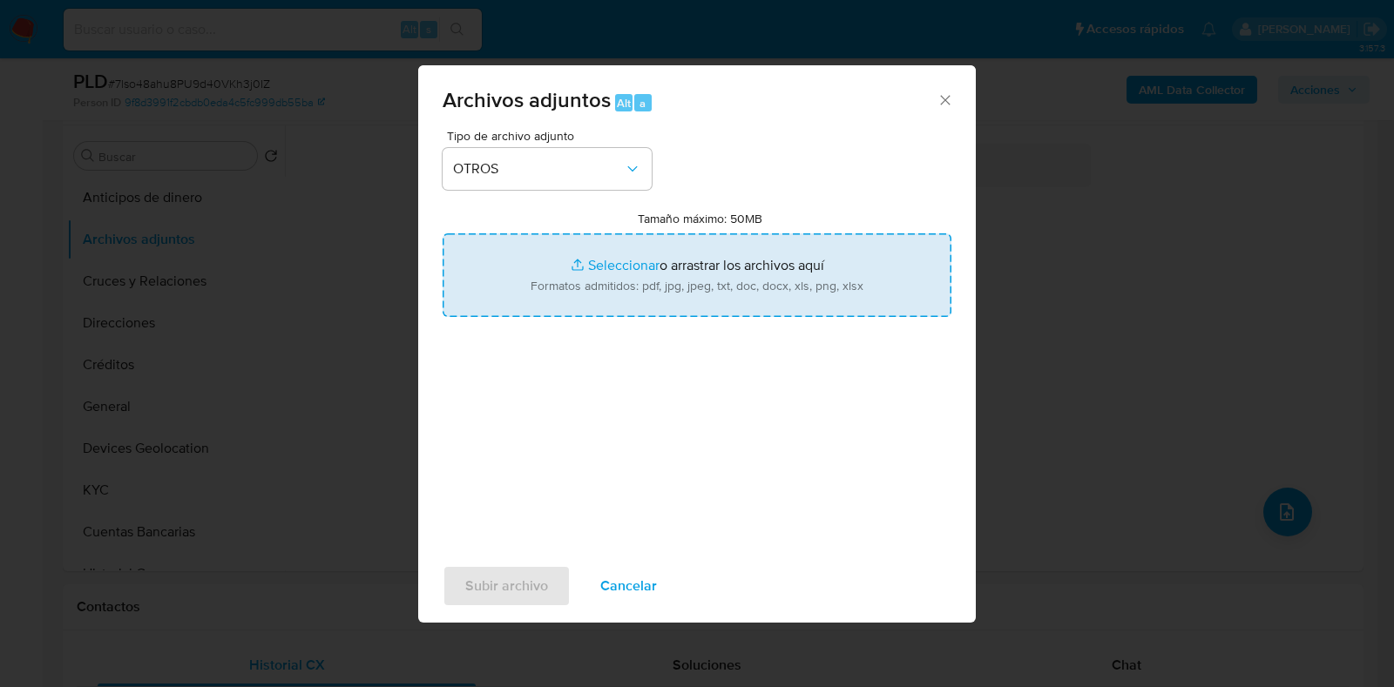
click at [623, 267] on input "Tamaño máximo: 50MB Seleccionar archivos" at bounding box center [696, 275] width 509 height 84
type input "C:\fakepath\688580044_BYRON DAVID SAMAYOA CASTRO_AGO2025.pdf"
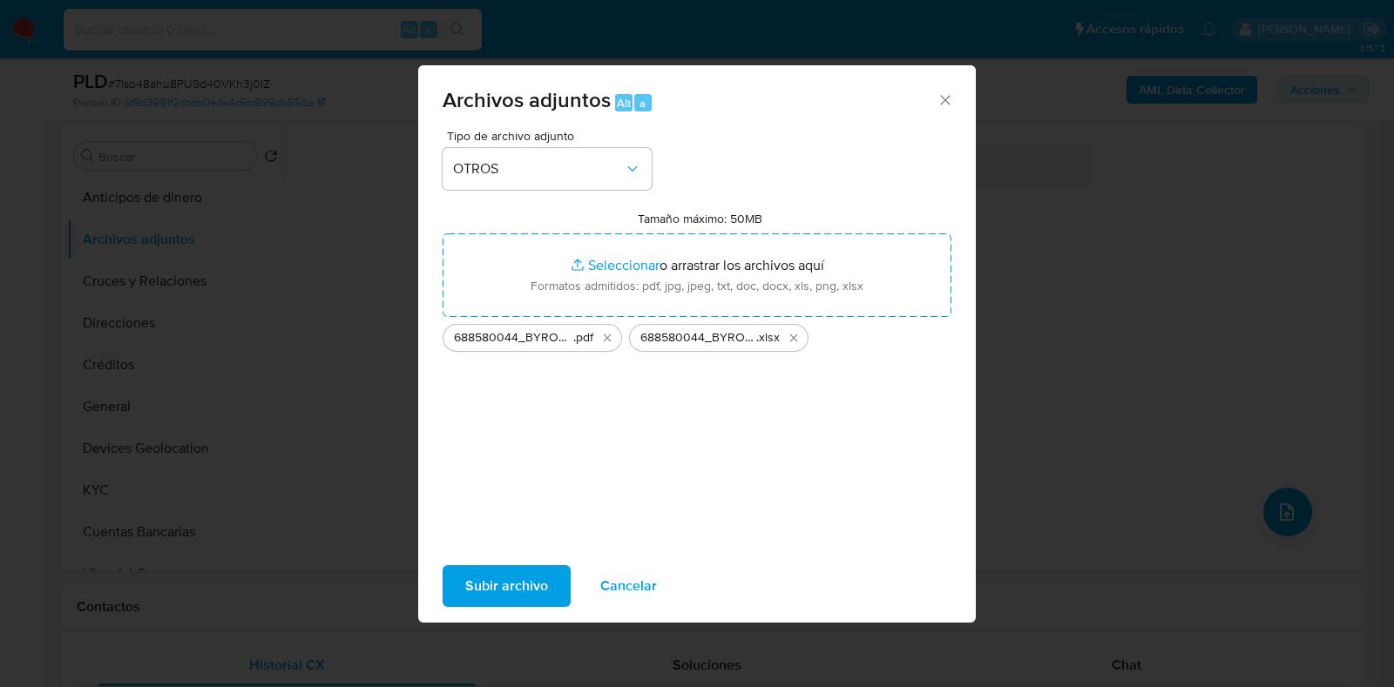
click at [513, 594] on span "Subir archivo" at bounding box center [506, 586] width 83 height 38
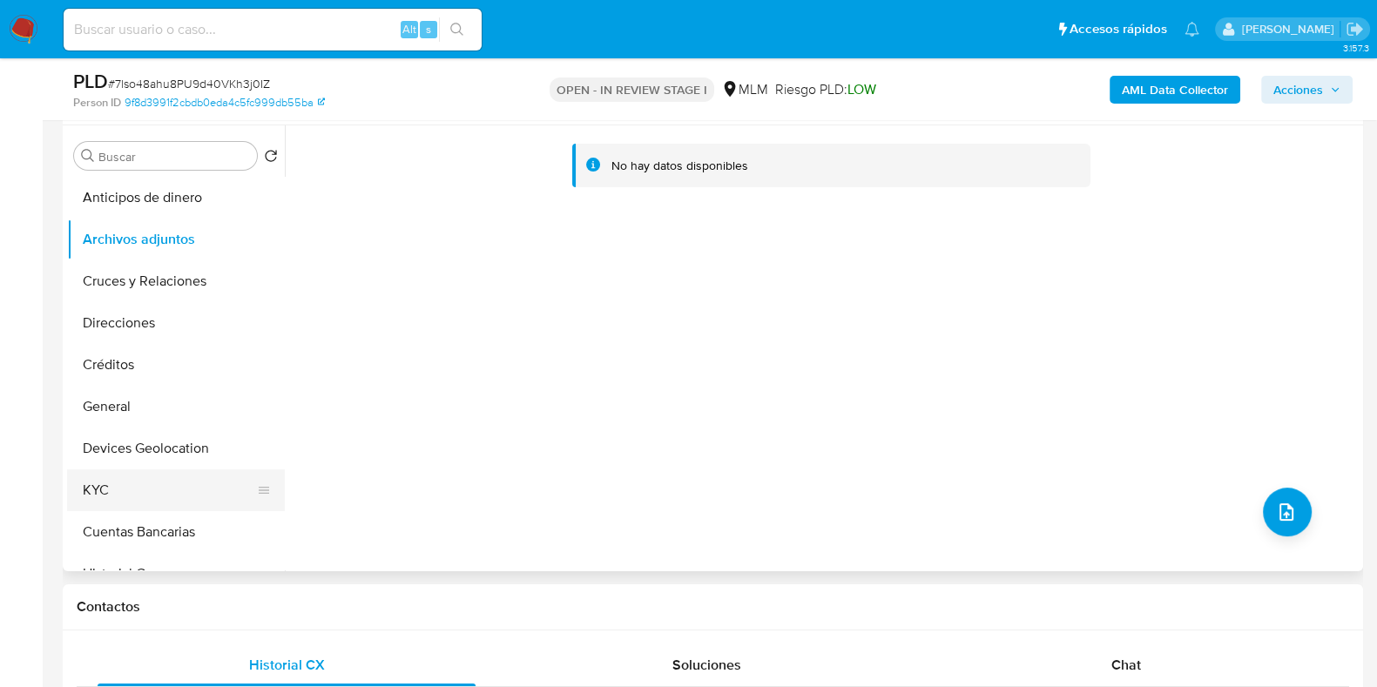
click at [145, 482] on button "KYC" at bounding box center [169, 490] width 204 height 42
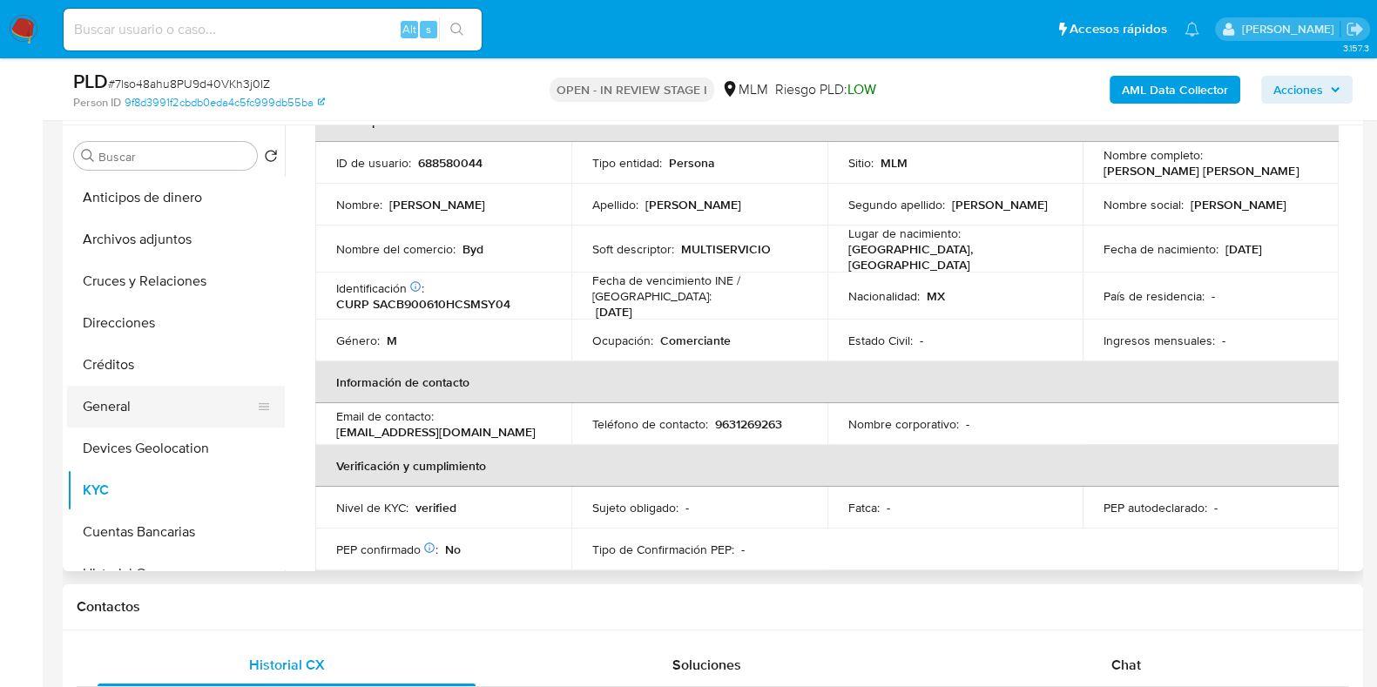
click at [145, 403] on button "General" at bounding box center [169, 407] width 204 height 42
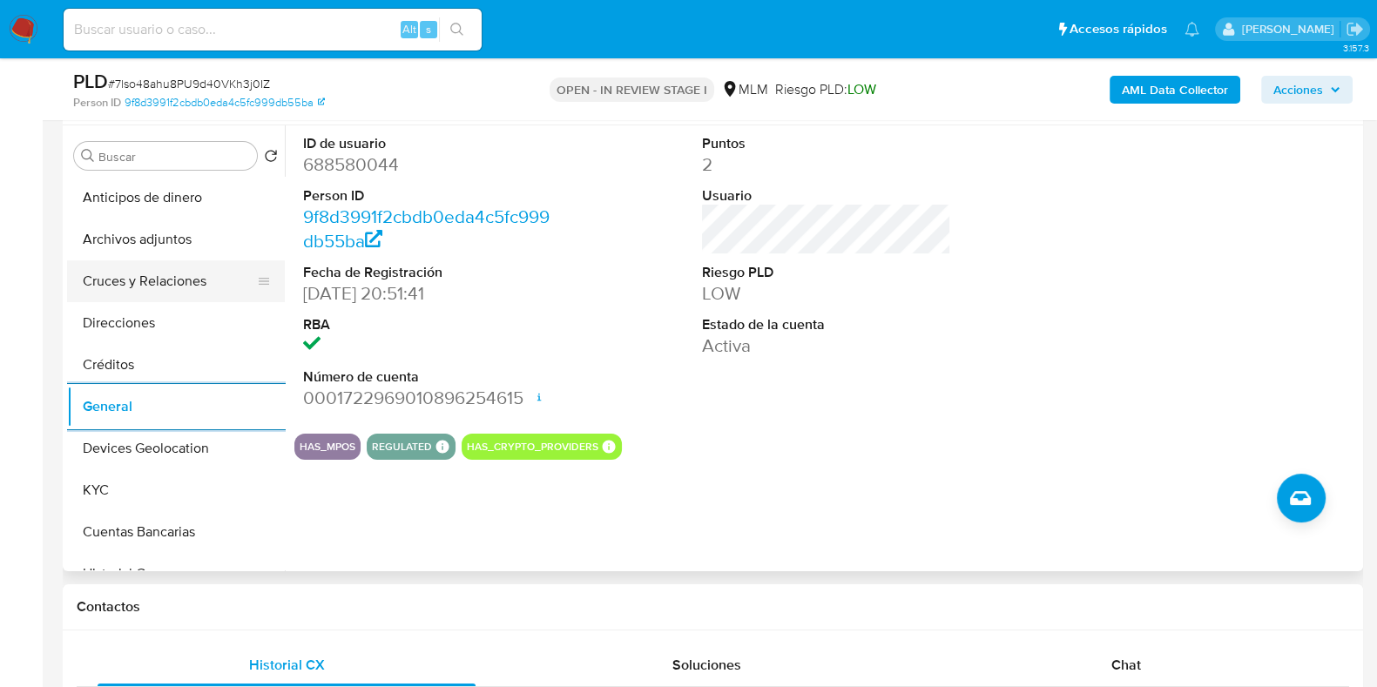
click at [113, 281] on button "Cruces y Relaciones" at bounding box center [169, 281] width 204 height 42
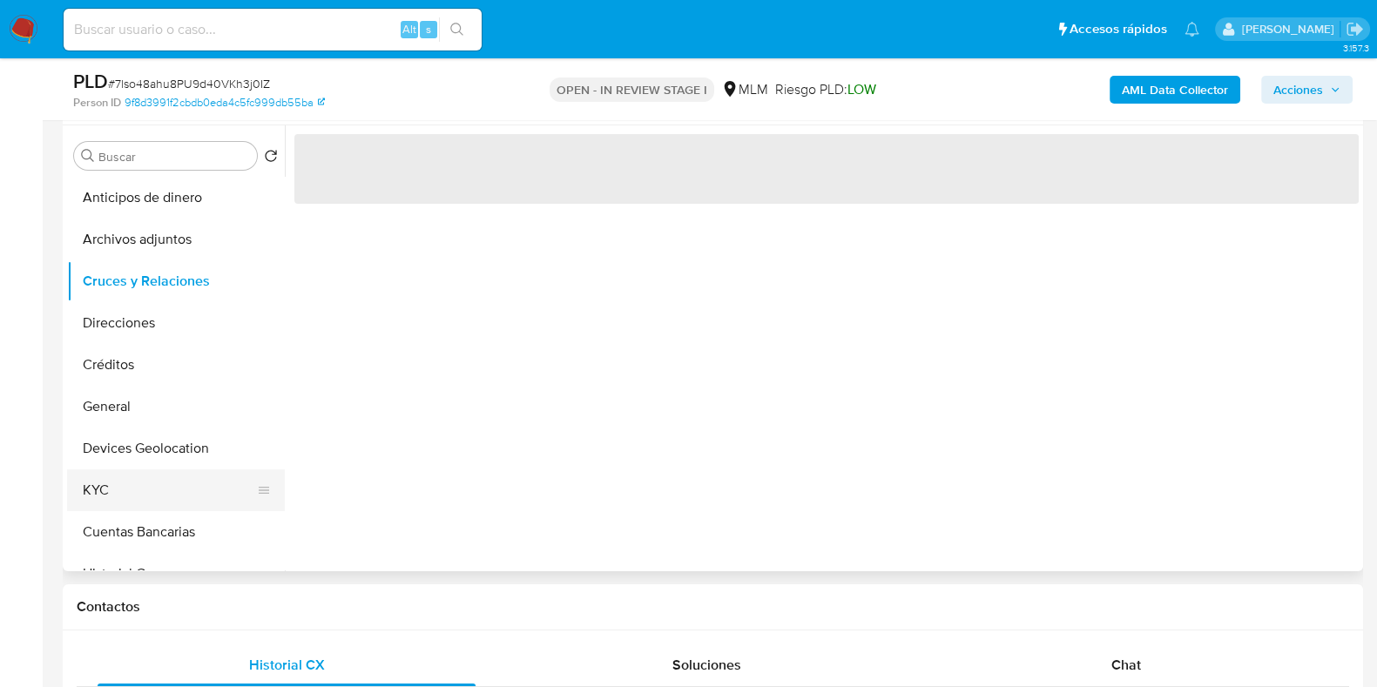
click at [105, 482] on button "KYC" at bounding box center [169, 490] width 204 height 42
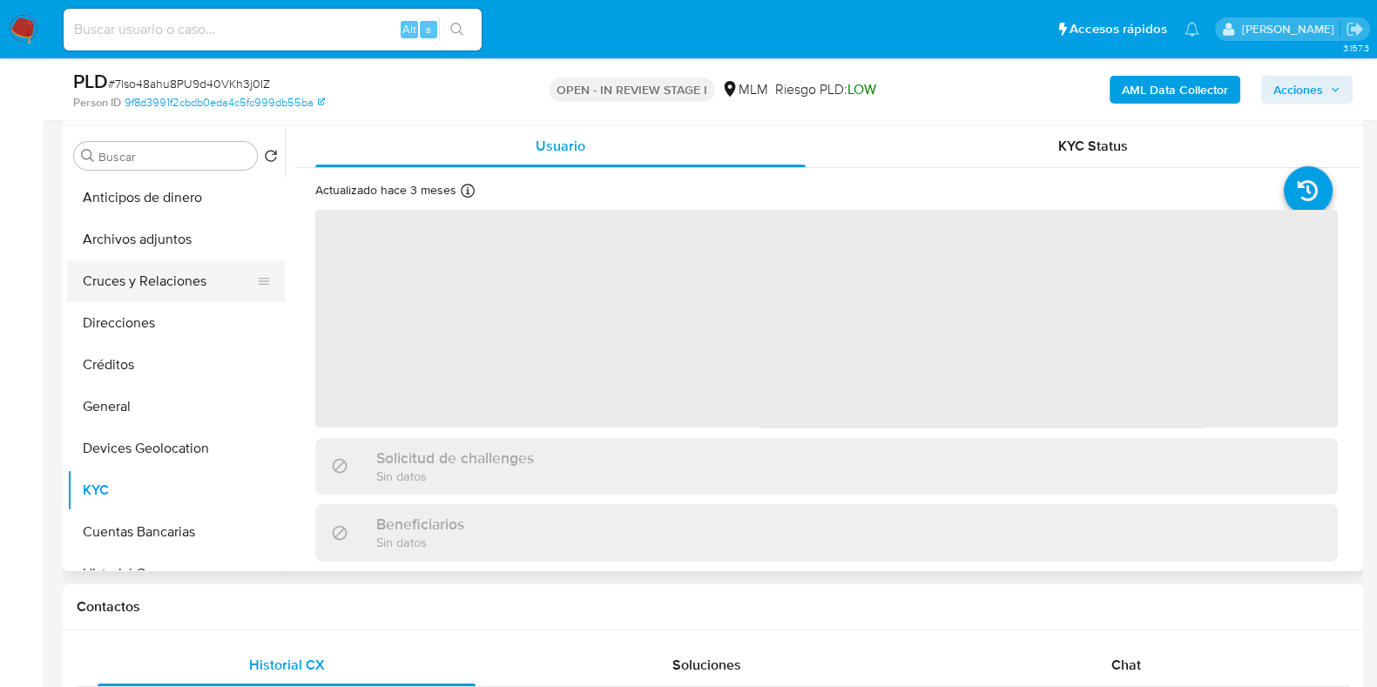
click at [137, 289] on button "Cruces y Relaciones" at bounding box center [169, 281] width 204 height 42
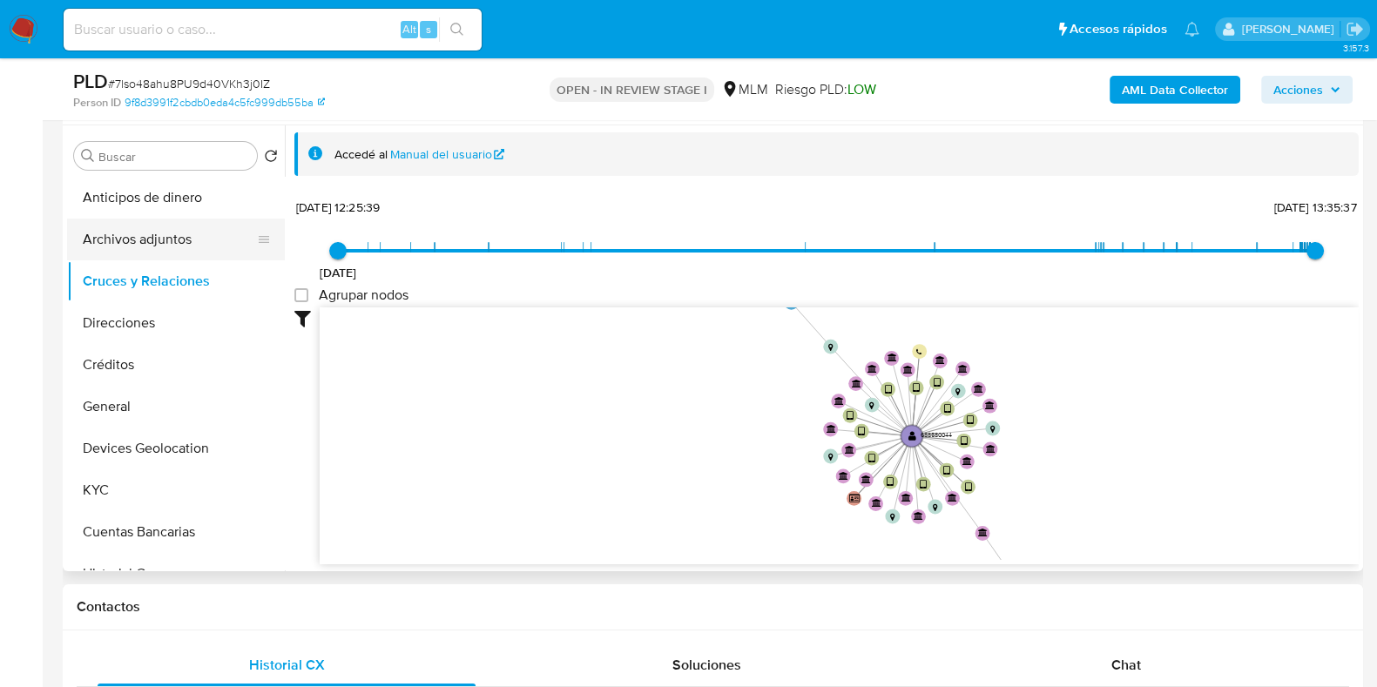
click at [157, 246] on button "Archivos adjuntos" at bounding box center [169, 240] width 204 height 42
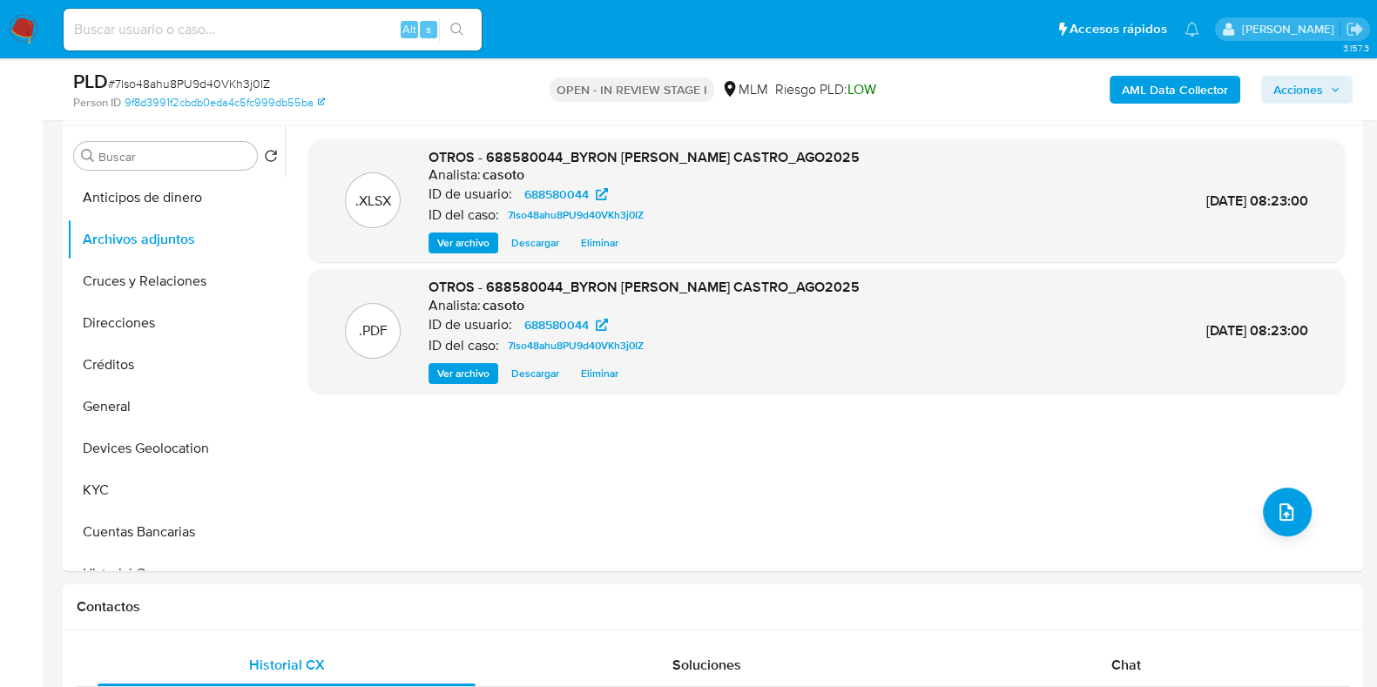
click at [1306, 97] on span "Acciones" at bounding box center [1298, 90] width 50 height 28
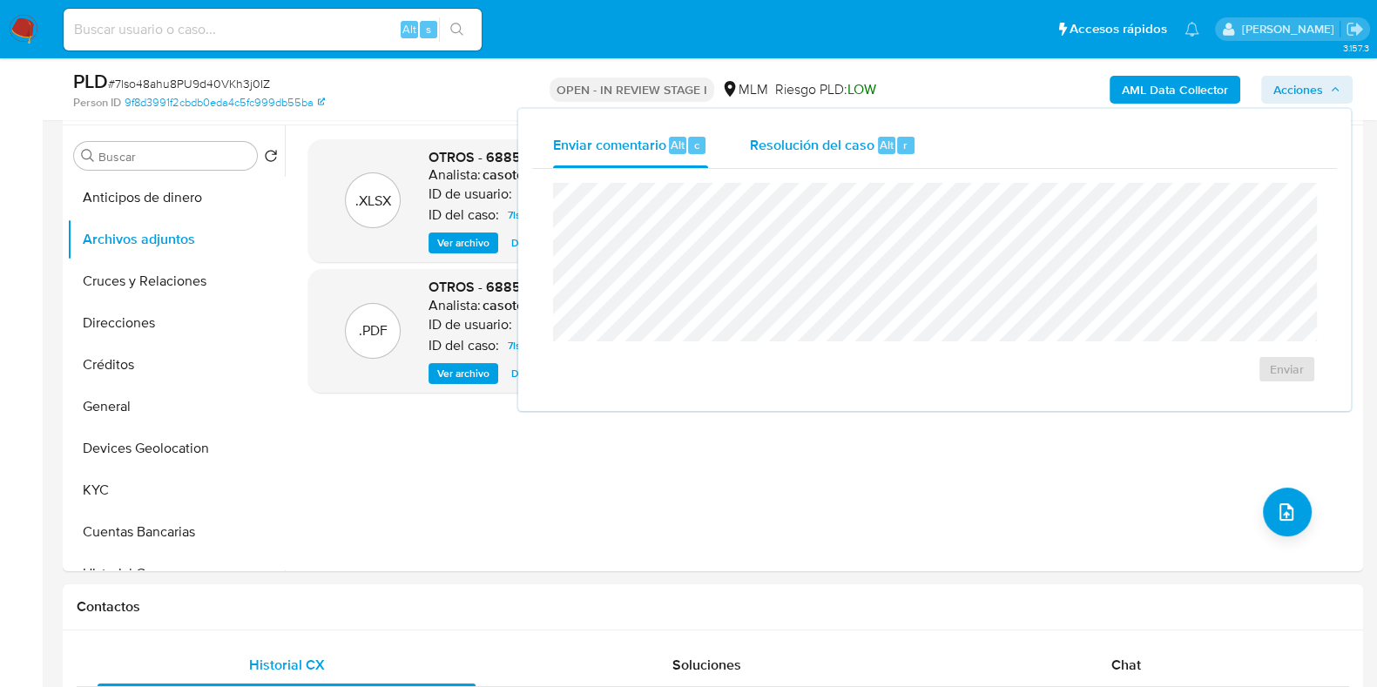
click at [858, 153] on span "Resolución del caso" at bounding box center [812, 144] width 125 height 20
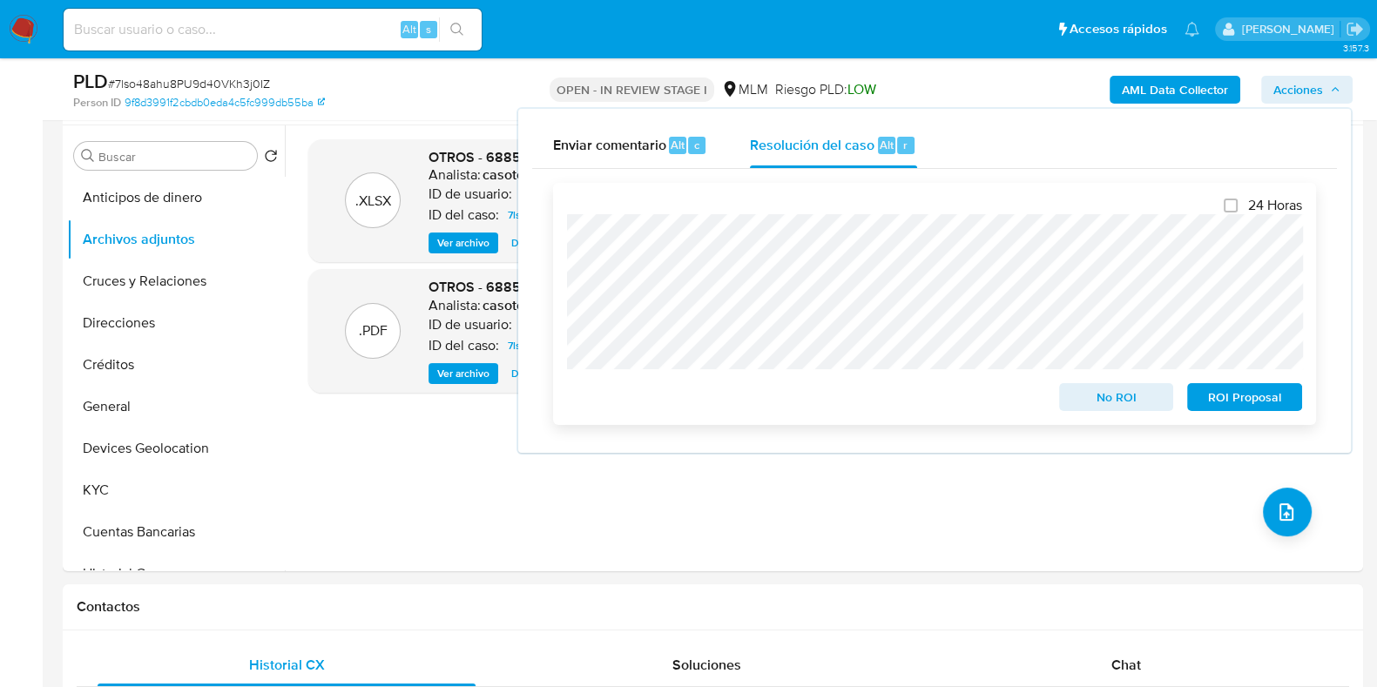
click at [1224, 407] on span "ROI Proposal" at bounding box center [1244, 397] width 91 height 24
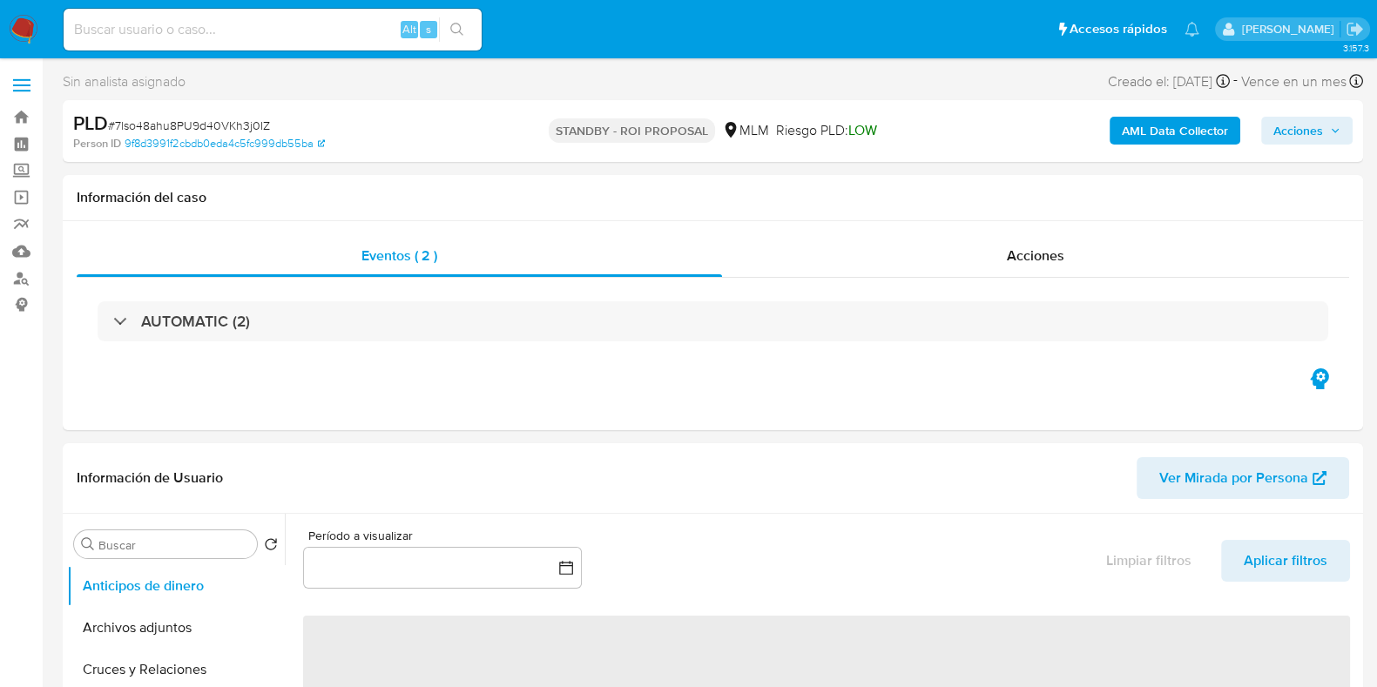
select select "10"
